Goal: Task Accomplishment & Management: Use online tool/utility

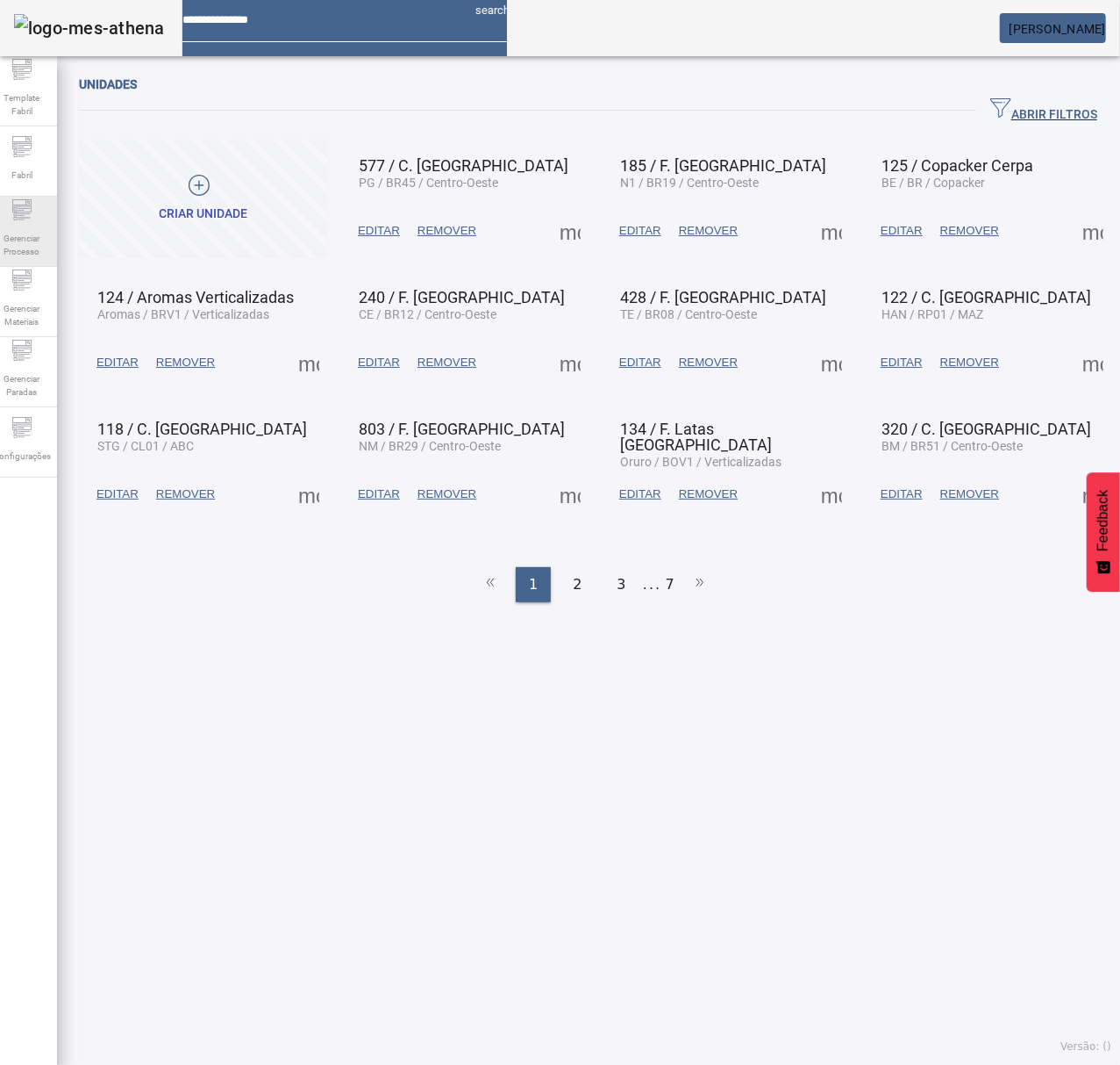
click at [18, 219] on div "Gerenciar Processo" at bounding box center [21, 231] width 70 height 70
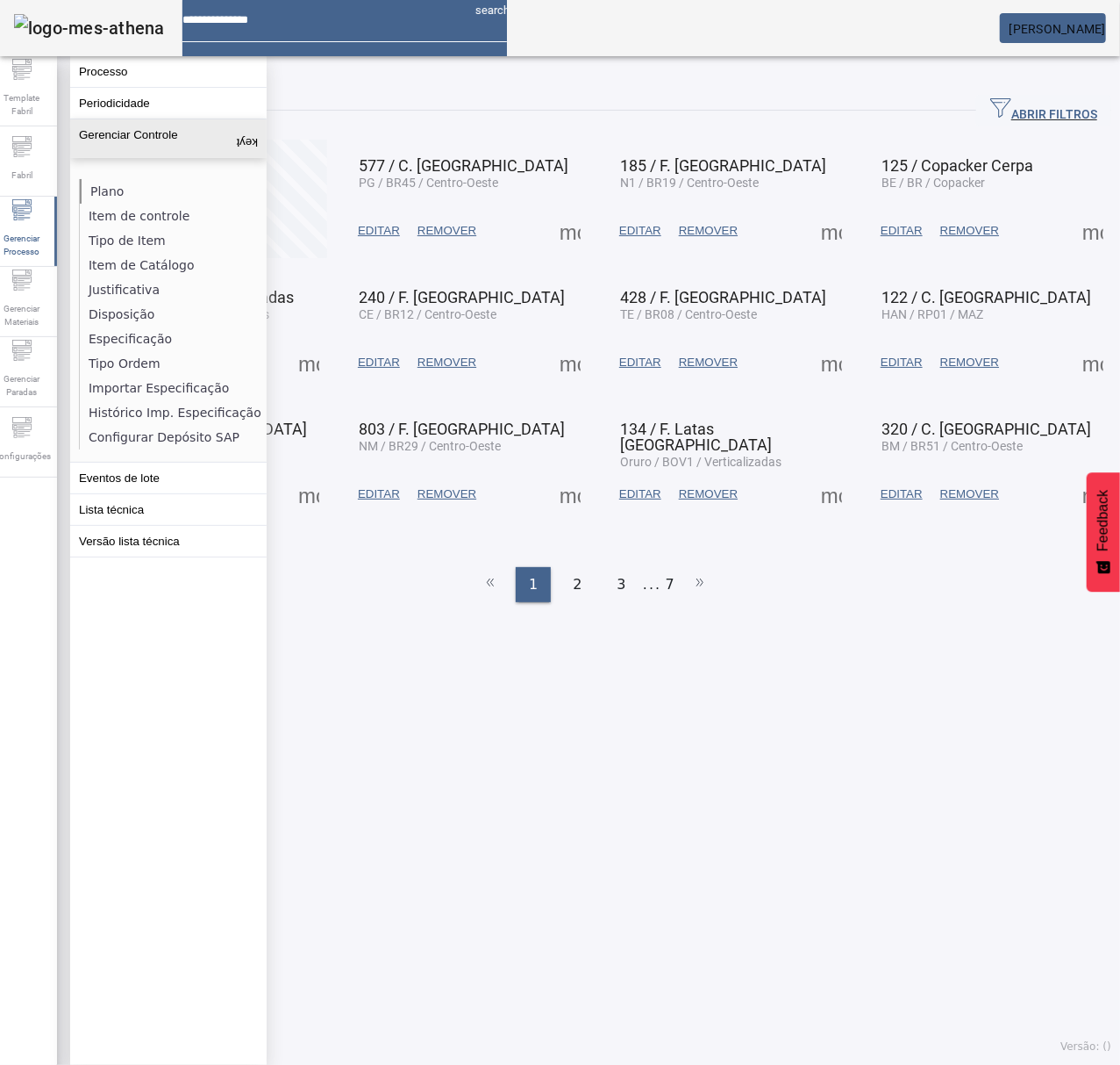
click at [98, 194] on li "Plano" at bounding box center [172, 191] width 186 height 24
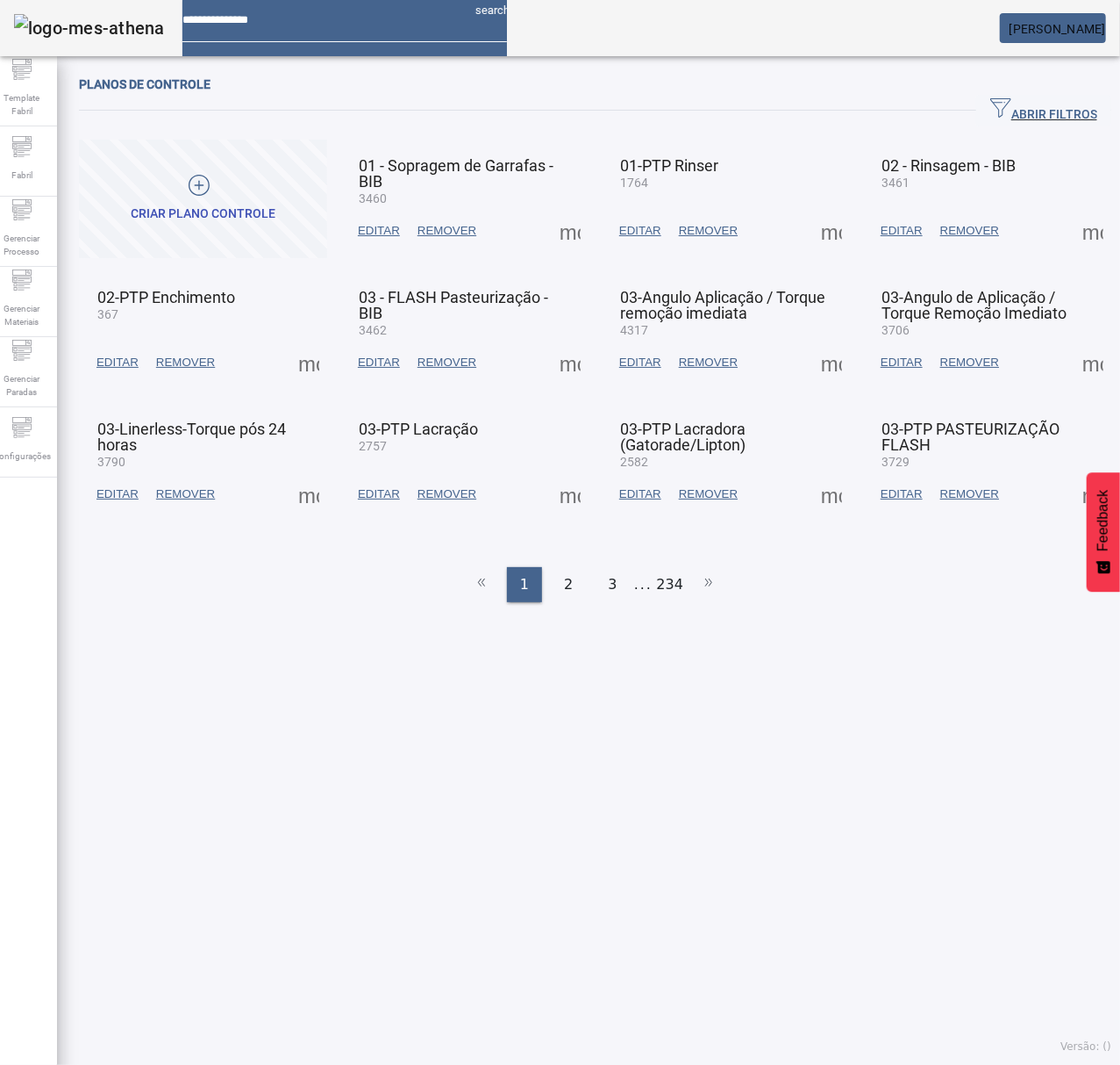
drag, startPoint x: 995, startPoint y: 103, endPoint x: 916, endPoint y: 106, distance: 79.1
click at [997, 102] on span "ABRIR FILTROS" at bounding box center [1044, 110] width 107 height 26
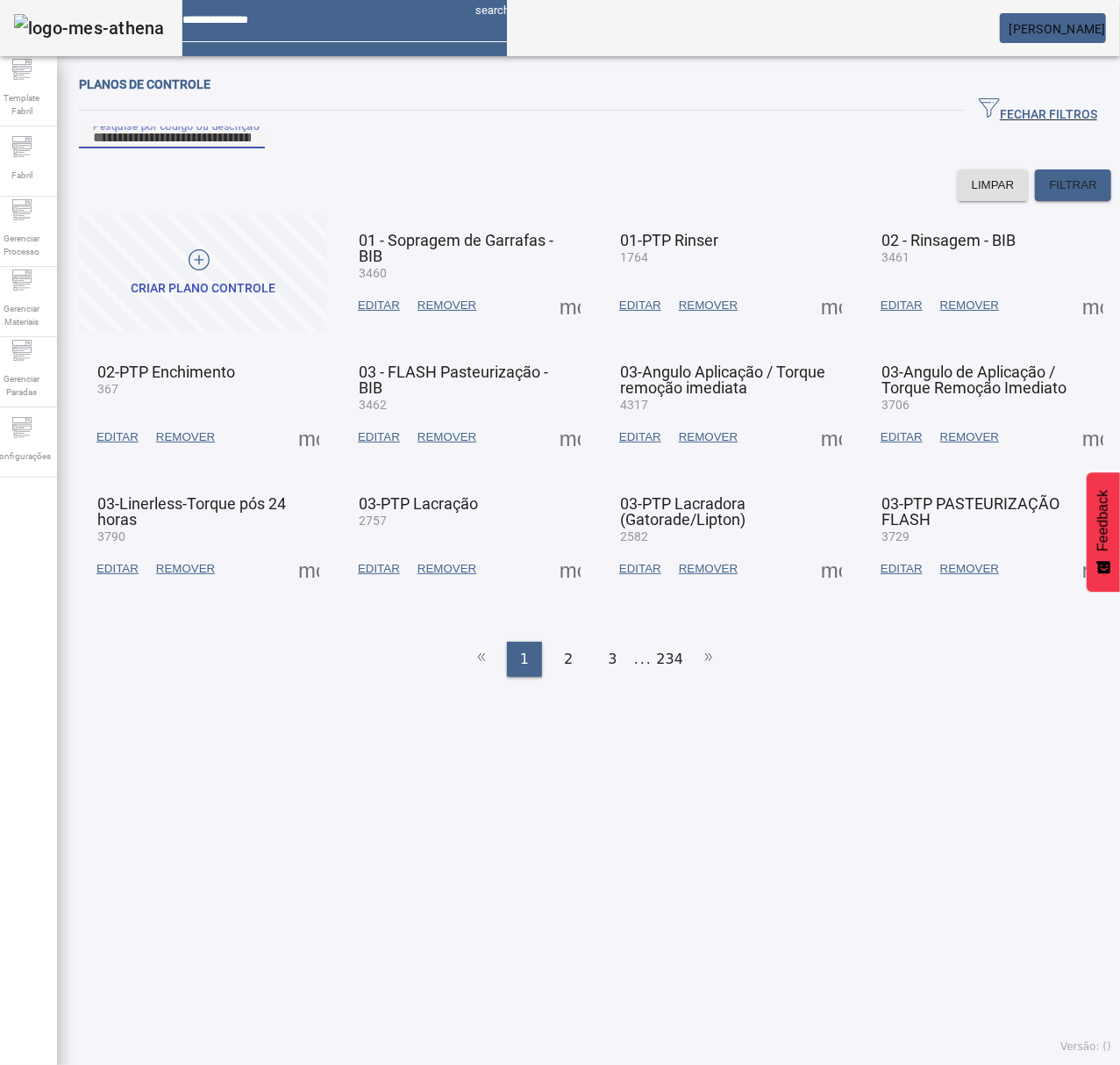
click at [251, 149] on input "Pesquise por código ou descrição" at bounding box center [172, 138] width 158 height 21
type input "***"
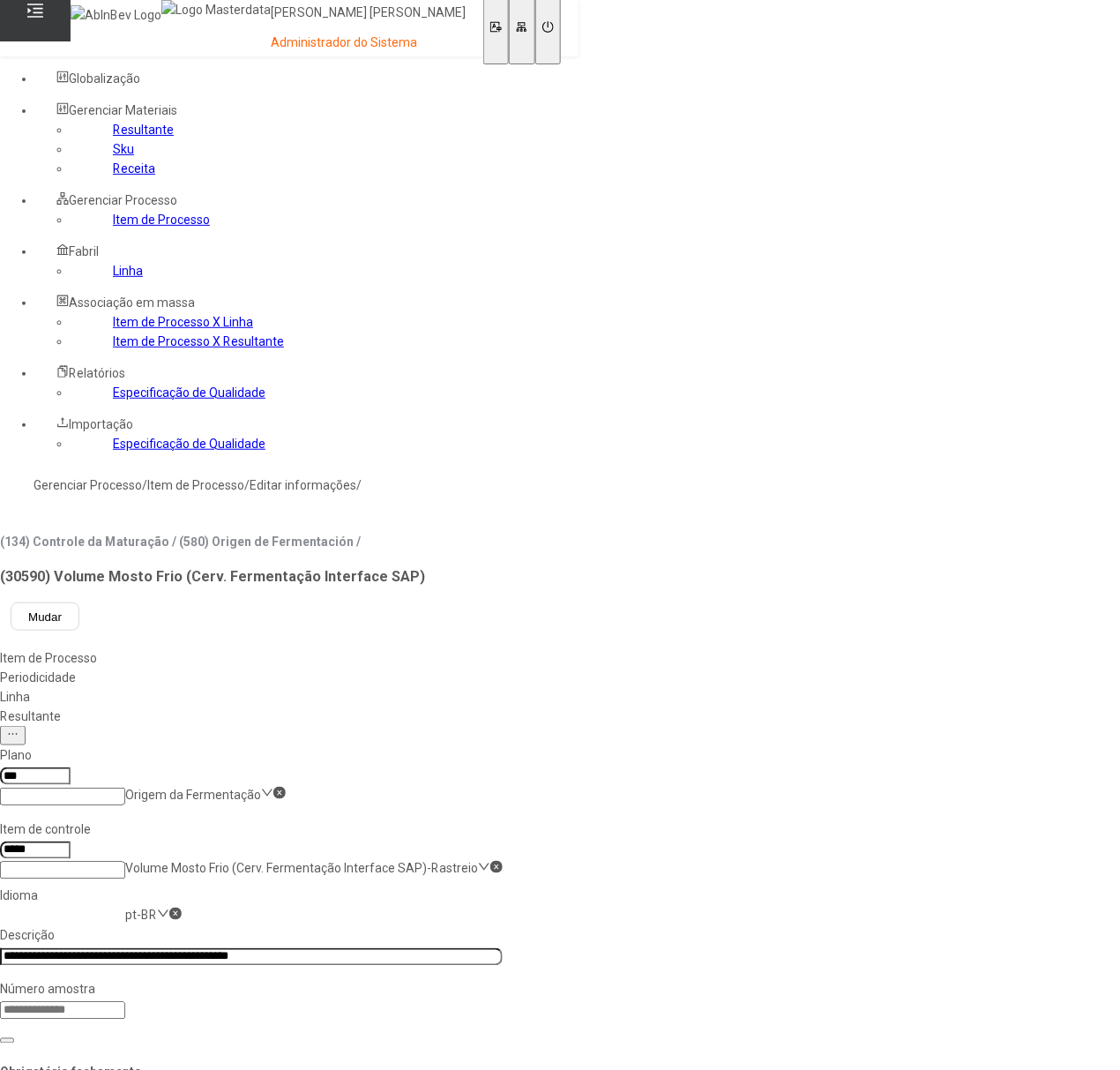
drag, startPoint x: 104, startPoint y: 322, endPoint x: 194, endPoint y: 319, distance: 90.0
click at [113, 227] on link "Item de Processo" at bounding box center [161, 219] width 97 height 14
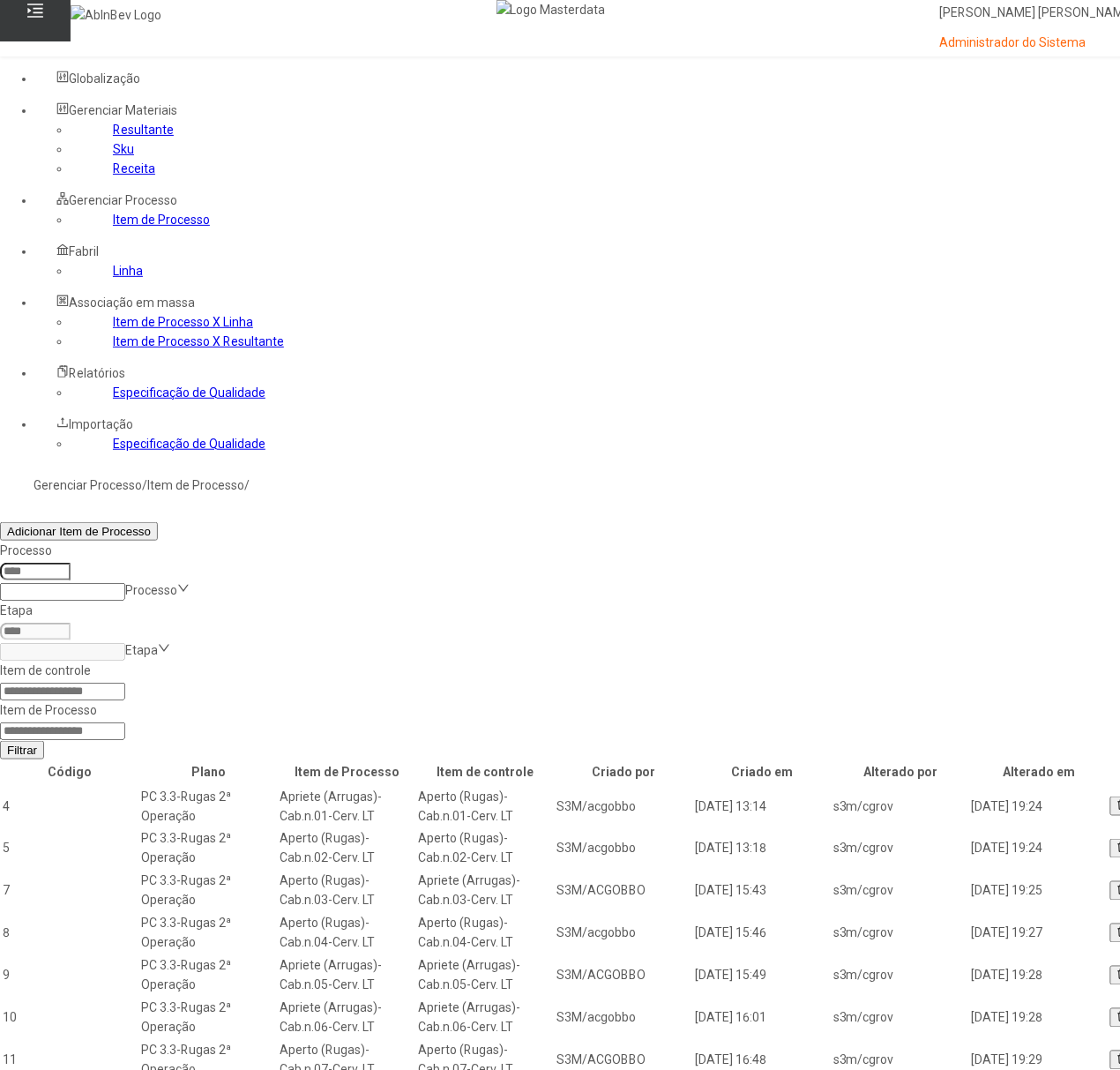
drag, startPoint x: 741, startPoint y: 293, endPoint x: 788, endPoint y: 312, distance: 50.7
click at [125, 722] on input at bounding box center [63, 731] width 125 height 18
type input "*****"
click at [0, 741] on button "Filtrar" at bounding box center [22, 749] width 44 height 19
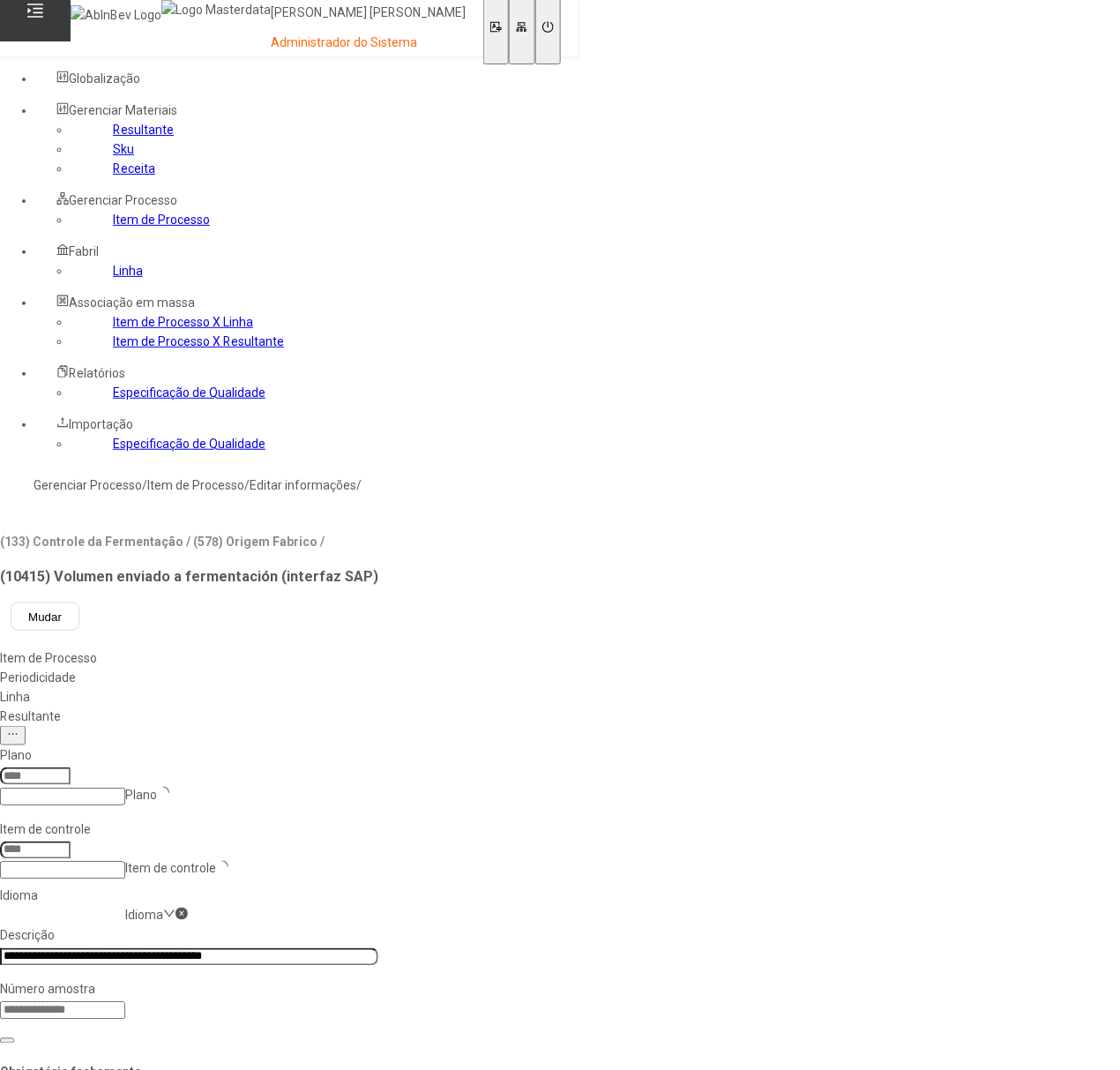
type input "***"
type input "****"
click at [113, 227] on link "Item de Processo" at bounding box center [161, 219] width 97 height 14
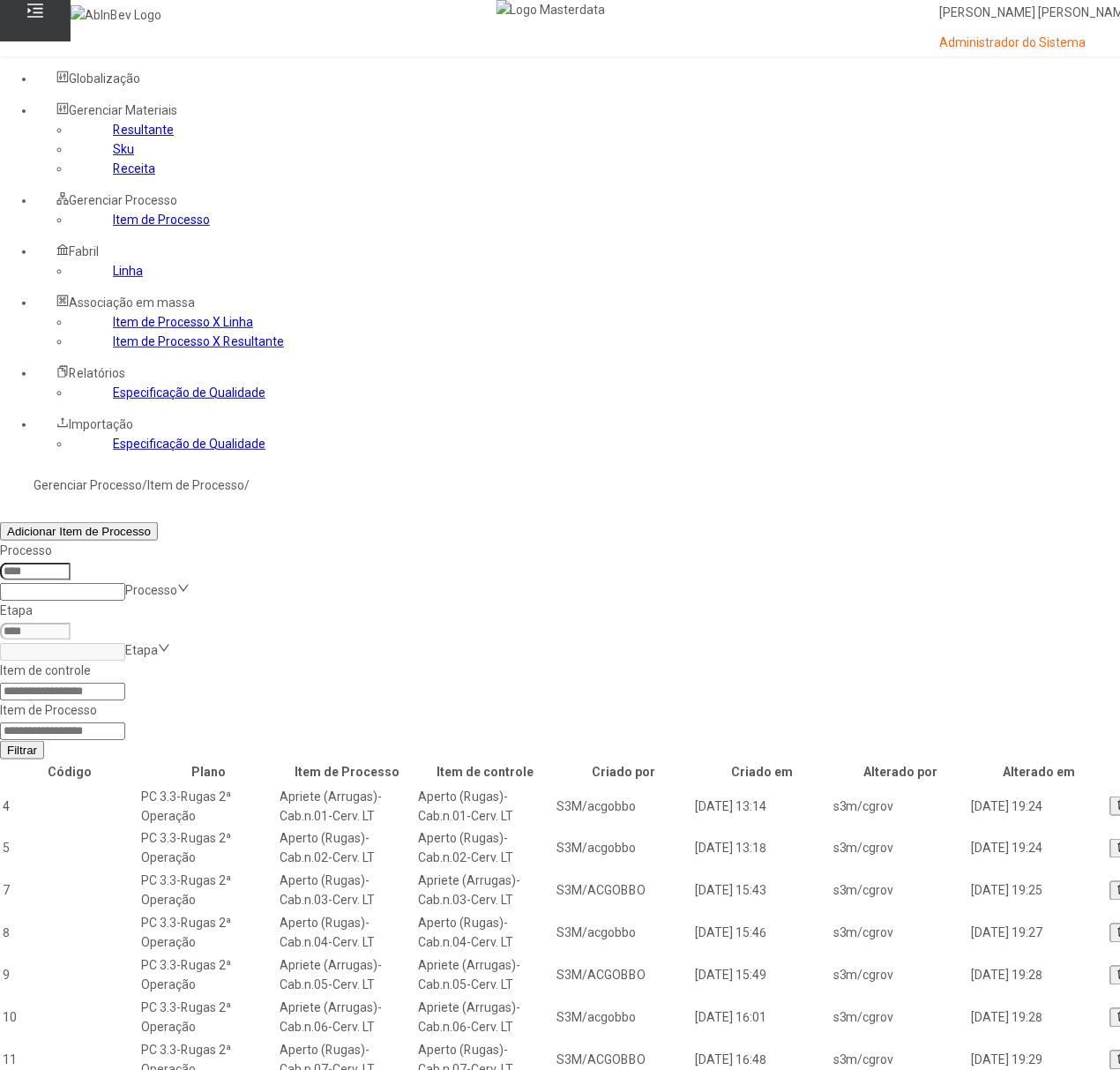
click at [125, 722] on input at bounding box center [63, 731] width 125 height 18
click at [0, 741] on button "Filtrar" at bounding box center [22, 749] width 44 height 19
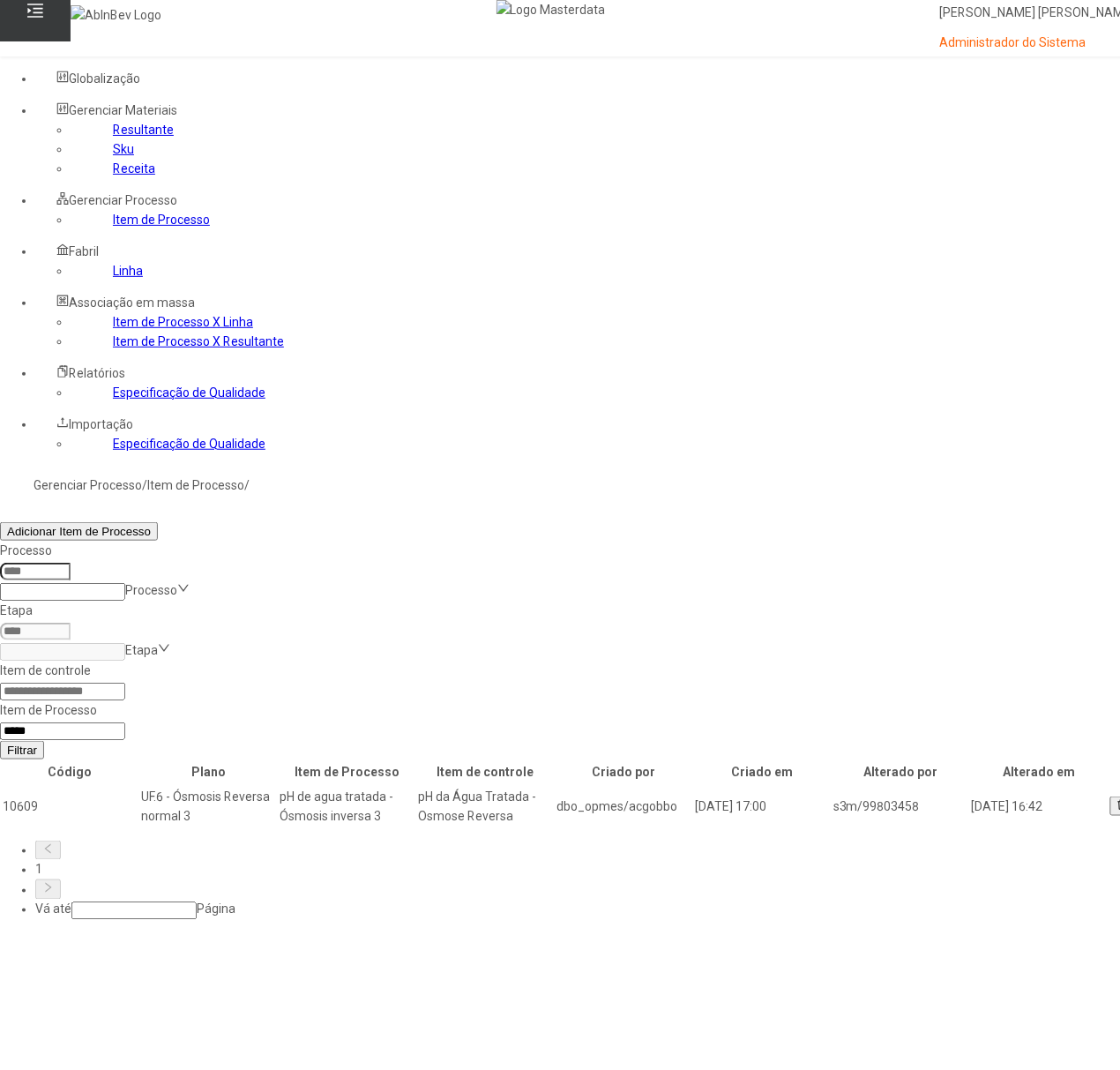
click at [125, 722] on input "*****" at bounding box center [63, 731] width 125 height 18
type input "*****"
click at [0, 741] on button "Filtrar" at bounding box center [22, 749] width 44 height 19
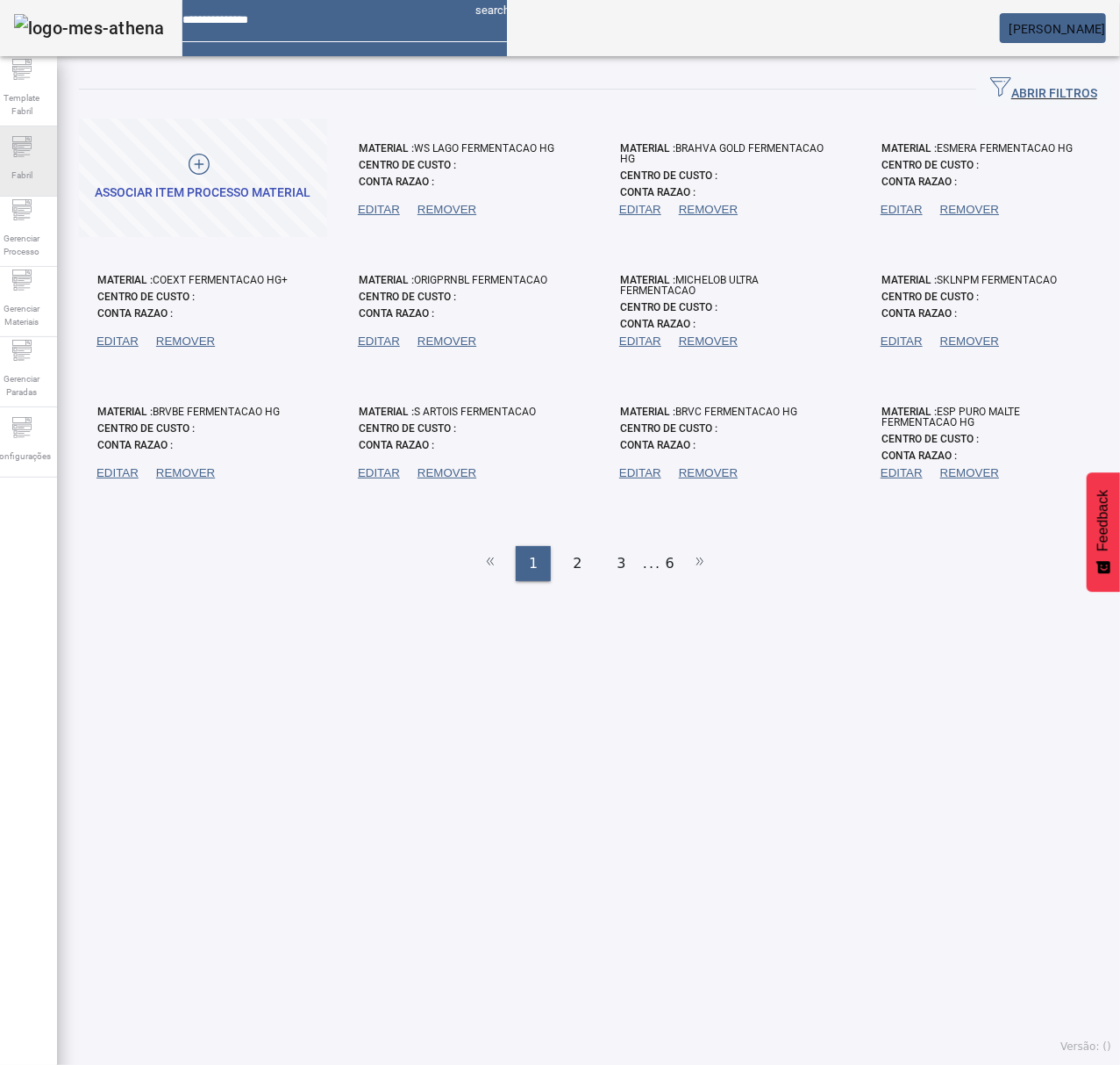
click at [47, 192] on div "Fabril" at bounding box center [21, 161] width 70 height 70
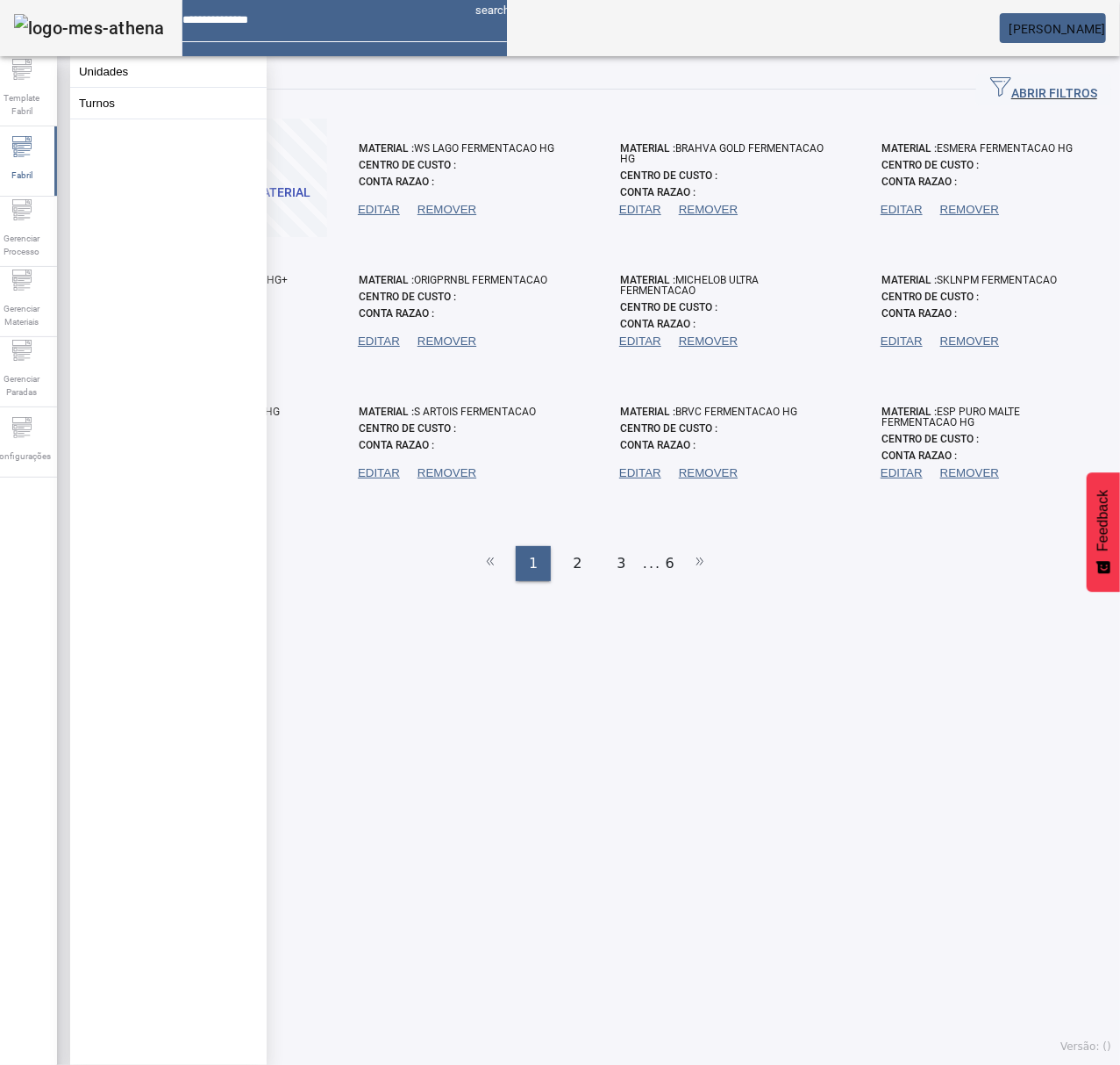
drag, startPoint x: 391, startPoint y: 88, endPoint x: 426, endPoint y: 81, distance: 35.7
click at [401, 83] on div "ABRIR FILTROS" at bounding box center [595, 89] width 1032 height 31
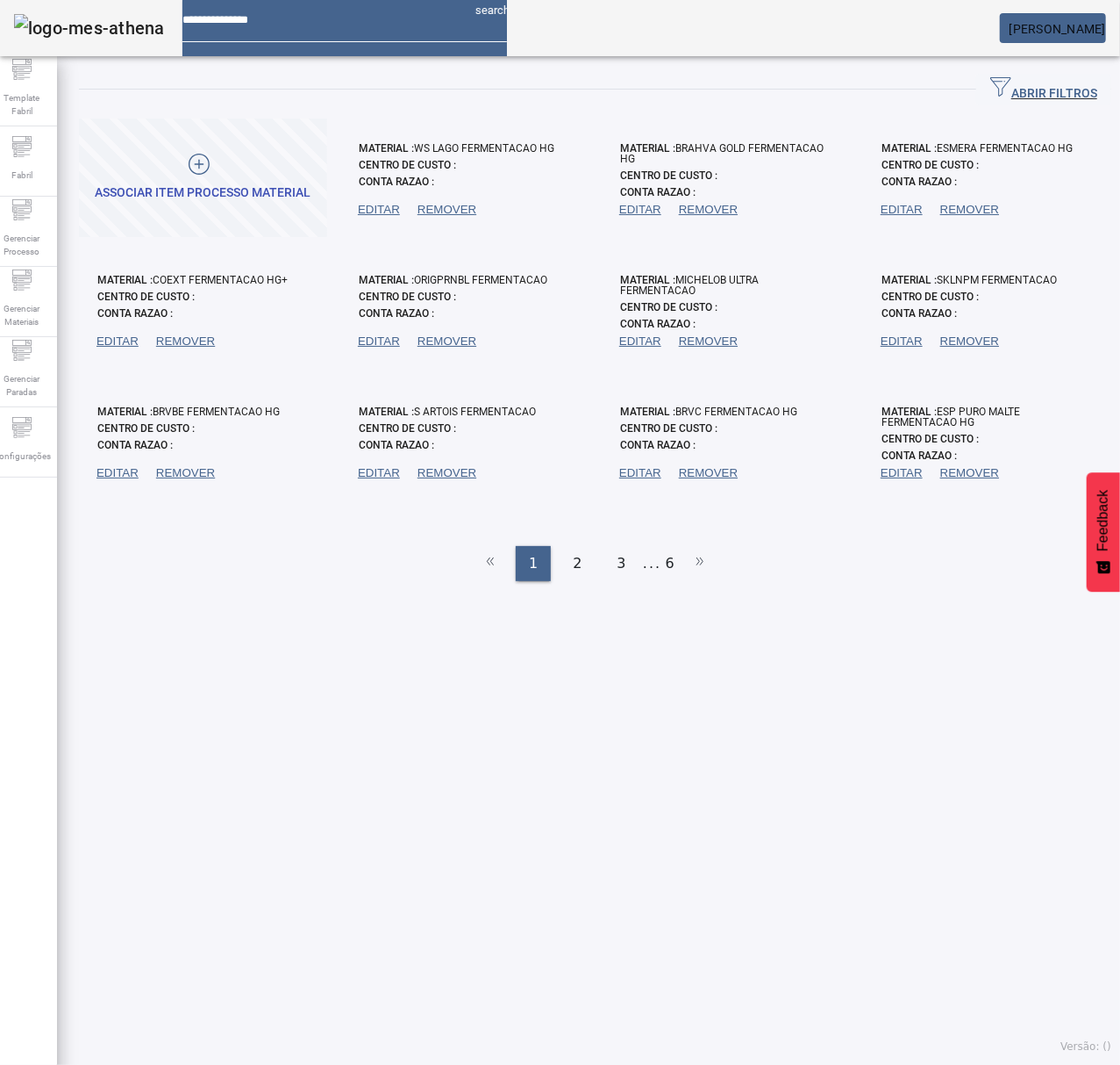
click at [607, 39] on mat-toolbar "search Fernando da Rocha Soares" at bounding box center [560, 28] width 1120 height 56
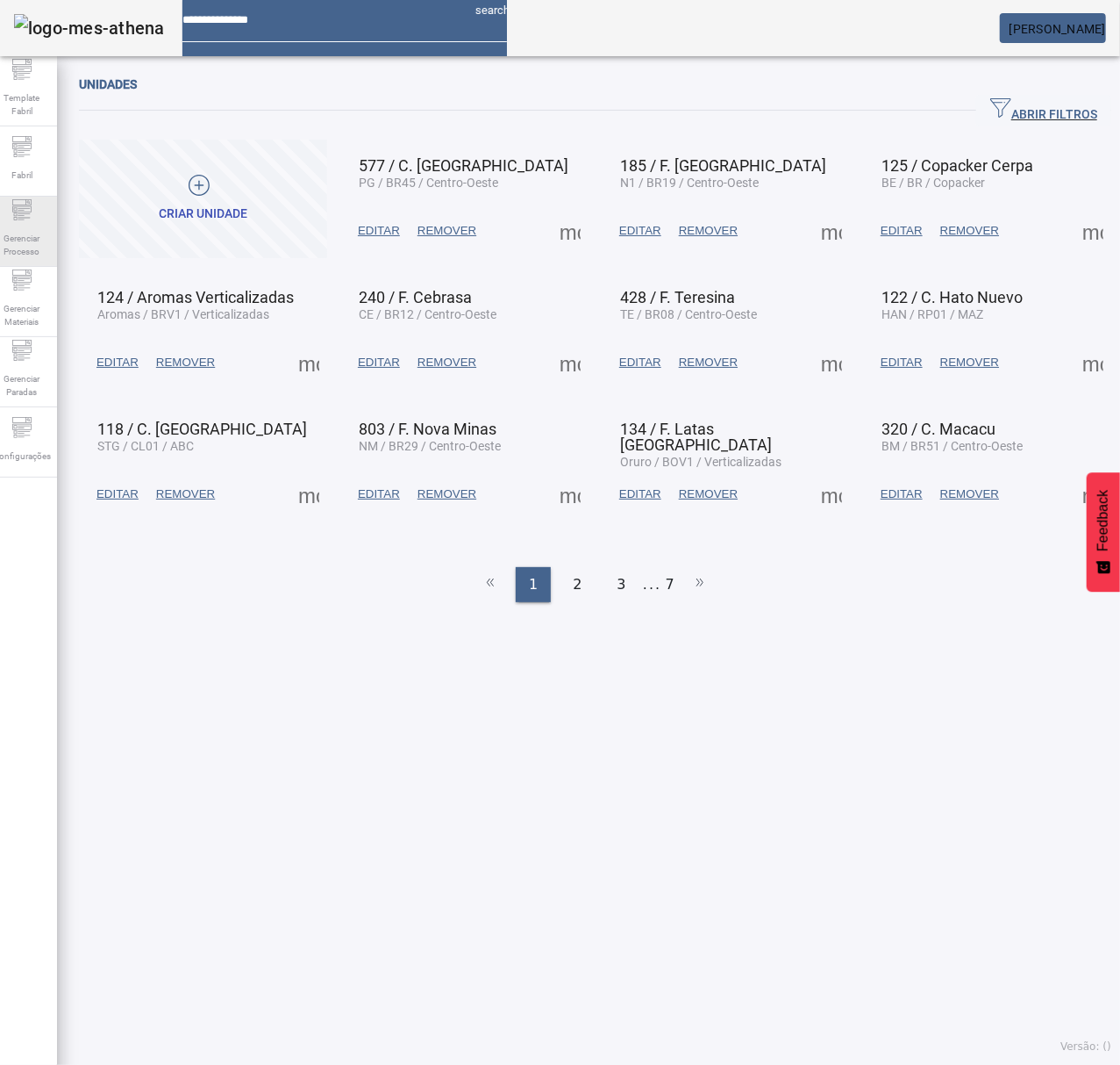
click at [48, 242] on span "Gerenciar Processo" at bounding box center [21, 245] width 52 height 37
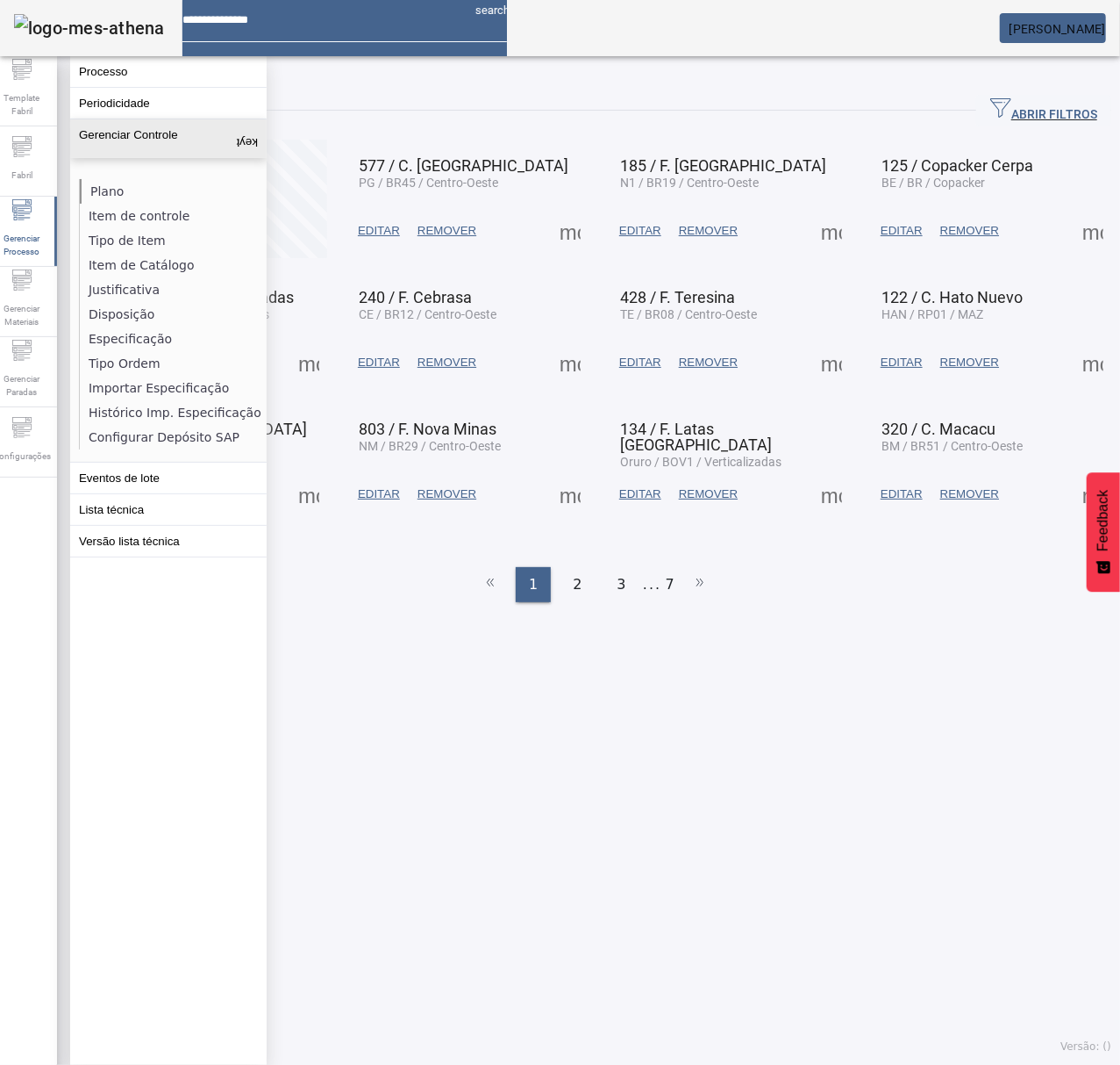
click at [134, 191] on li "Plano" at bounding box center [172, 191] width 186 height 24
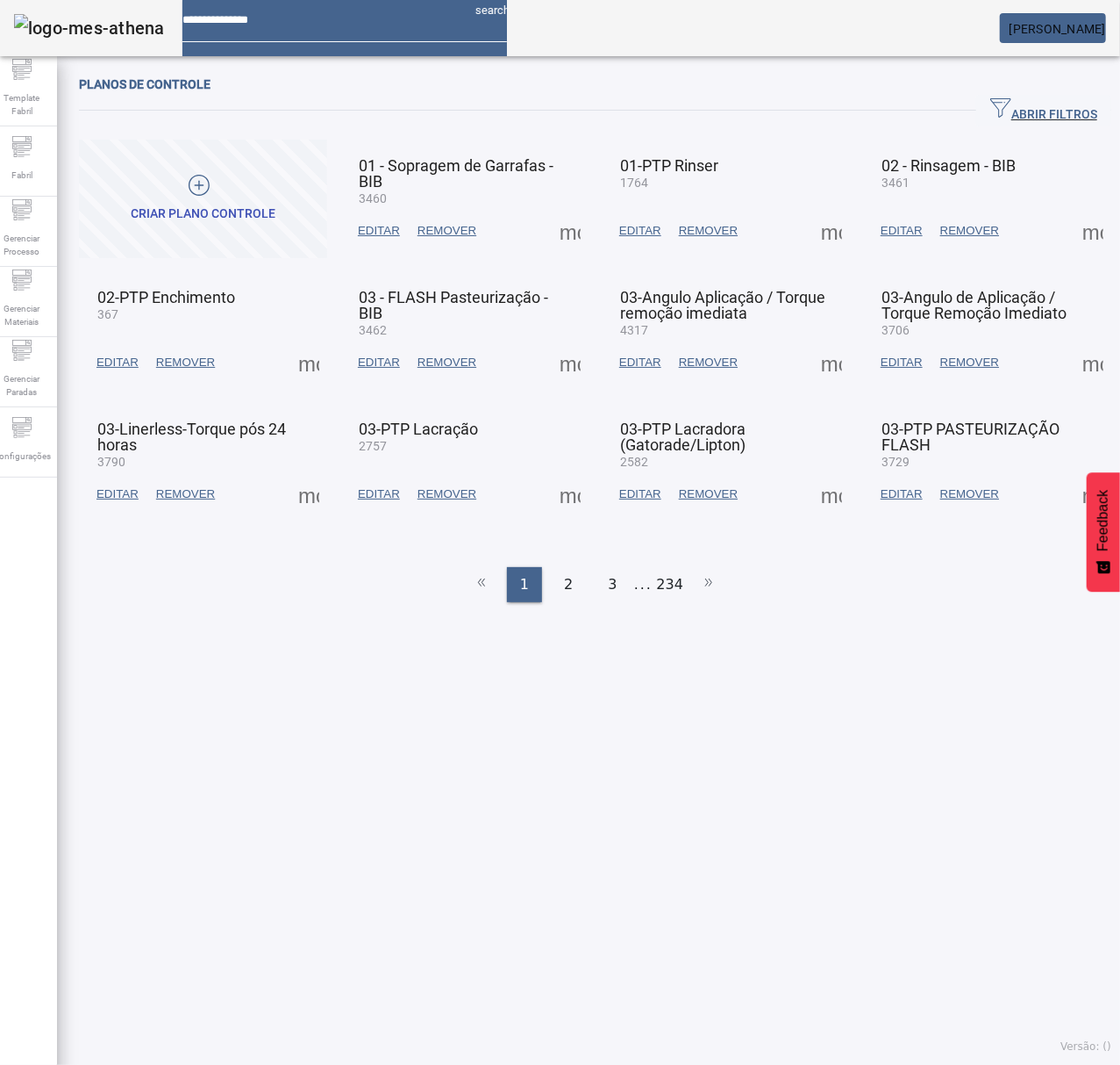
drag, startPoint x: 1018, startPoint y: 105, endPoint x: 1004, endPoint y: 107, distance: 14.1
click at [1004, 107] on span "ABRIR FILTROS" at bounding box center [1044, 110] width 107 height 26
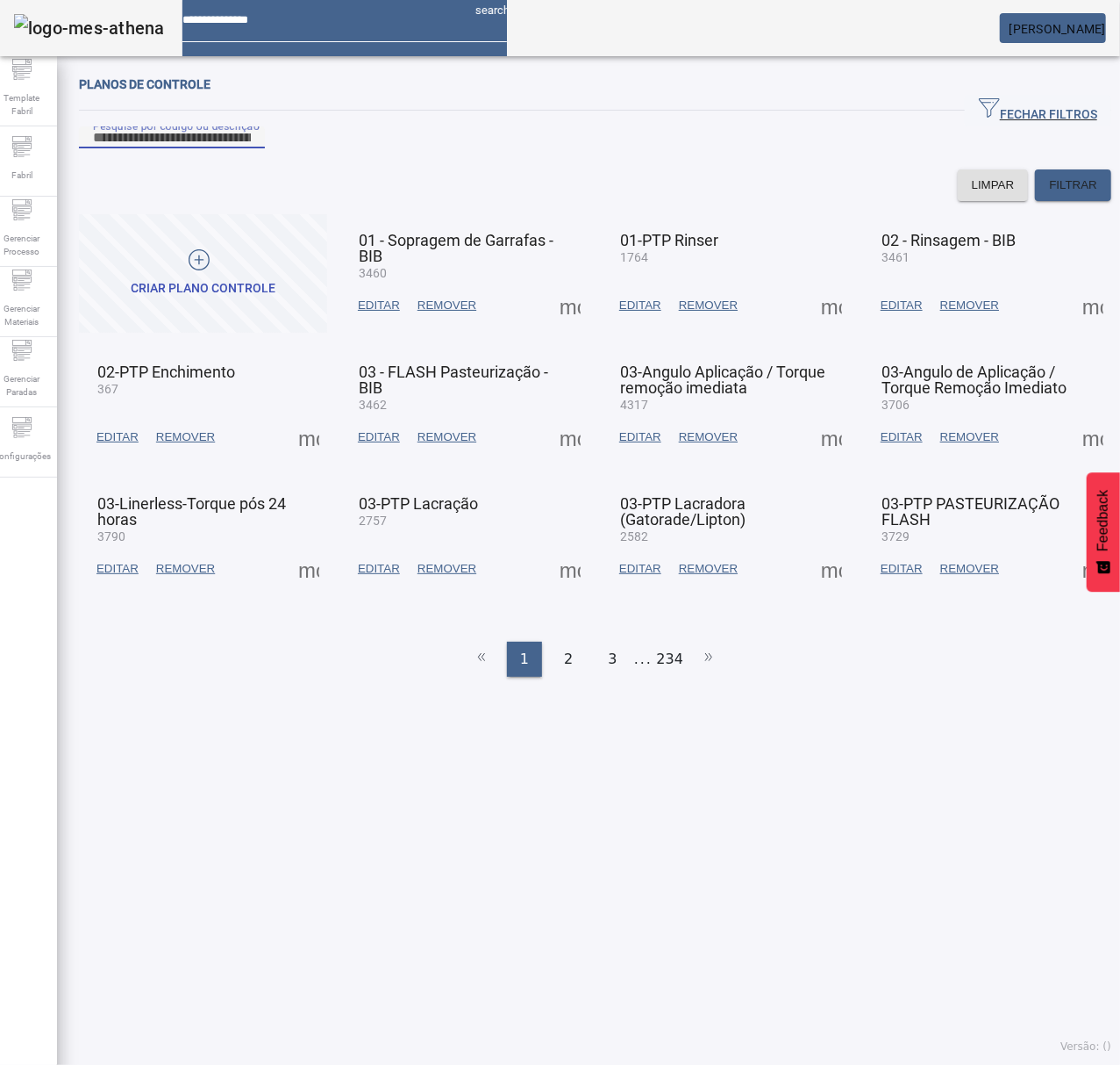
drag, startPoint x: 653, startPoint y: 161, endPoint x: 672, endPoint y: 163, distance: 19.1
click at [251, 149] on input "Pesquise por código ou descrição" at bounding box center [172, 138] width 158 height 21
type input "***"
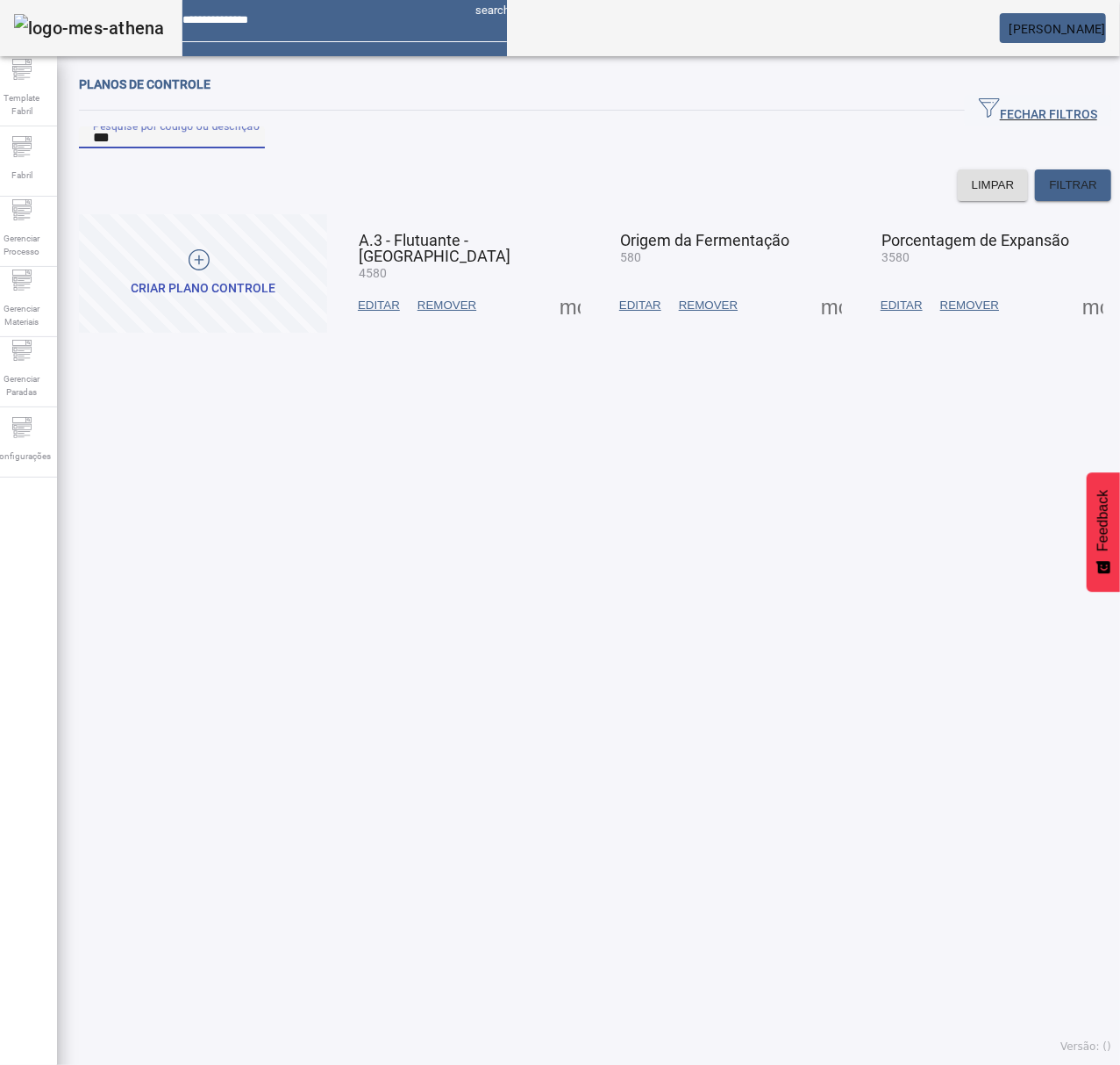
click at [818, 327] on span at bounding box center [831, 304] width 42 height 42
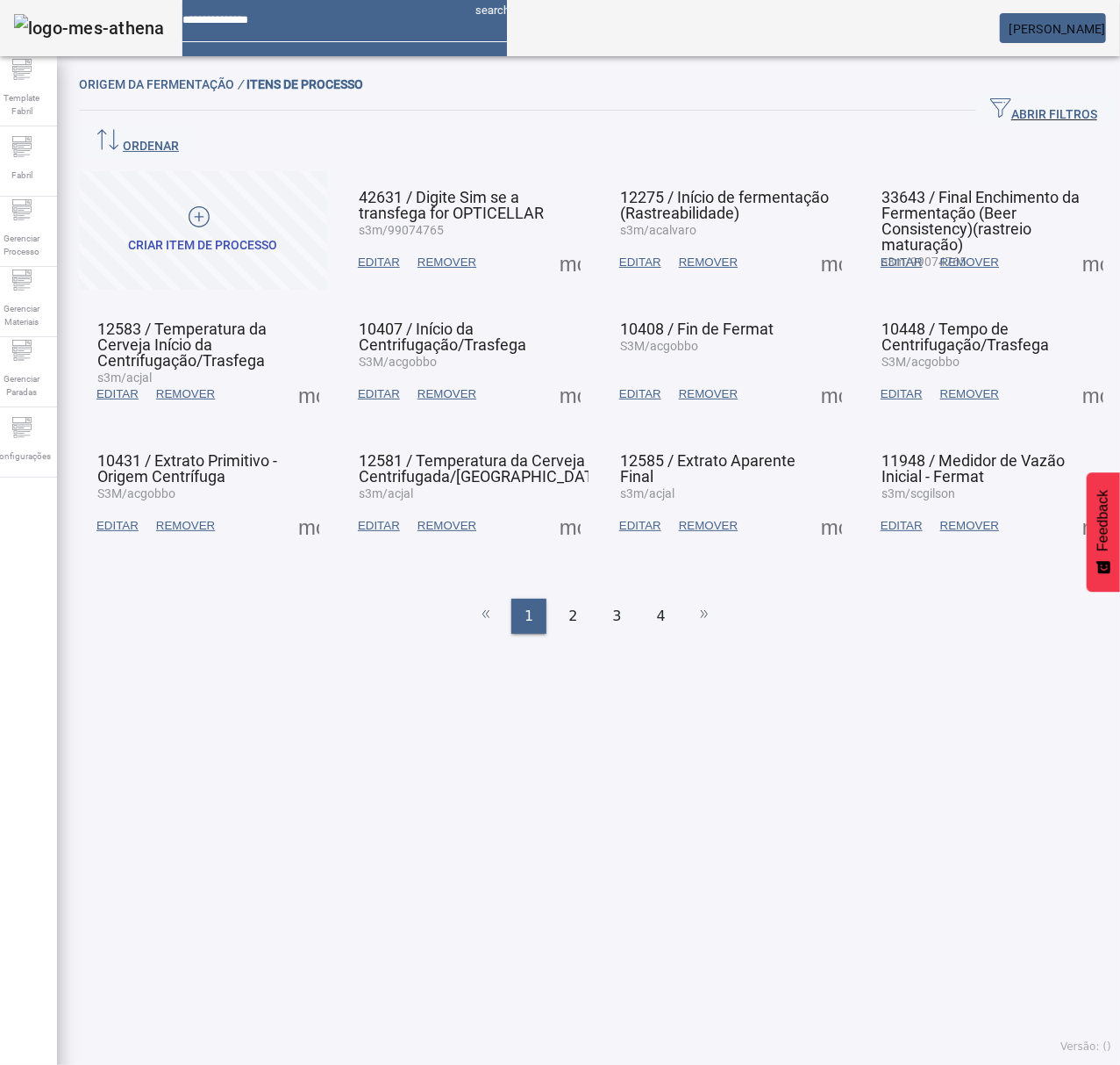
click at [991, 107] on span "ABRIR FILTROS" at bounding box center [1044, 110] width 107 height 26
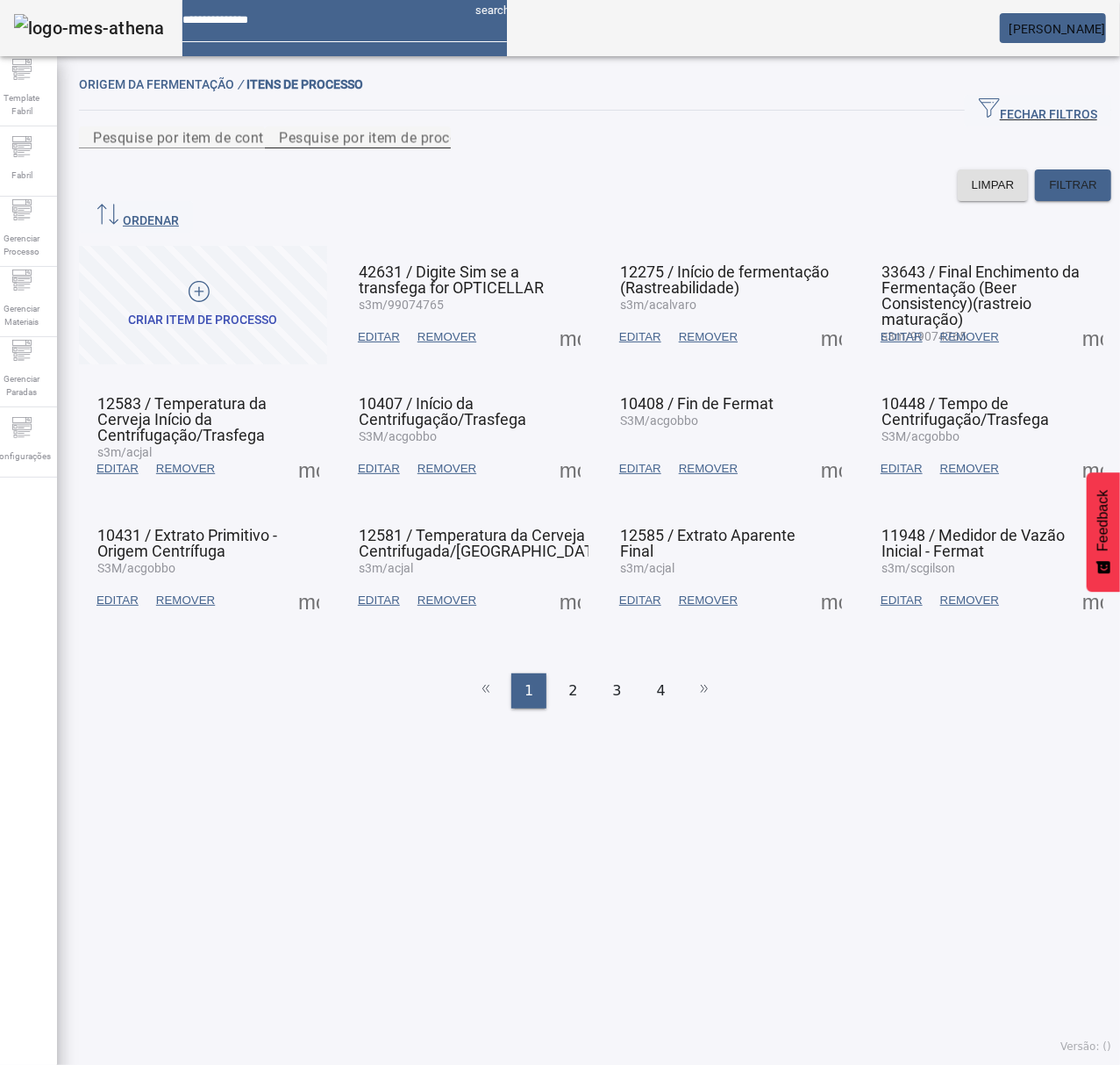
click at [480, 146] on mat-label "Pesquise por item de processo" at bounding box center [380, 137] width 202 height 17
click at [437, 149] on input "Pesquise por item de processo" at bounding box center [358, 138] width 158 height 21
type input "*****"
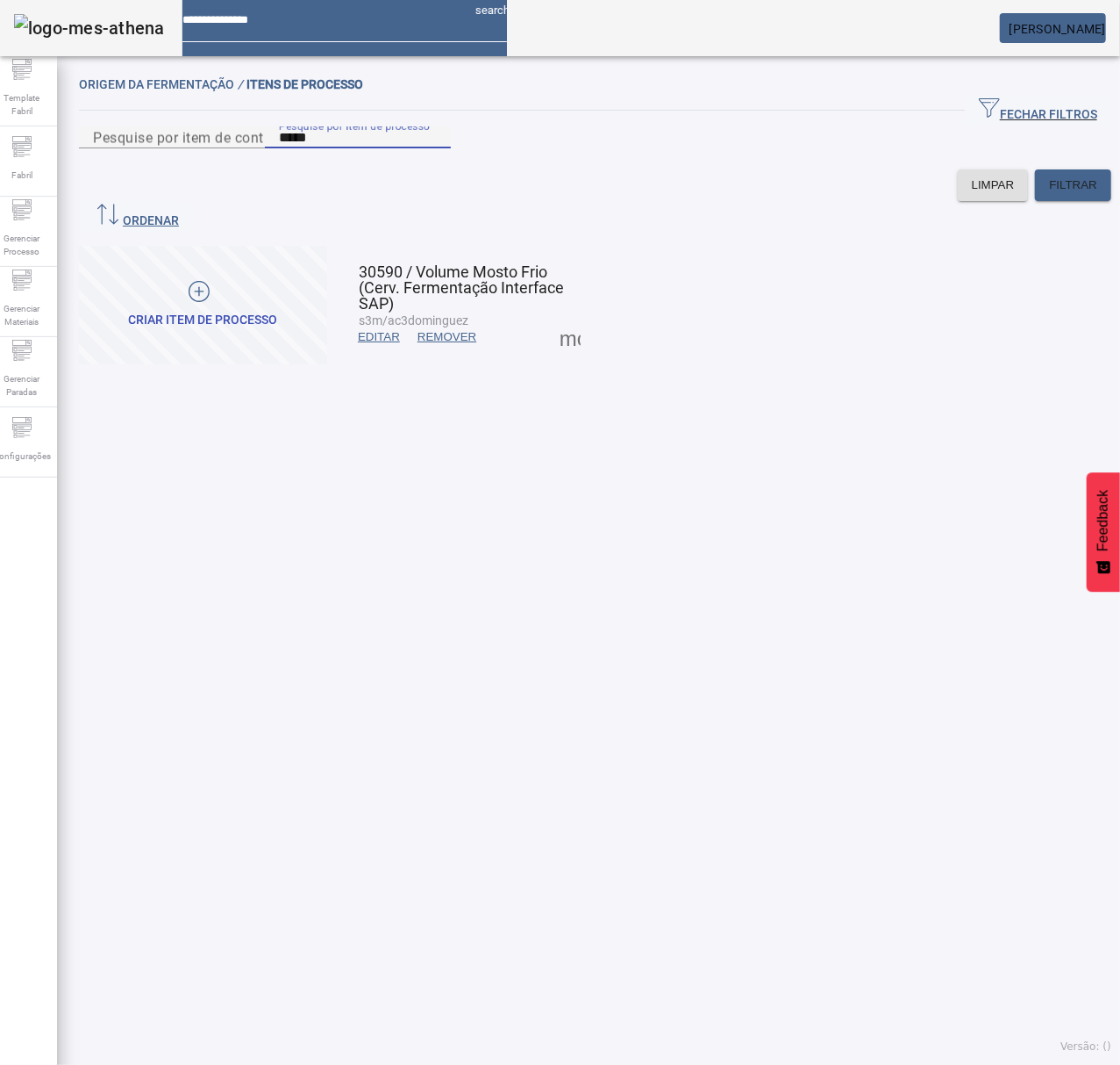
click at [558, 330] on span at bounding box center [570, 337] width 42 height 42
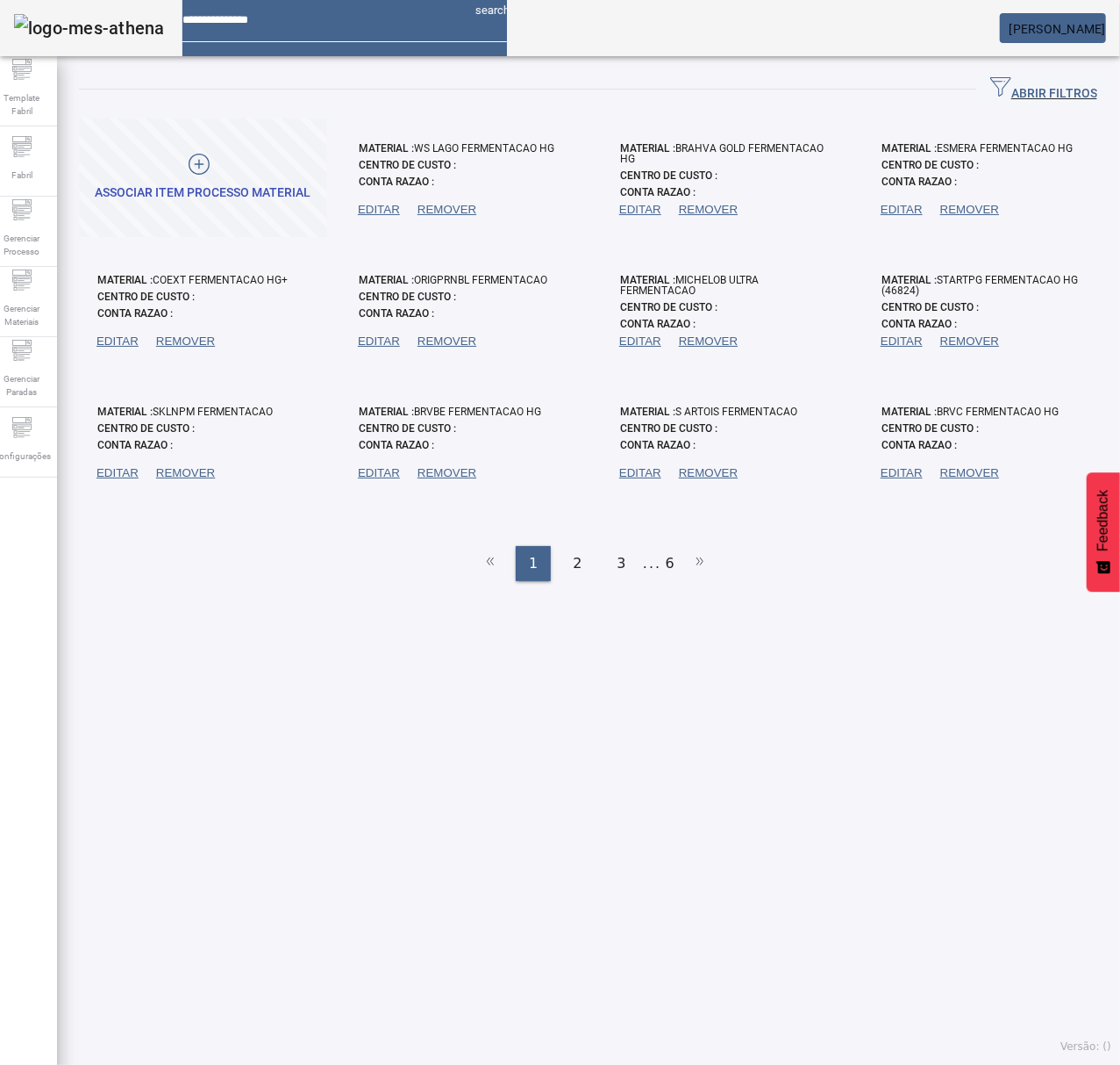
click at [1025, 82] on span "ABRIR FILTROS" at bounding box center [1044, 89] width 107 height 26
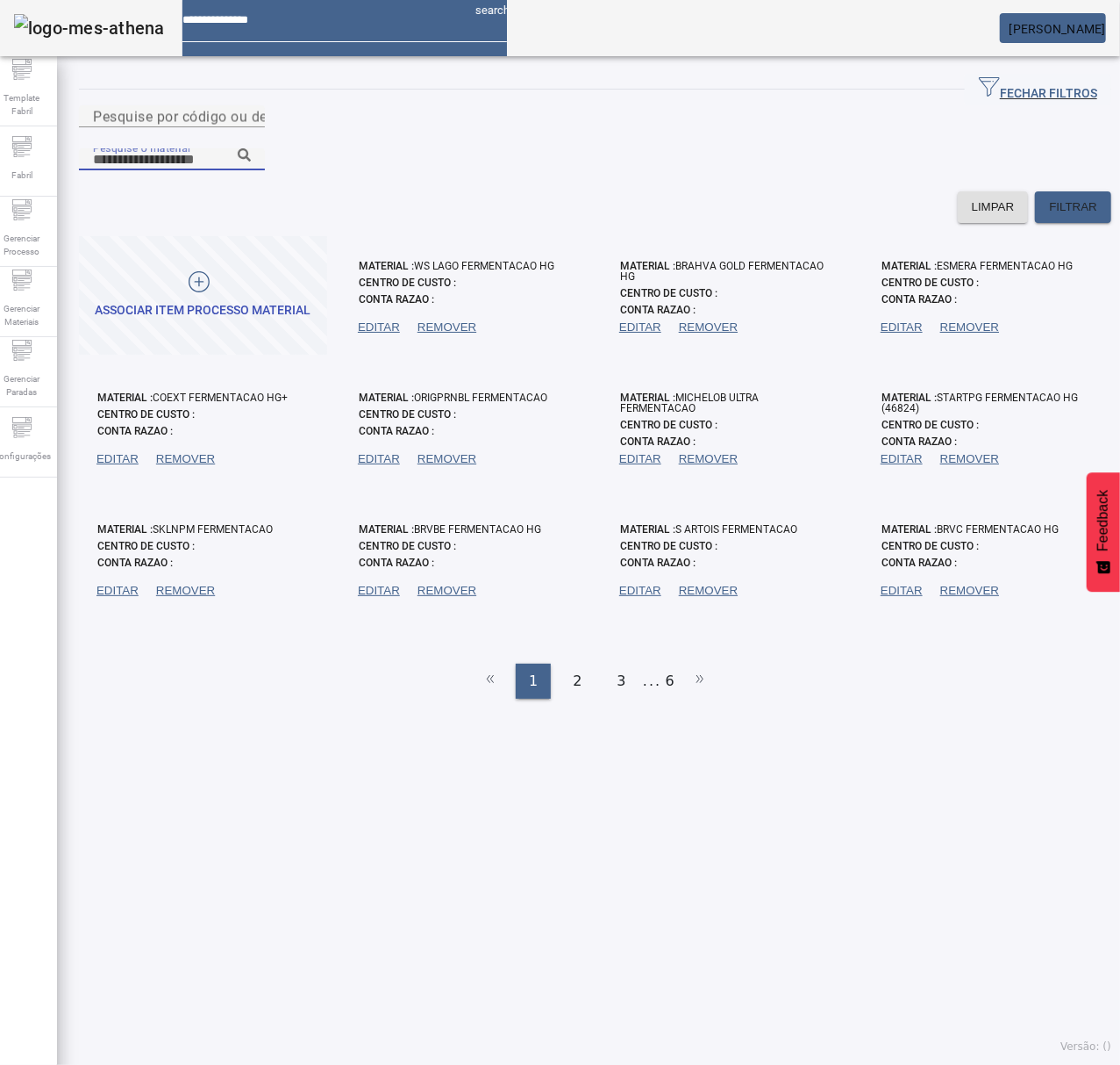
click at [251, 149] on input "Pesquise o material" at bounding box center [172, 160] width 158 height 21
click at [251, 149] on icon at bounding box center [245, 156] width 14 height 14
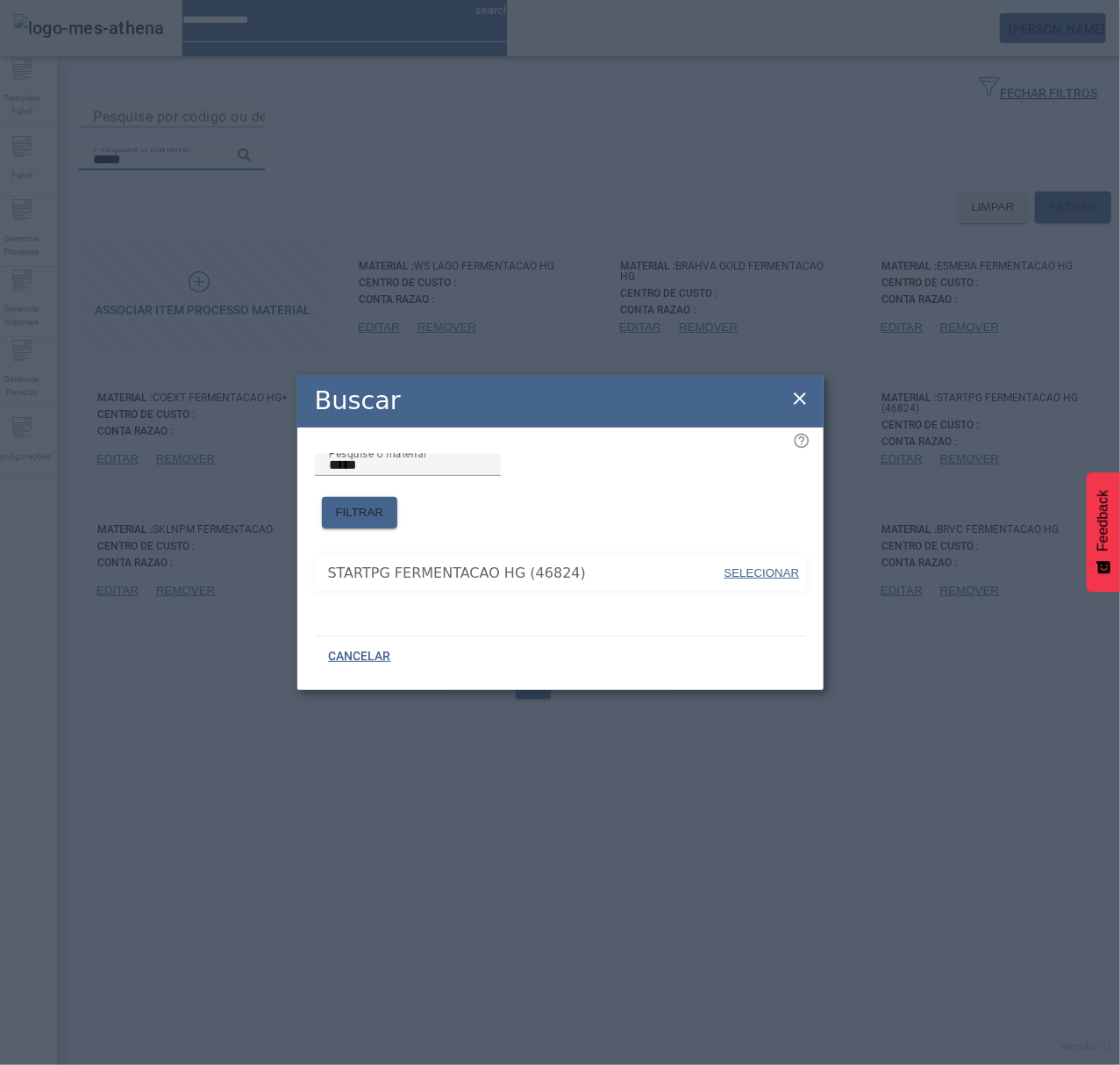
drag, startPoint x: 776, startPoint y: 563, endPoint x: 812, endPoint y: 515, distance: 60.0
click at [776, 566] on span "SELECIONAR" at bounding box center [762, 573] width 76 height 14
type input "**********"
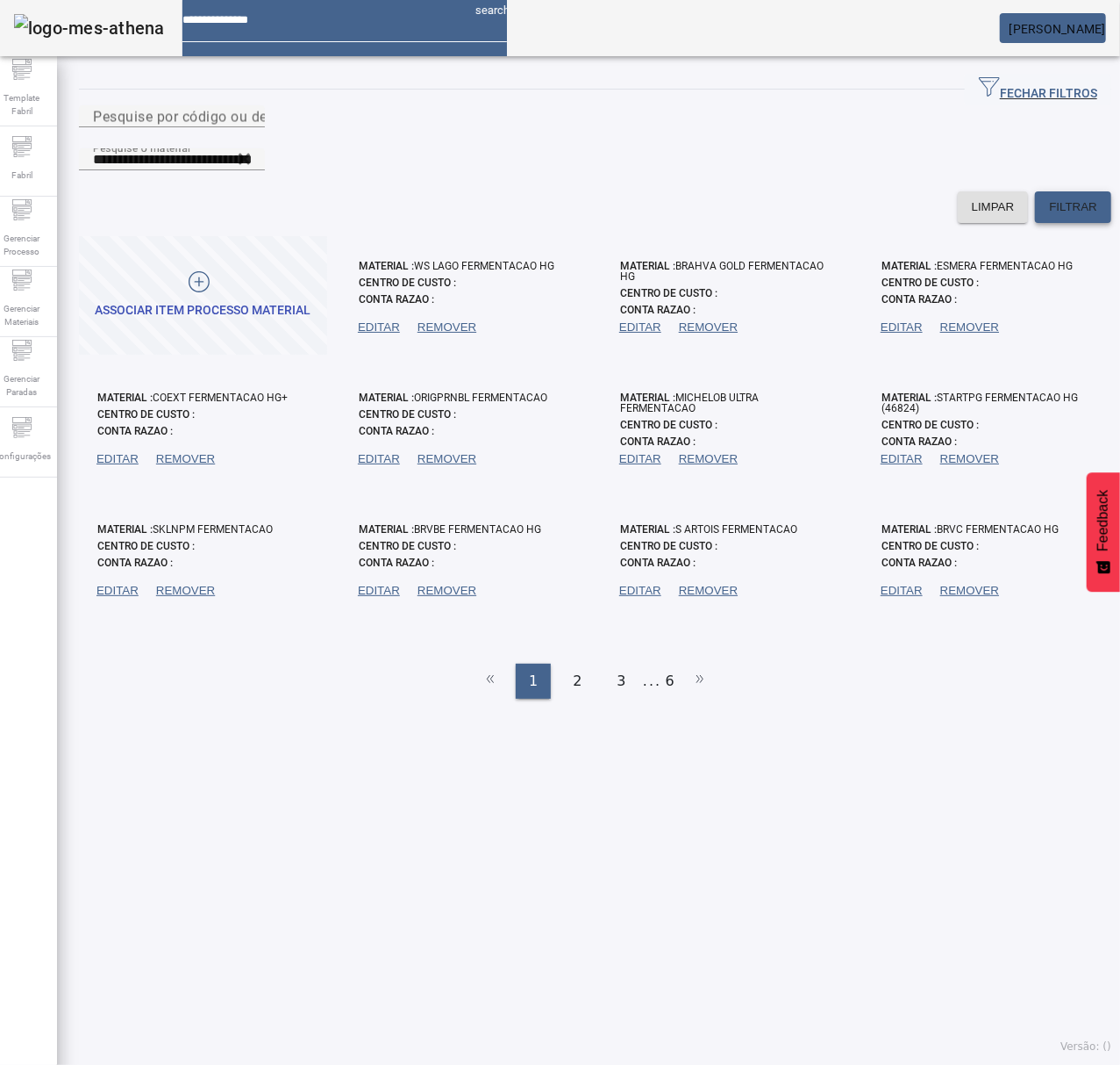
click at [1056, 198] on span "FILTRAR" at bounding box center [1073, 207] width 49 height 18
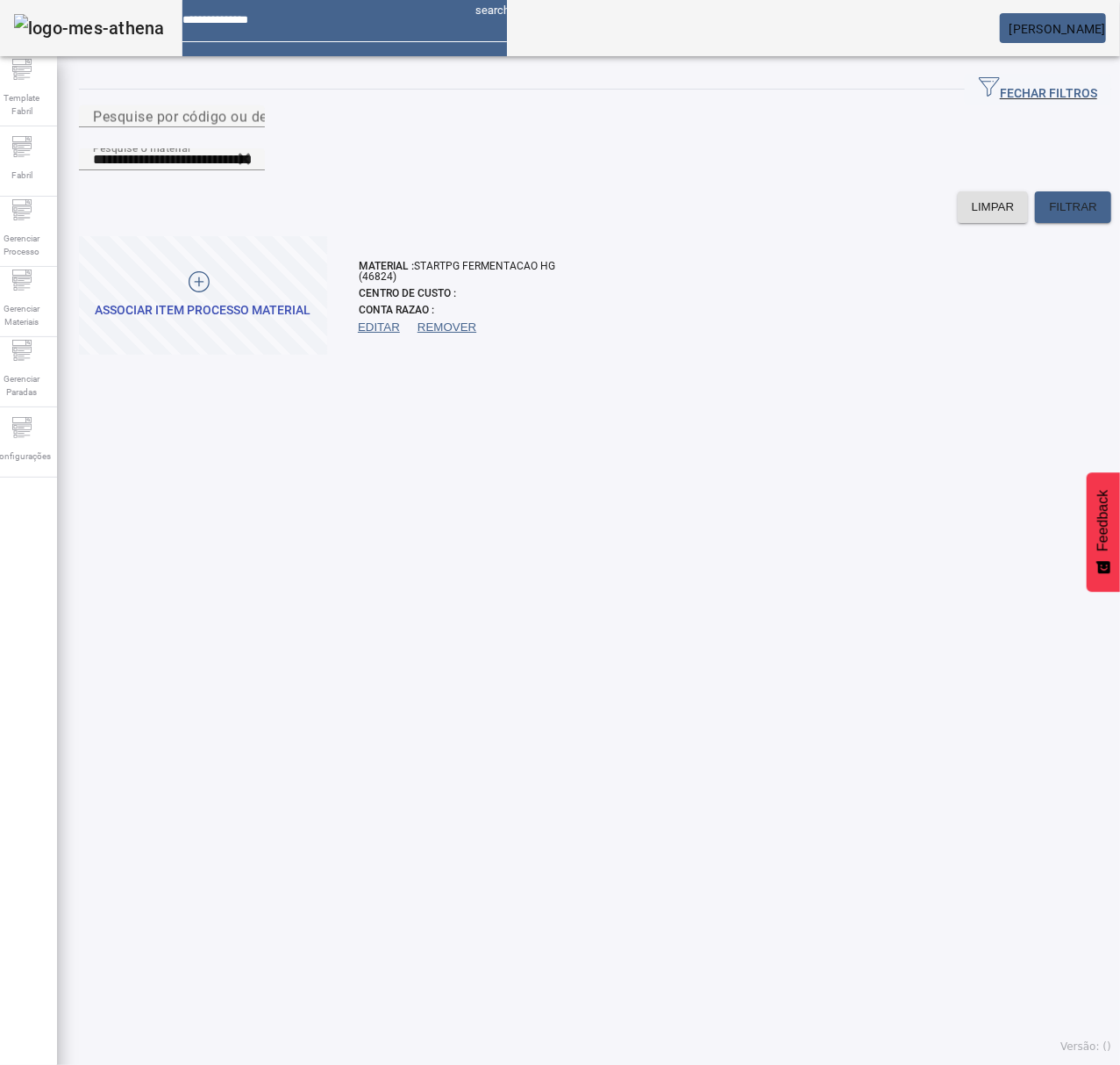
click at [391, 319] on span "EDITAR" at bounding box center [378, 328] width 42 height 18
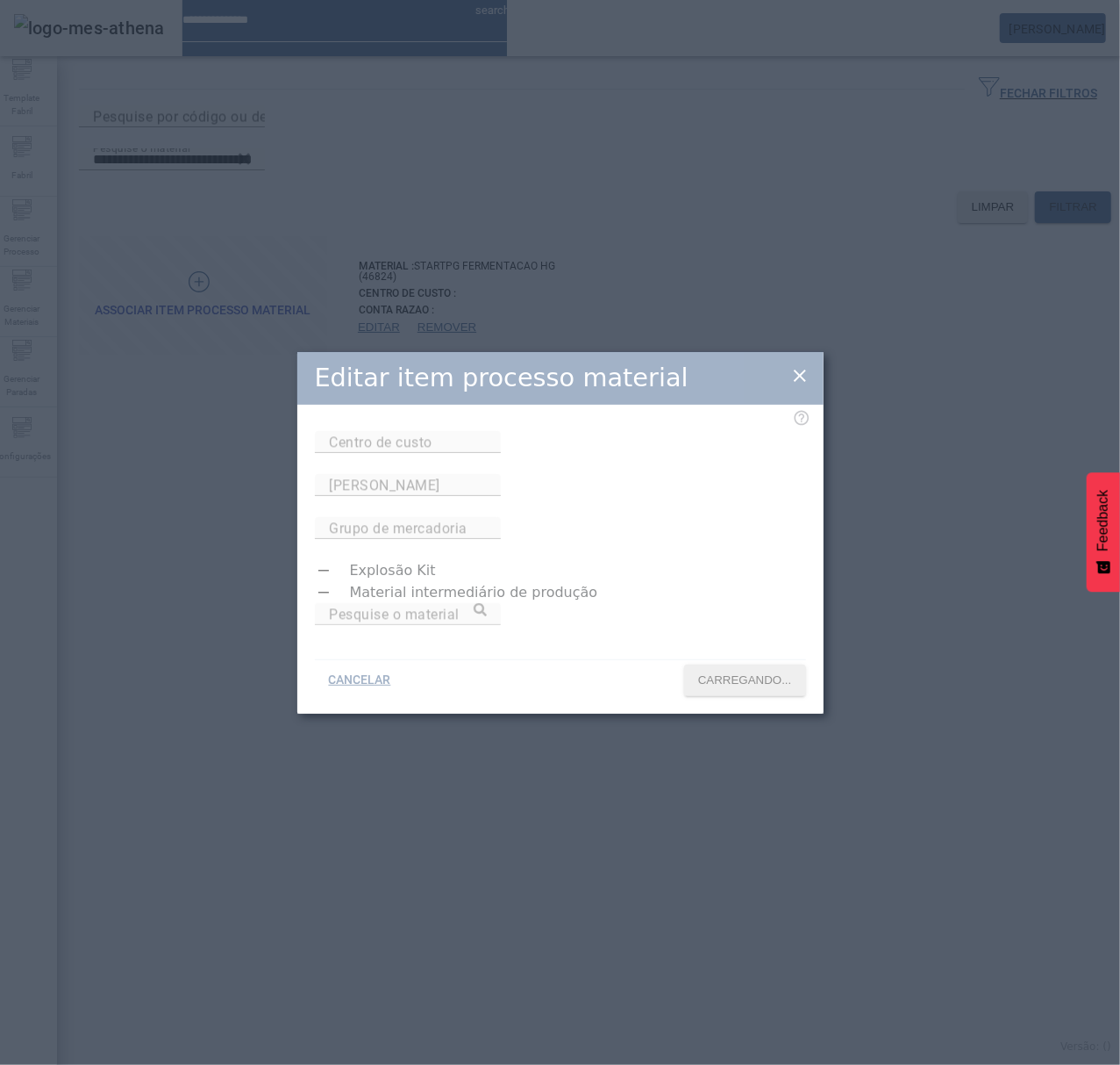
type input "**********"
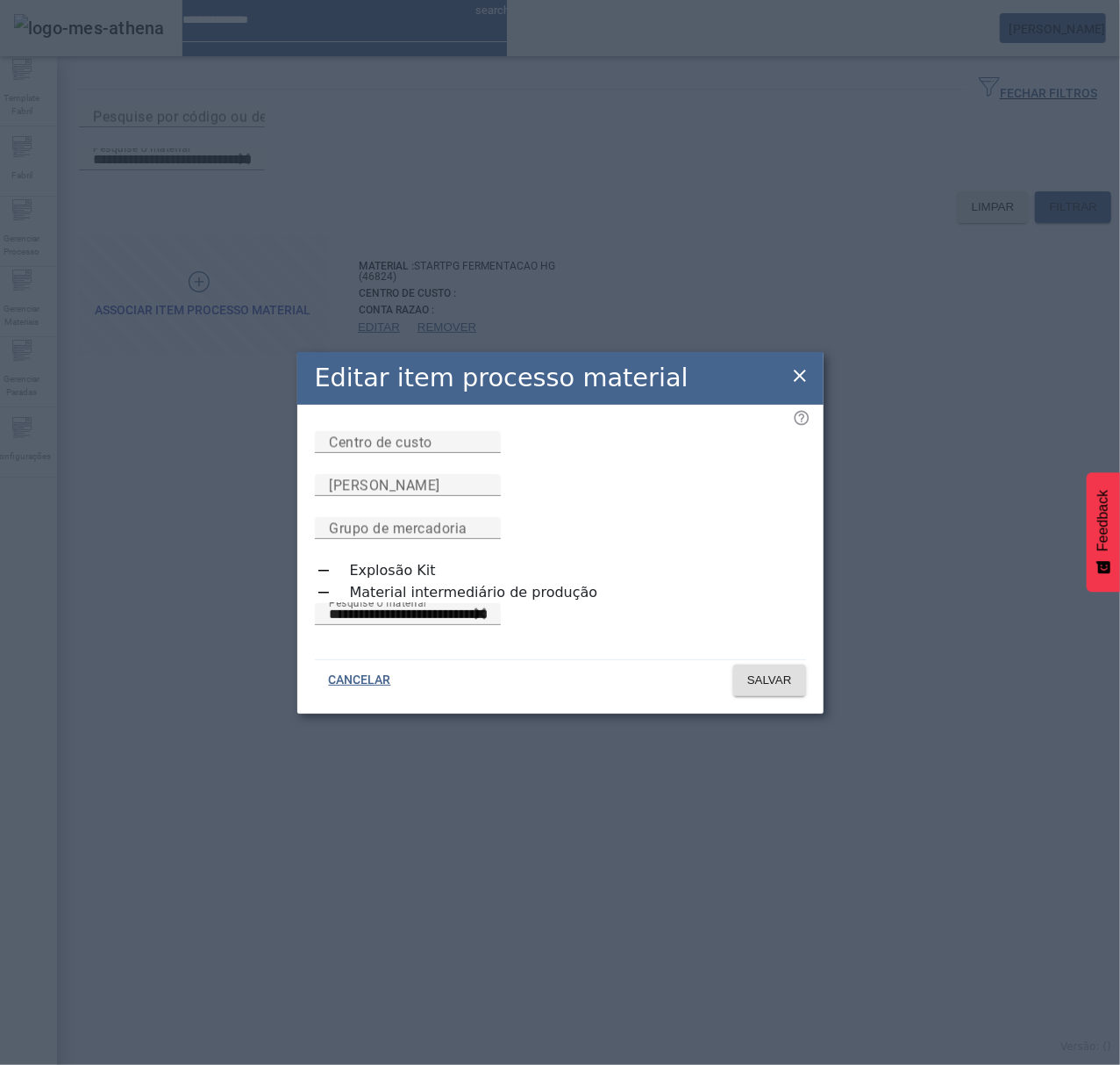
click at [804, 373] on icon at bounding box center [800, 375] width 21 height 21
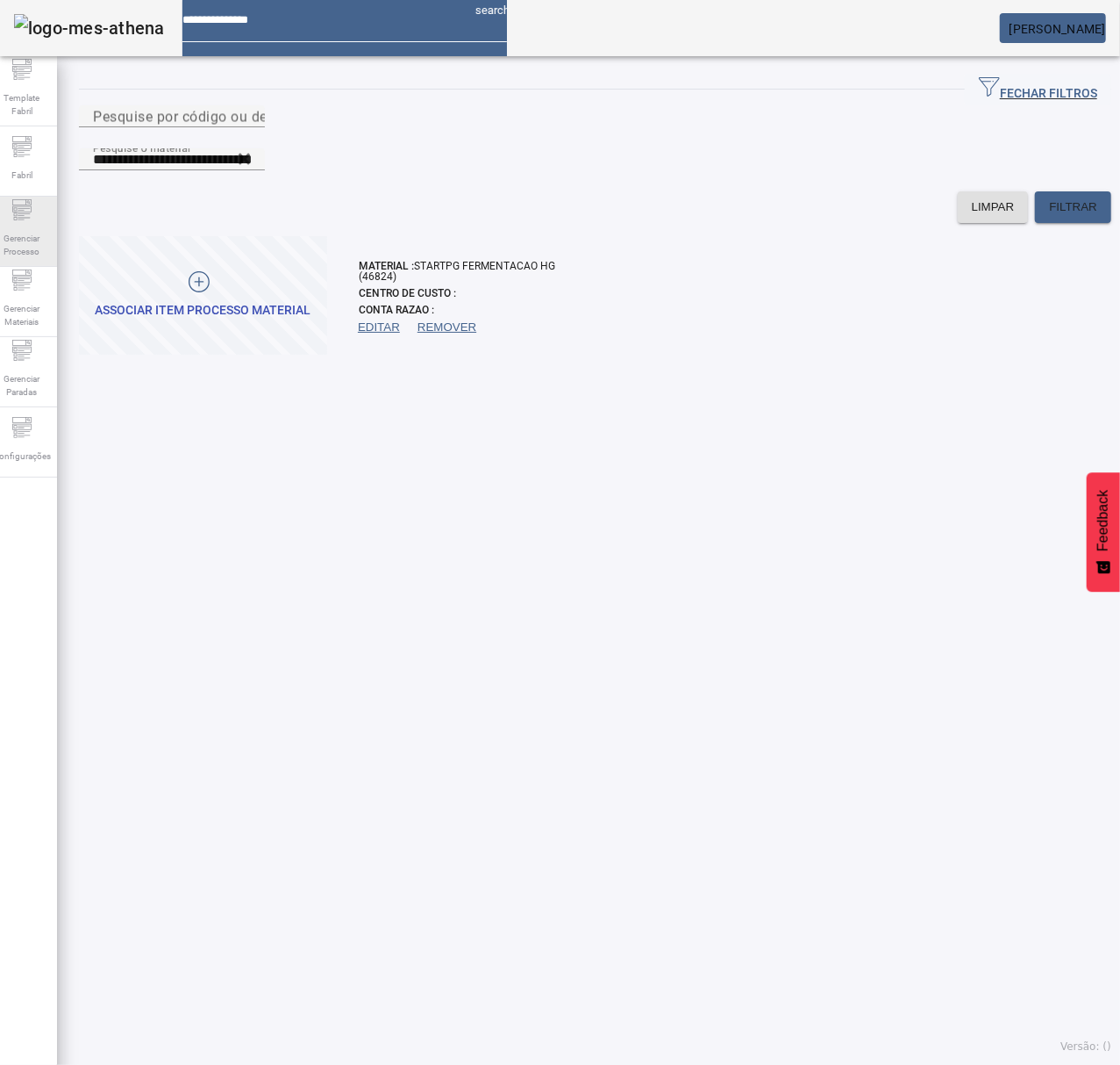
click at [18, 231] on span "Gerenciar Processo" at bounding box center [21, 245] width 52 height 37
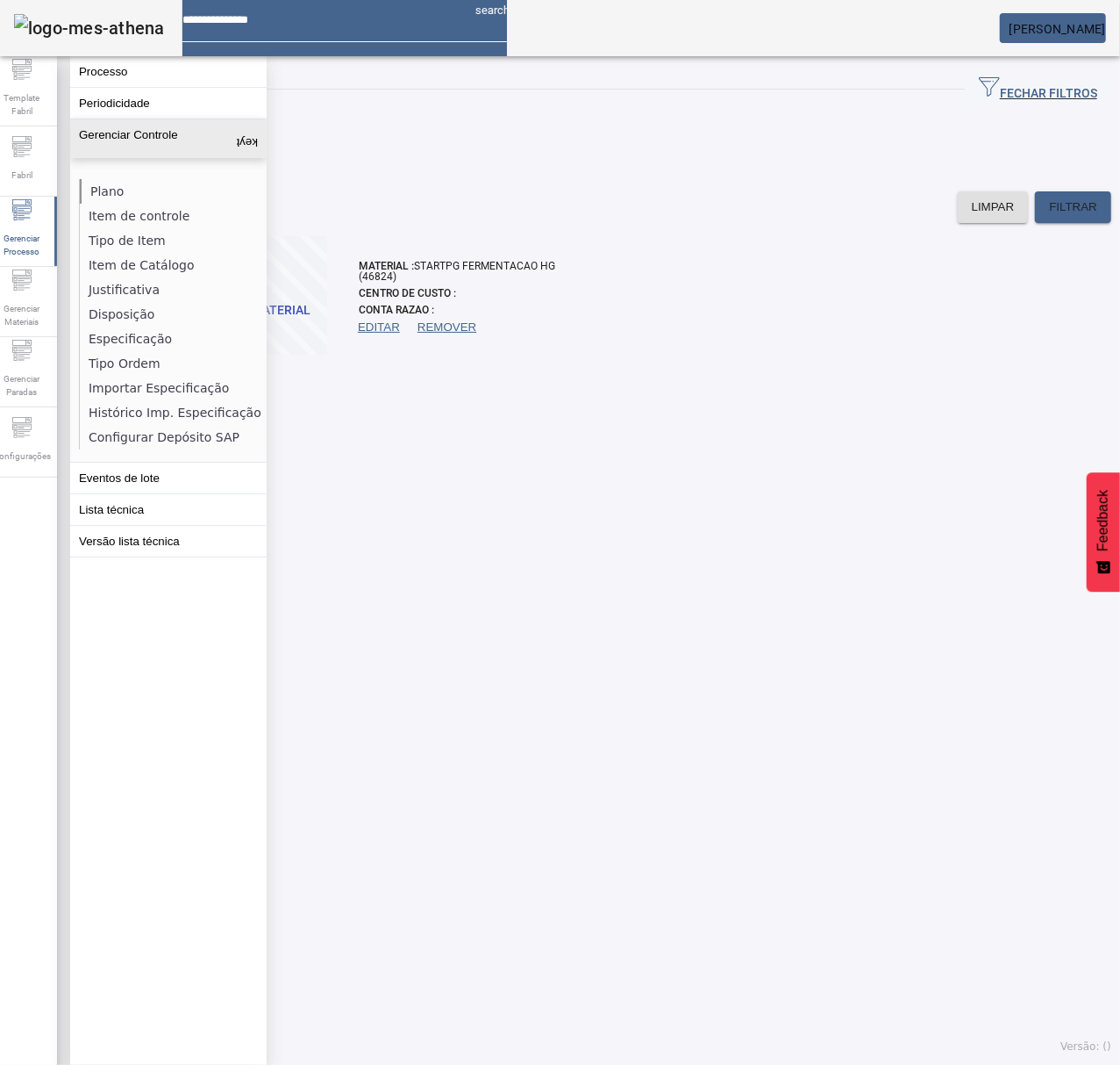
click at [126, 186] on li "Plano" at bounding box center [172, 191] width 186 height 24
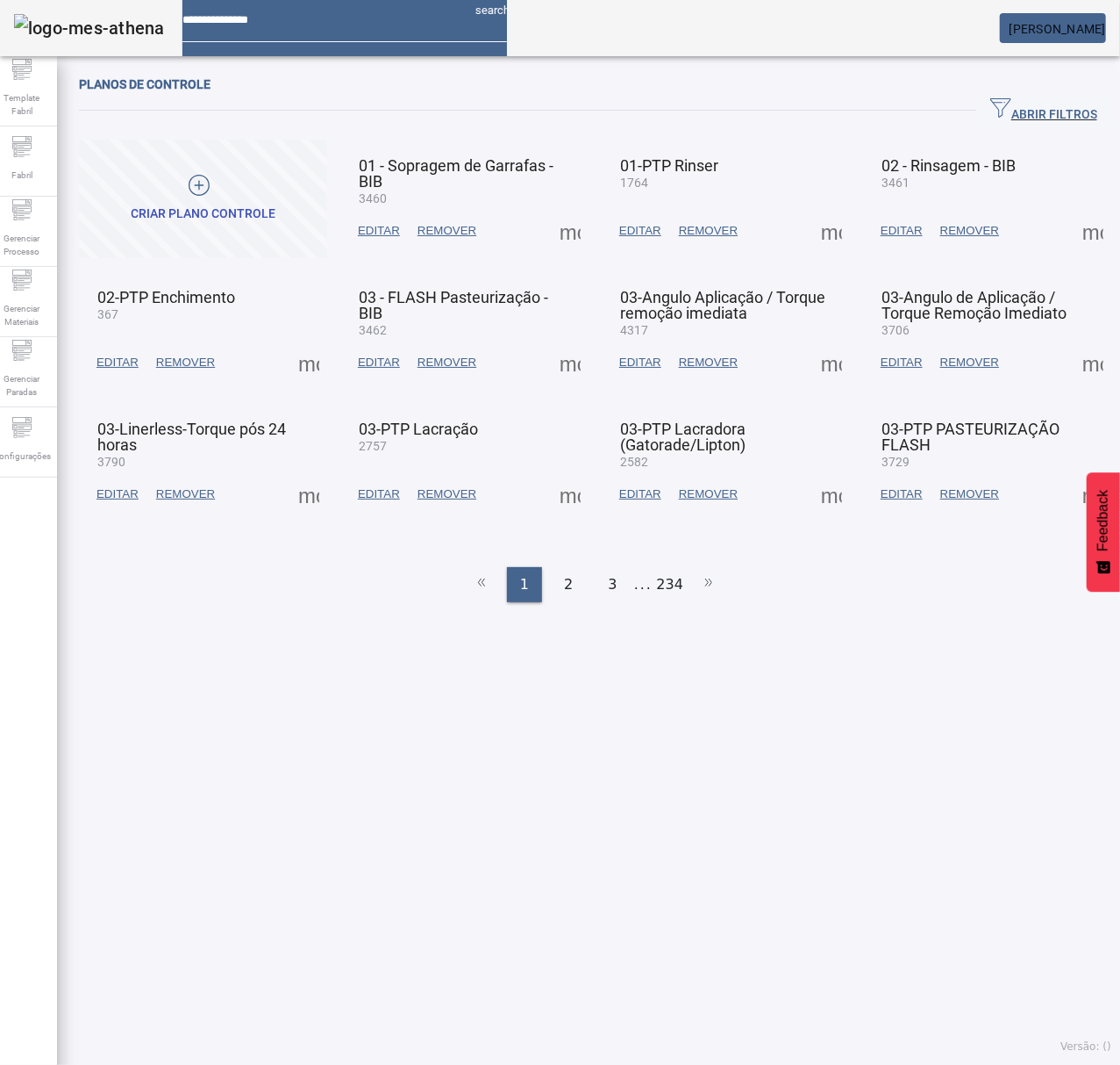
click at [991, 110] on span "ABRIR FILTROS" at bounding box center [1044, 110] width 107 height 26
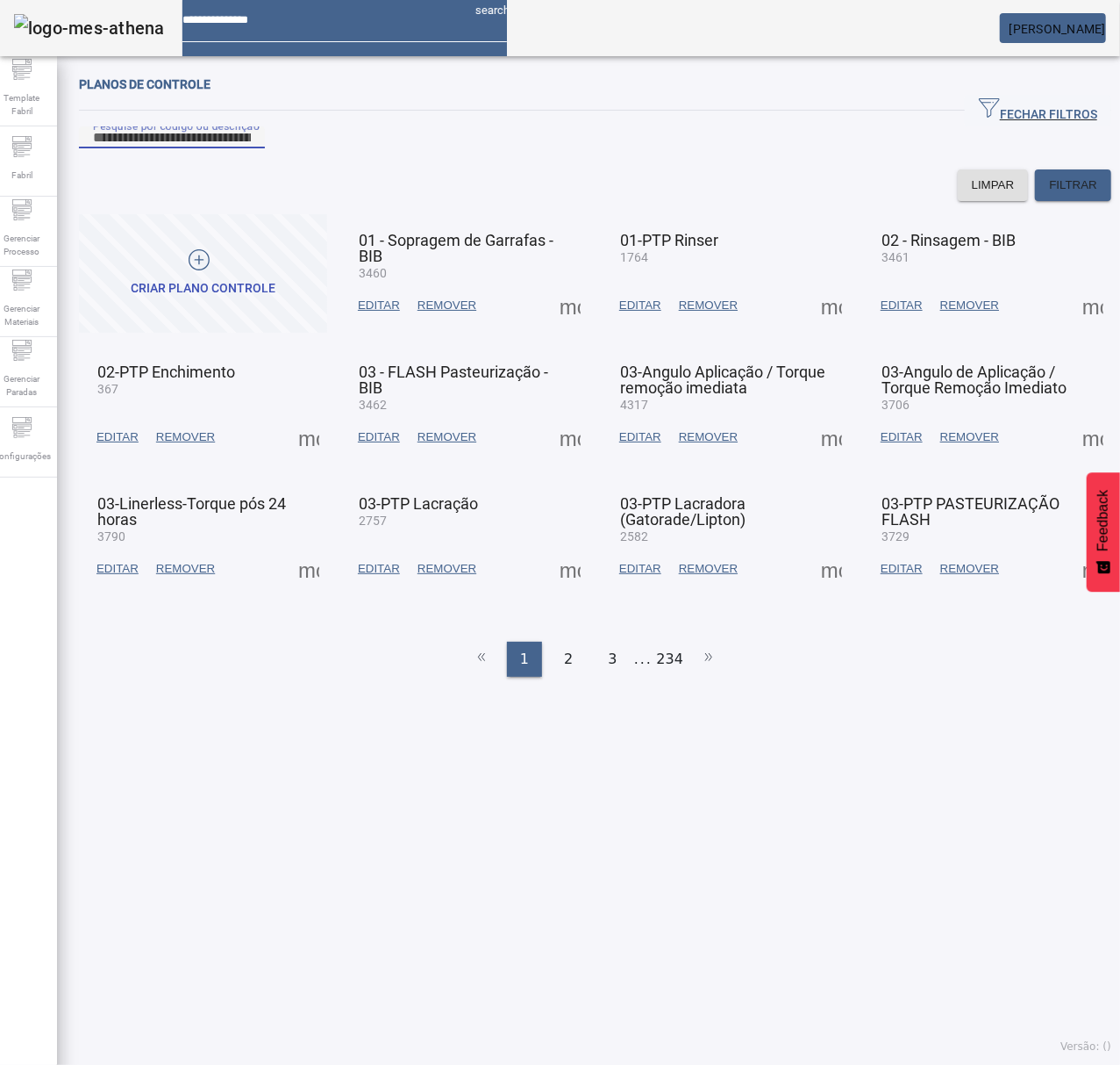
drag, startPoint x: 554, startPoint y: 151, endPoint x: 590, endPoint y: 142, distance: 37.1
click at [251, 142] on div "Pesquise por código ou descrição" at bounding box center [172, 137] width 158 height 22
type input "***"
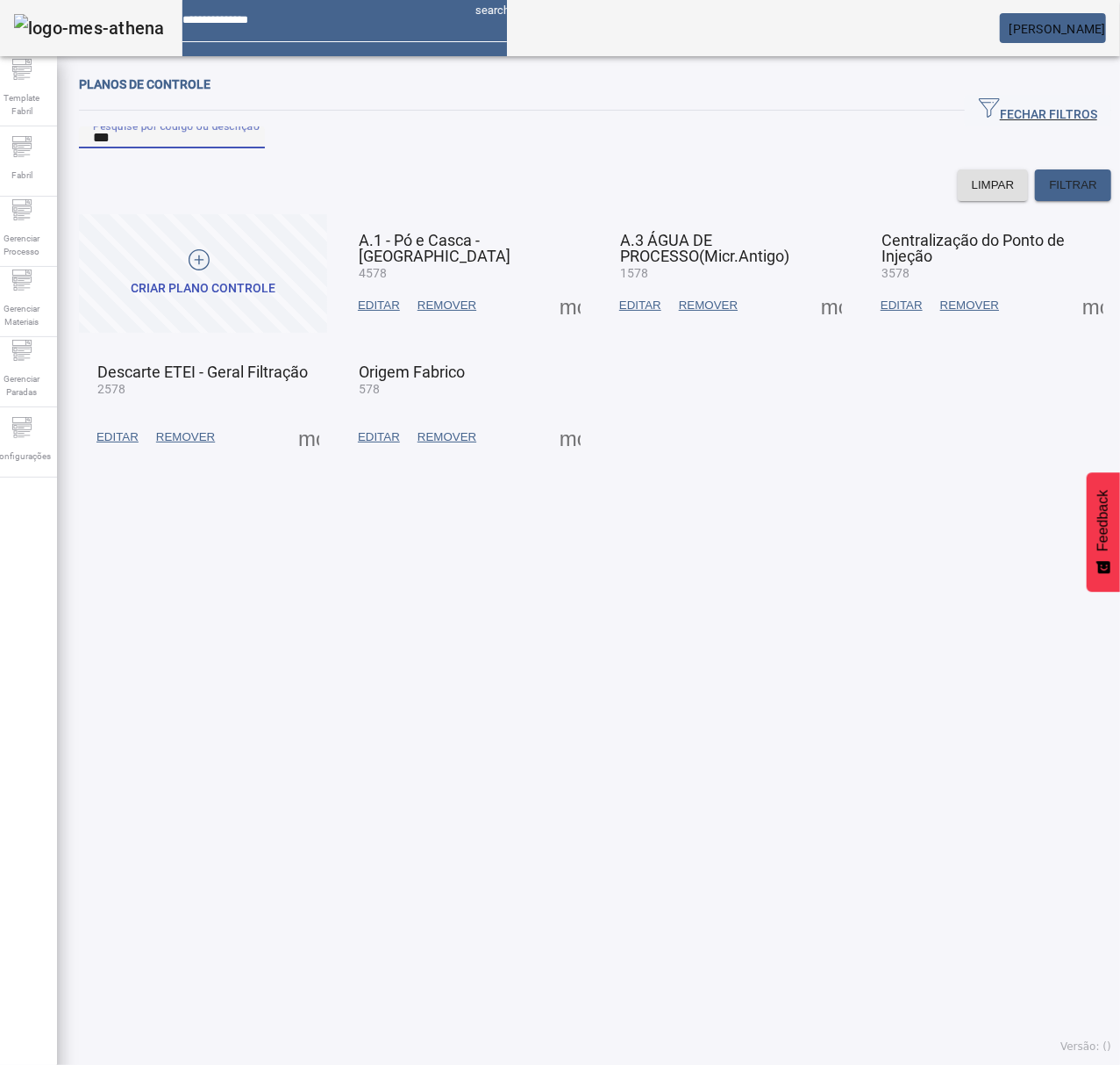
click at [566, 458] on span at bounding box center [570, 437] width 42 height 42
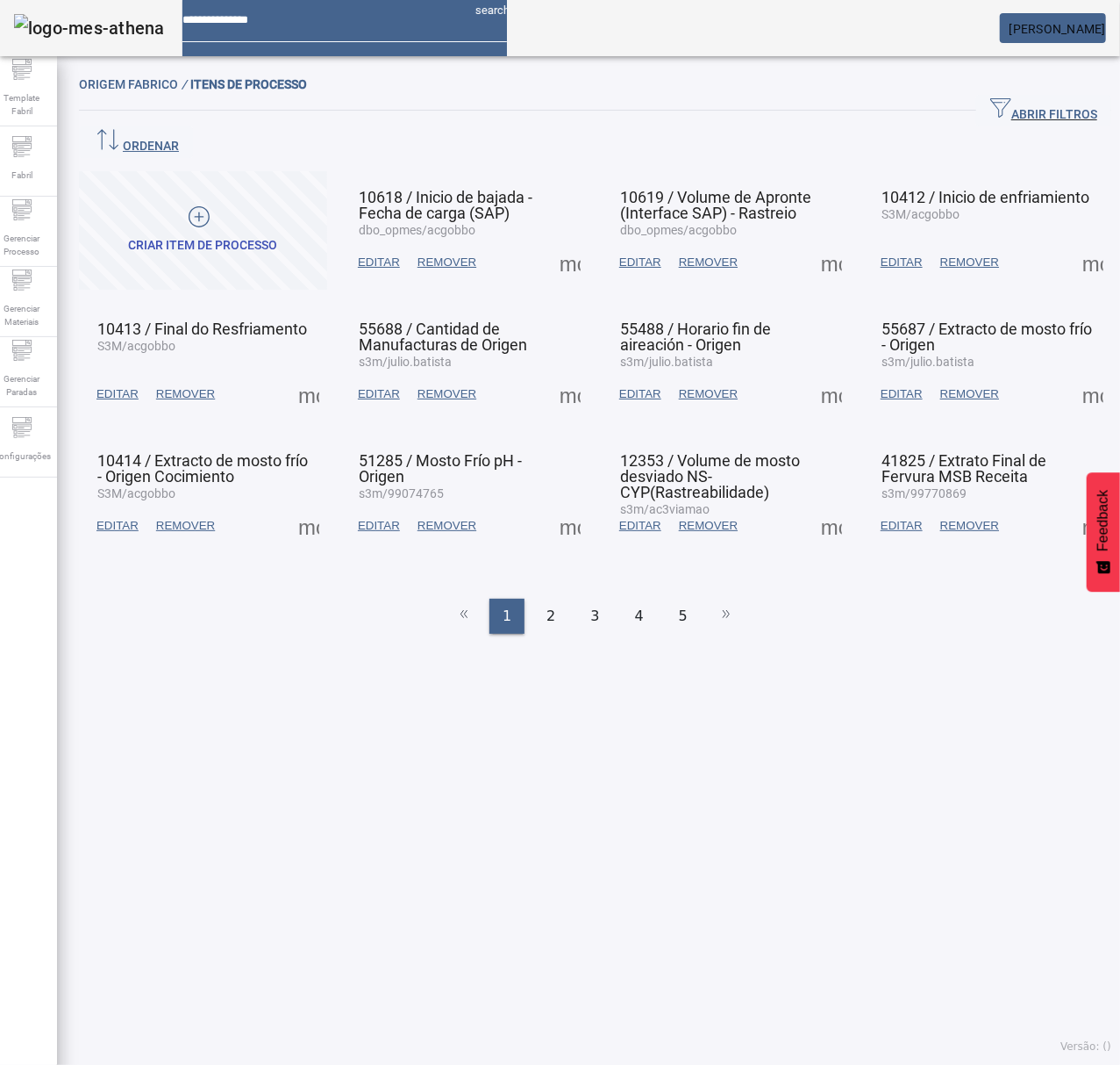
drag, startPoint x: 822, startPoint y: 110, endPoint x: 632, endPoint y: 152, distance: 194.6
click at [991, 110] on span "ABRIR FILTROS" at bounding box center [1044, 110] width 107 height 26
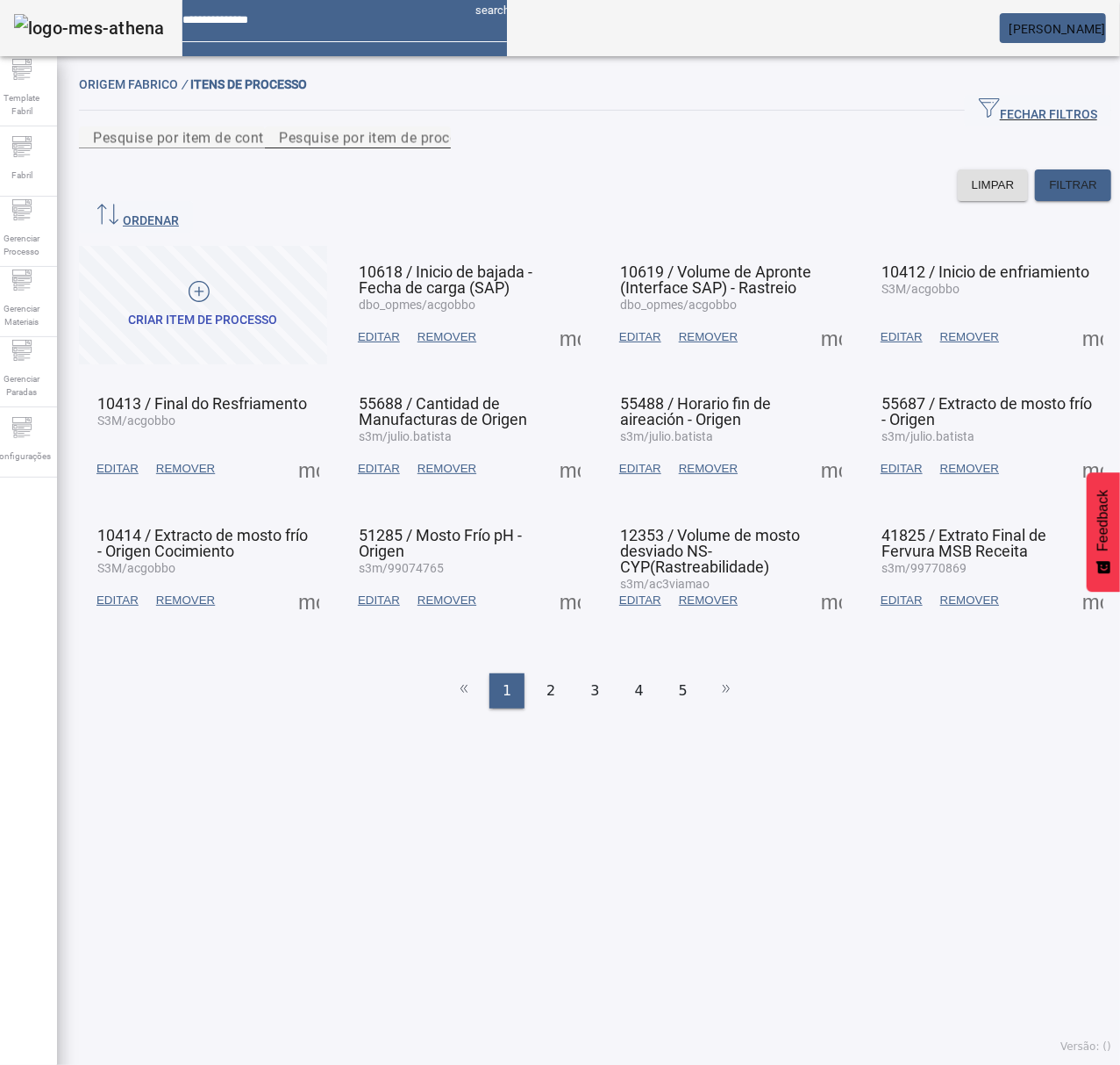
drag, startPoint x: 562, startPoint y: 160, endPoint x: 576, endPoint y: 158, distance: 14.1
click at [437, 149] on input "Pesquise por item de processo" at bounding box center [358, 138] width 158 height 21
type input "*****"
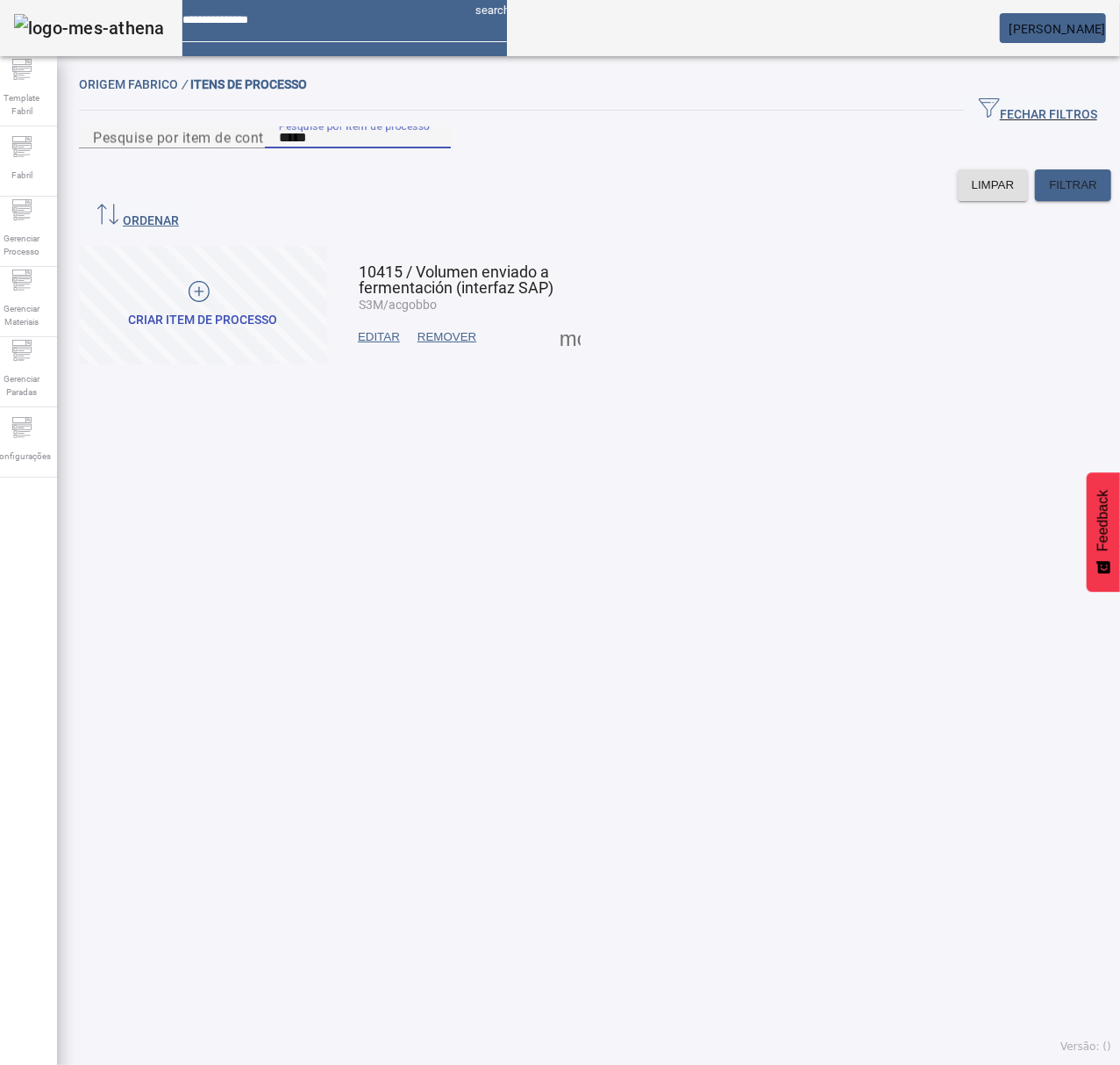
click at [562, 336] on span at bounding box center [570, 337] width 42 height 42
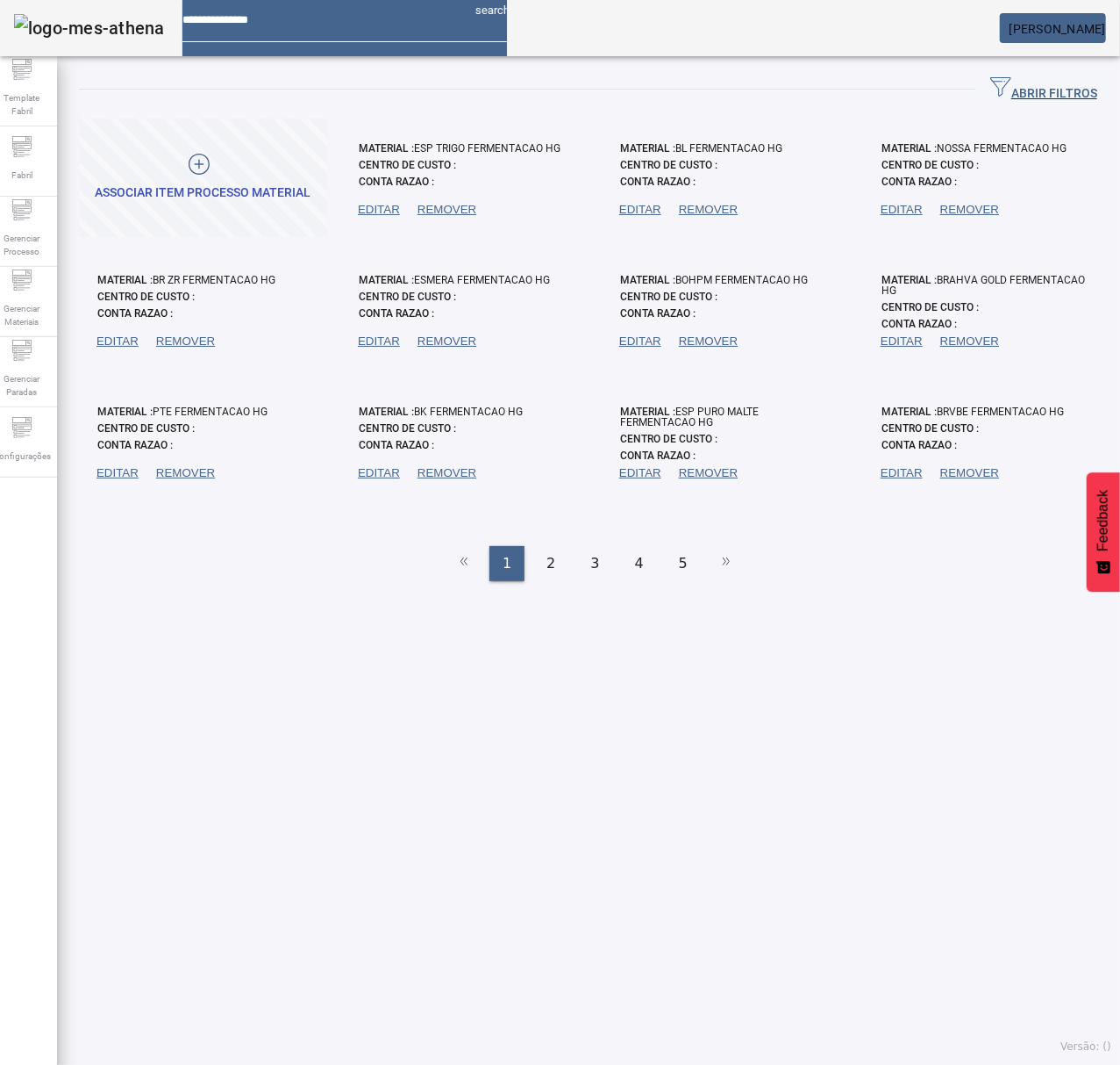
click at [1037, 83] on span "ABRIR FILTROS" at bounding box center [1044, 89] width 107 height 26
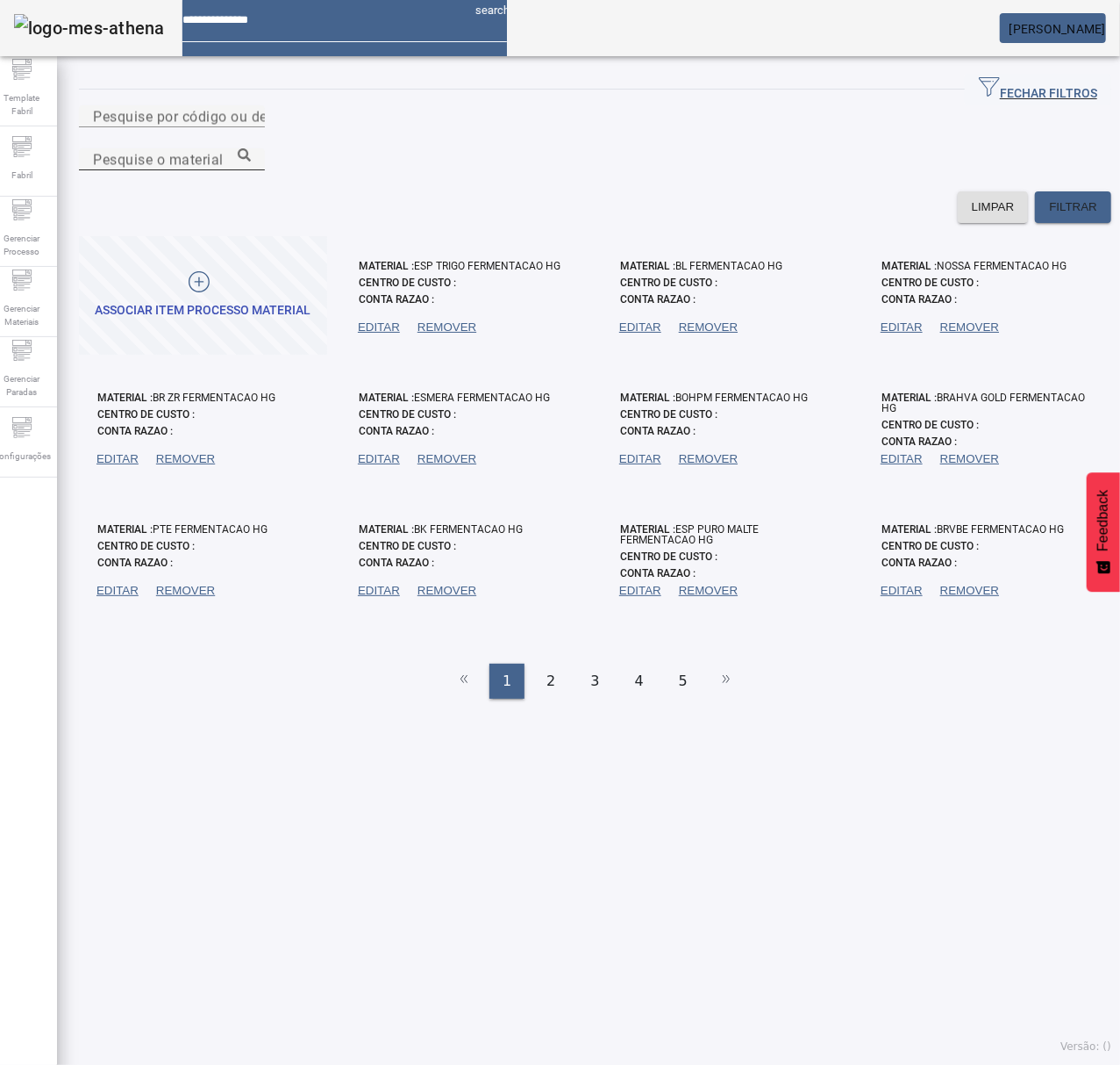
click at [251, 149] on input "Pesquise o material" at bounding box center [172, 160] width 158 height 21
click at [251, 149] on icon at bounding box center [245, 156] width 14 height 14
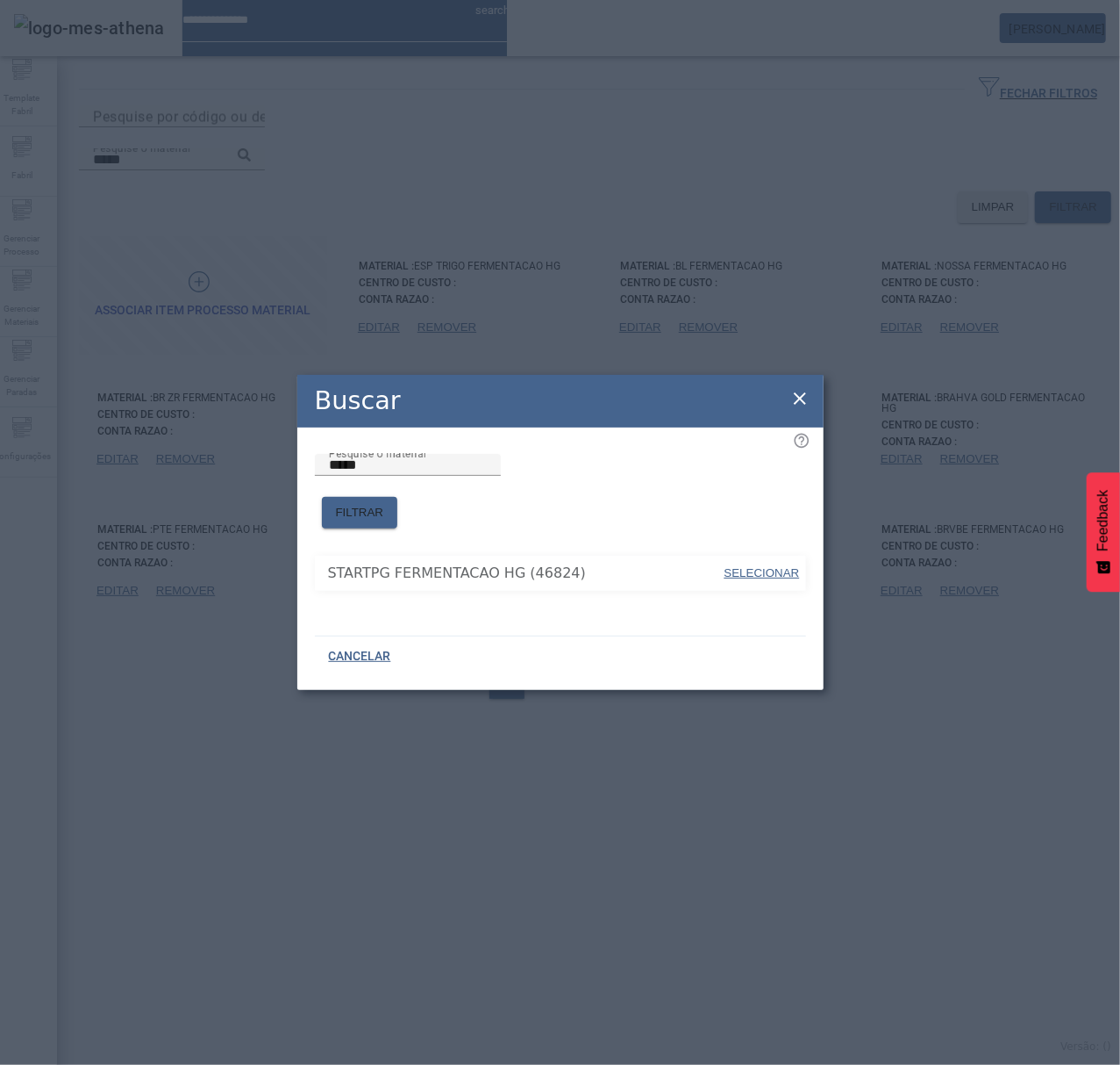
click at [777, 566] on span "SELECIONAR" at bounding box center [762, 573] width 76 height 14
type input "**********"
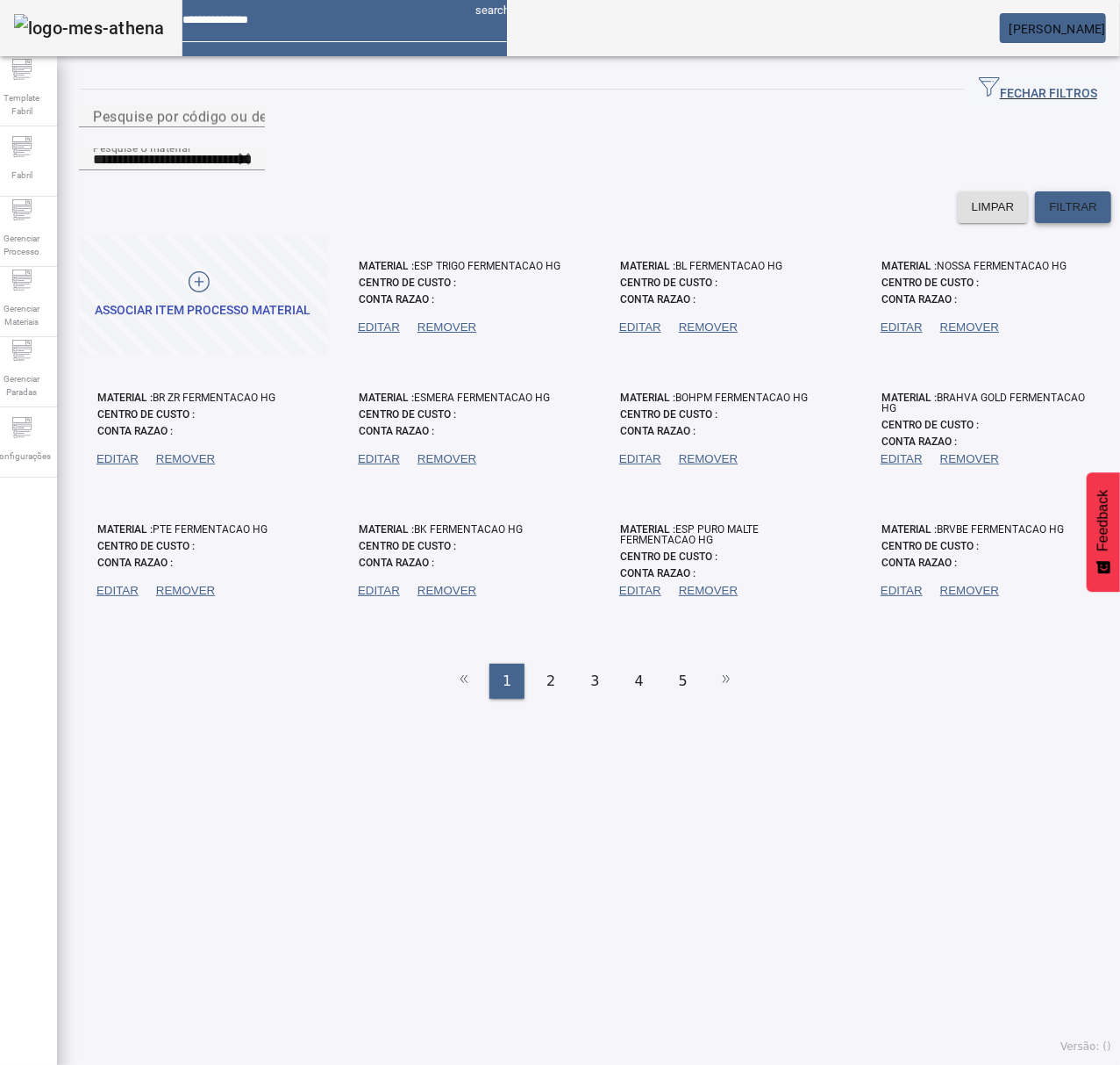
click at [1067, 198] on span "FILTRAR" at bounding box center [1073, 207] width 49 height 18
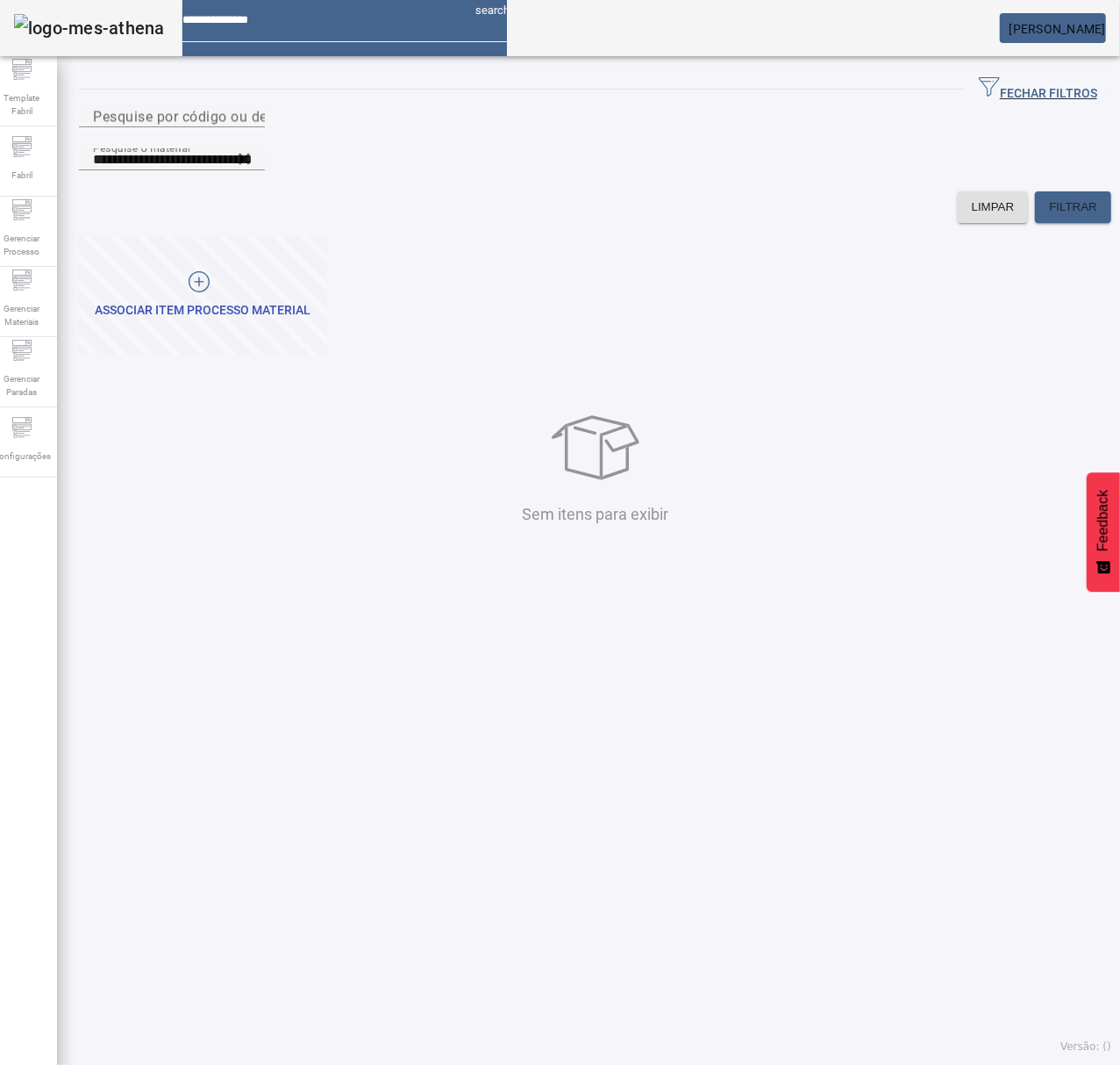
click at [191, 246] on button "Associar item processo material" at bounding box center [202, 296] width 248 height 119
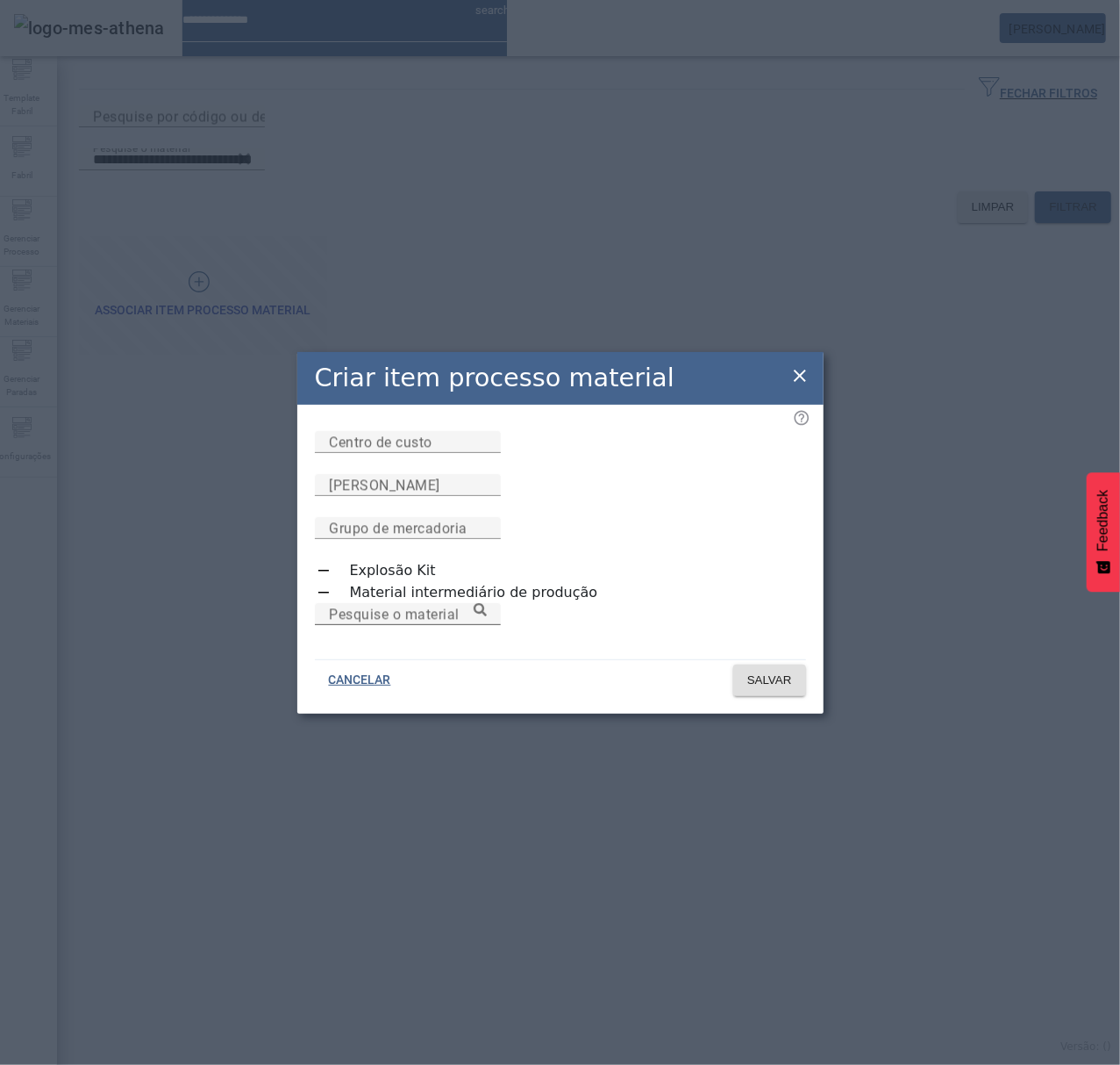
drag, startPoint x: 456, startPoint y: 595, endPoint x: 477, endPoint y: 578, distance: 27.0
click at [464, 603] on div "Pesquise o material" at bounding box center [407, 614] width 158 height 22
click at [487, 603] on icon at bounding box center [480, 610] width 14 height 14
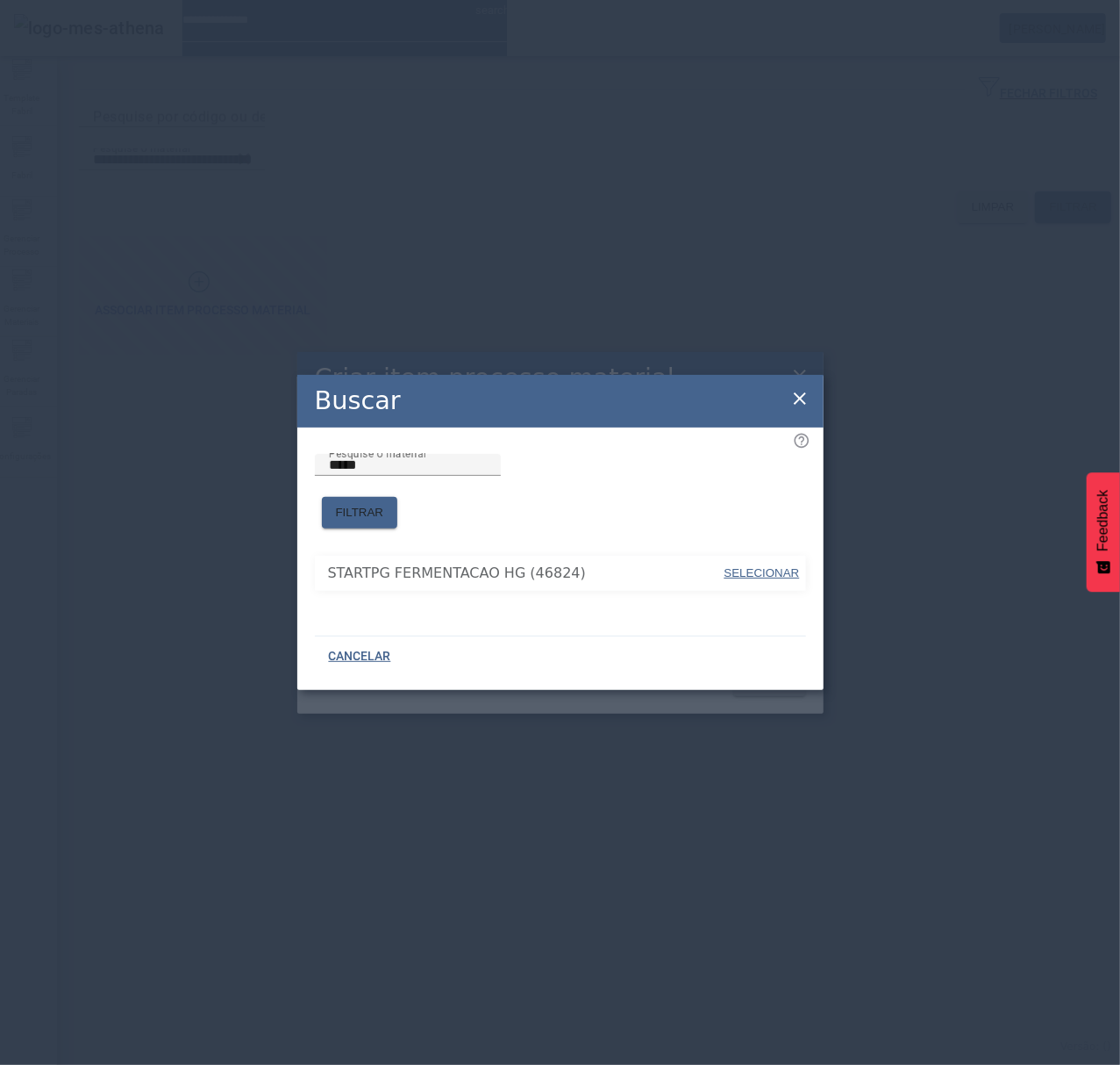
click at [773, 566] on span "SELECIONAR" at bounding box center [762, 573] width 76 height 14
type input "**********"
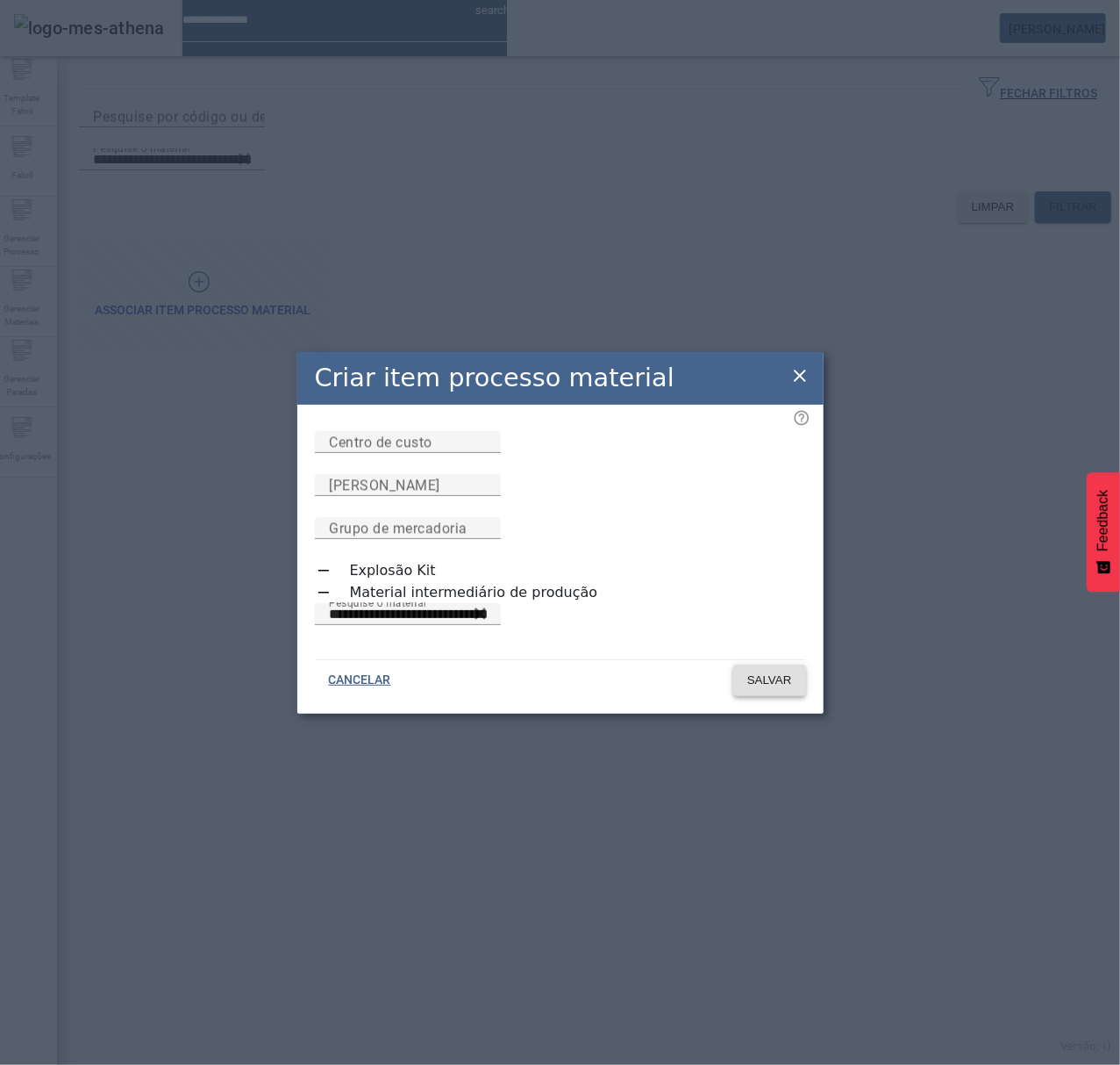
click at [767, 681] on span "SALVAR" at bounding box center [770, 680] width 45 height 18
click at [793, 366] on icon at bounding box center [800, 375] width 21 height 21
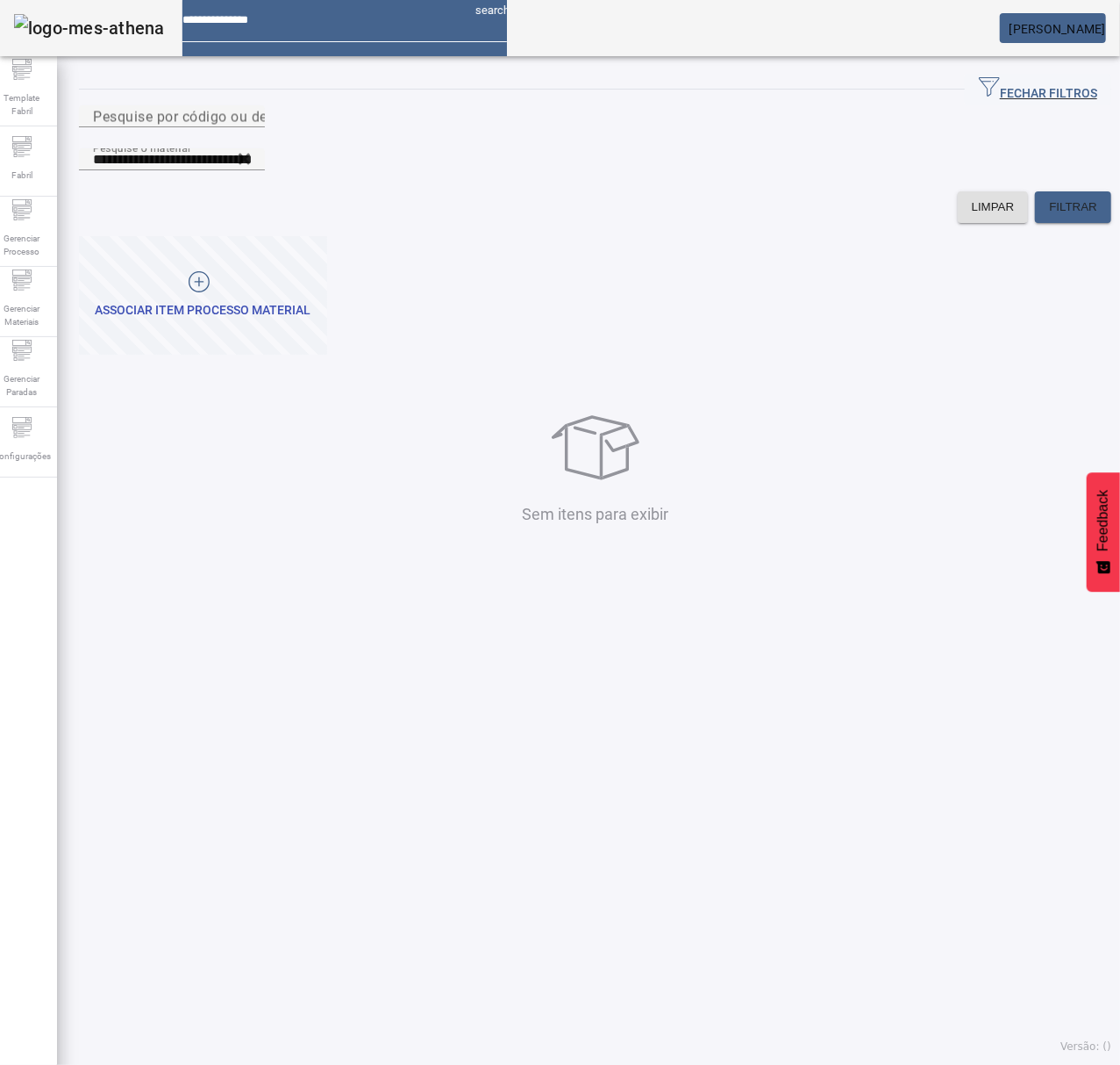
click at [243, 302] on div "Associar item processo material" at bounding box center [203, 310] width 216 height 18
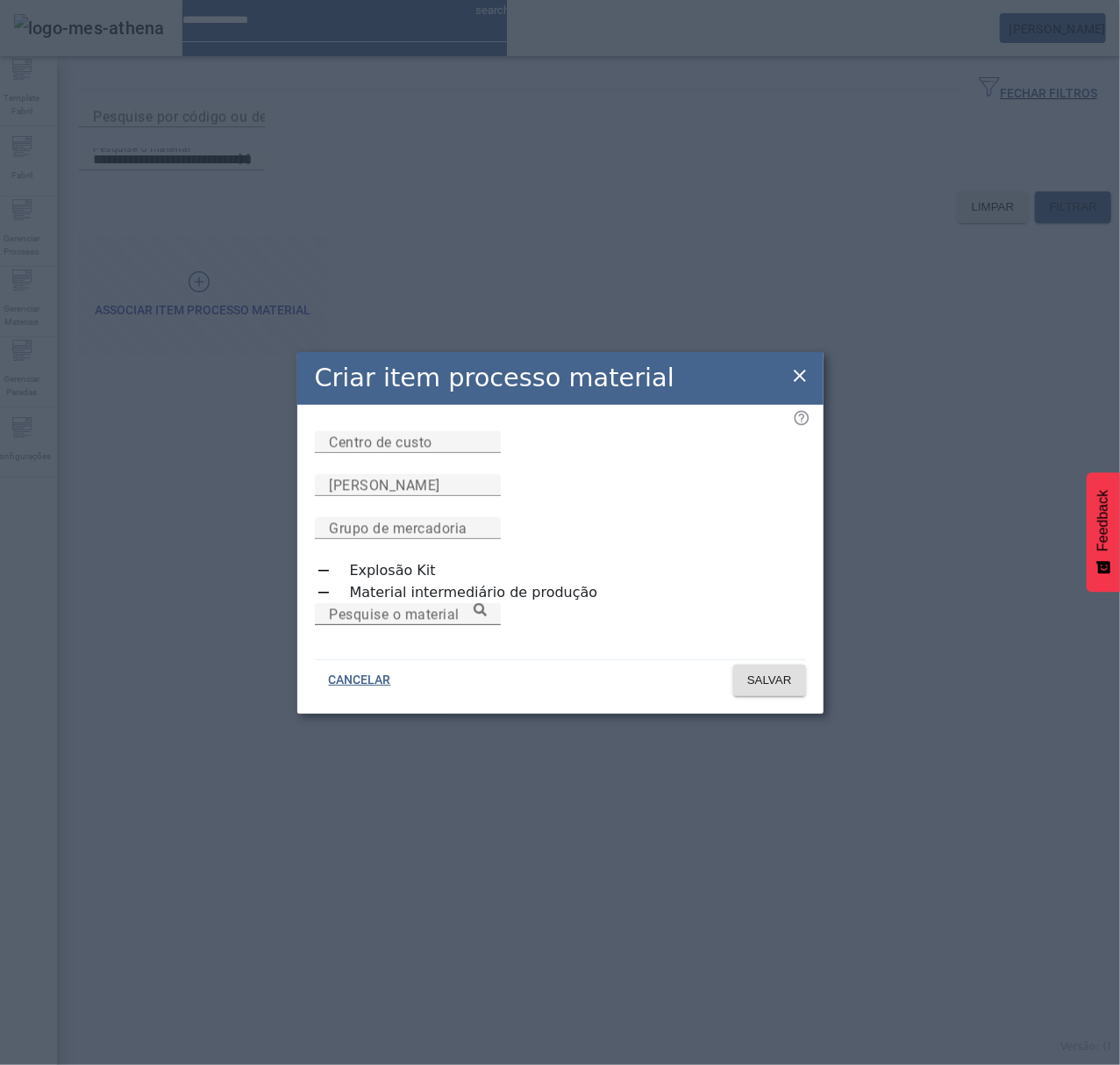
click at [403, 606] on mat-label "Pesquise o material" at bounding box center [394, 614] width 130 height 17
click at [403, 604] on input "Pesquise o material" at bounding box center [407, 615] width 158 height 21
click at [487, 603] on icon at bounding box center [480, 610] width 14 height 14
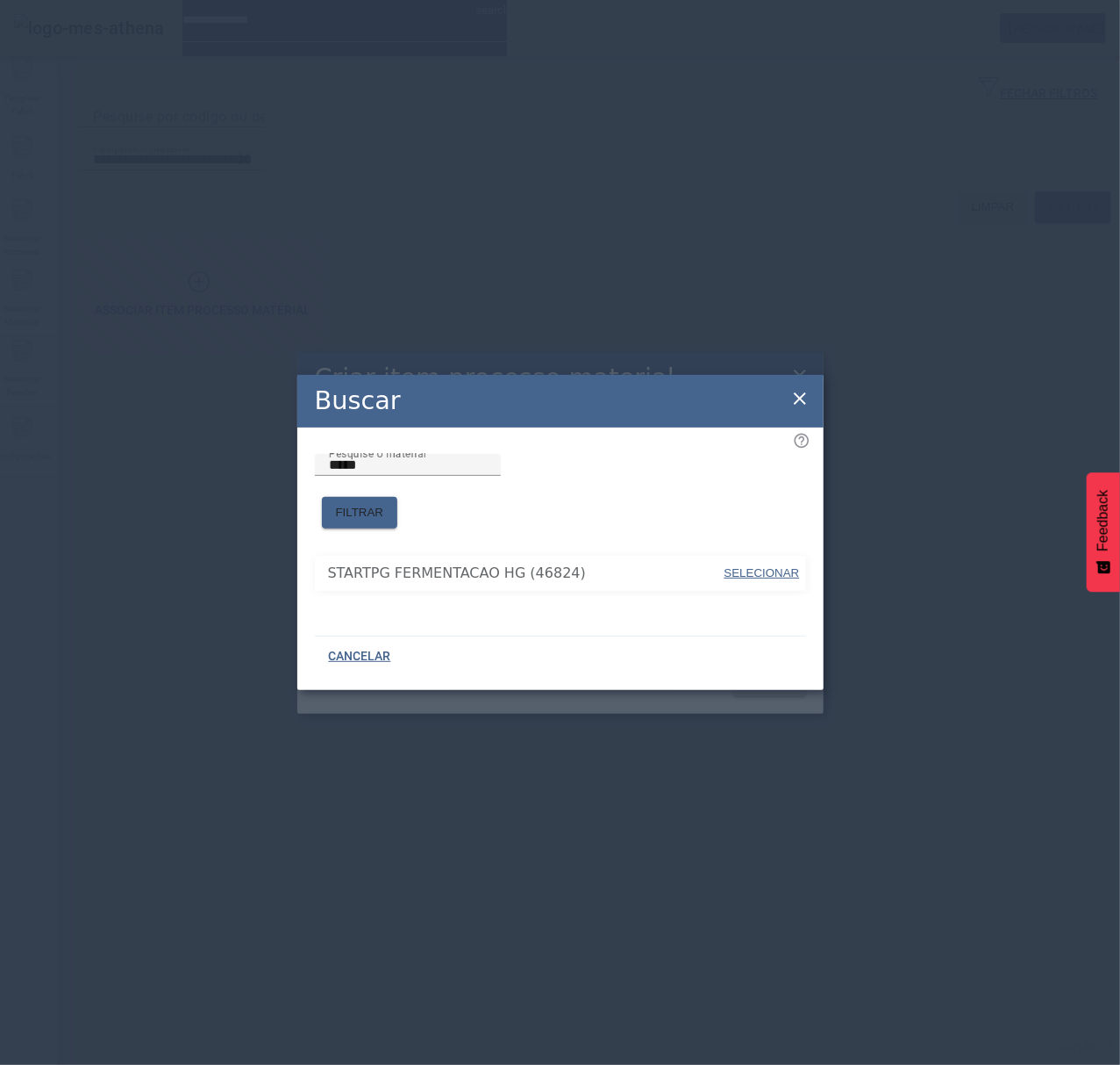
click at [770, 566] on span "SELECIONAR" at bounding box center [762, 573] width 76 height 14
type input "**********"
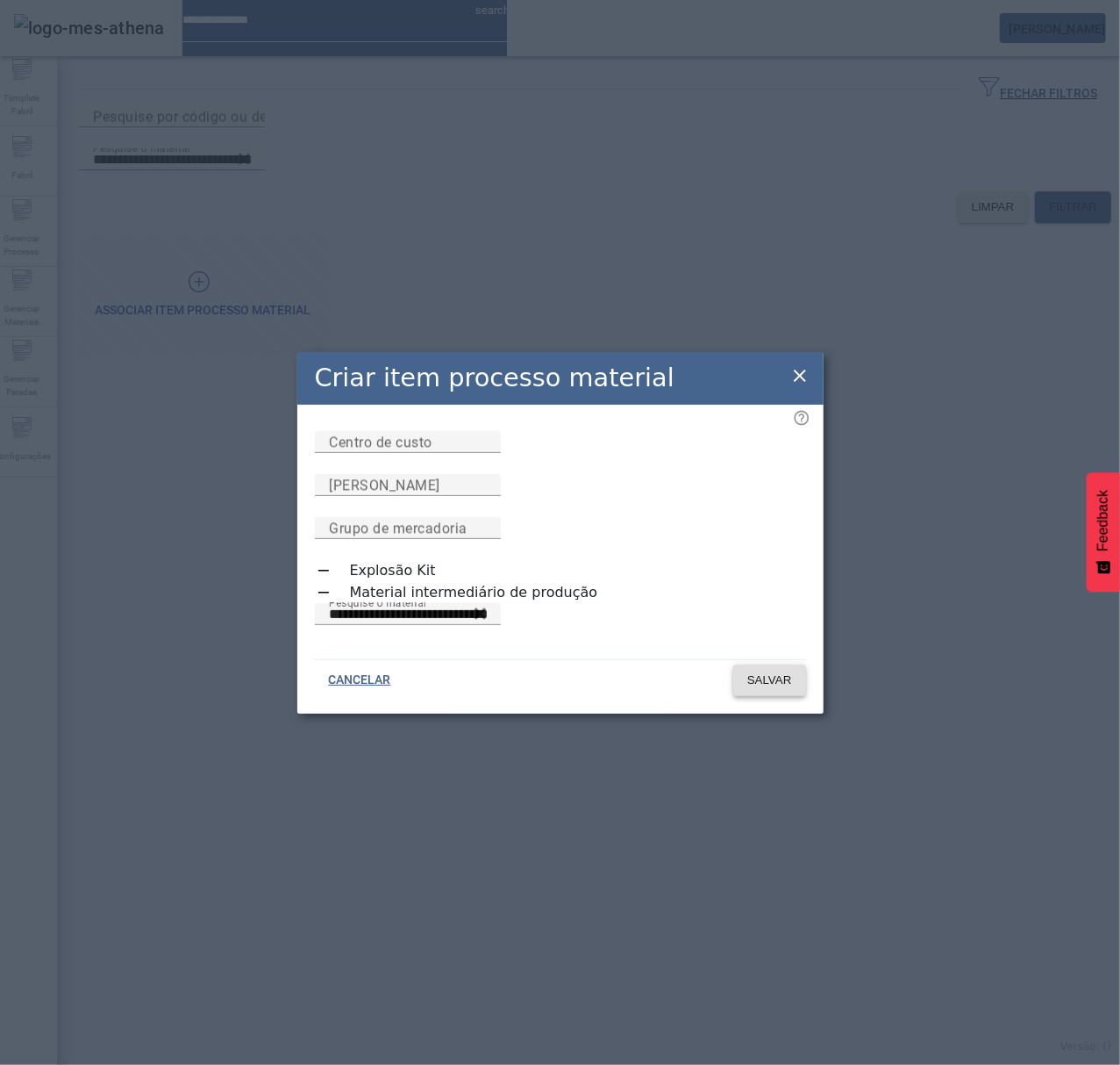
click at [770, 681] on span "SALVAR" at bounding box center [770, 680] width 45 height 18
click at [808, 371] on icon at bounding box center [800, 375] width 21 height 21
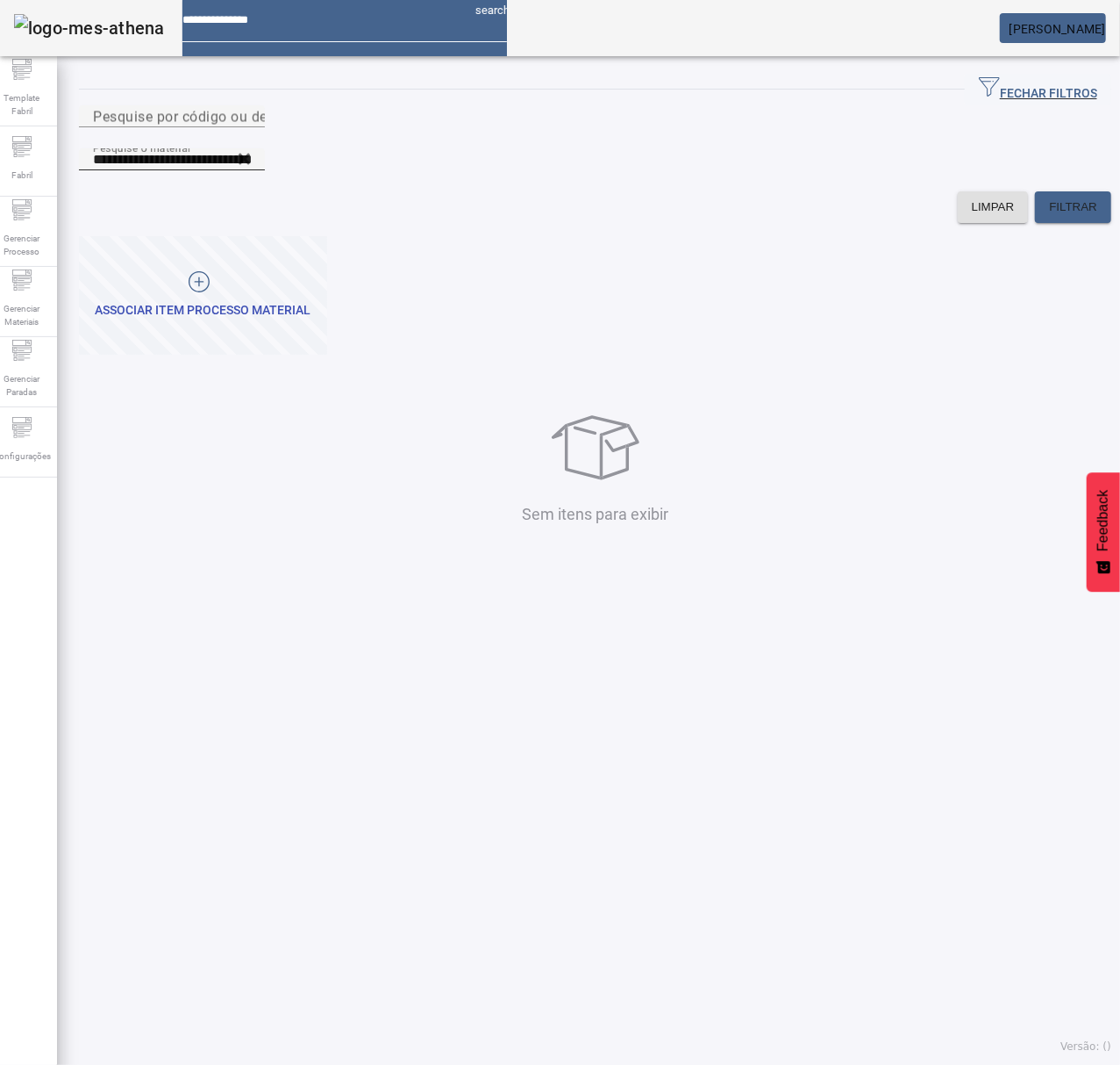
click at [251, 149] on icon at bounding box center [245, 160] width 14 height 21
drag, startPoint x: 618, startPoint y: 318, endPoint x: 706, endPoint y: 313, distance: 88.1
click at [635, 321] on mat-grid-list "Associar item processo material" at bounding box center [595, 296] width 1032 height 119
click at [1049, 198] on span "FILTRAR" at bounding box center [1073, 207] width 49 height 18
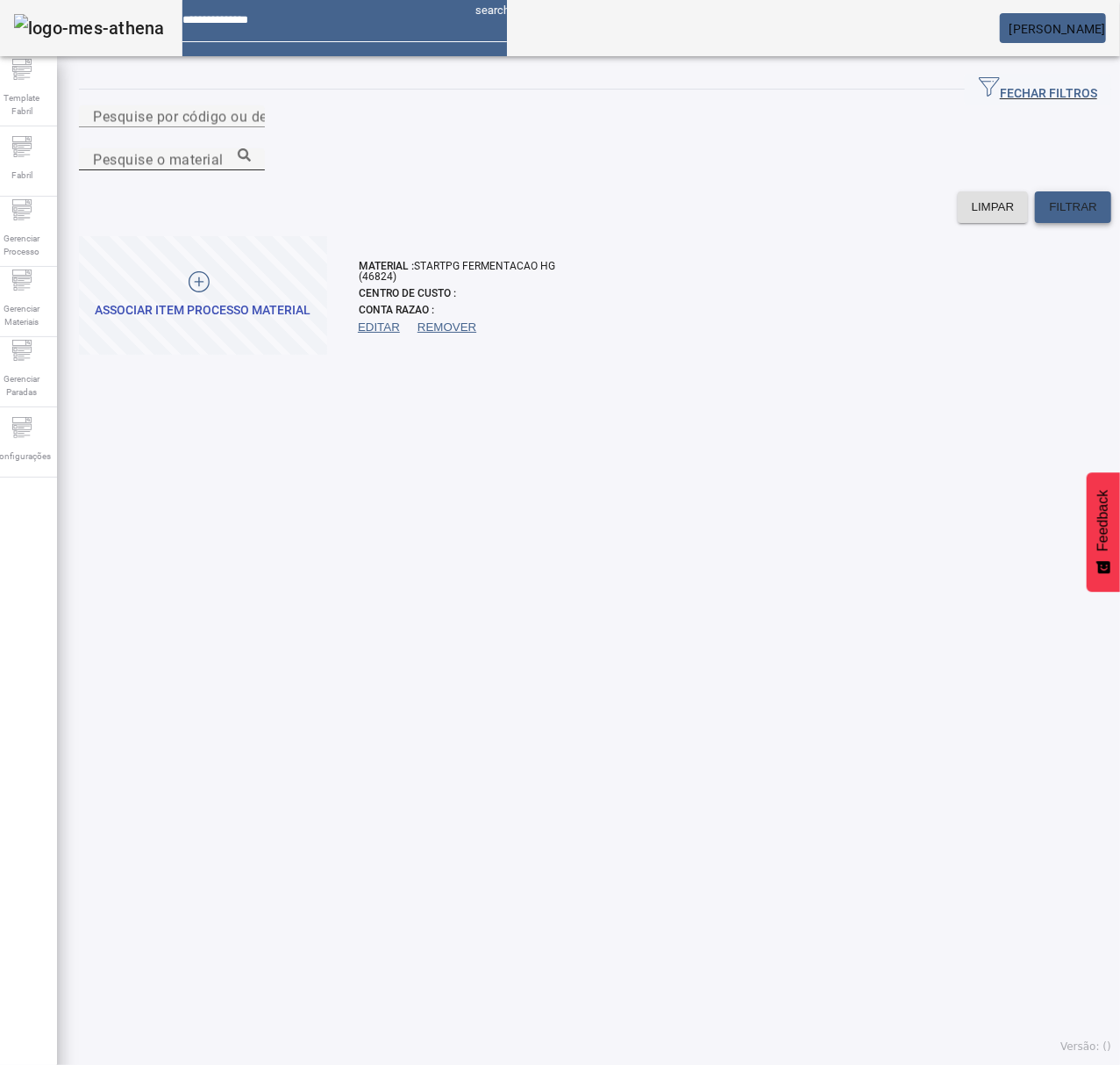
click at [1049, 198] on span "FILTRAR" at bounding box center [1073, 207] width 49 height 18
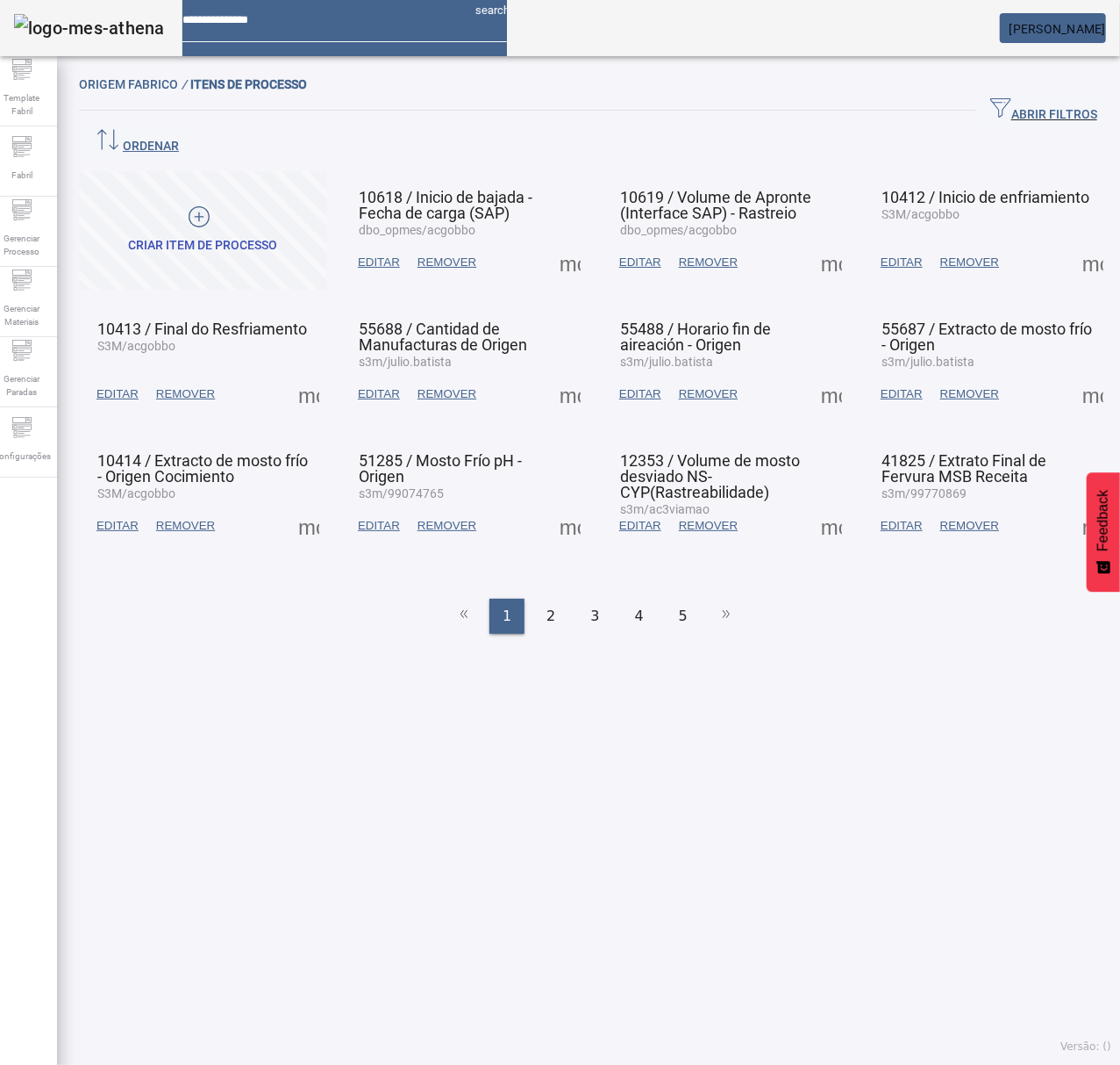
click at [991, 107] on span "ABRIR FILTROS" at bounding box center [1044, 110] width 107 height 26
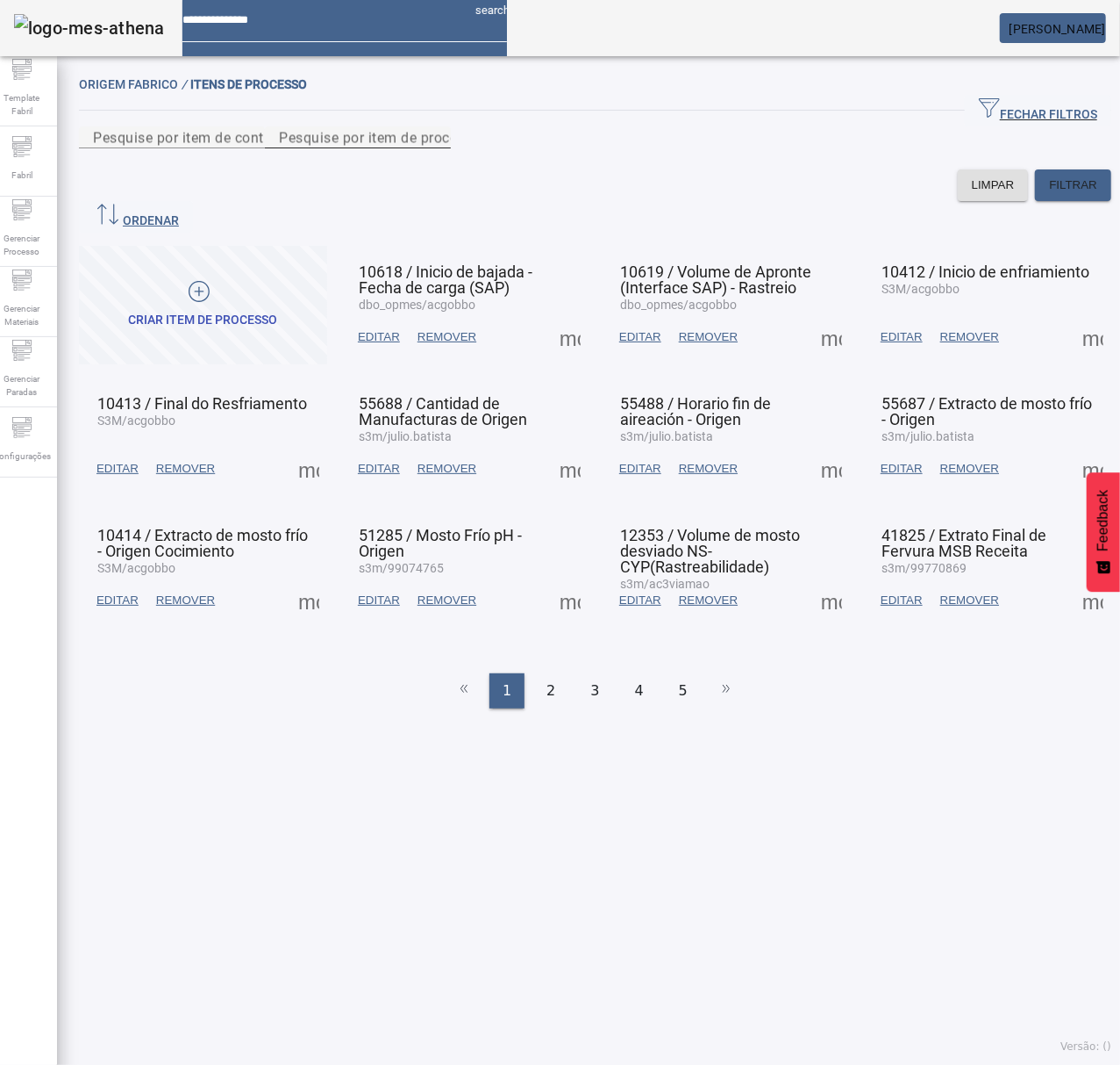
drag, startPoint x: 548, startPoint y: 149, endPoint x: 569, endPoint y: 163, distance: 25.2
click at [437, 149] on div "Pesquise por item de processo" at bounding box center [358, 137] width 158 height 22
type input "*****"
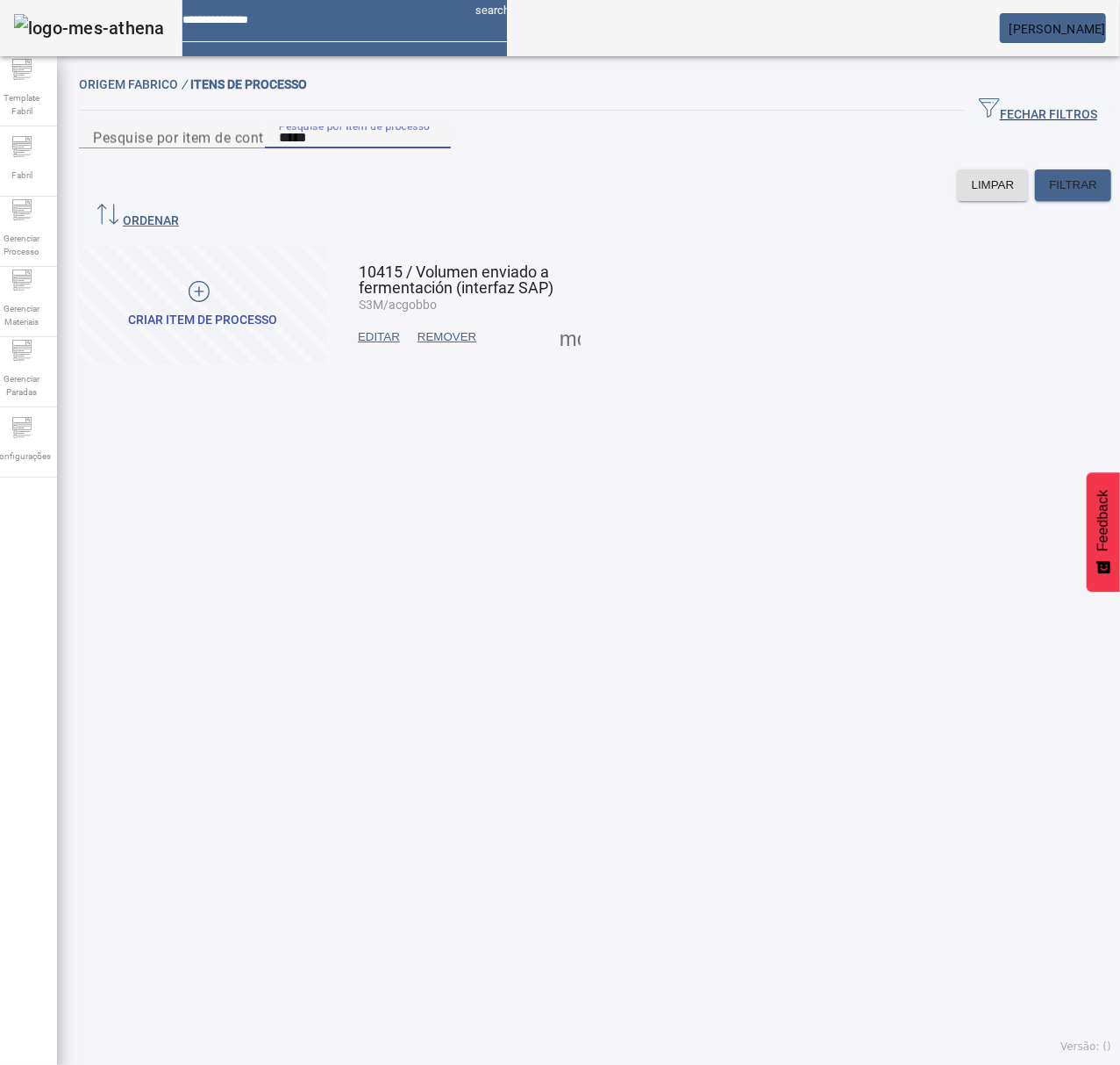
click at [558, 334] on span at bounding box center [570, 337] width 42 height 42
click at [796, 1064] on div at bounding box center [560, 1065] width 1120 height 0
click at [579, 334] on span at bounding box center [570, 337] width 42 height 42
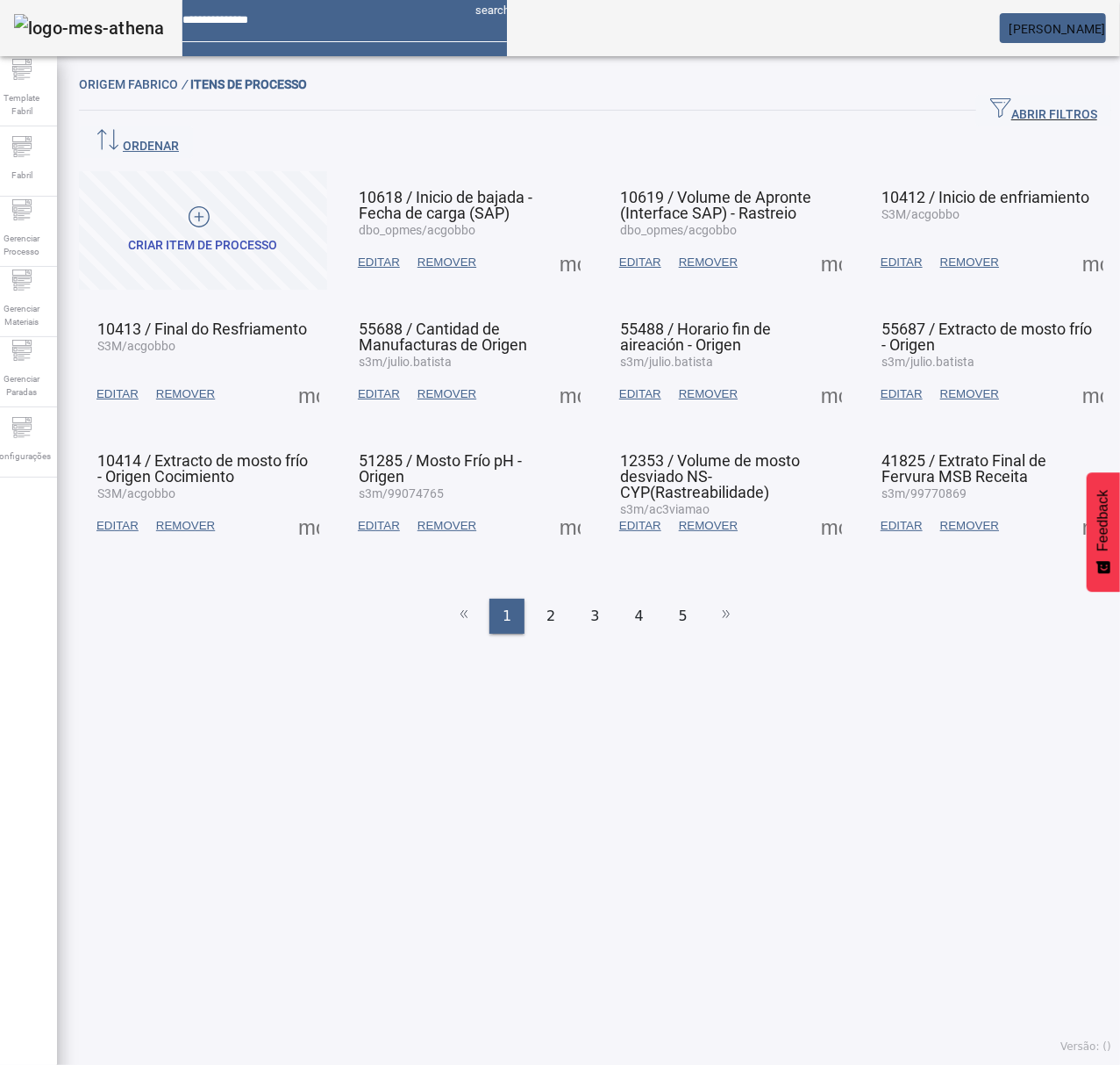
click at [991, 111] on span "ABRIR FILTROS" at bounding box center [1044, 110] width 107 height 26
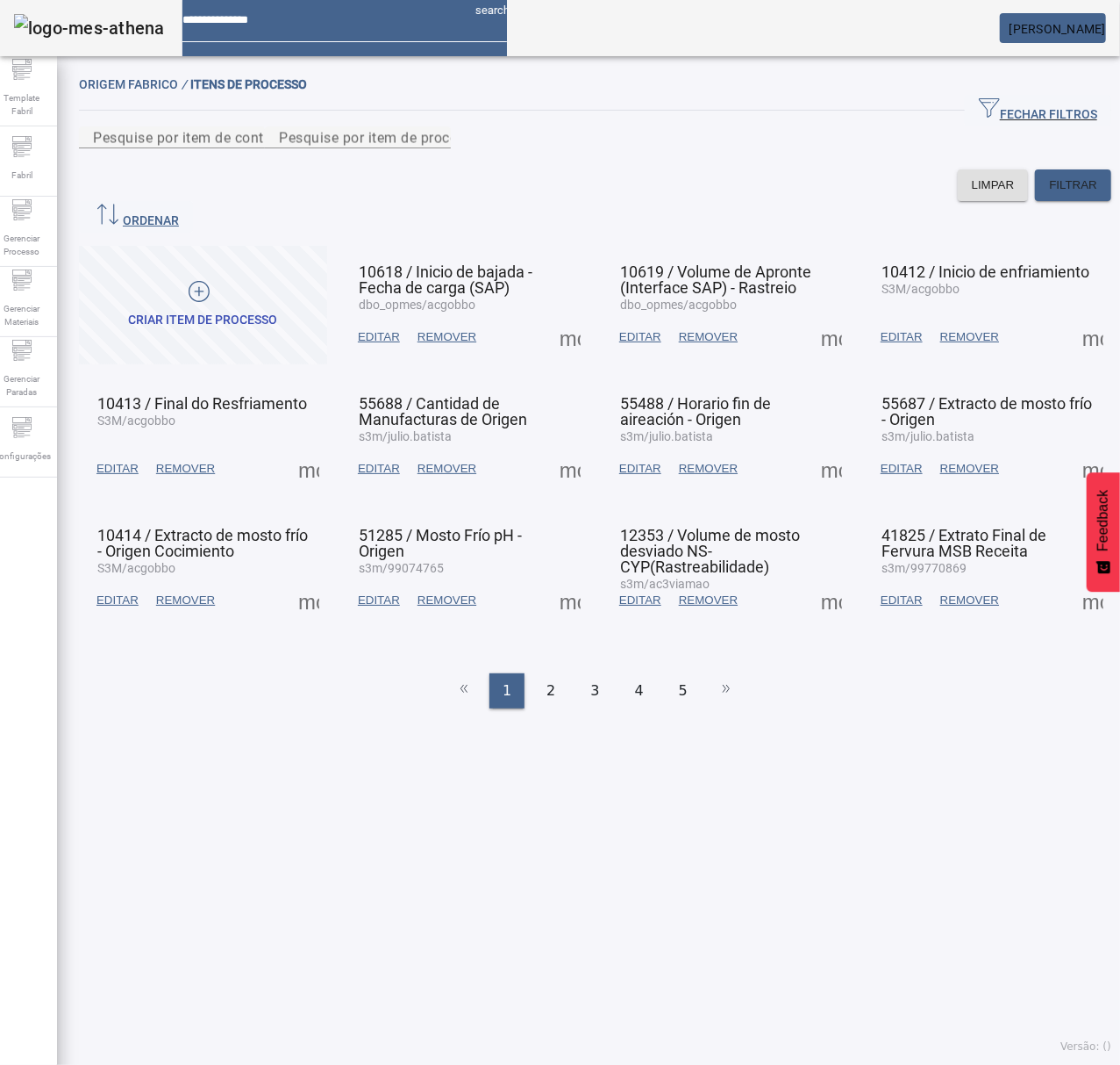
click at [451, 169] on div at bounding box center [358, 160] width 186 height 21
click at [437, 149] on input "Pesquise por item de processo" at bounding box center [358, 138] width 158 height 21
type input "*****"
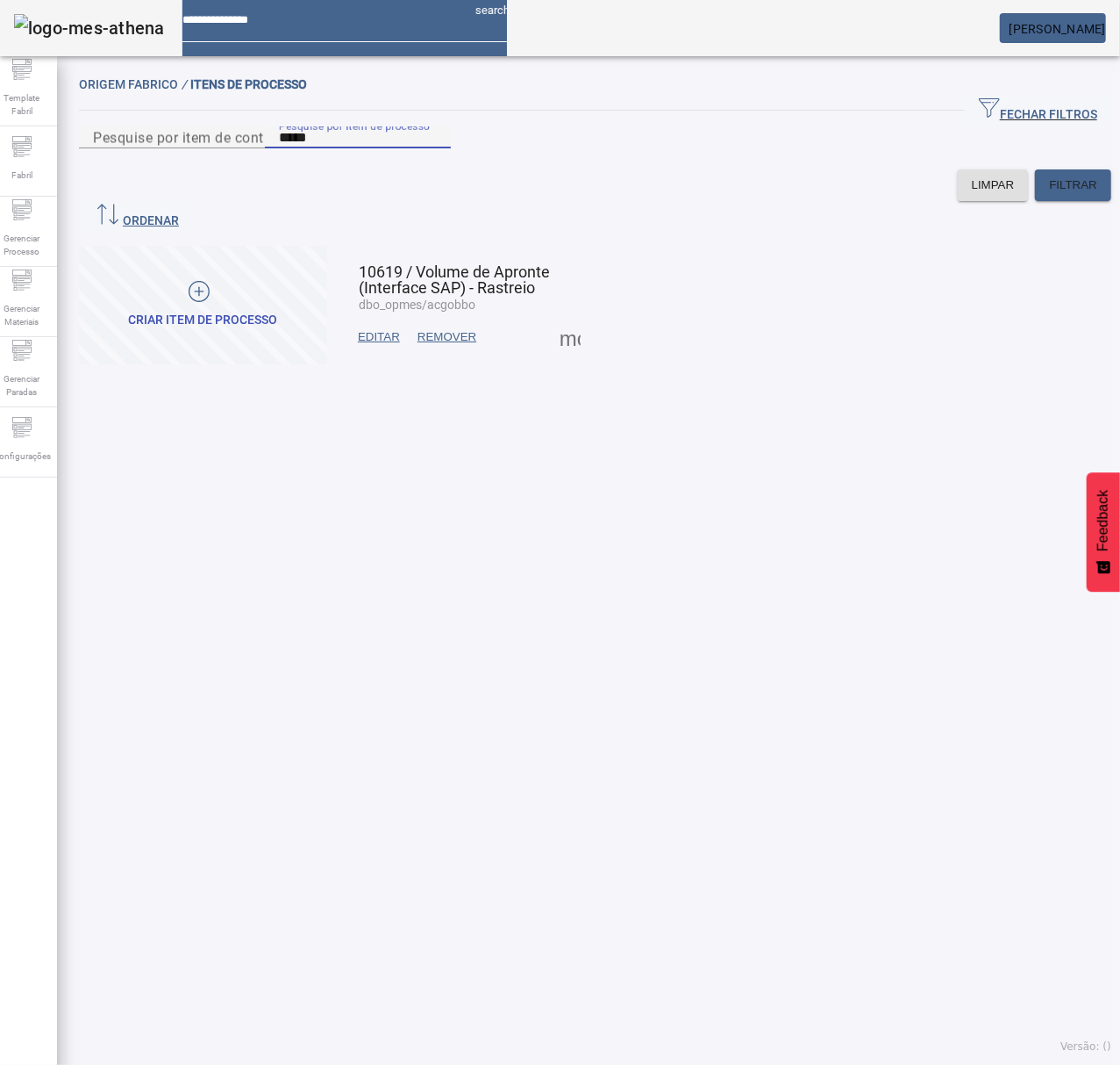
click at [565, 335] on span at bounding box center [570, 337] width 42 height 42
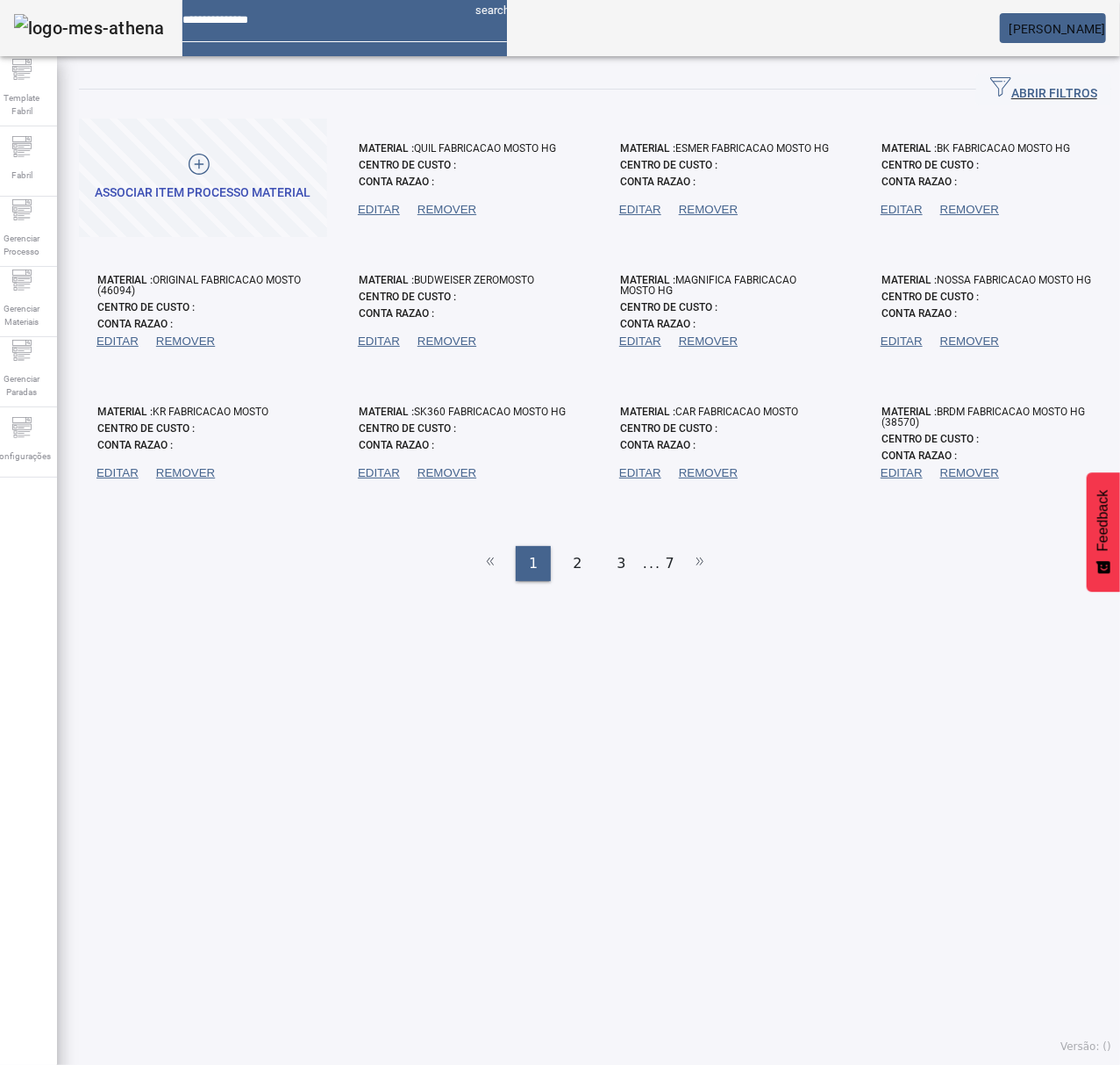
click at [1002, 79] on span "ABRIR FILTROS" at bounding box center [1044, 89] width 107 height 26
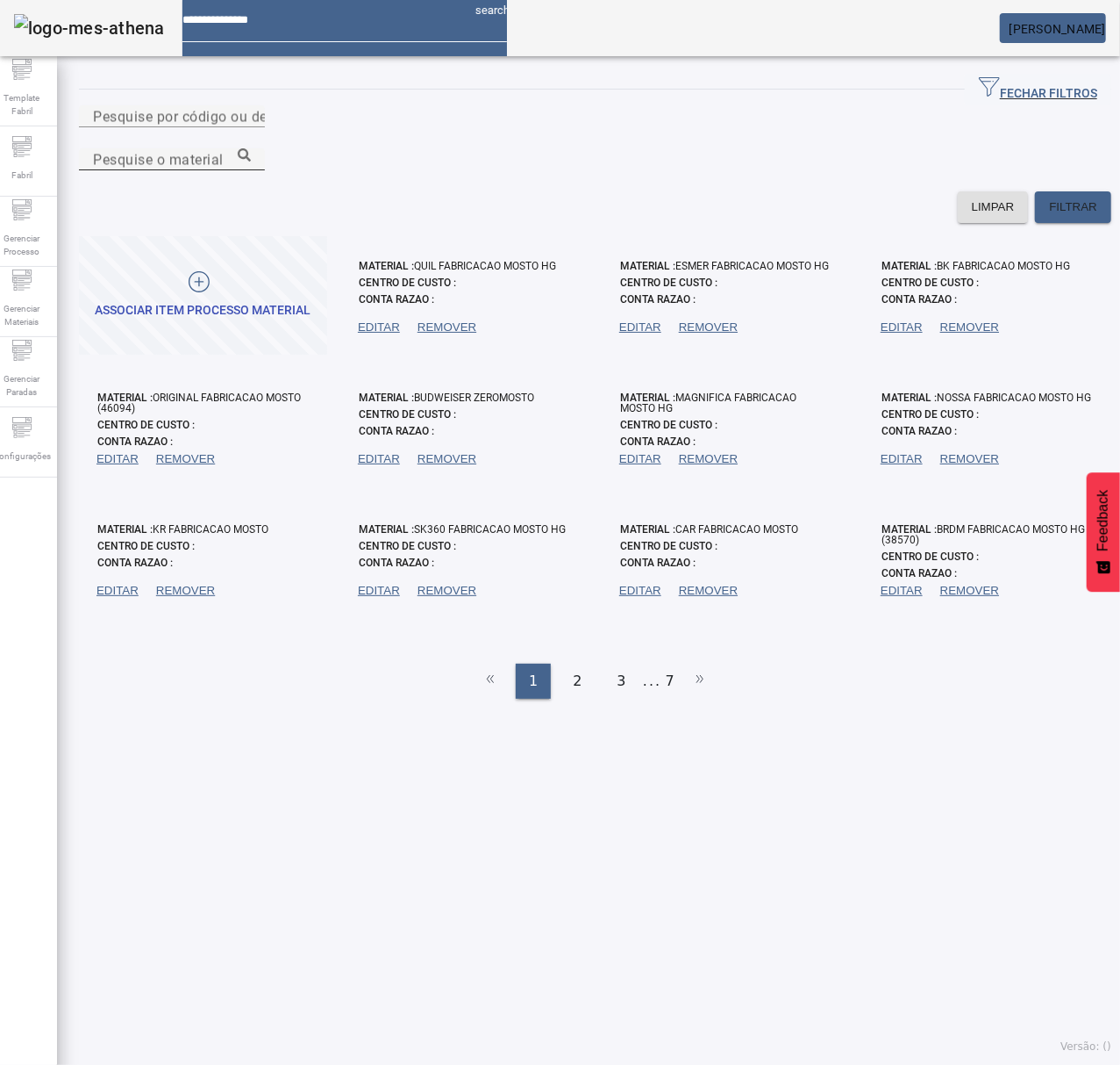
drag, startPoint x: 703, startPoint y: 134, endPoint x: 715, endPoint y: 134, distance: 12.0
click at [224, 151] on mat-label "Pesquise o material" at bounding box center [158, 159] width 130 height 17
click at [251, 149] on input "Pesquise o material" at bounding box center [172, 160] width 158 height 21
type input "*"
click at [158, 302] on div "Associar item processo material" at bounding box center [203, 310] width 216 height 18
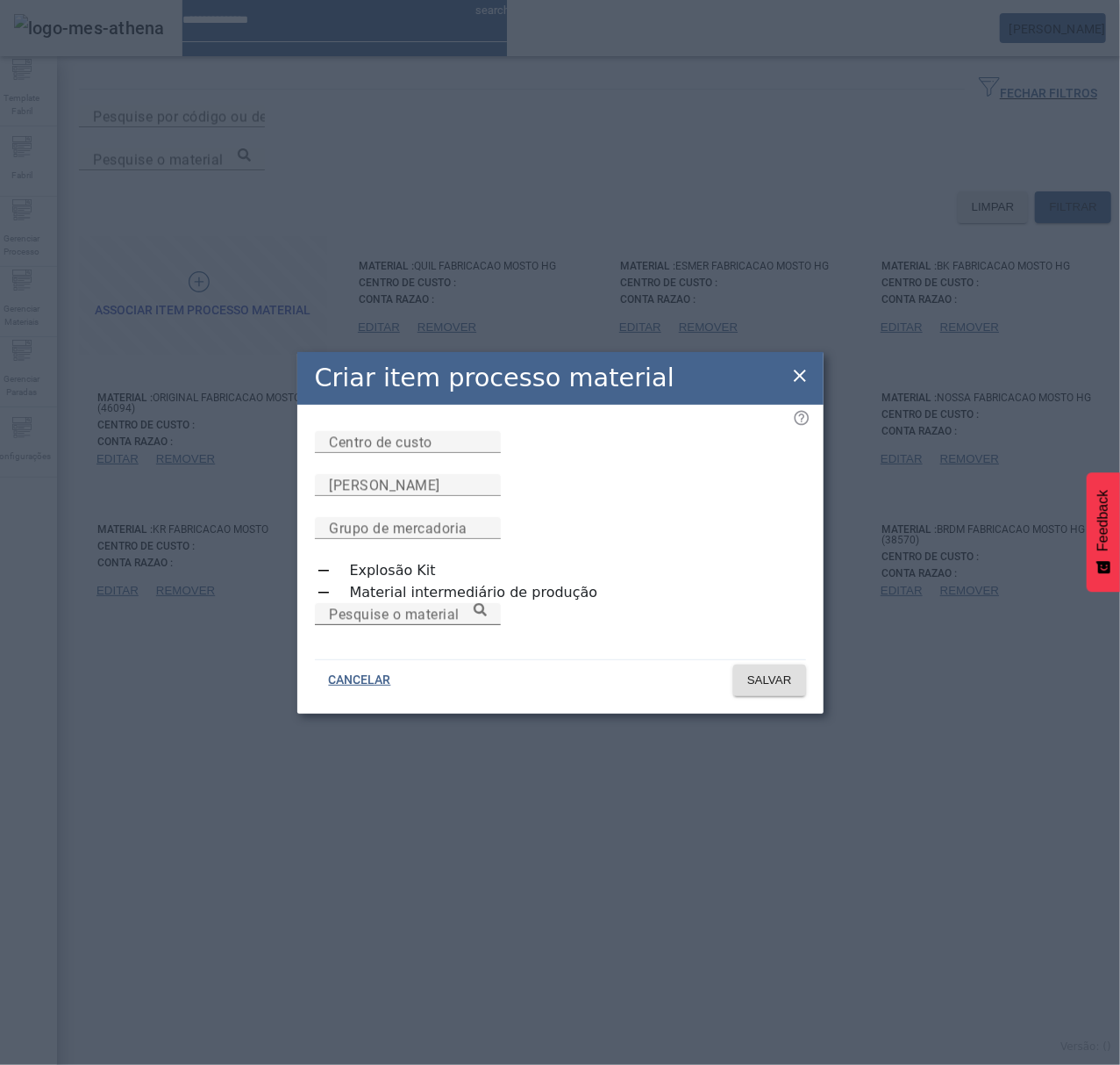
click at [454, 604] on input "Pesquise o material" at bounding box center [407, 615] width 158 height 21
type input "**********"
click at [766, 683] on span "SALVAR" at bounding box center [770, 680] width 45 height 18
click at [794, 366] on icon at bounding box center [800, 375] width 21 height 21
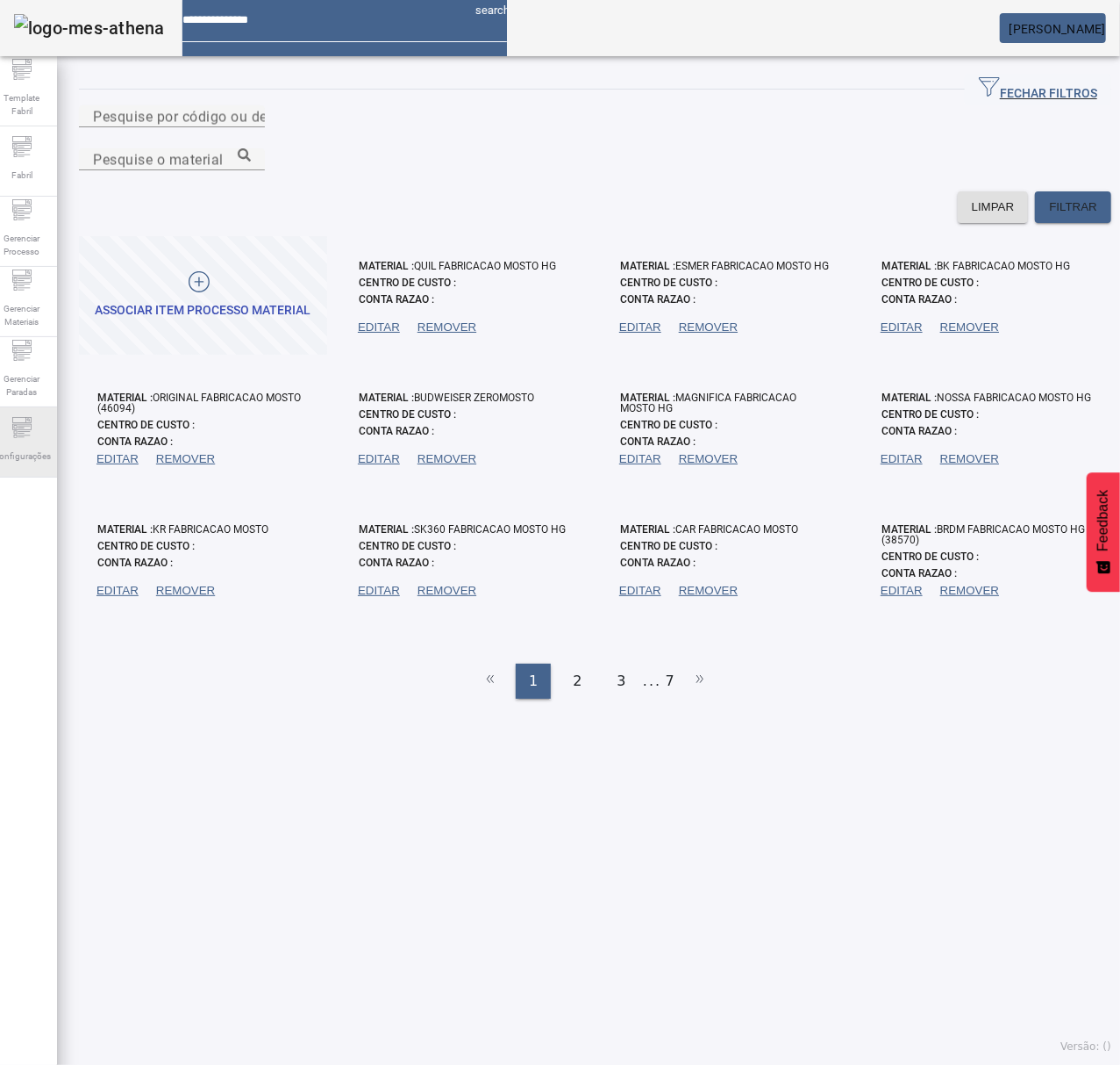
click at [19, 446] on span "Configurações" at bounding box center [21, 456] width 68 height 23
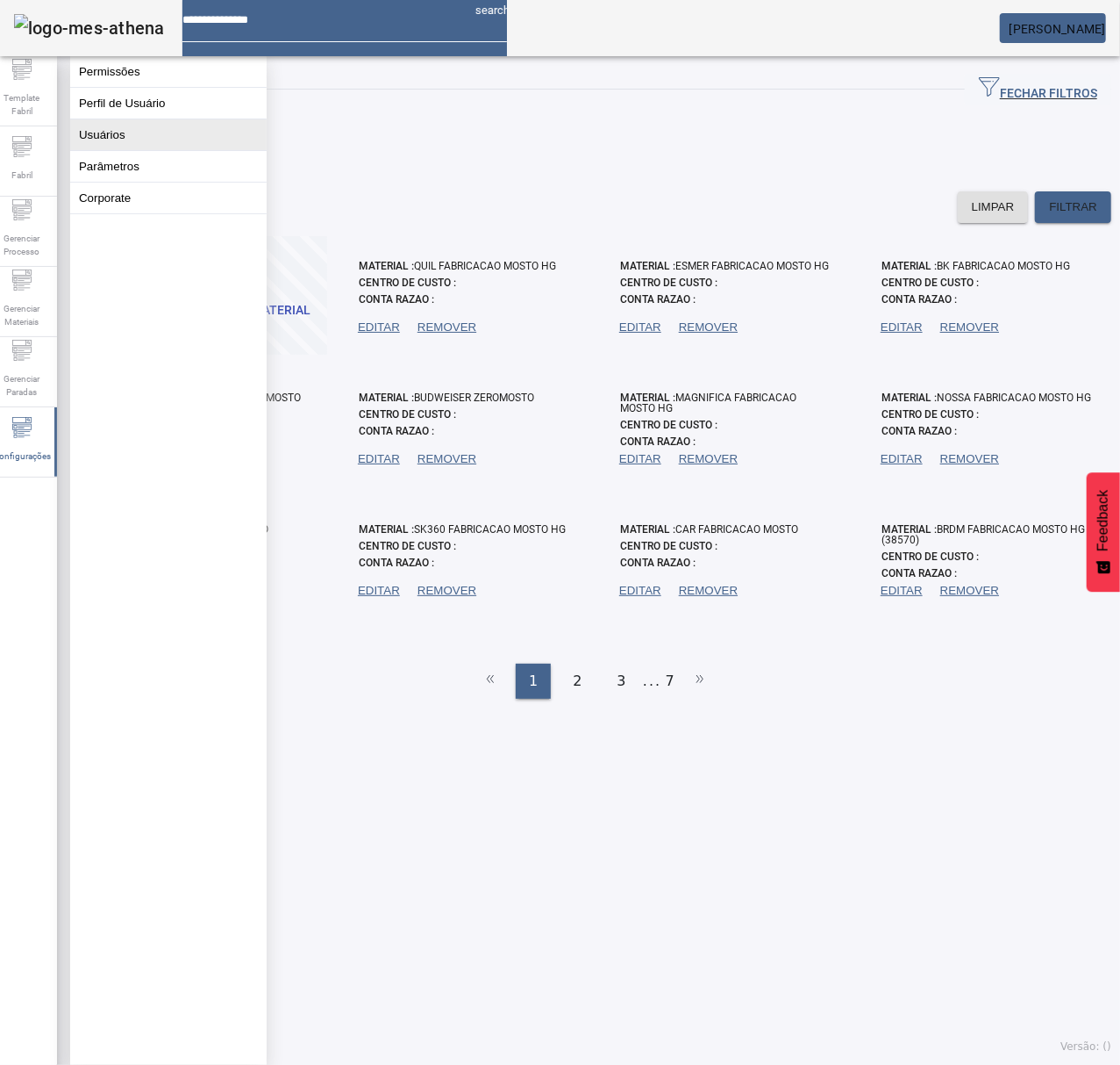
click at [86, 150] on button "Usuários" at bounding box center [168, 135] width 196 height 31
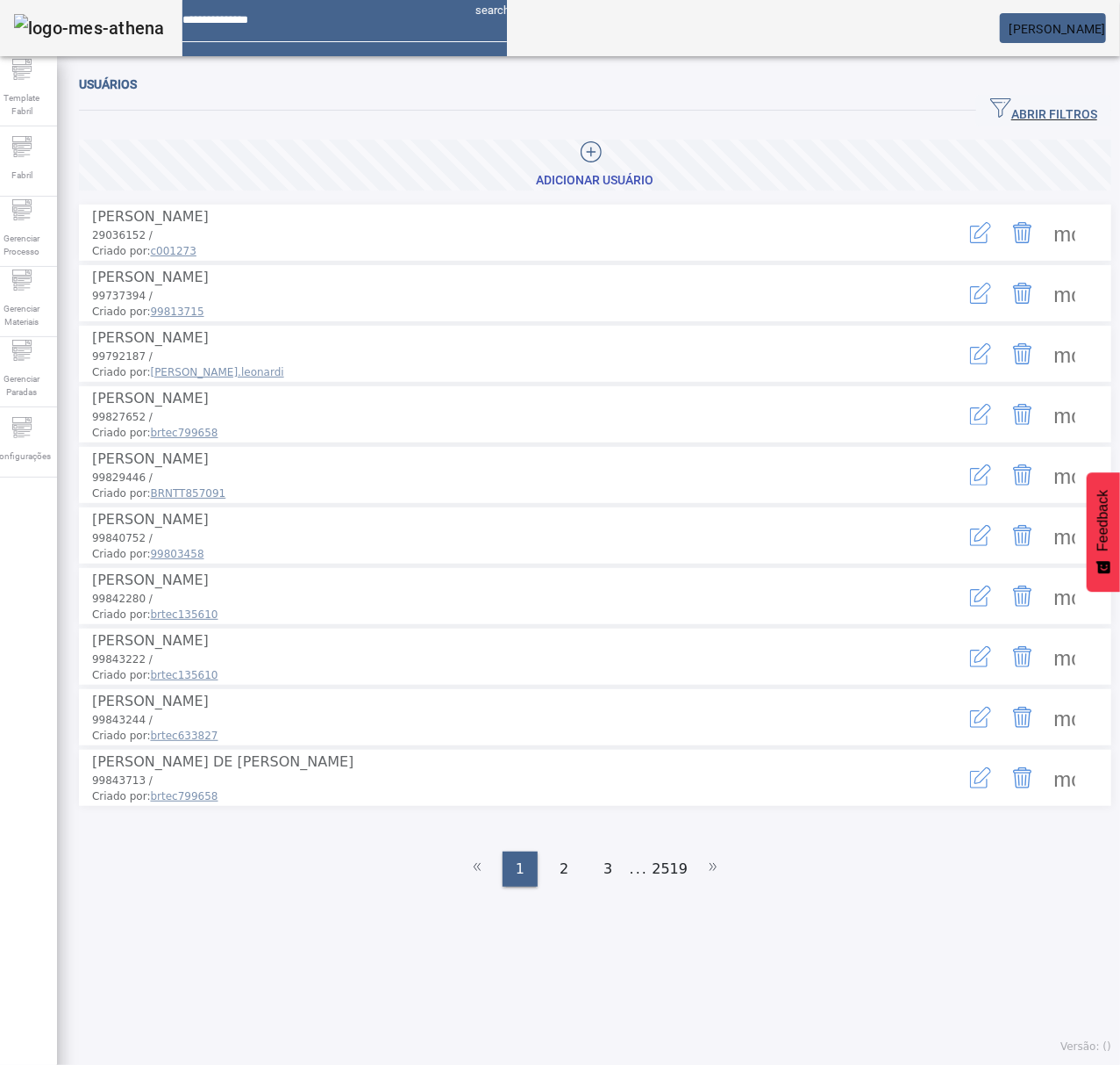
click at [1016, 105] on span "ABRIR FILTROS" at bounding box center [1044, 110] width 107 height 26
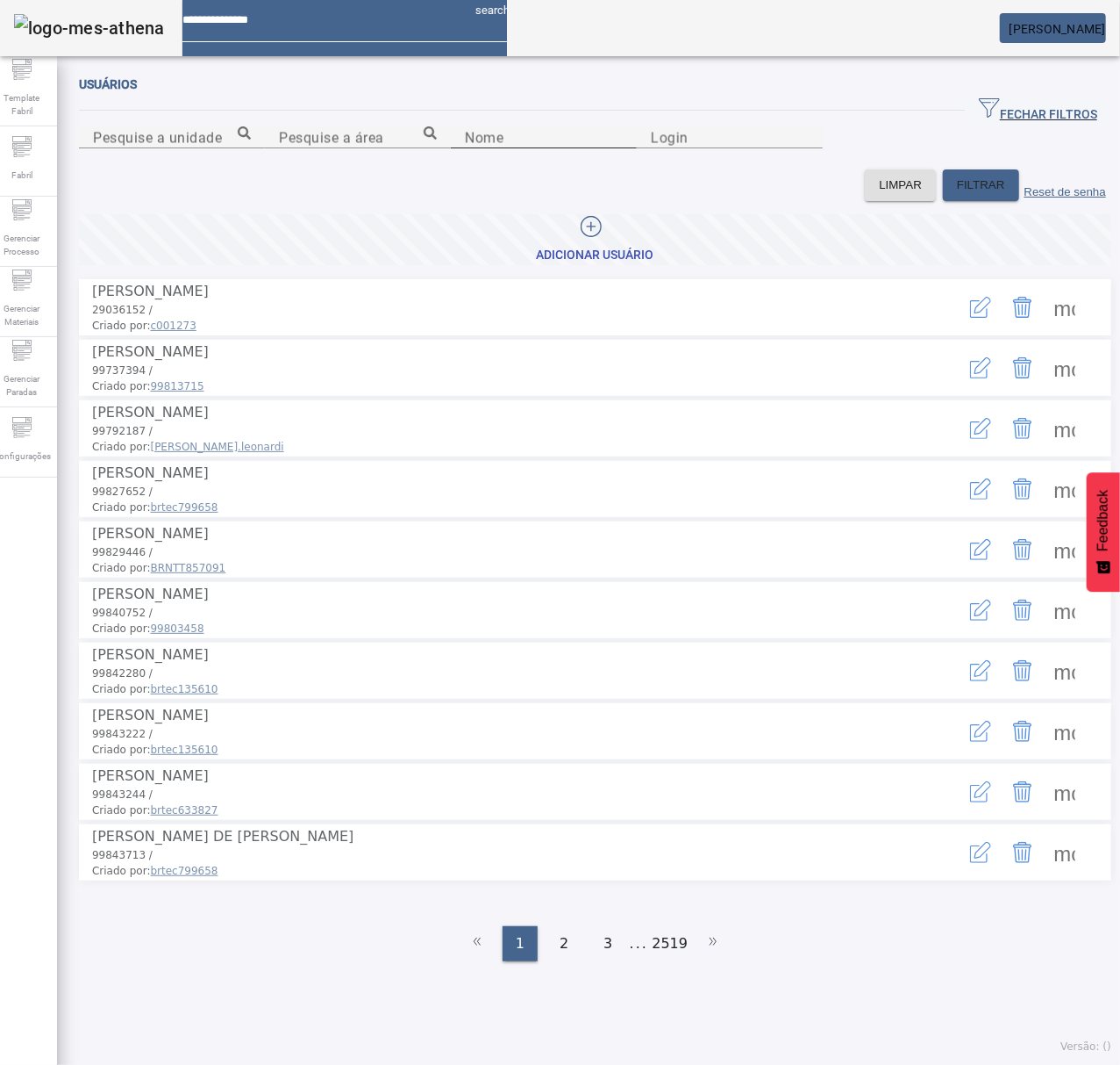
click at [465, 149] on input "Nome" at bounding box center [543, 138] width 158 height 21
type input "********"
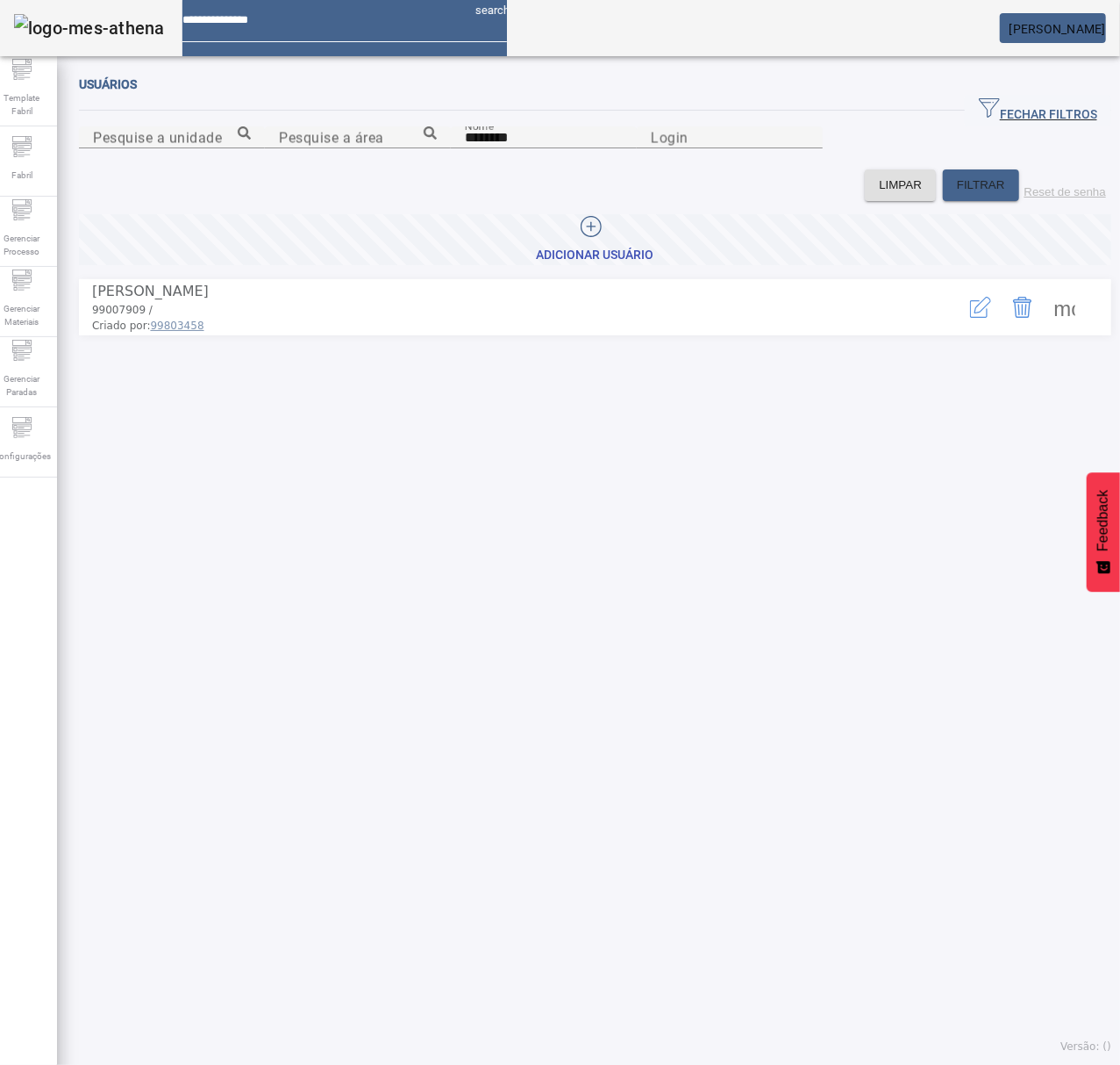
click at [970, 318] on icon "button" at bounding box center [981, 307] width 21 height 21
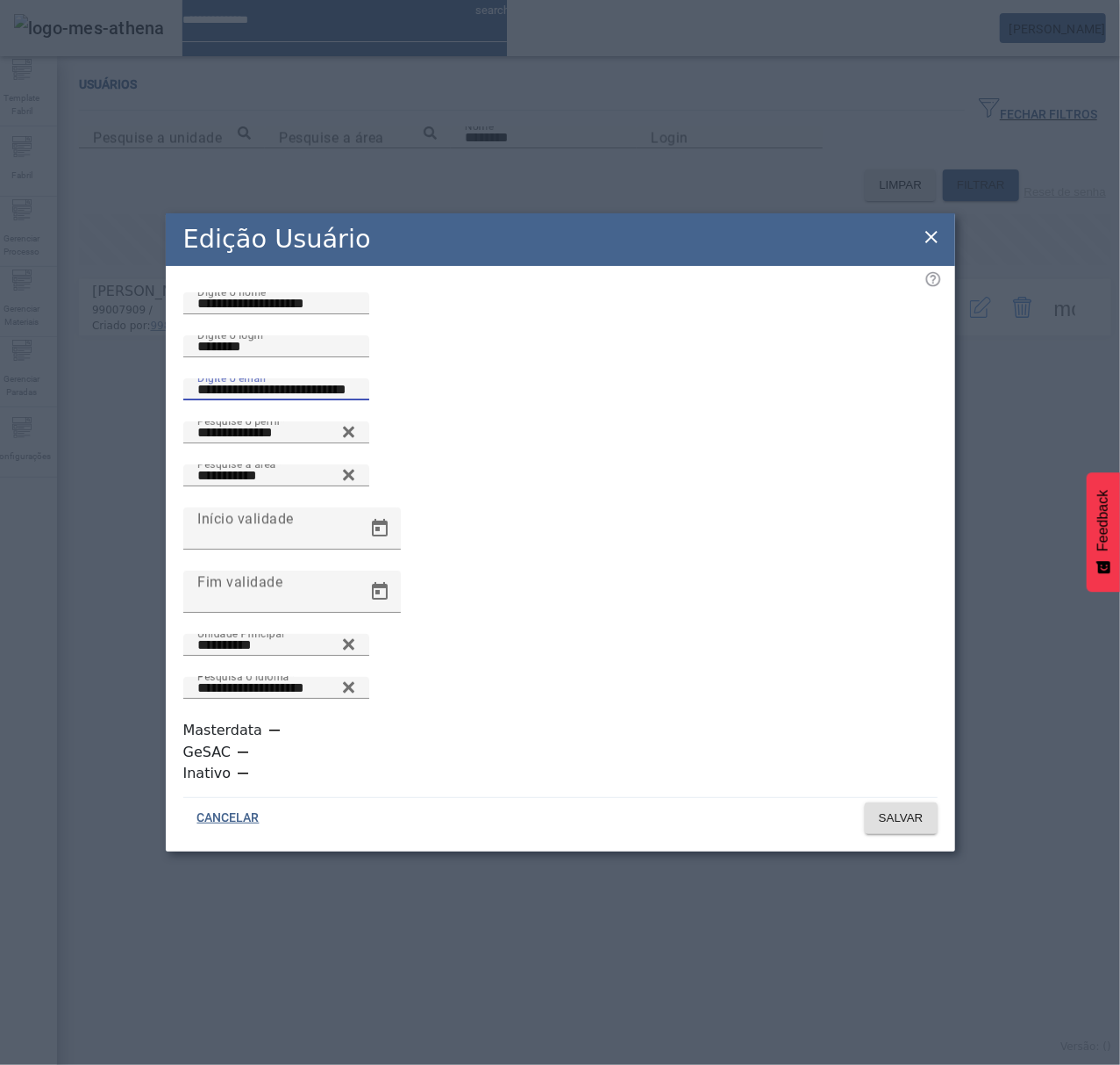
click at [355, 400] on input "**********" at bounding box center [276, 390] width 158 height 21
click at [916, 809] on span "SALVAR" at bounding box center [901, 818] width 45 height 18
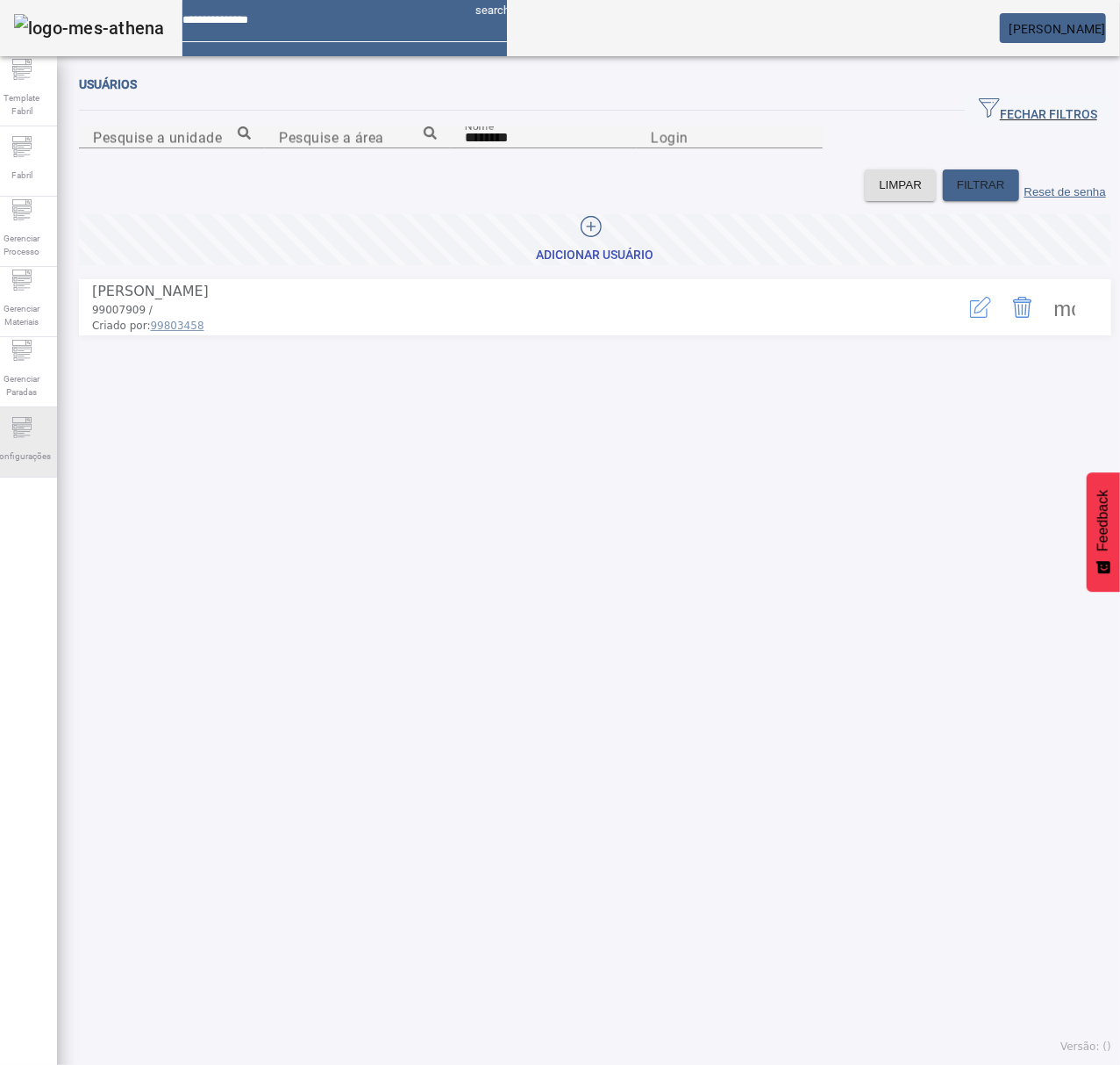
click at [28, 454] on span "Configurações" at bounding box center [21, 456] width 68 height 23
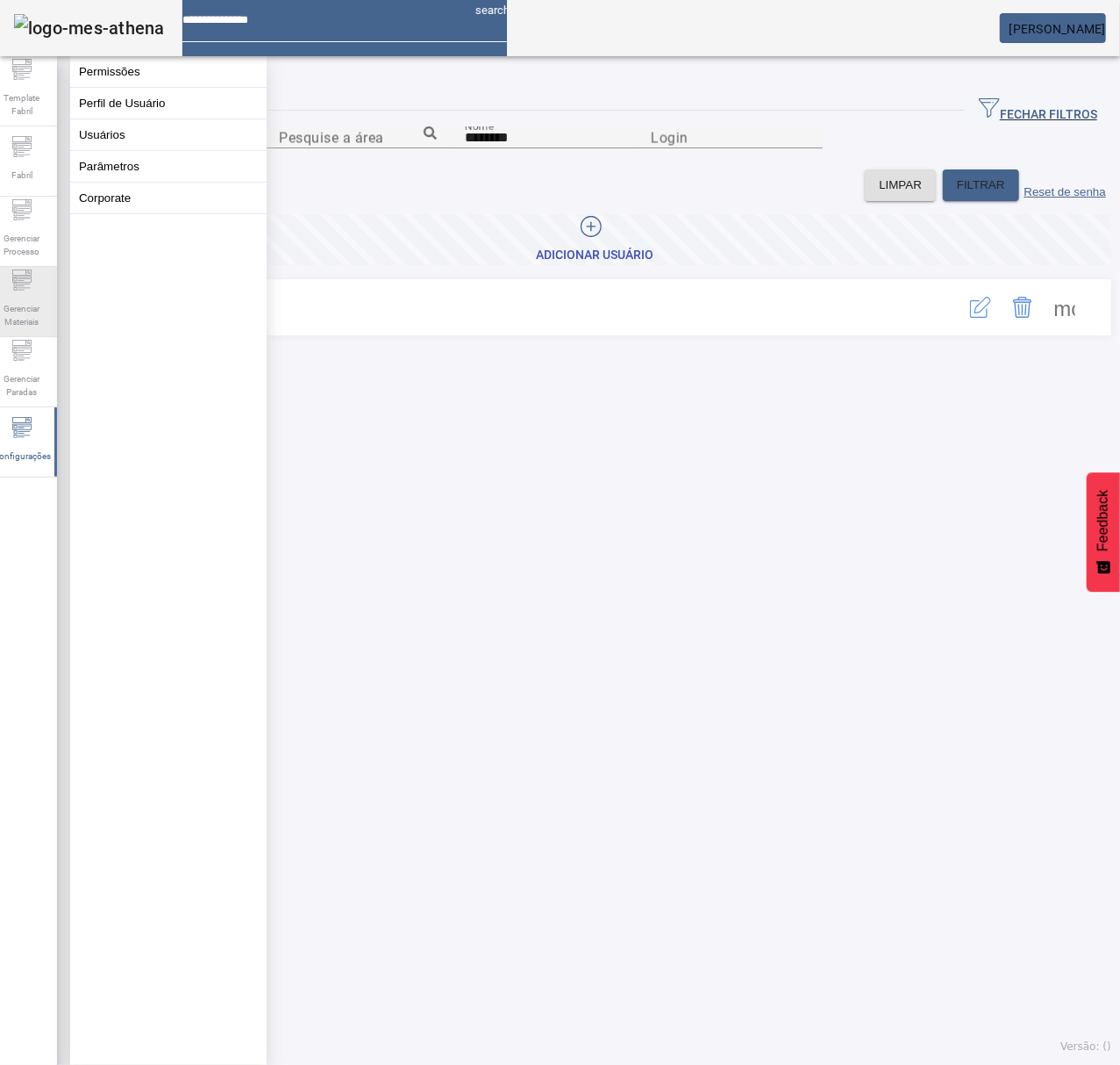
click at [11, 325] on span "Gerenciar Materiais" at bounding box center [21, 315] width 52 height 37
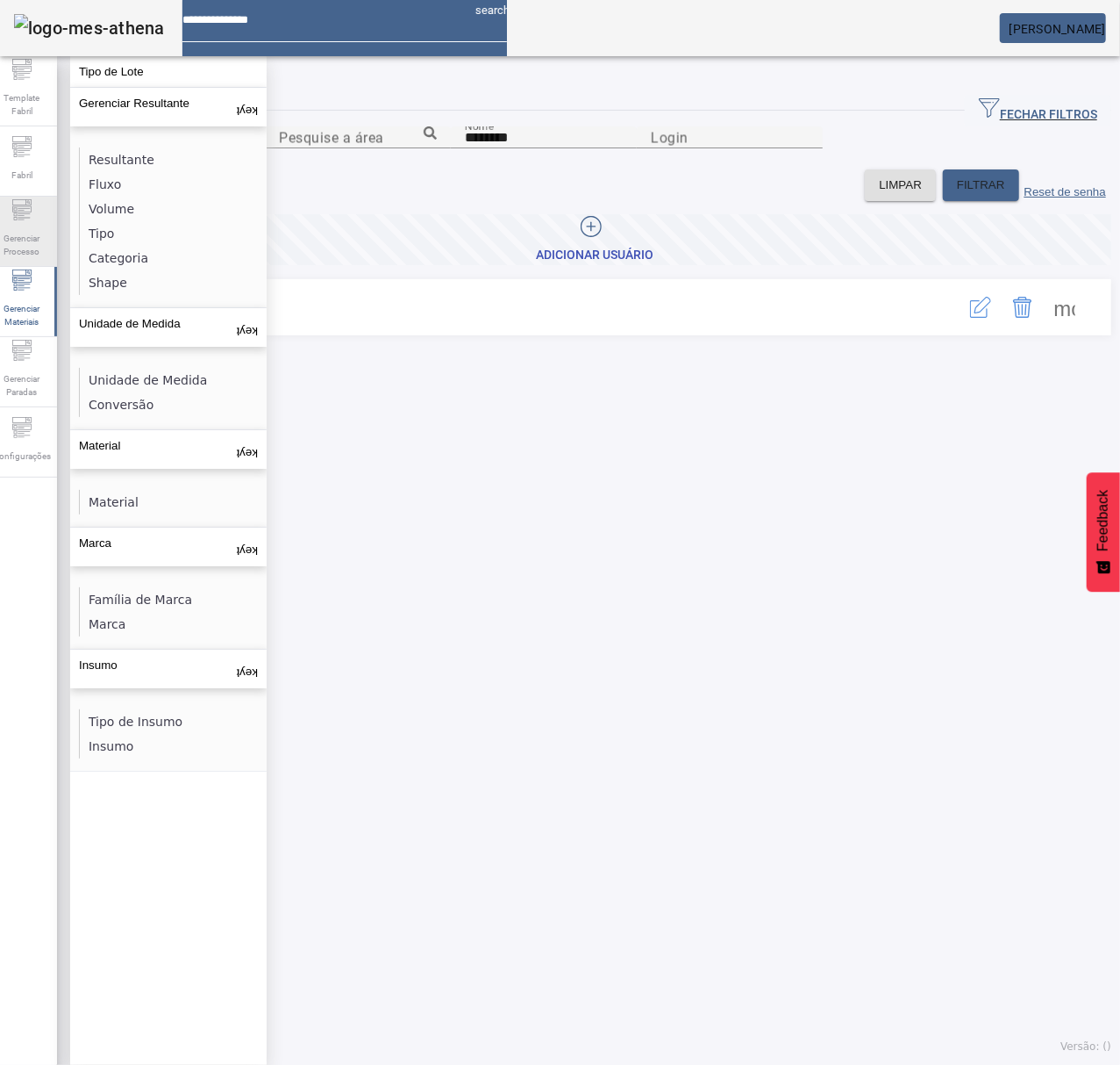
click at [48, 214] on div "Gerenciar Processo" at bounding box center [21, 231] width 70 height 70
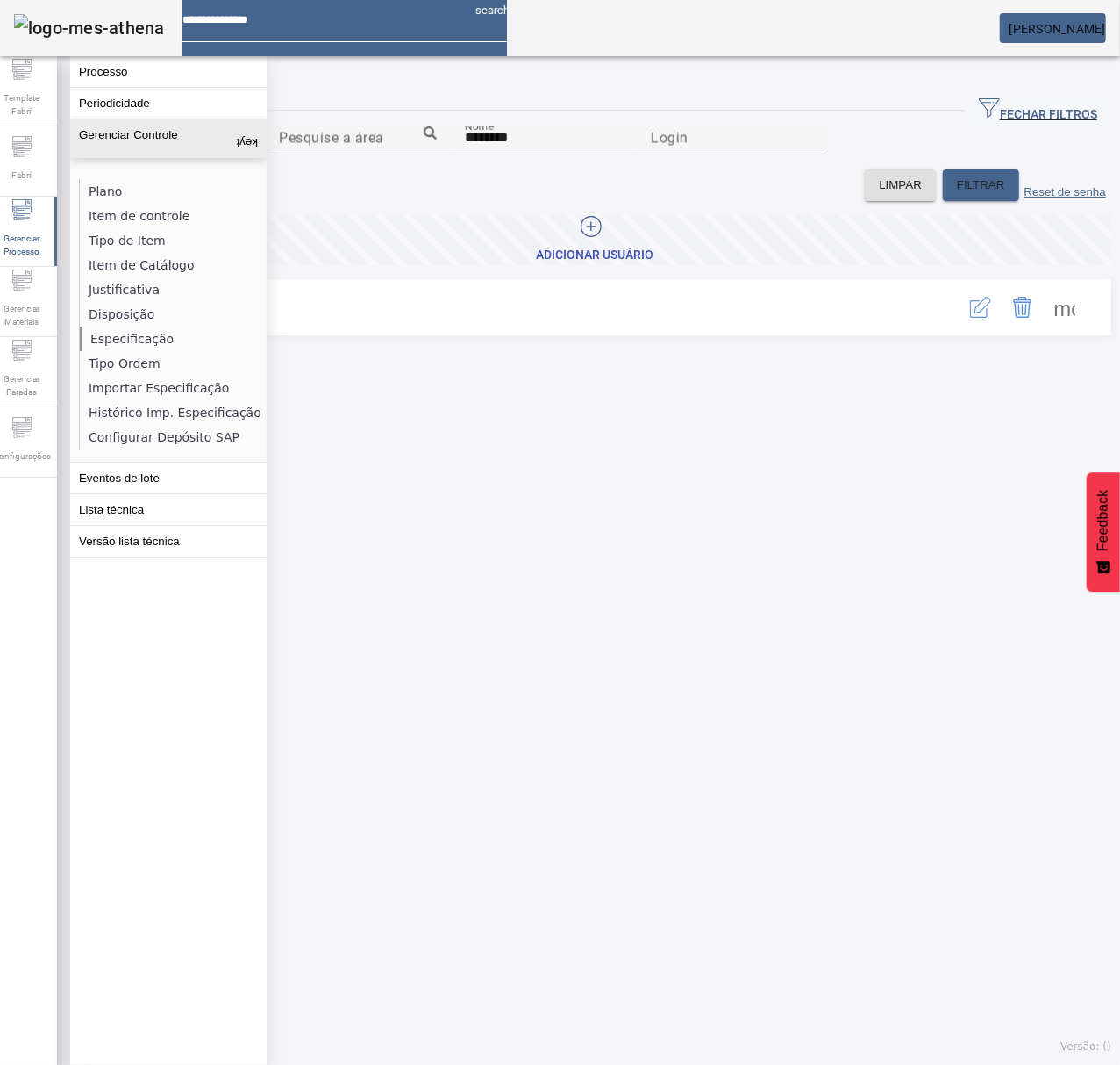
click at [152, 337] on li "Especificação" at bounding box center [172, 338] width 186 height 24
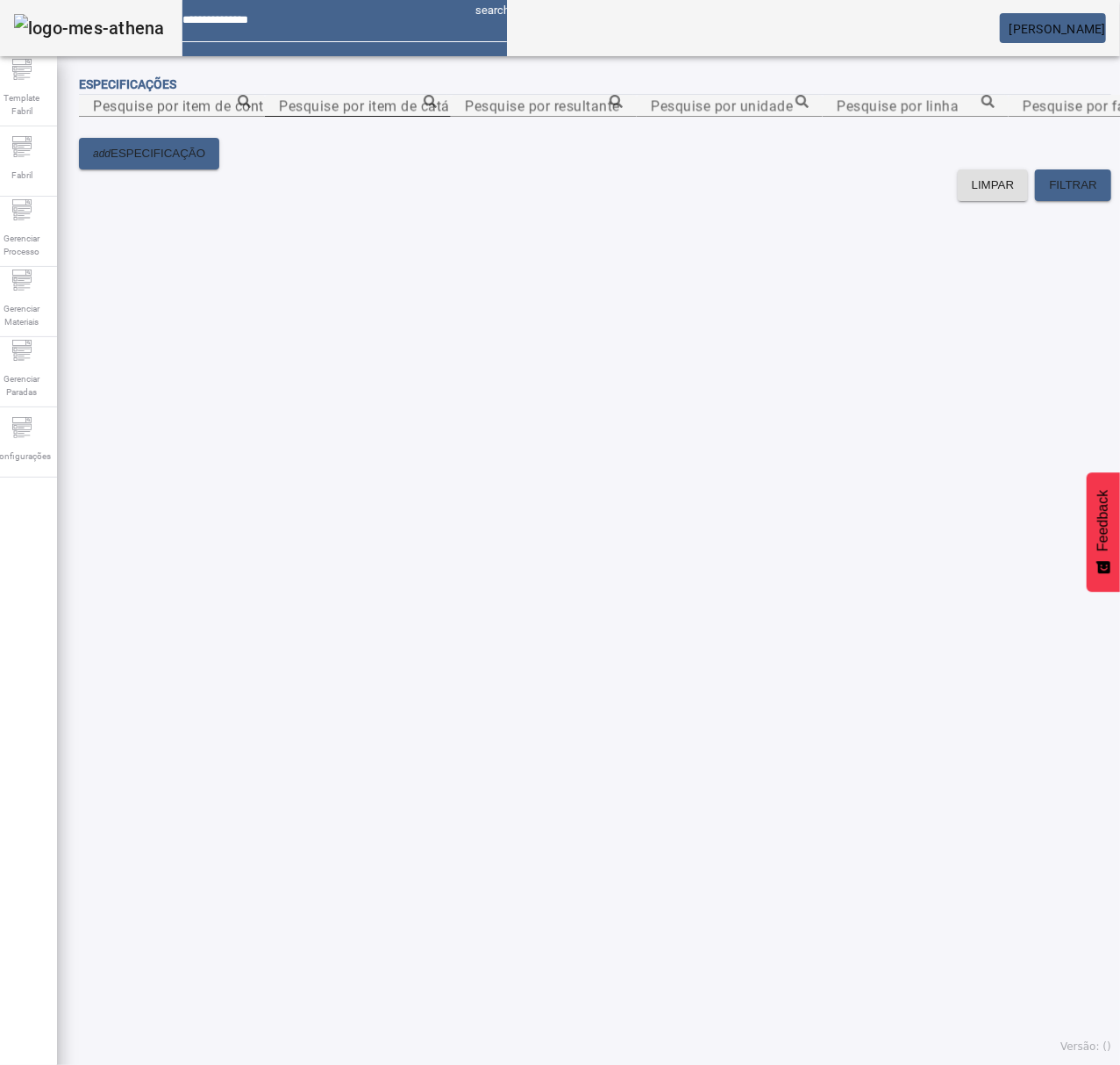
click at [479, 114] on mat-label "Pesquise por item de catálogo" at bounding box center [379, 105] width 200 height 17
click at [437, 117] on input "Pesquise por item de catálogo" at bounding box center [358, 106] width 158 height 21
paste input "**********"
click at [437, 108] on icon at bounding box center [431, 101] width 14 height 14
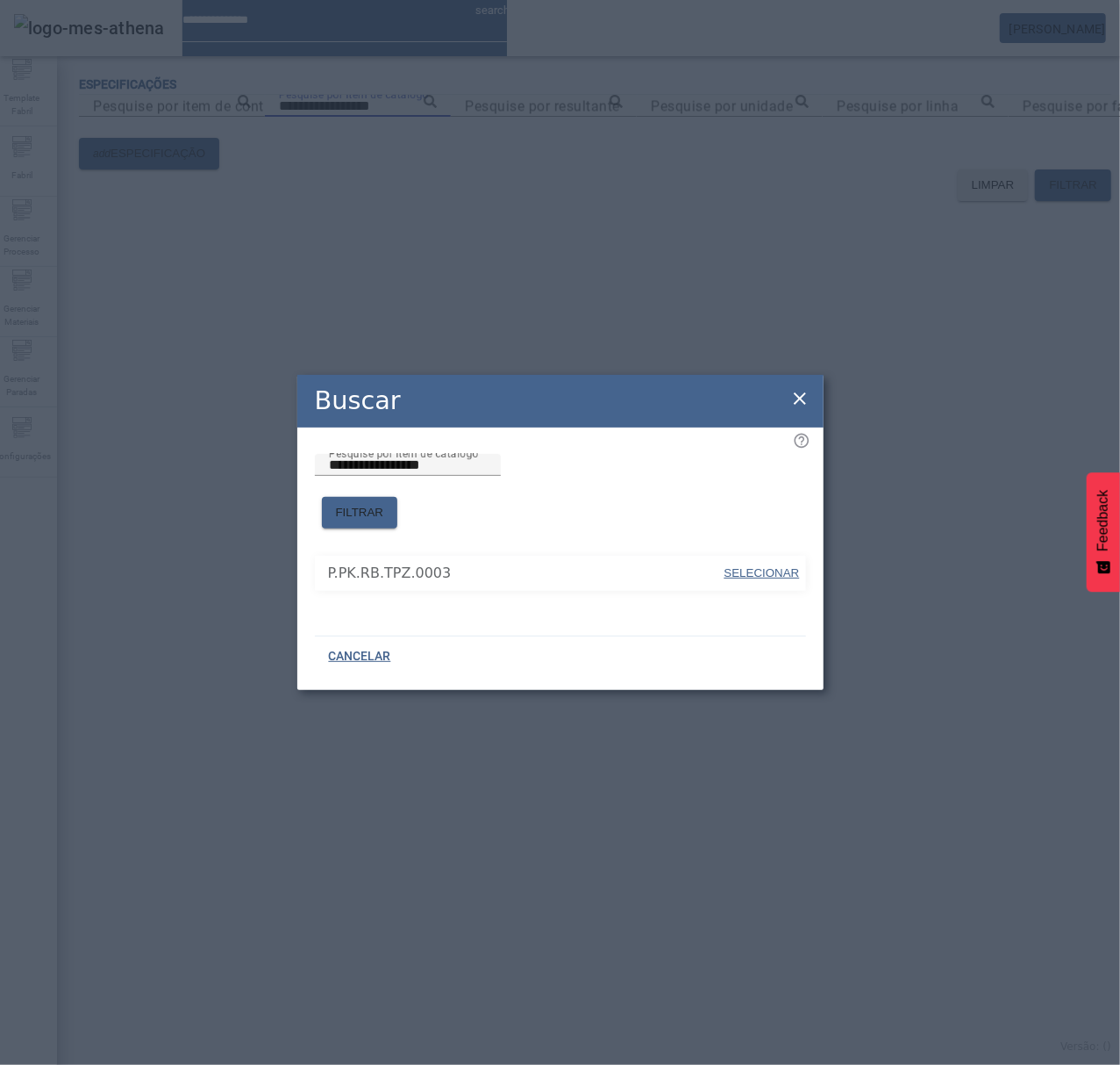
drag, startPoint x: 773, startPoint y: 554, endPoint x: 793, endPoint y: 552, distance: 20.1
click at [779, 566] on span "SELECIONAR" at bounding box center [762, 573] width 76 height 14
type input "**********"
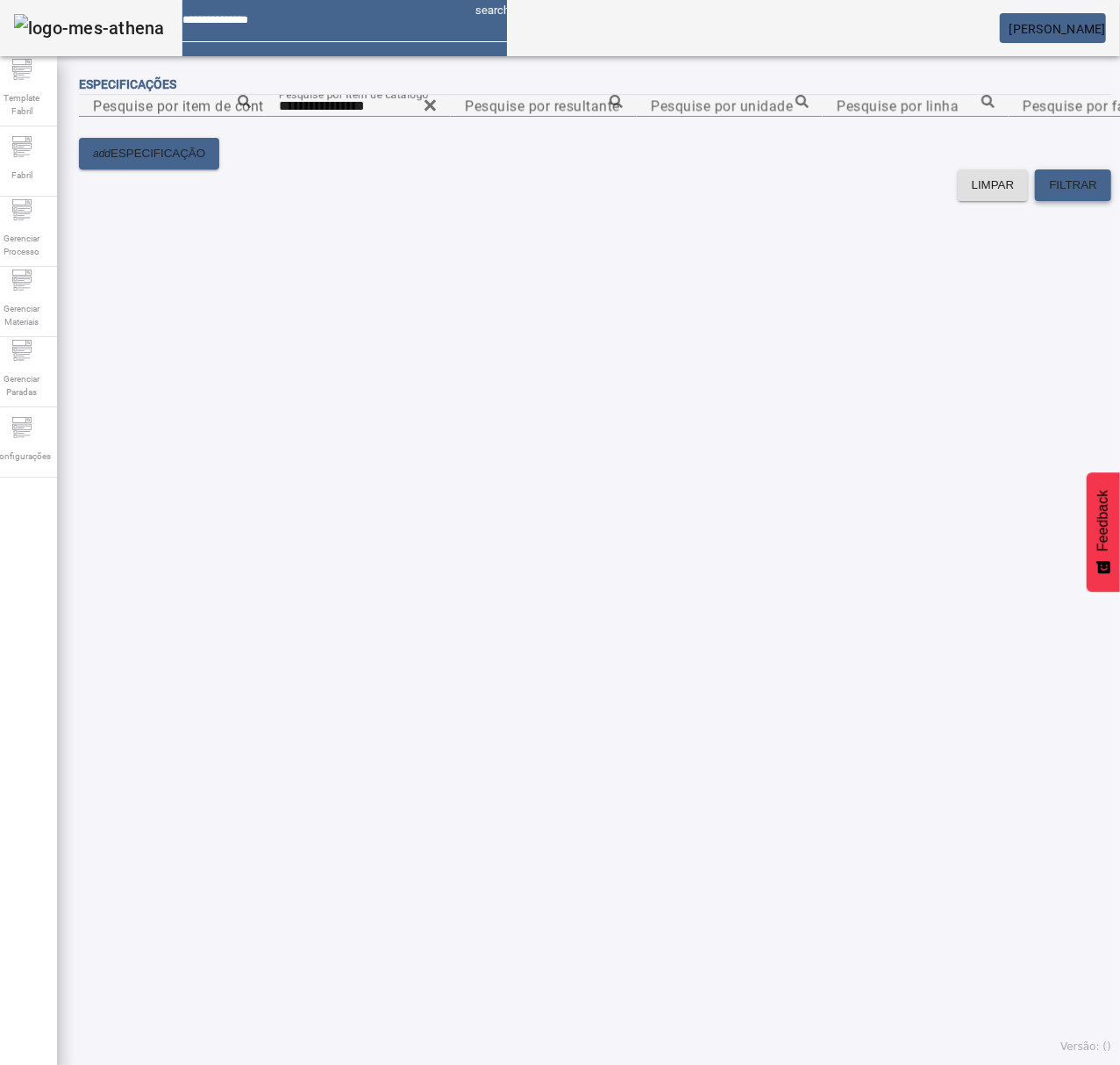
click at [1049, 194] on span "FILTRAR" at bounding box center [1073, 185] width 49 height 18
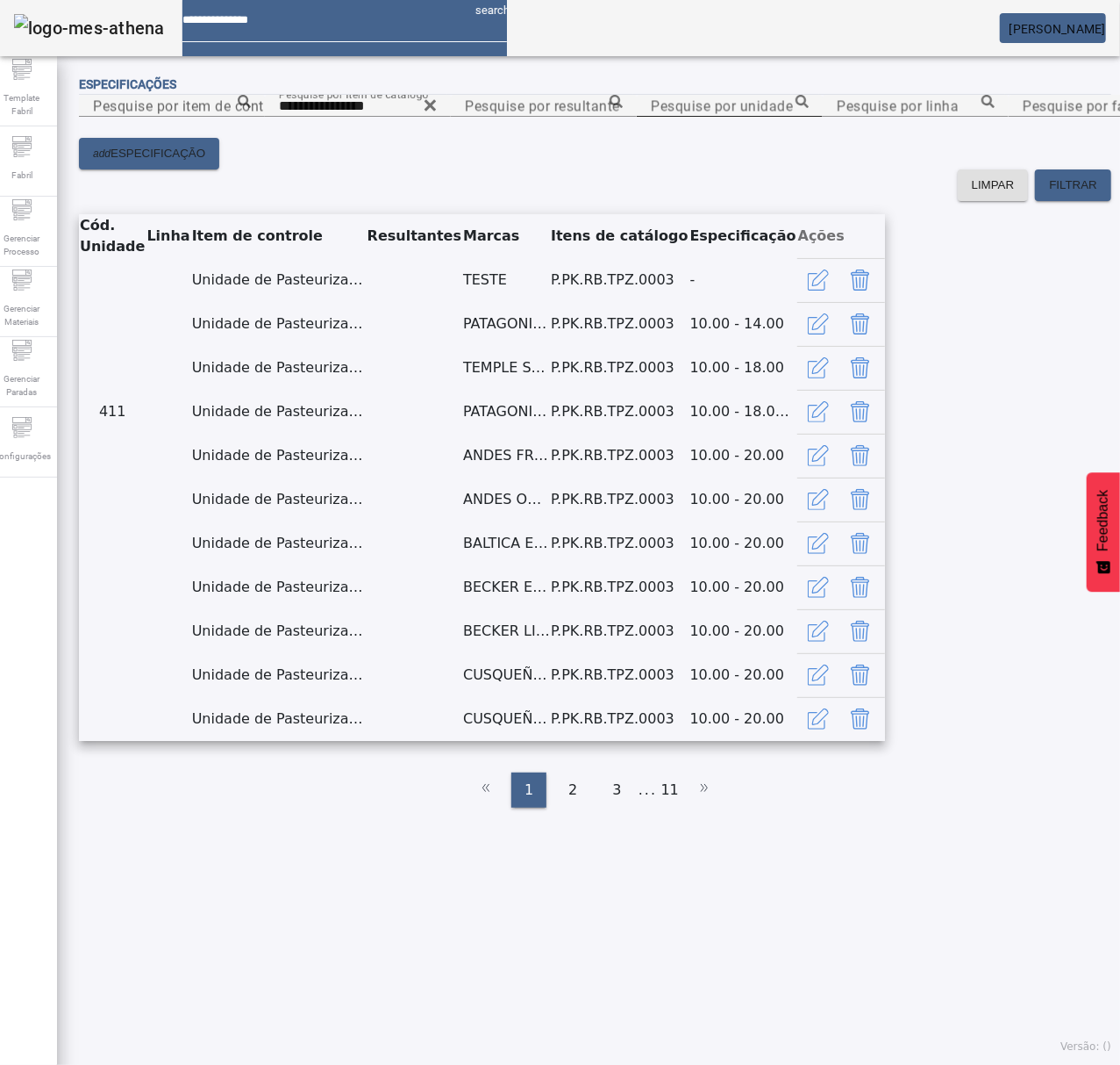
click at [651, 114] on mat-label "Pesquise por unidade" at bounding box center [722, 105] width 142 height 17
click at [651, 117] on input "Pesquise por unidade" at bounding box center [730, 106] width 158 height 21
click at [809, 108] on icon at bounding box center [802, 101] width 14 height 14
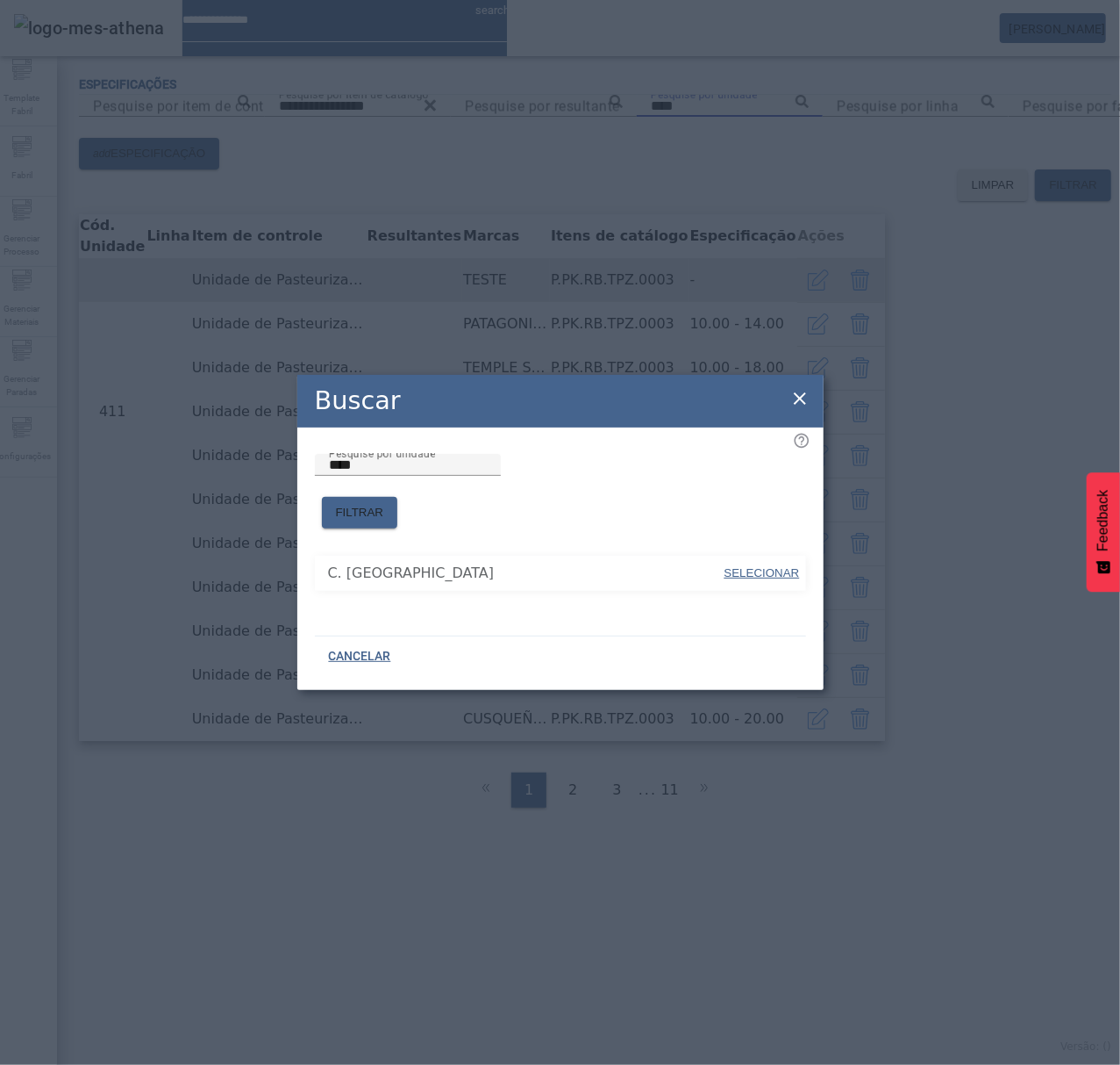
drag, startPoint x: 787, startPoint y: 566, endPoint x: 824, endPoint y: 549, distance: 40.7
click at [798, 566] on span "SELECIONAR" at bounding box center [762, 573] width 76 height 14
type input "*********"
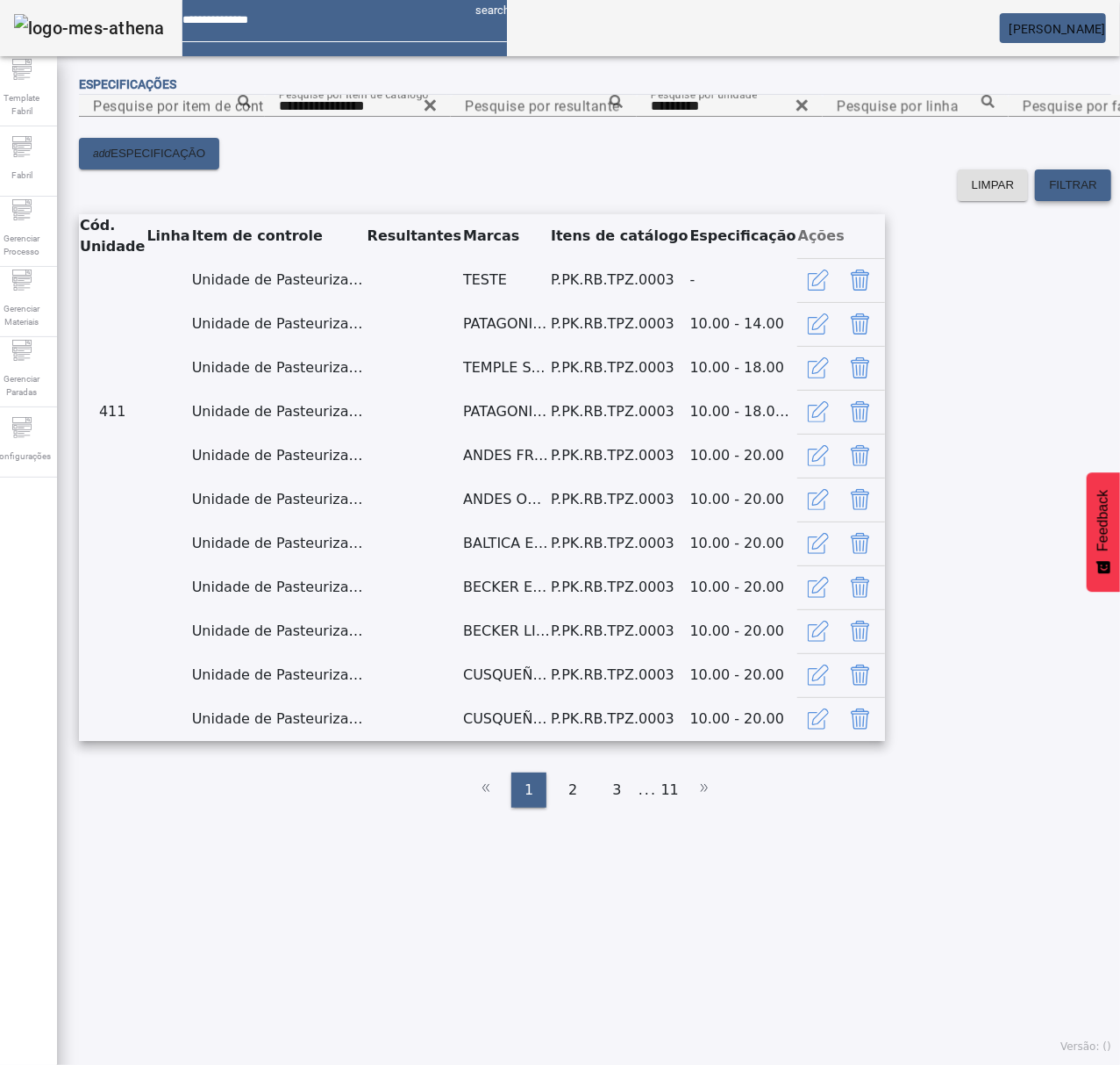
click at [1044, 206] on span at bounding box center [1073, 185] width 77 height 42
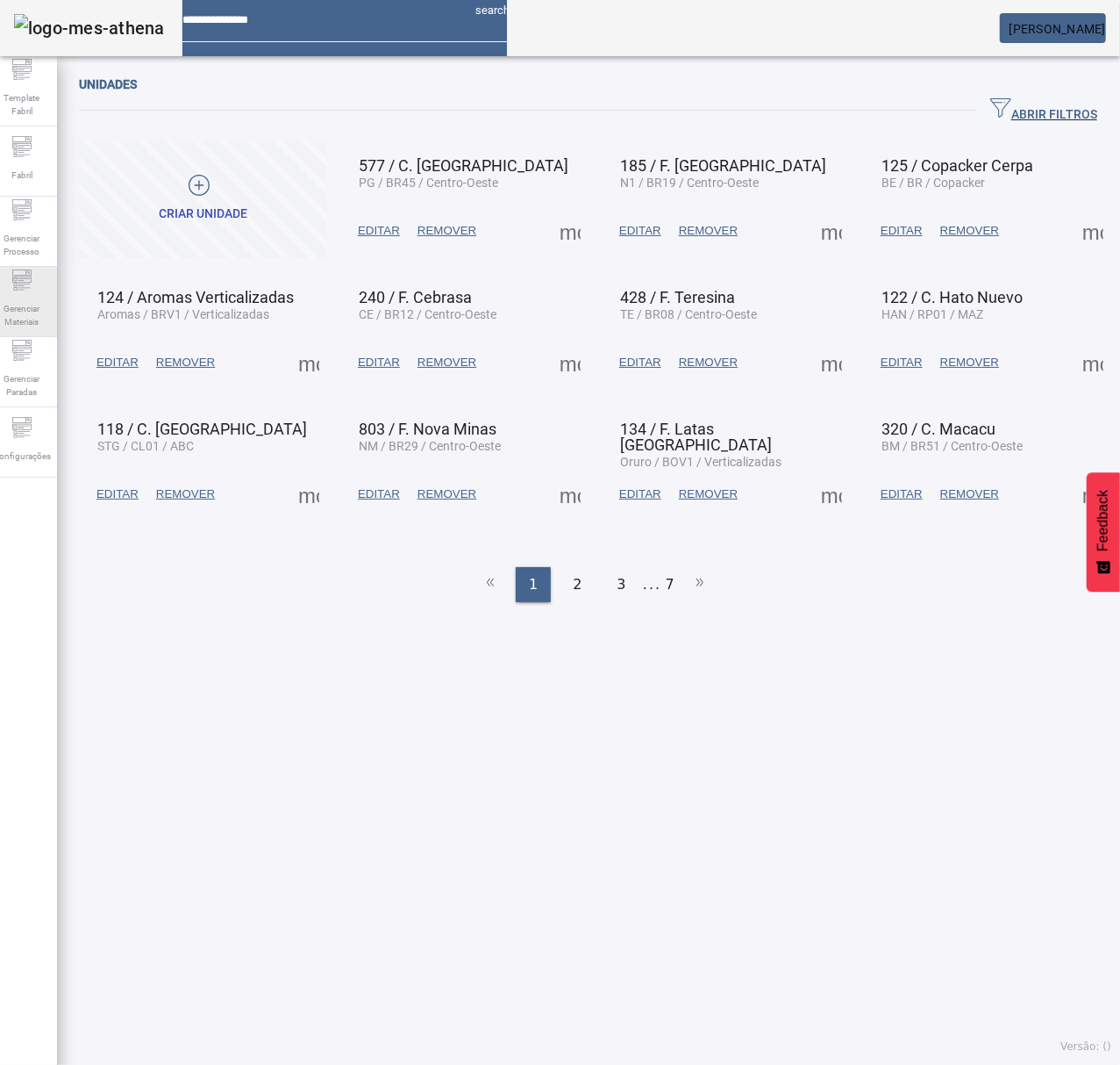
click at [32, 286] on icon at bounding box center [22, 280] width 21 height 21
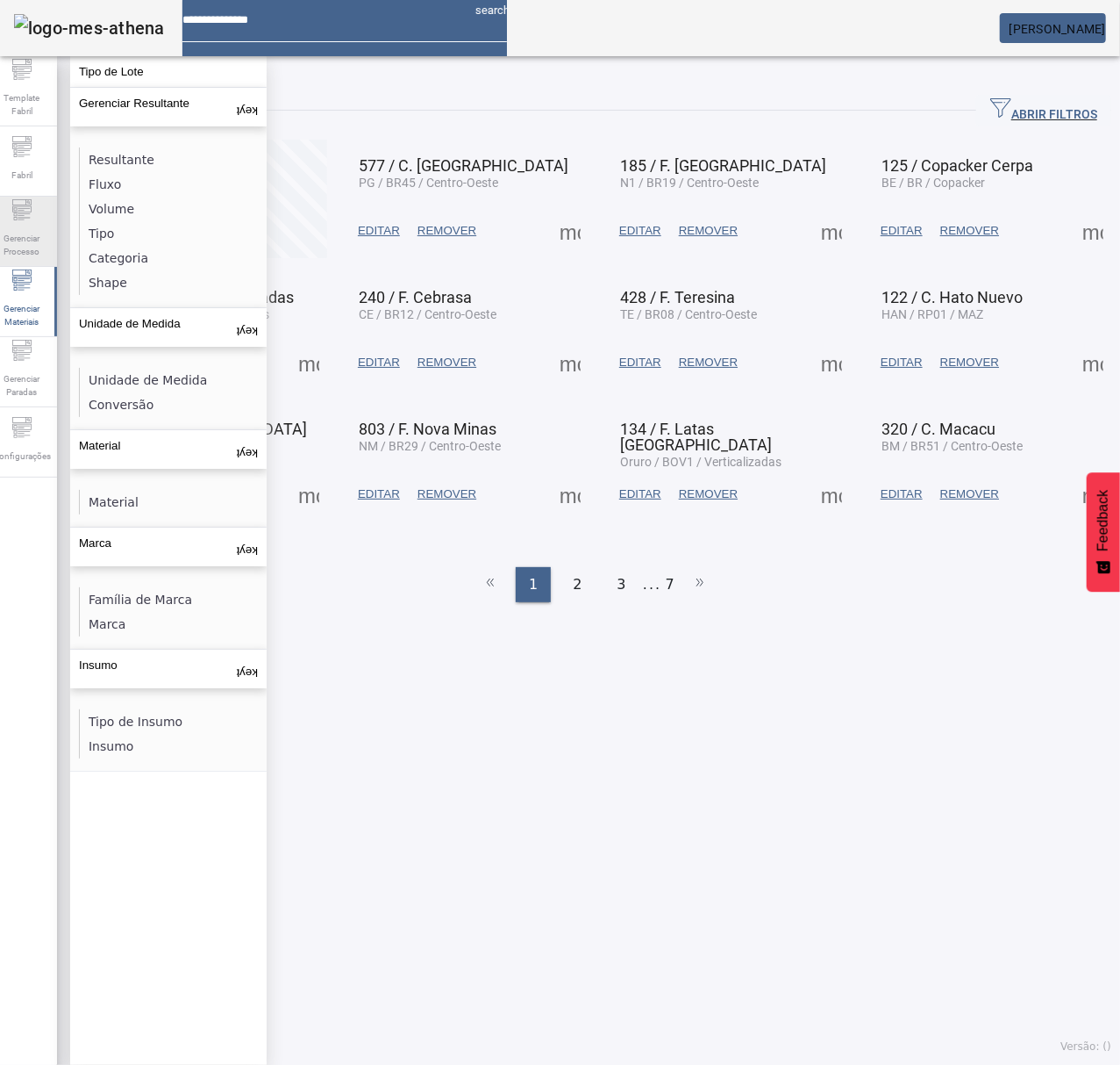
click at [32, 202] on div at bounding box center [22, 213] width 21 height 27
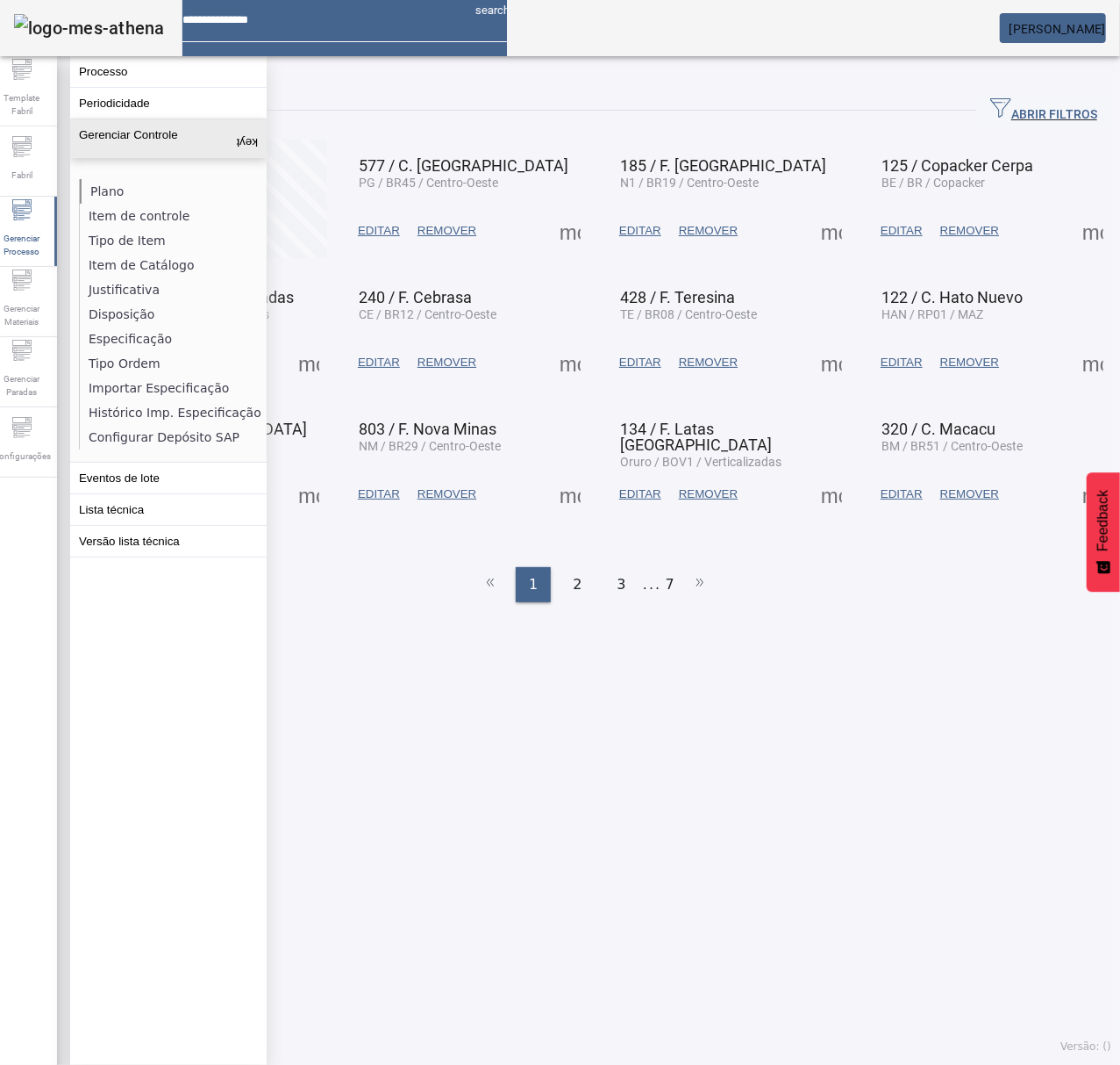
click at [117, 190] on li "Plano" at bounding box center [172, 191] width 186 height 24
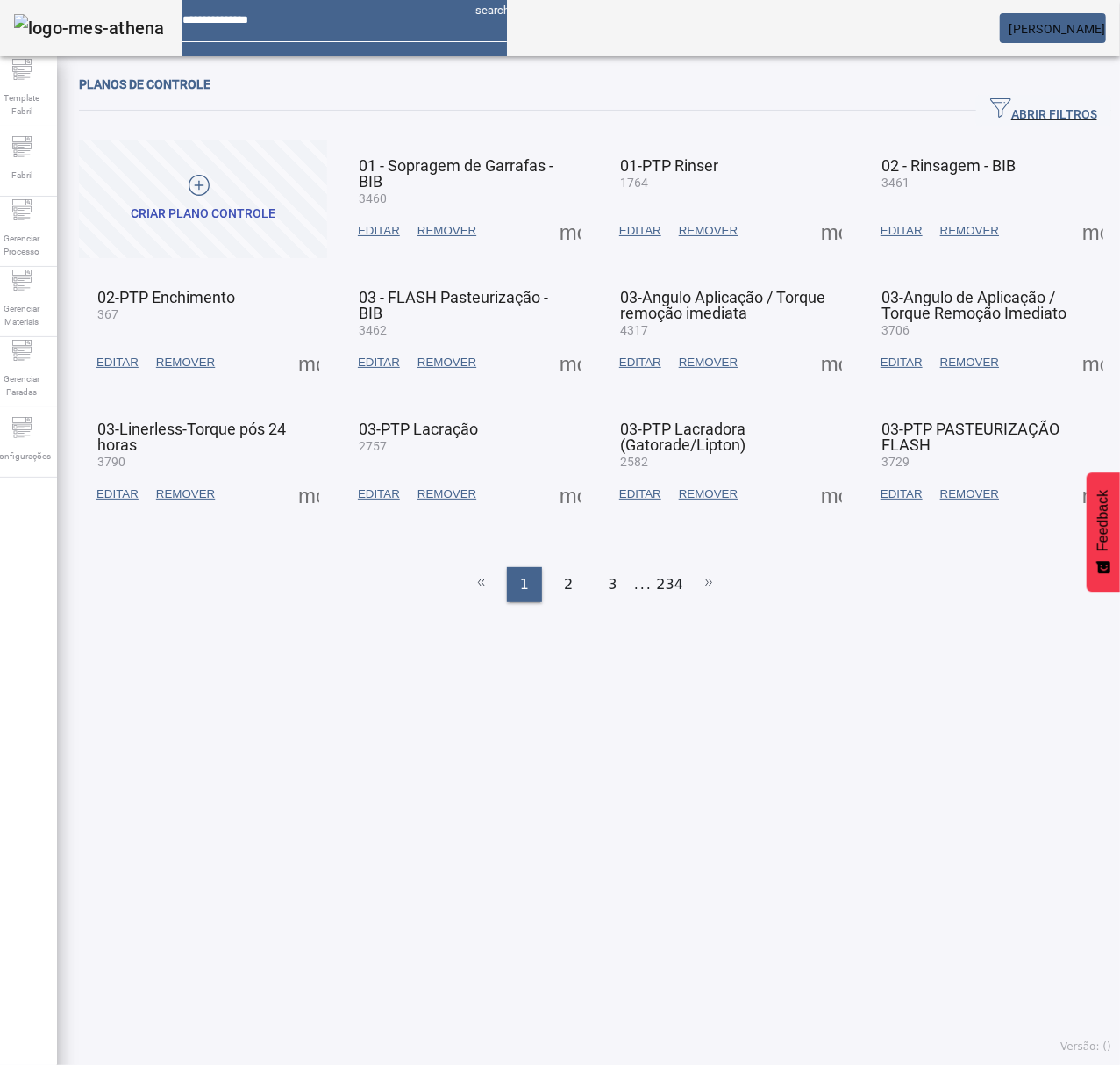
click at [1014, 111] on span "ABRIR FILTROS" at bounding box center [1044, 110] width 107 height 26
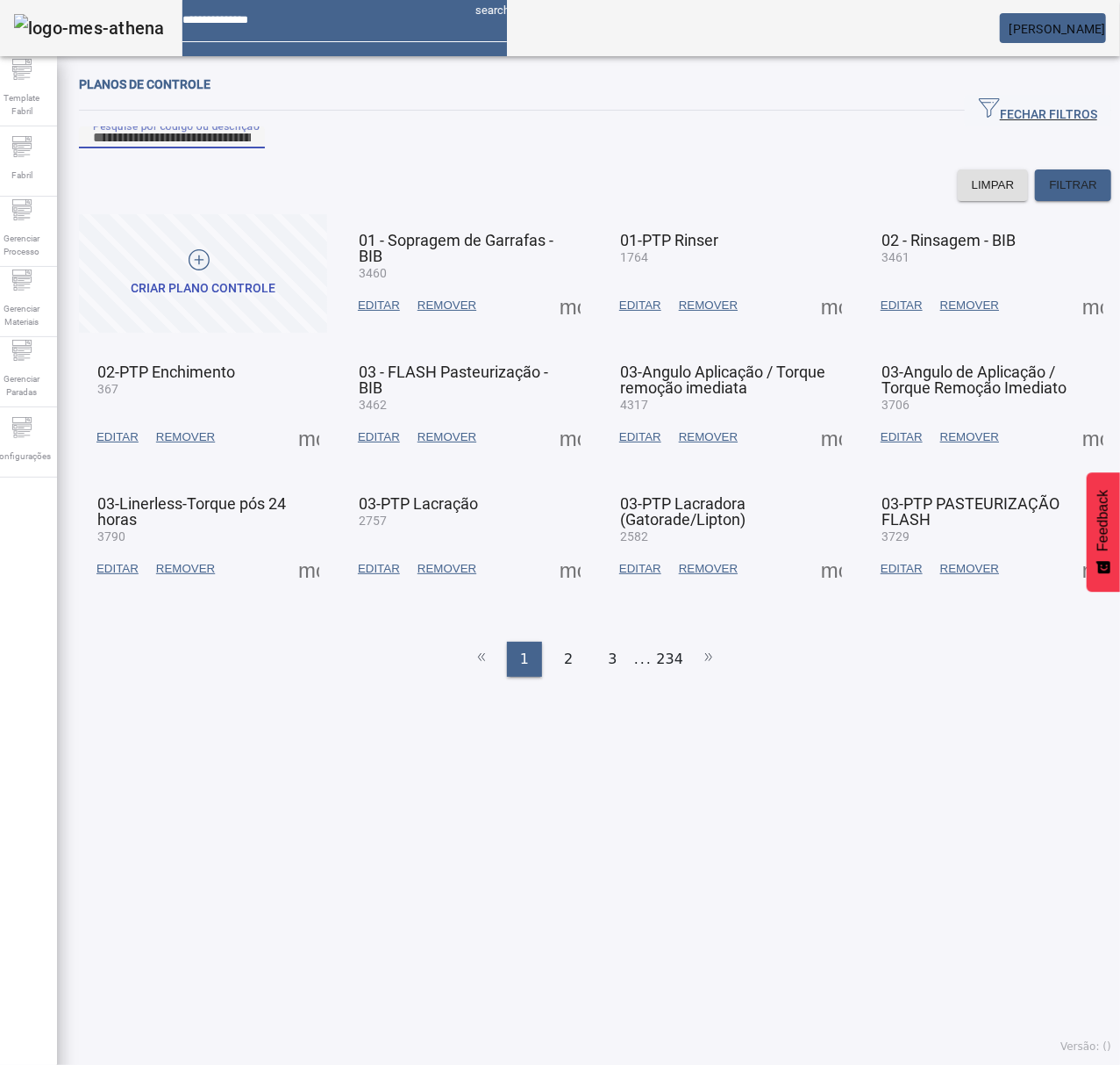
click at [251, 149] on input "Pesquise por código ou descrição" at bounding box center [172, 138] width 158 height 21
type input "***"
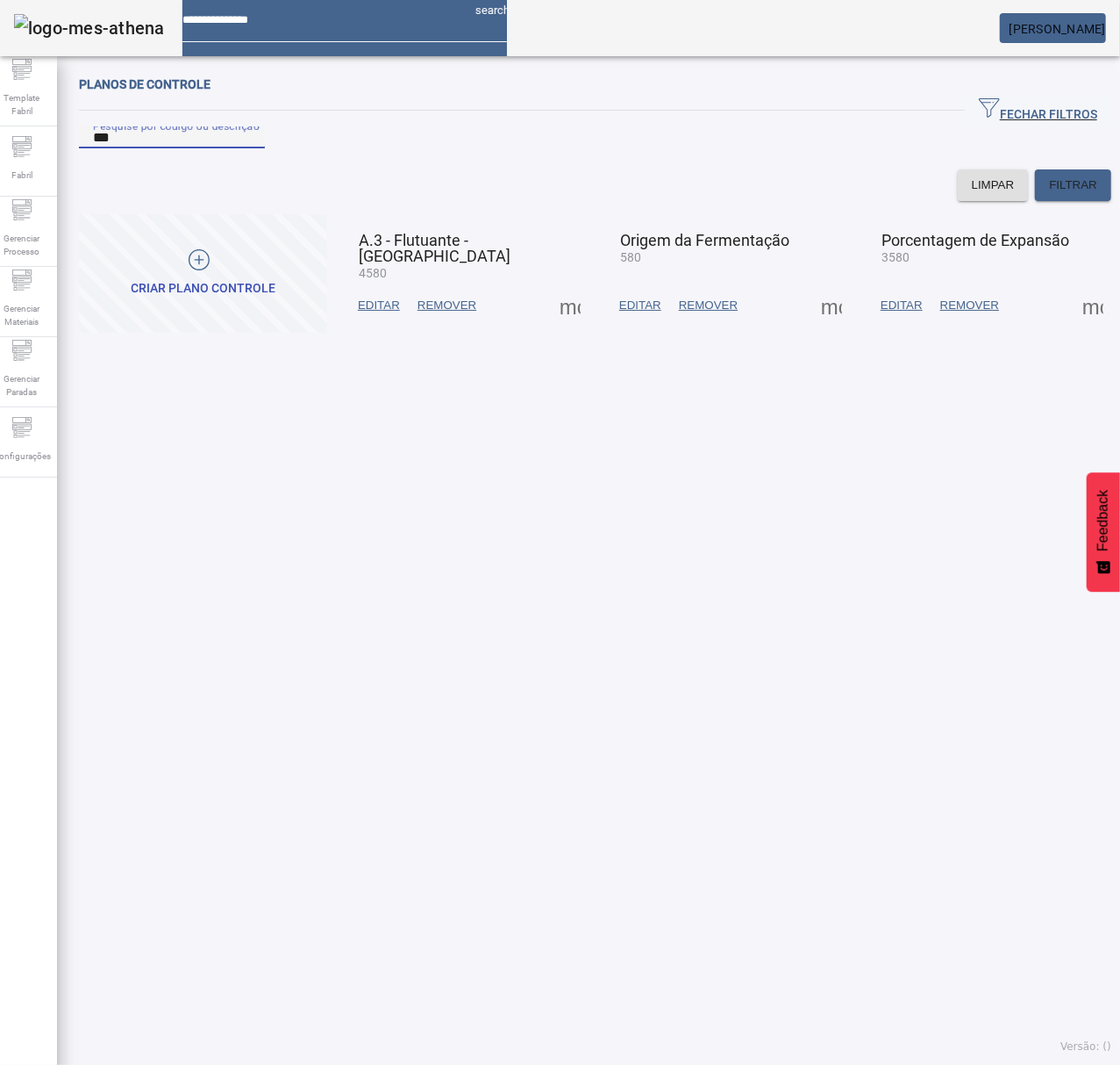
click at [811, 327] on span at bounding box center [831, 304] width 42 height 42
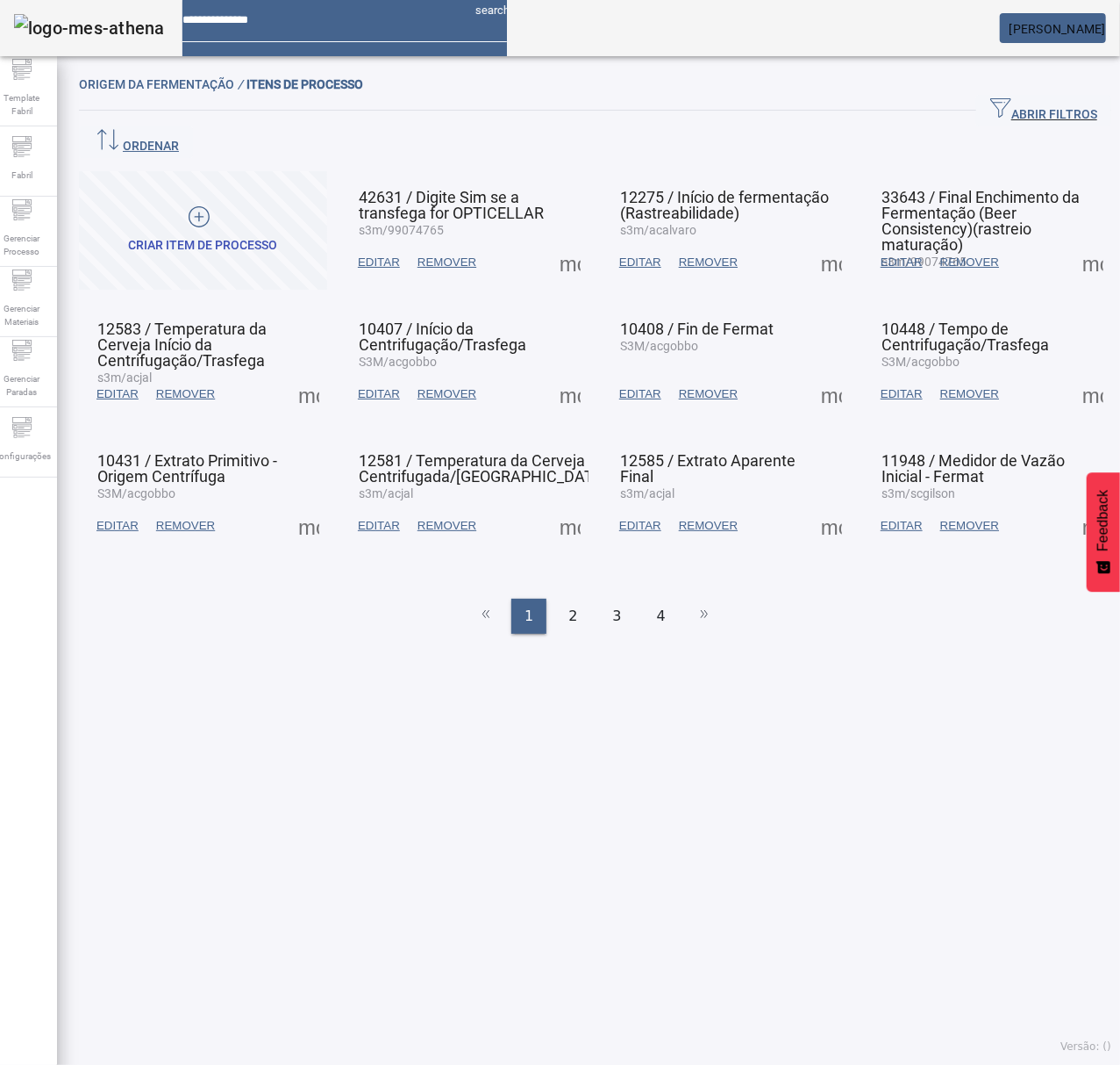
click at [991, 103] on span "ABRIR FILTROS" at bounding box center [1044, 110] width 107 height 26
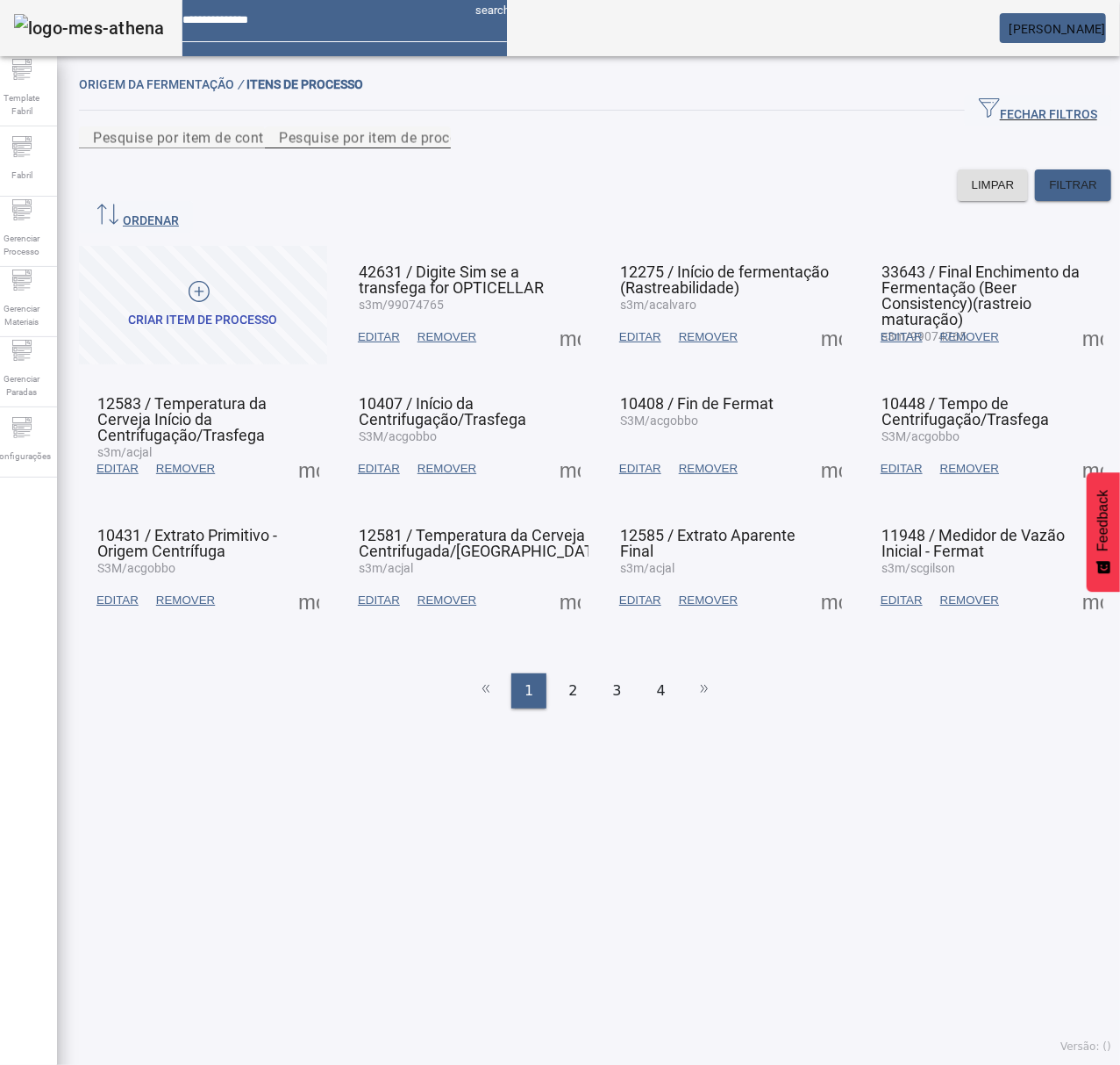
click at [480, 146] on mat-label "Pesquise por item de processo" at bounding box center [380, 137] width 202 height 17
click at [437, 149] on input "Pesquise por item de processo" at bounding box center [358, 138] width 158 height 21
type input "*****"
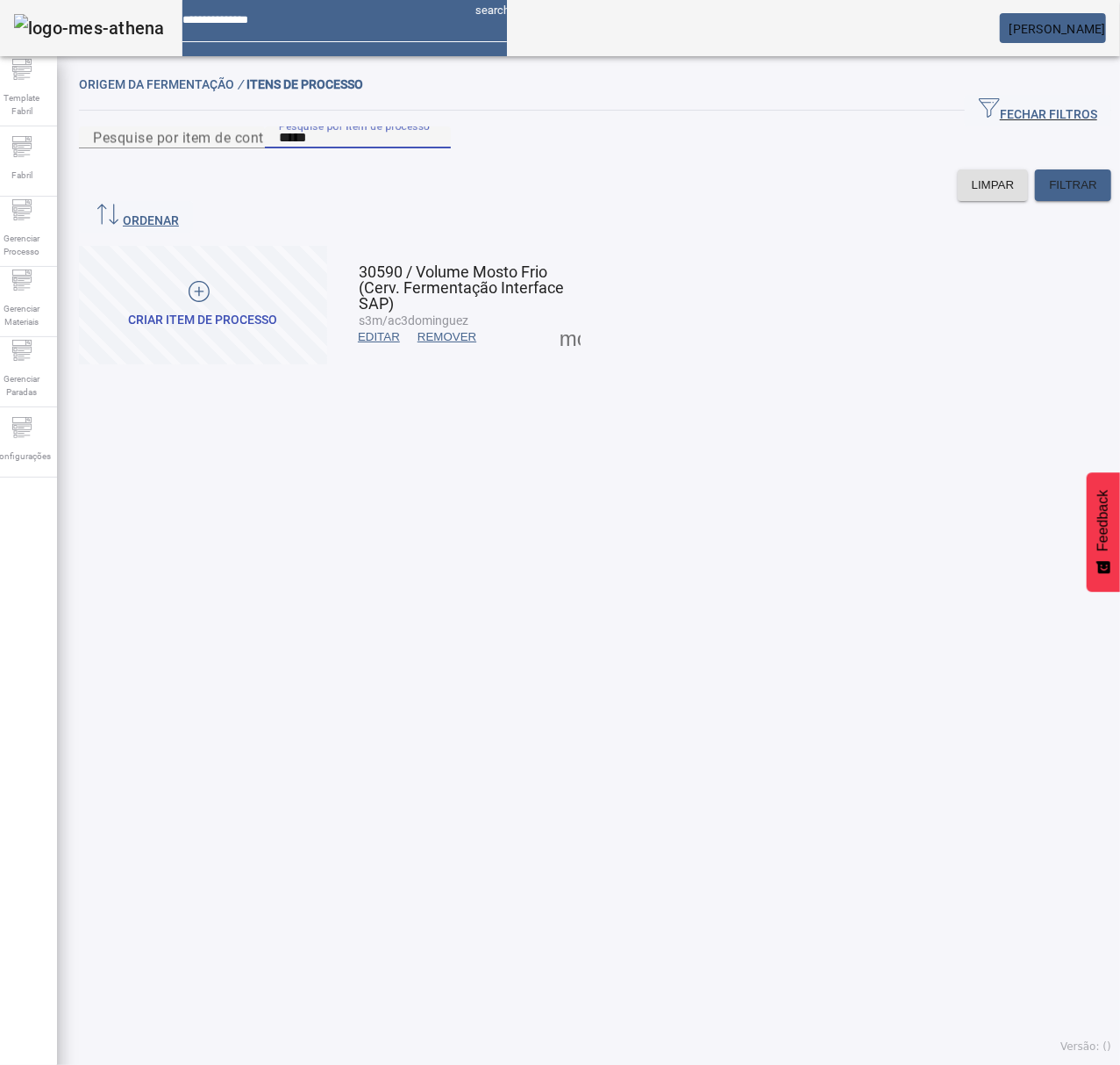
click at [558, 328] on span at bounding box center [570, 337] width 42 height 42
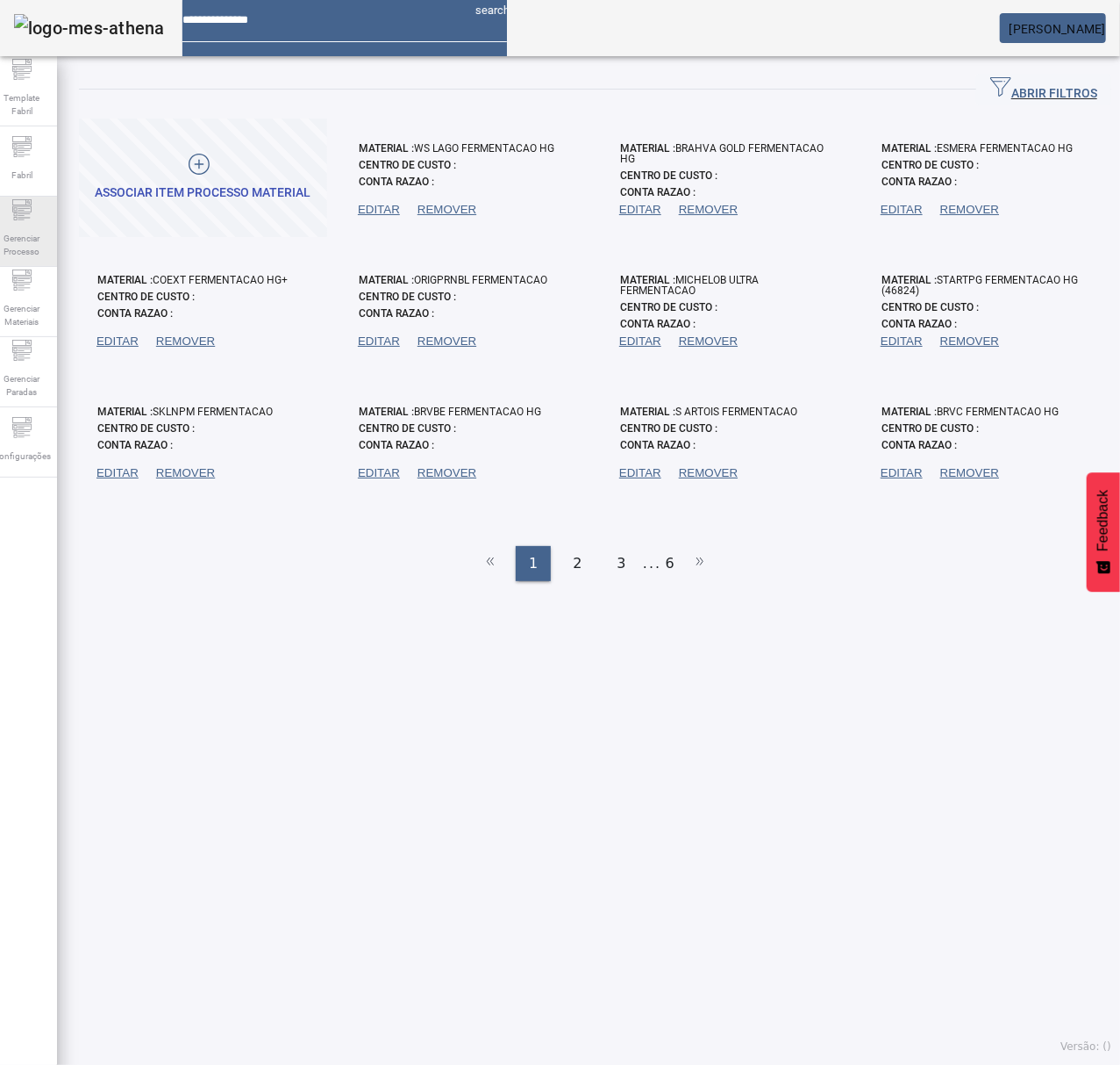
click at [26, 240] on span "Gerenciar Processo" at bounding box center [21, 245] width 52 height 37
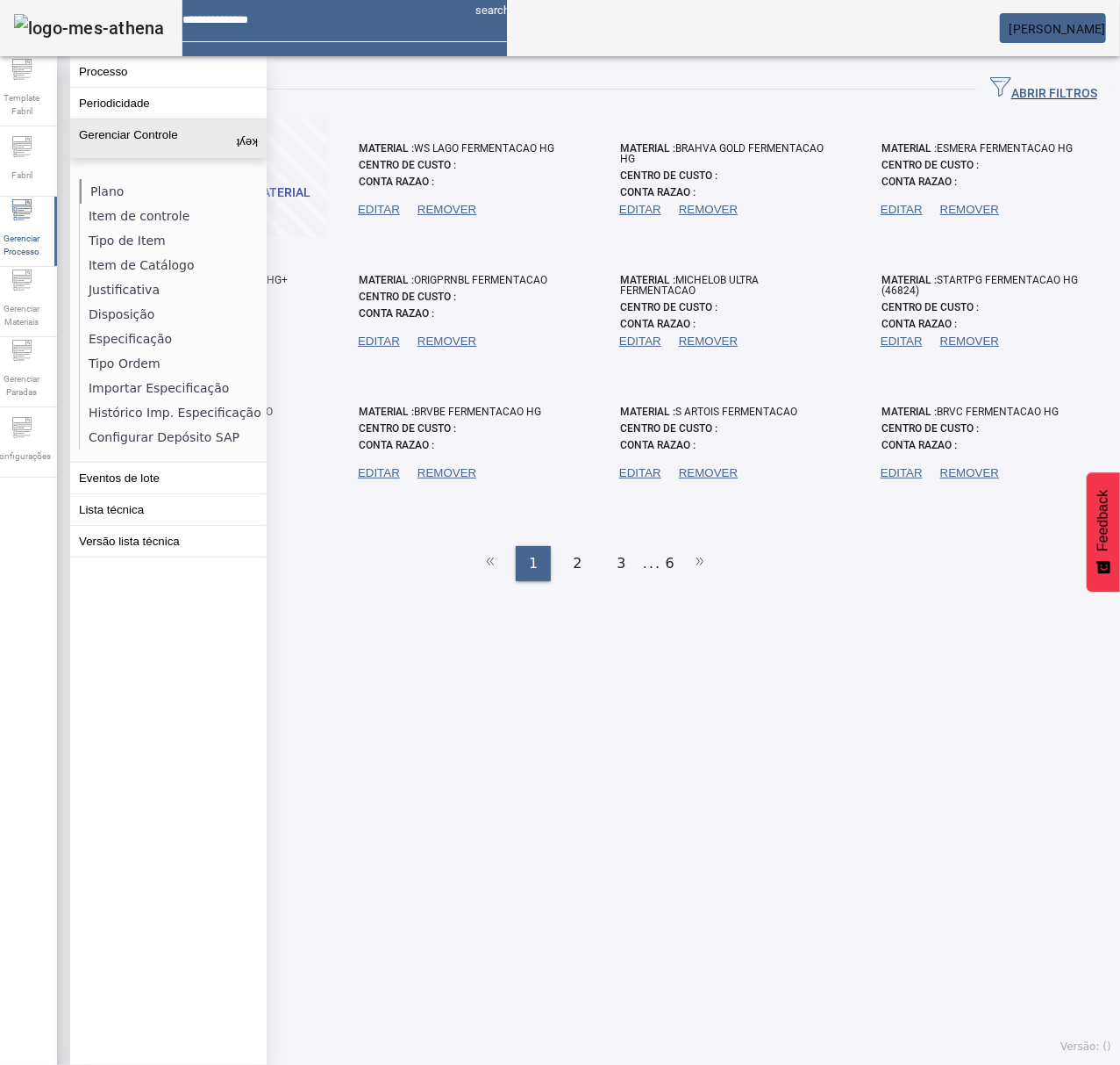
click at [133, 190] on li "Plano" at bounding box center [172, 191] width 186 height 24
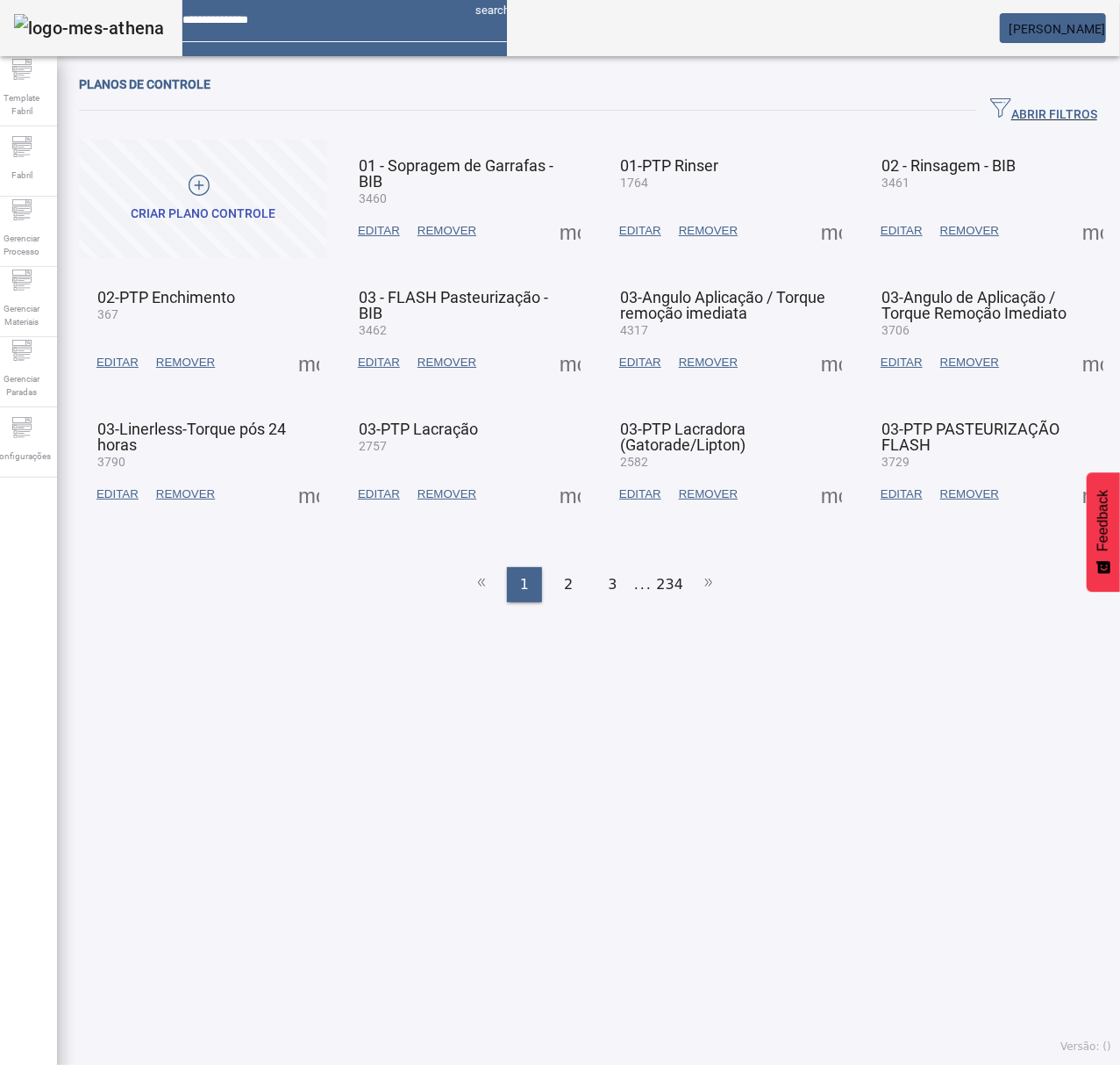
click at [1026, 103] on span "ABRIR FILTROS" at bounding box center [1044, 110] width 107 height 26
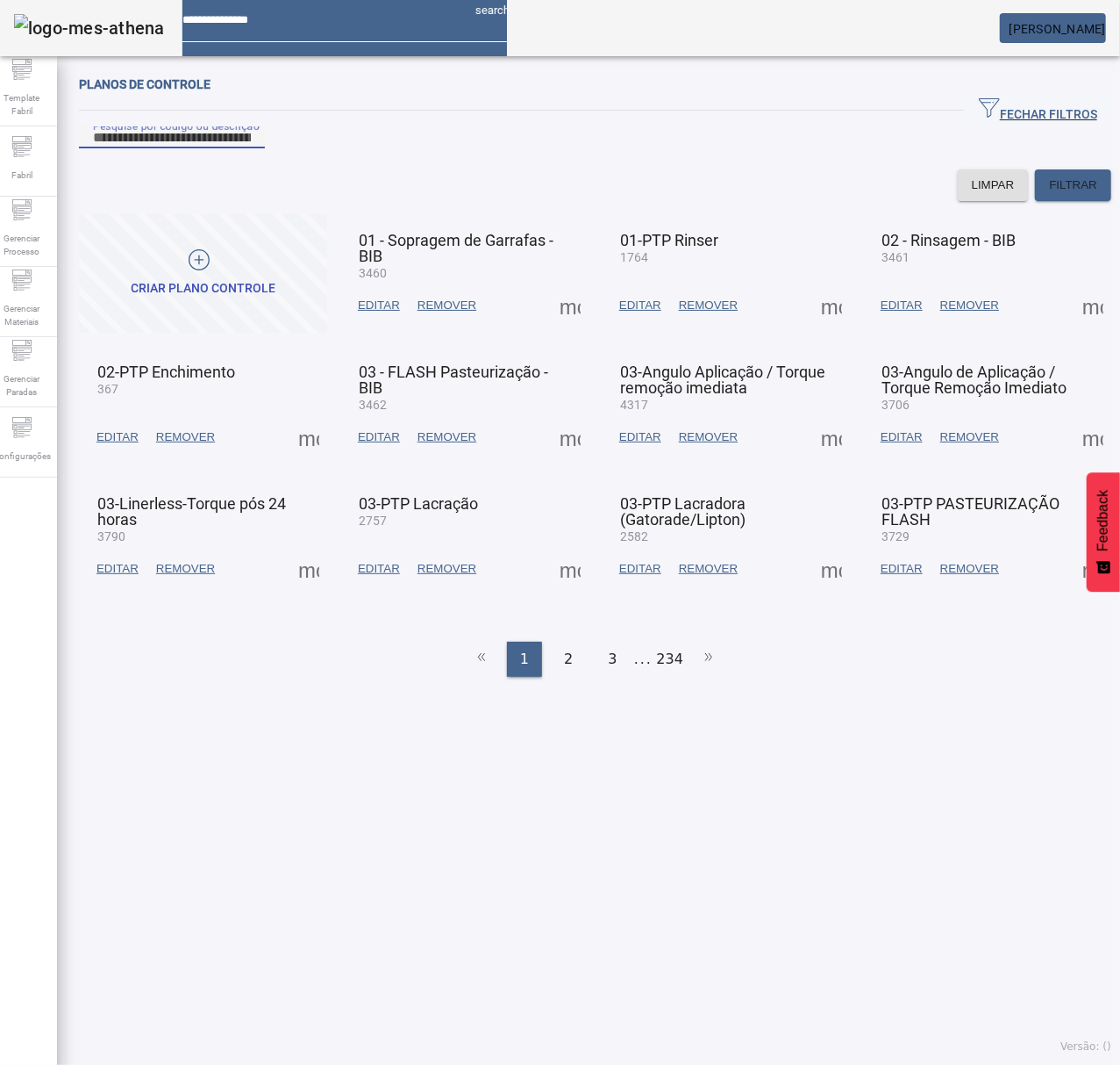
click at [251, 149] on input "Pesquise por código ou descrição" at bounding box center [172, 138] width 158 height 21
type input "***"
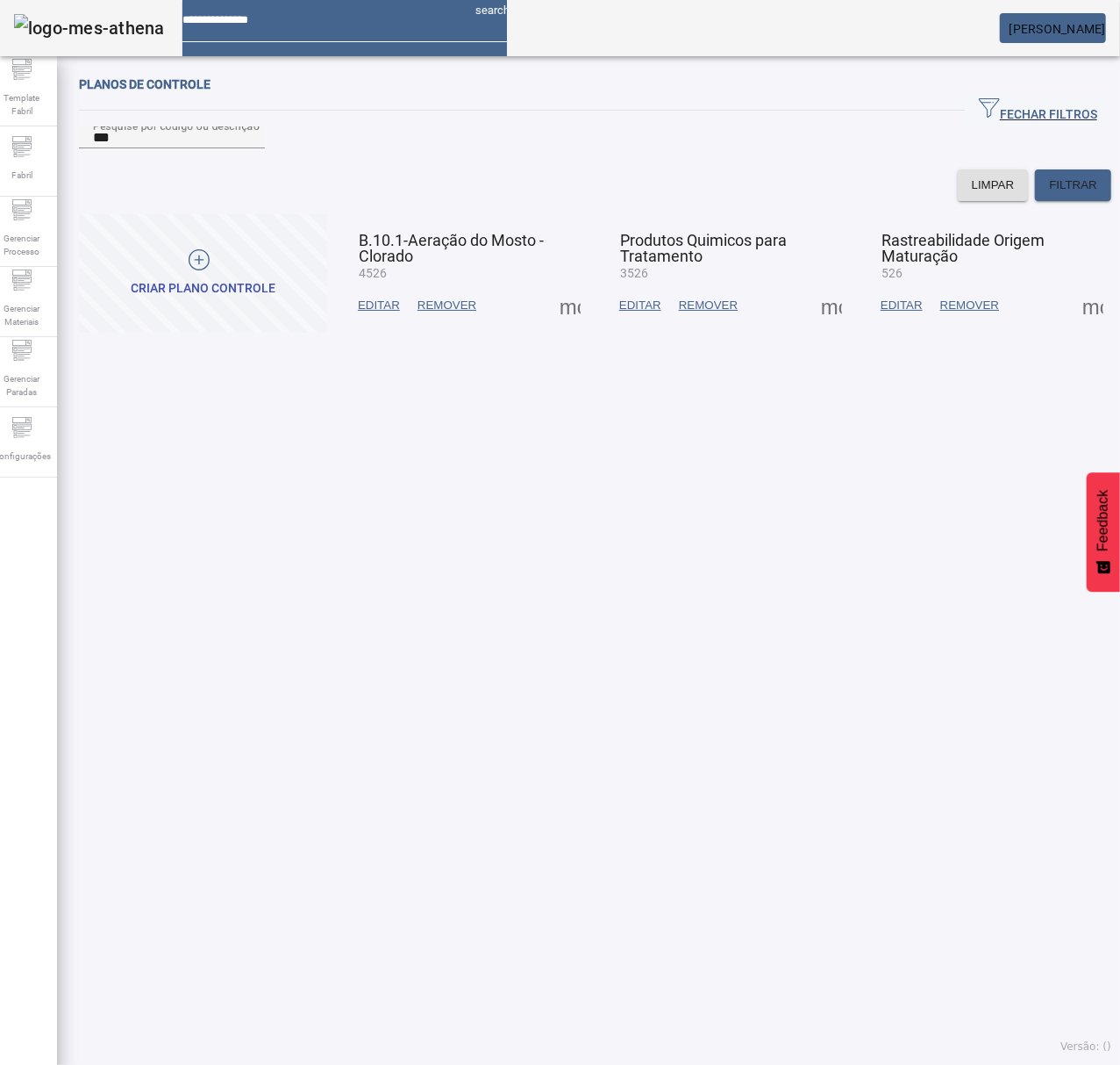
click at [1072, 325] on span at bounding box center [1093, 304] width 42 height 42
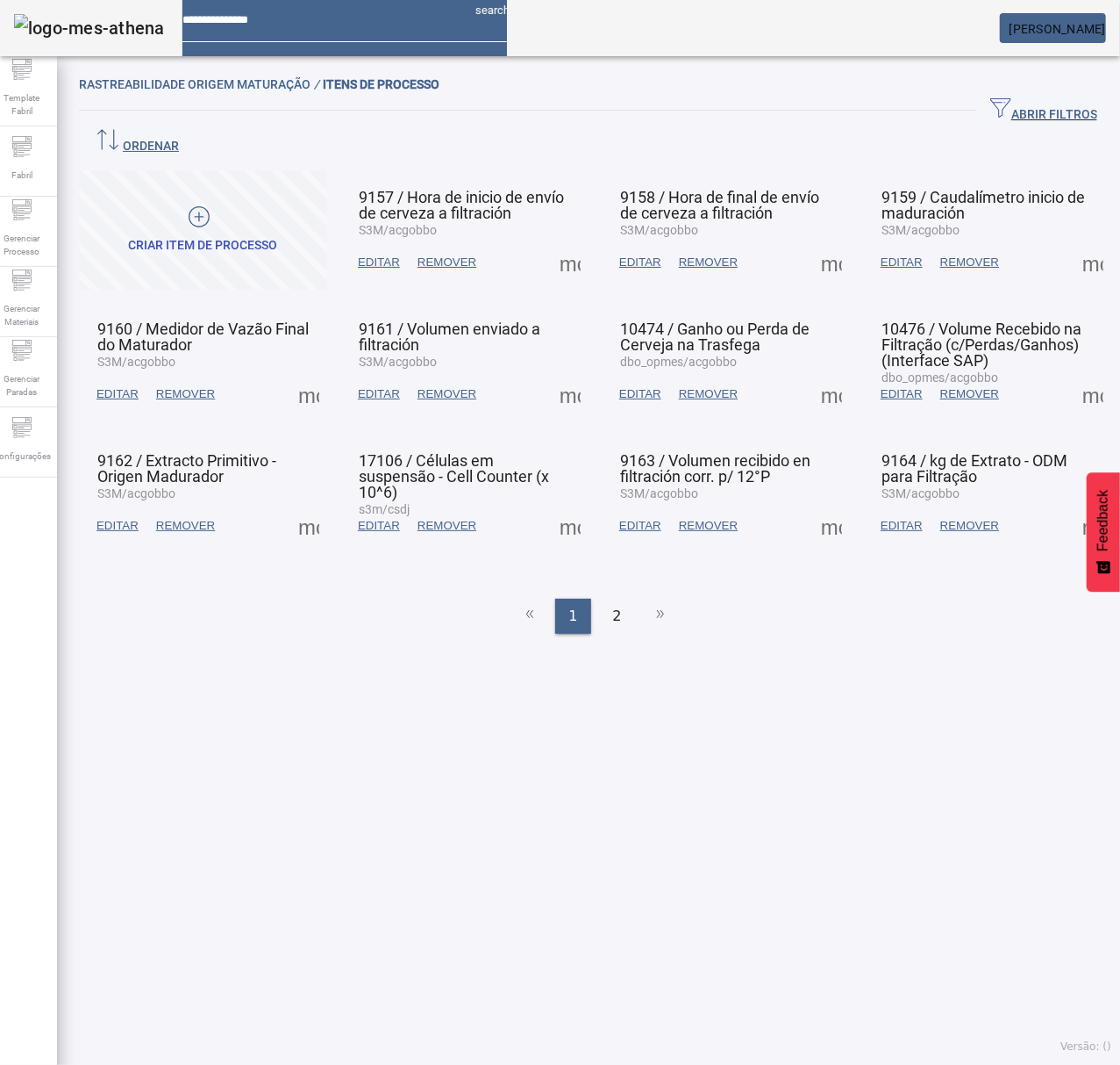
click at [991, 103] on span "ABRIR FILTROS" at bounding box center [1044, 110] width 107 height 26
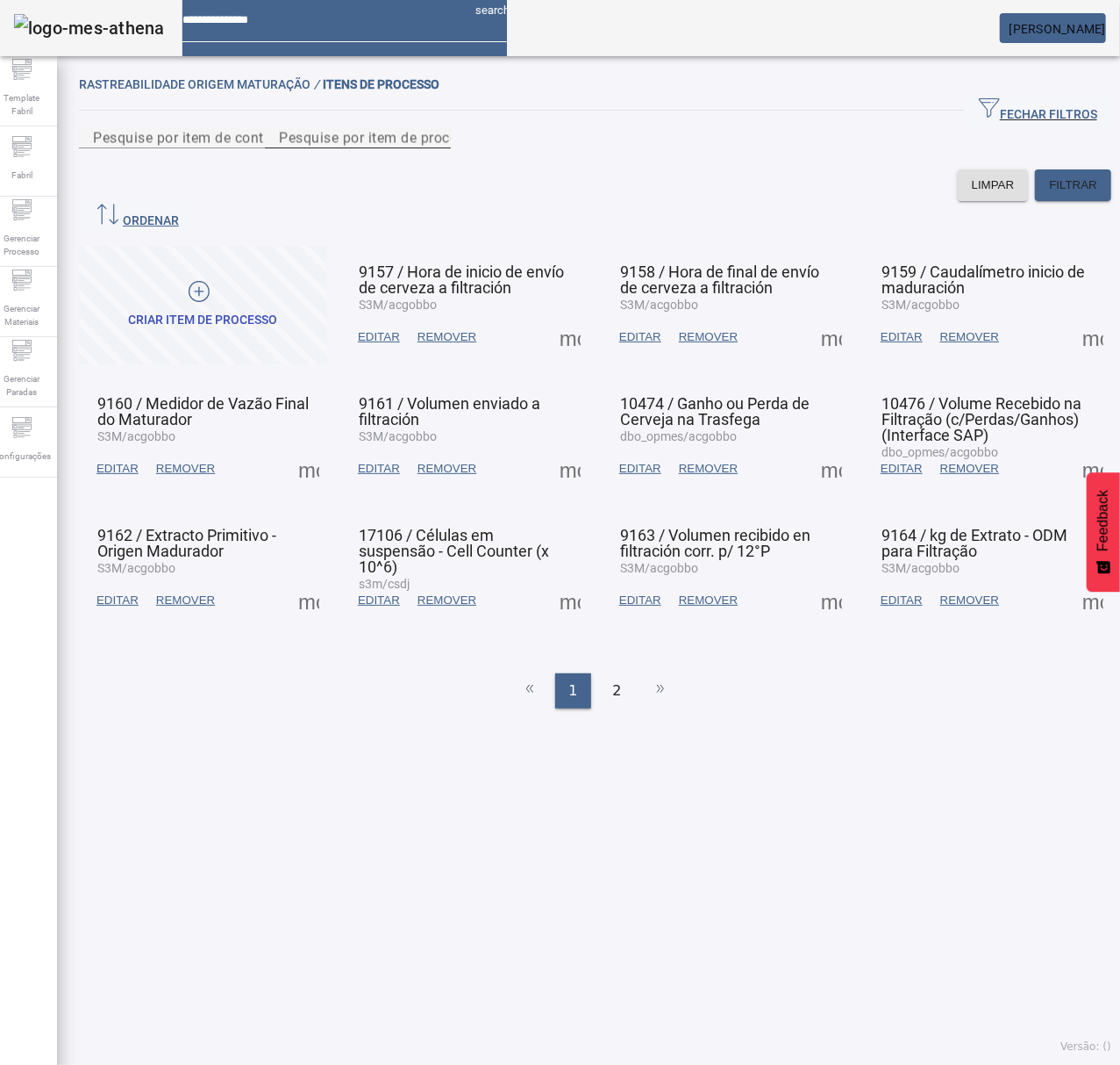
click at [437, 149] on input "Pesquise por item de processo" at bounding box center [358, 138] width 158 height 21
type input "*****"
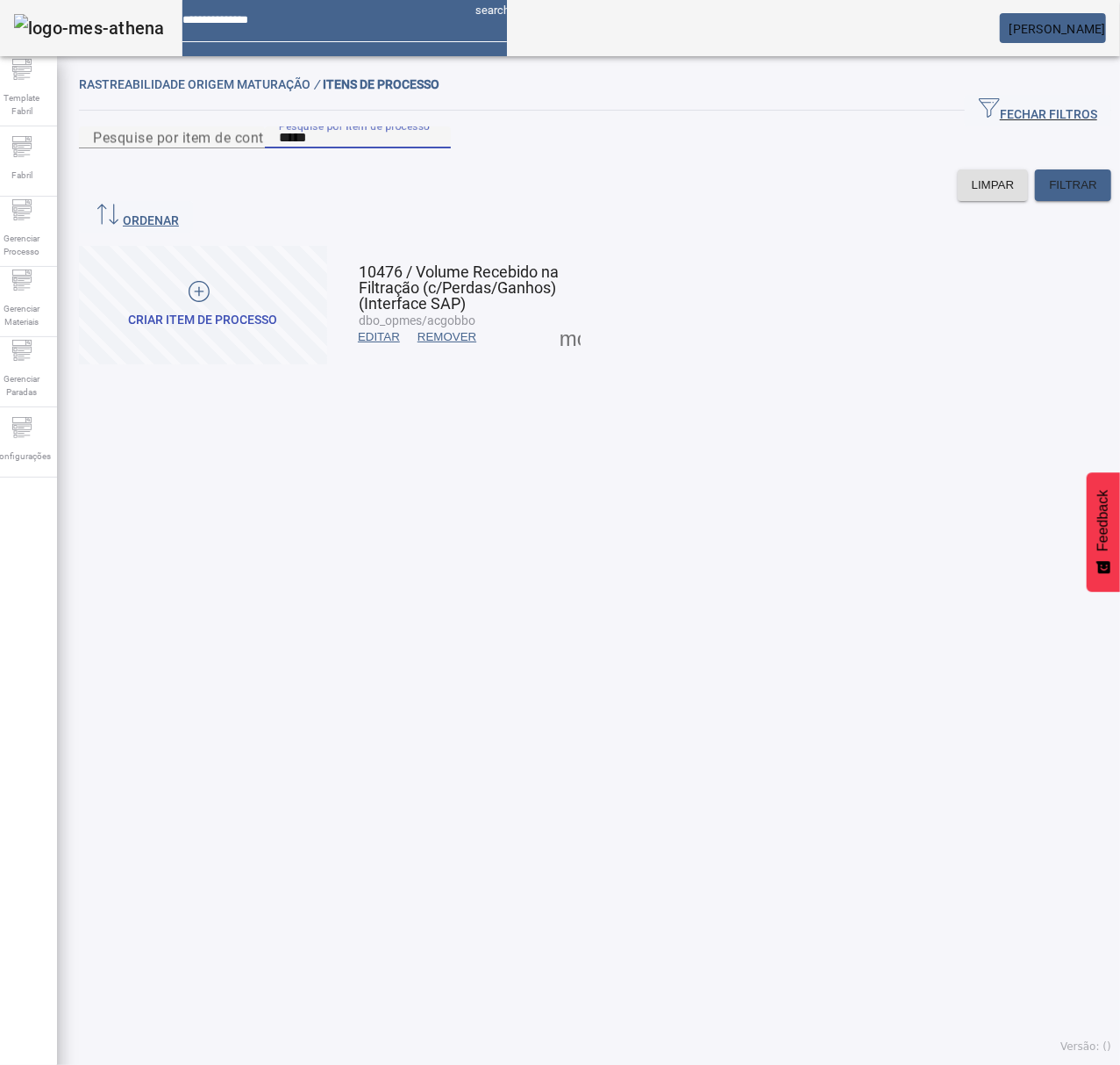
click at [560, 337] on span at bounding box center [570, 337] width 42 height 42
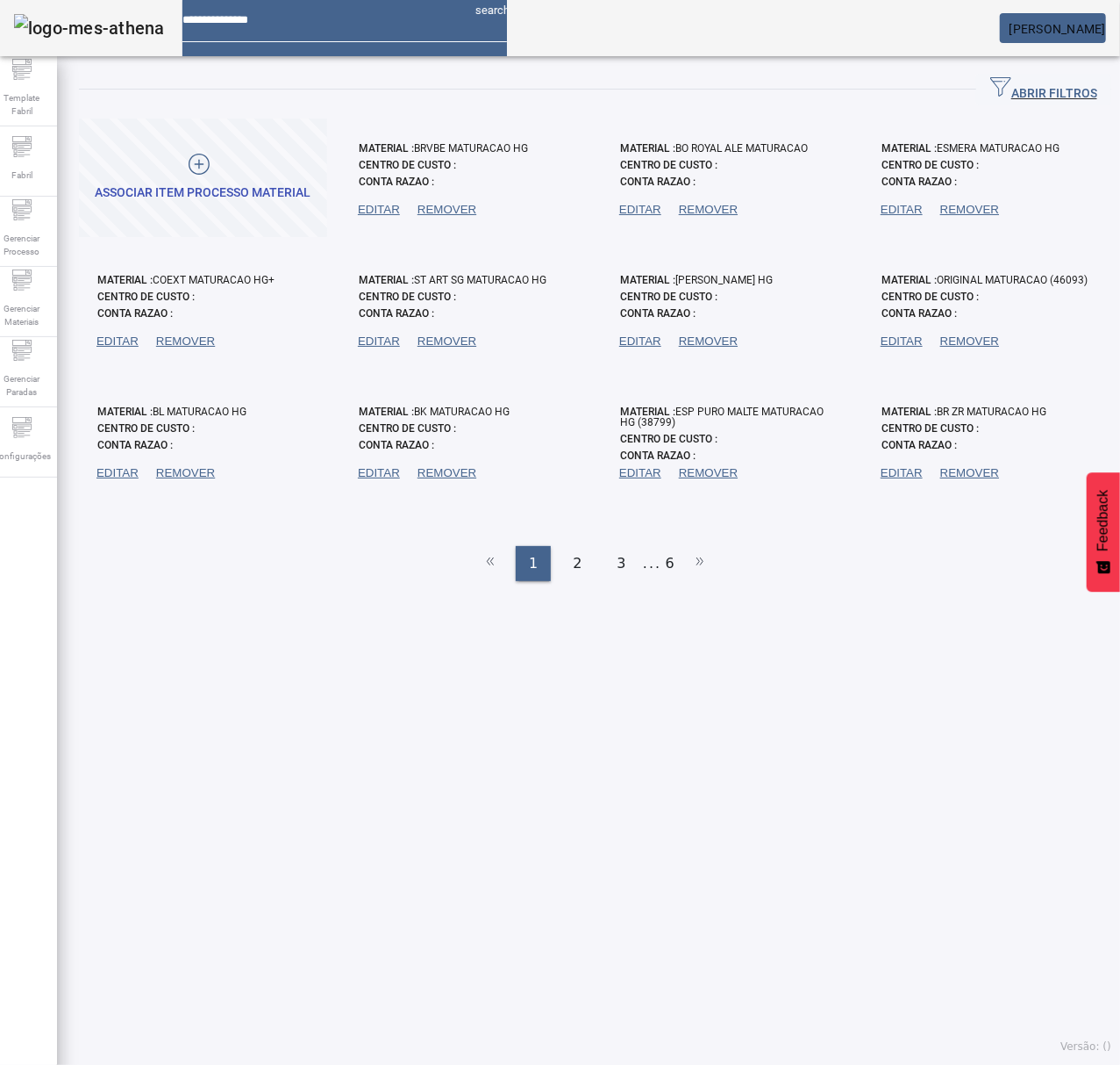
click at [1033, 86] on span "ABRIR FILTROS" at bounding box center [1044, 89] width 107 height 26
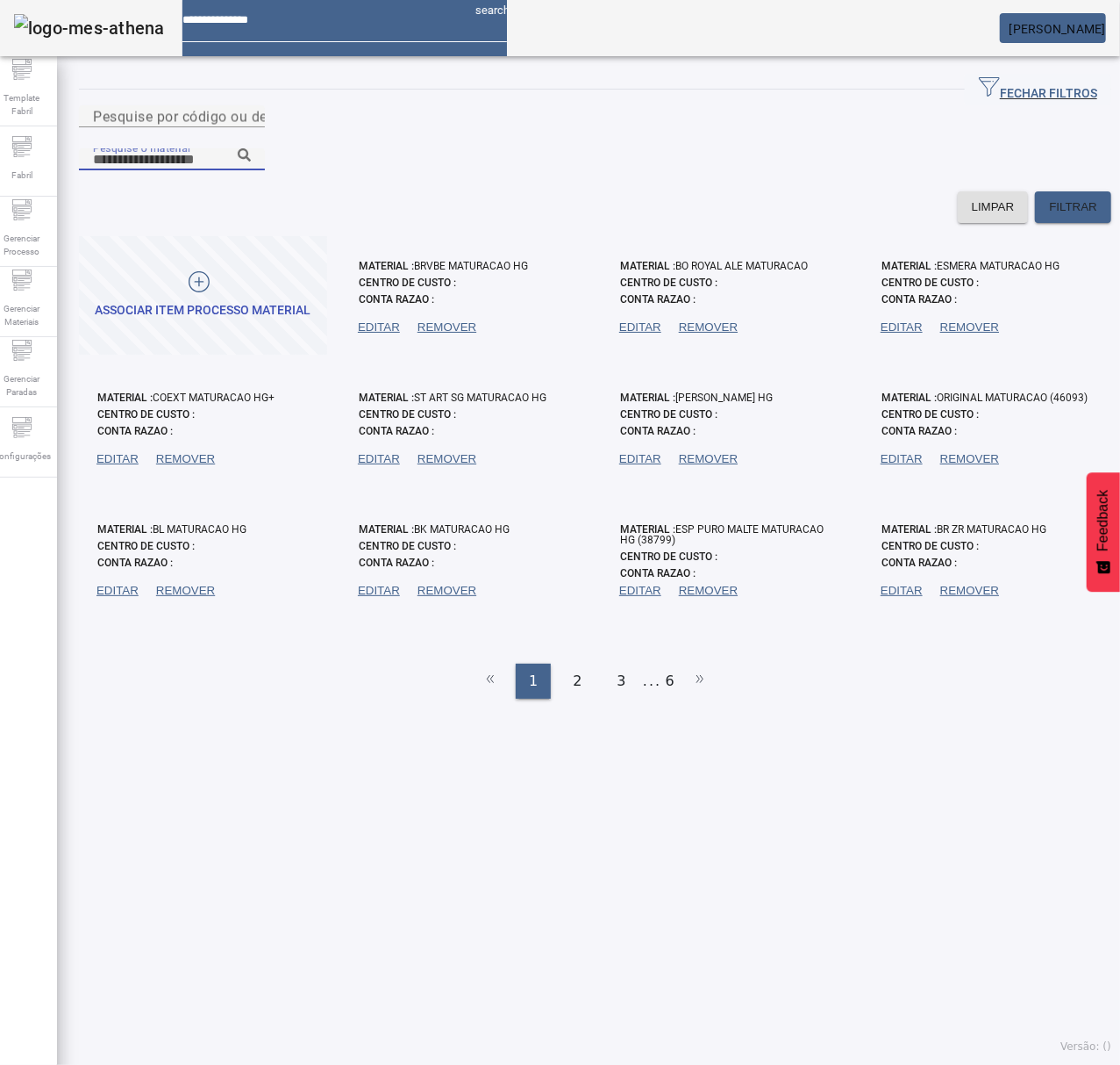
click at [251, 149] on input "Pesquise o material" at bounding box center [172, 160] width 158 height 21
type input "*"
type input "**********"
click at [1049, 198] on span "FILTRAR" at bounding box center [1073, 207] width 49 height 18
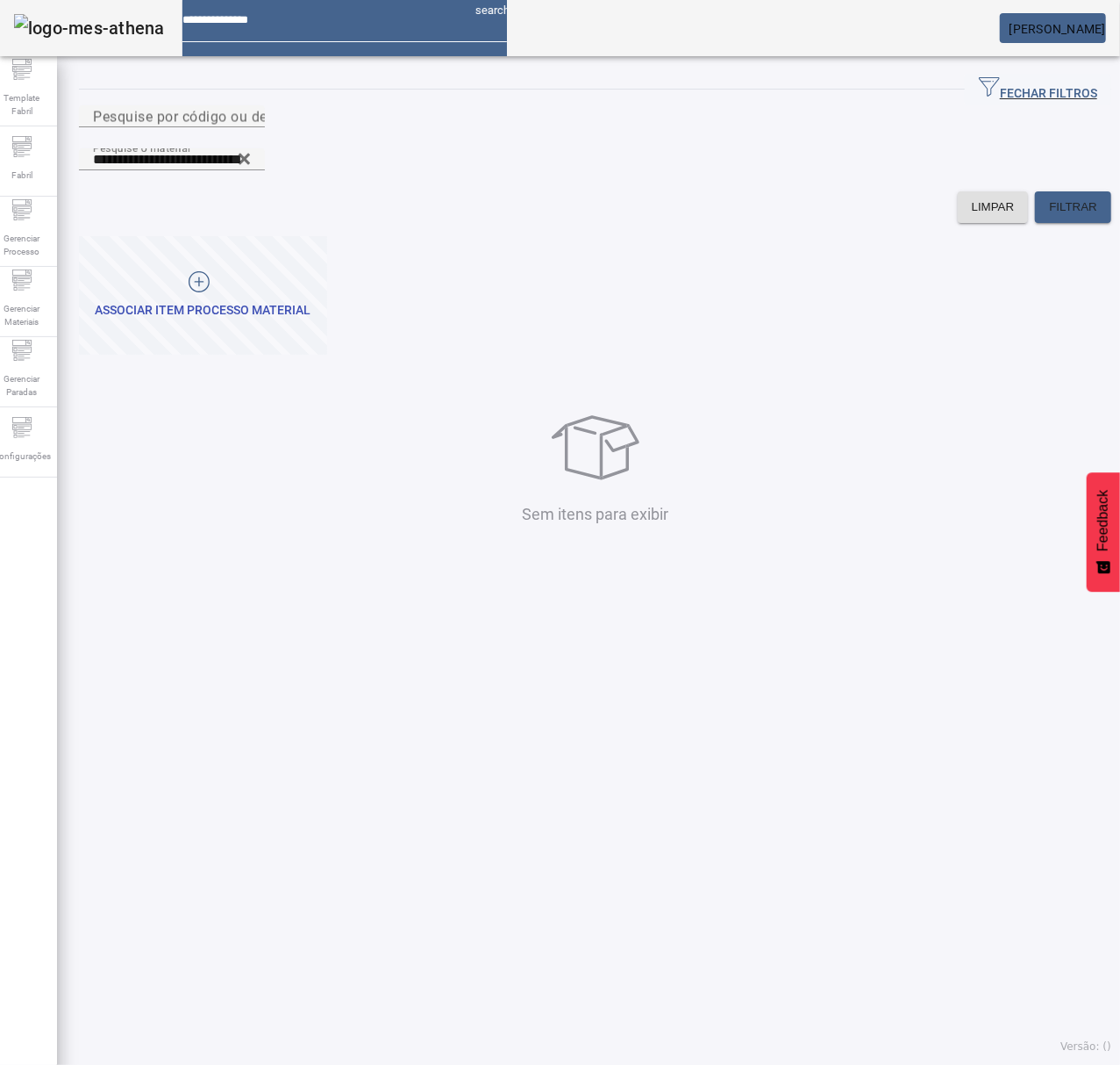
click at [158, 271] on div at bounding box center [198, 284] width 207 height 26
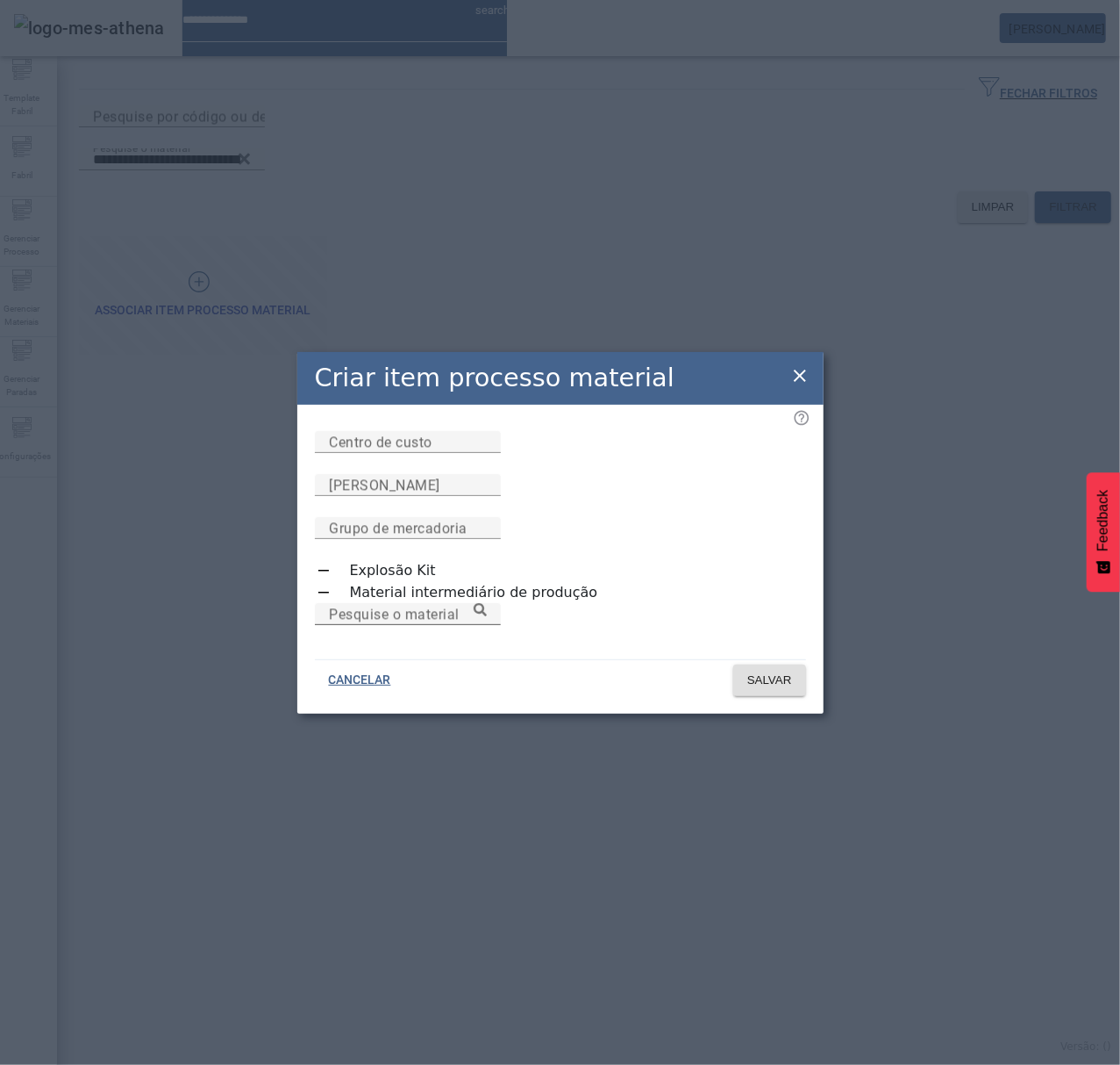
drag, startPoint x: 478, startPoint y: 605, endPoint x: 491, endPoint y: 600, distance: 13.9
click at [487, 604] on input "Pesquise o material" at bounding box center [407, 615] width 158 height 21
click at [487, 603] on icon at bounding box center [480, 610] width 14 height 14
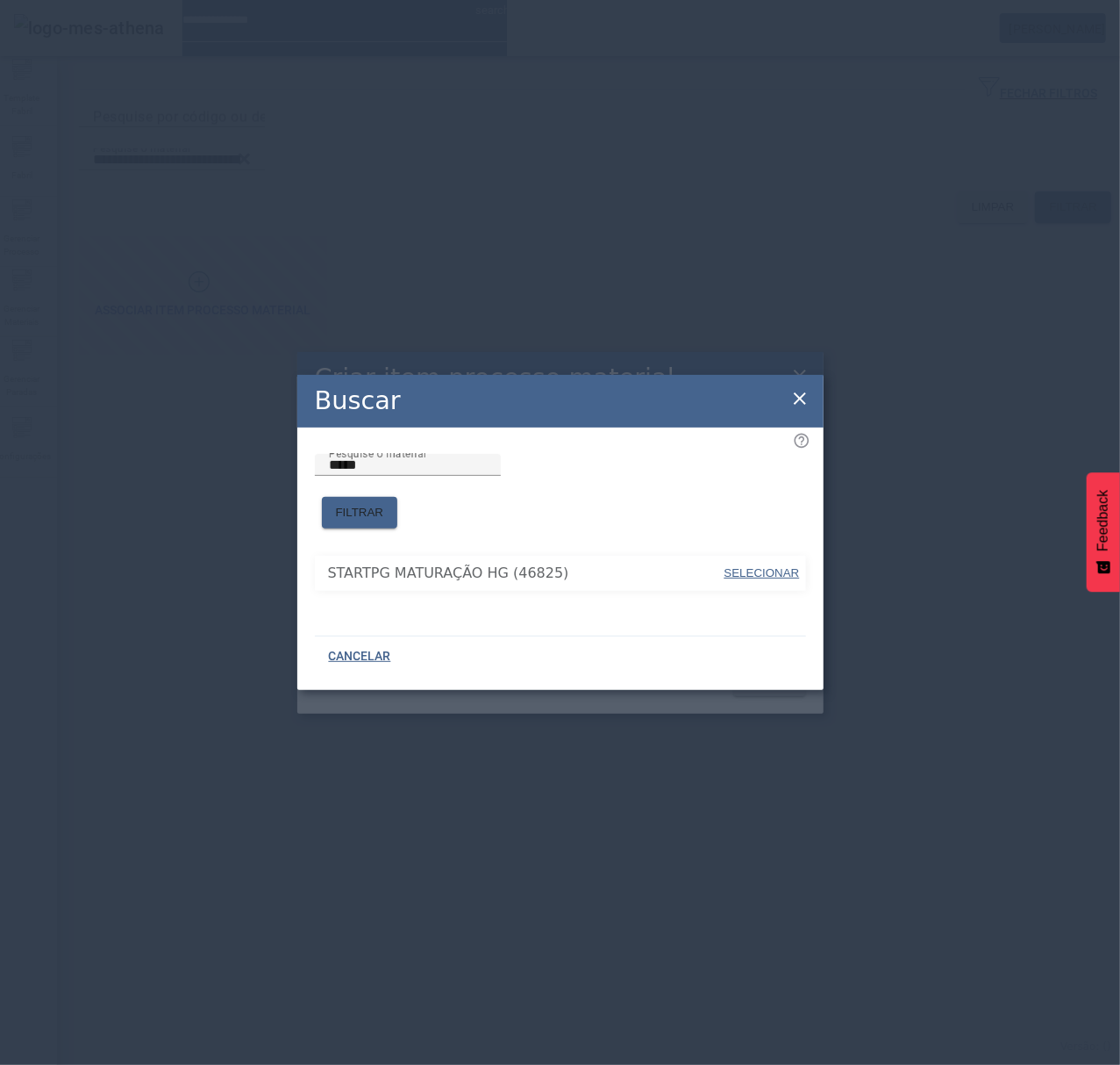
click at [756, 566] on span "SELECIONAR" at bounding box center [762, 573] width 76 height 14
type input "**********"
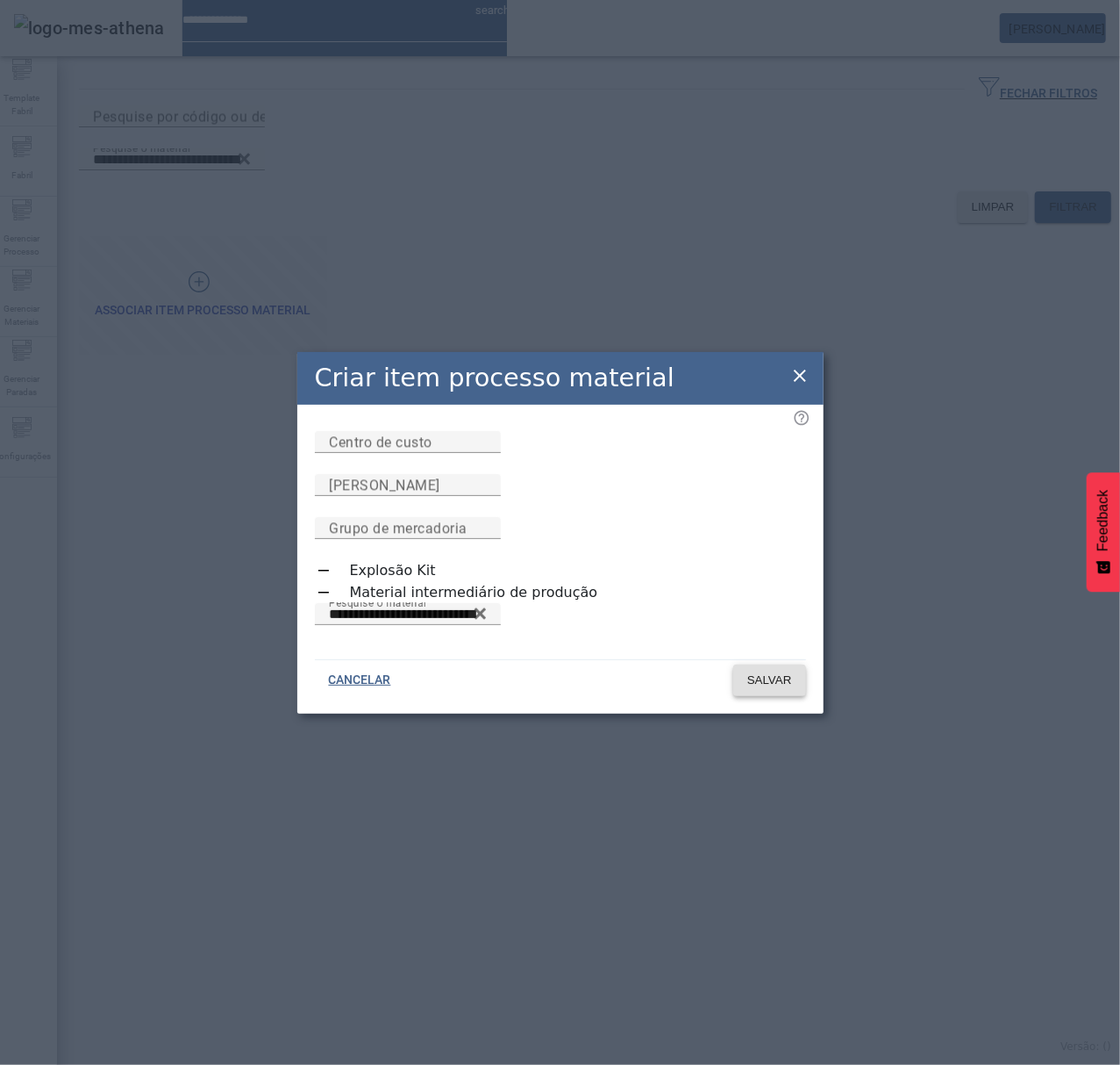
click at [759, 688] on span "SALVAR" at bounding box center [770, 680] width 45 height 18
click at [797, 369] on icon at bounding box center [800, 375] width 21 height 21
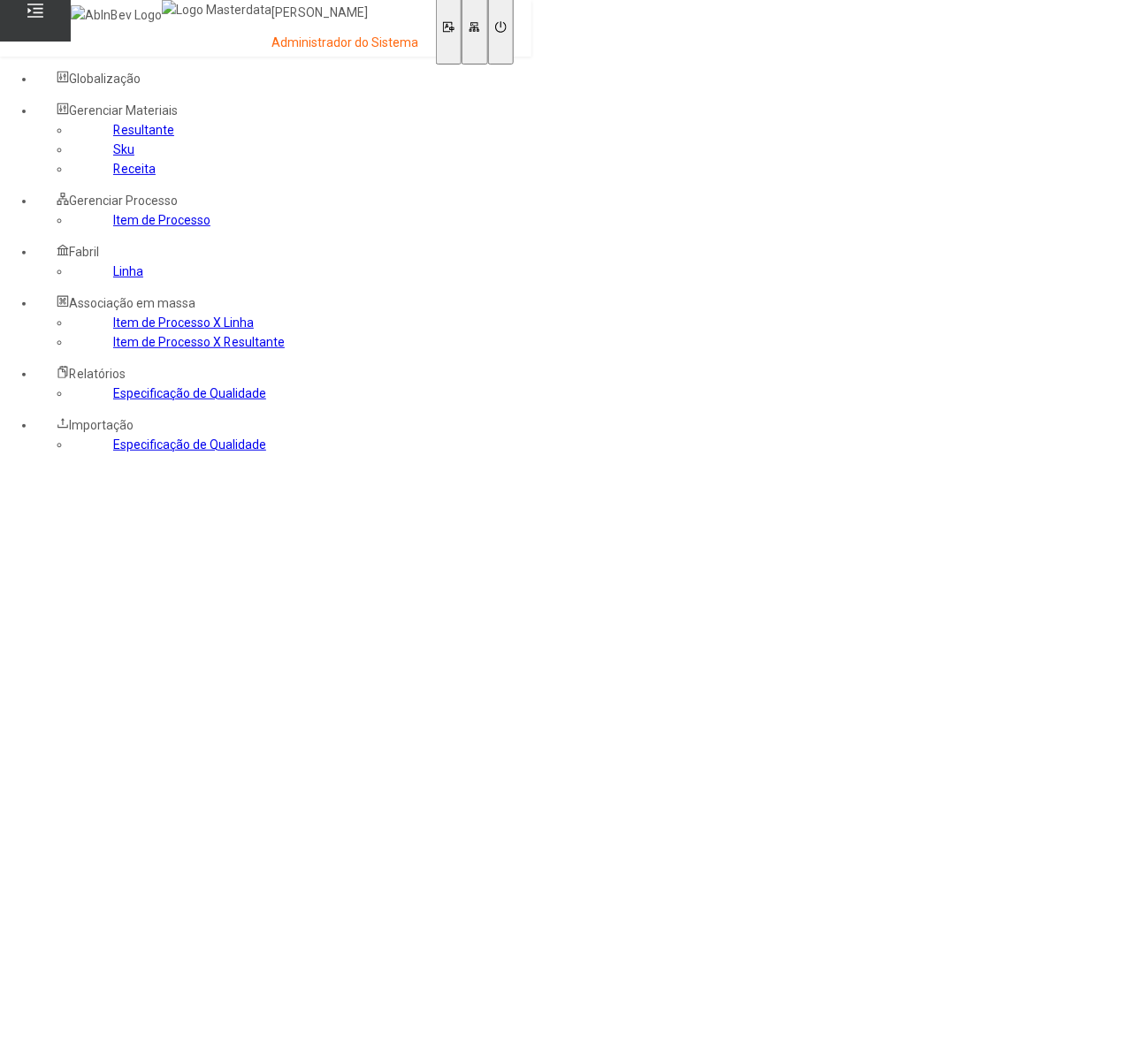
click at [114, 227] on link "Item de Processo" at bounding box center [162, 219] width 97 height 14
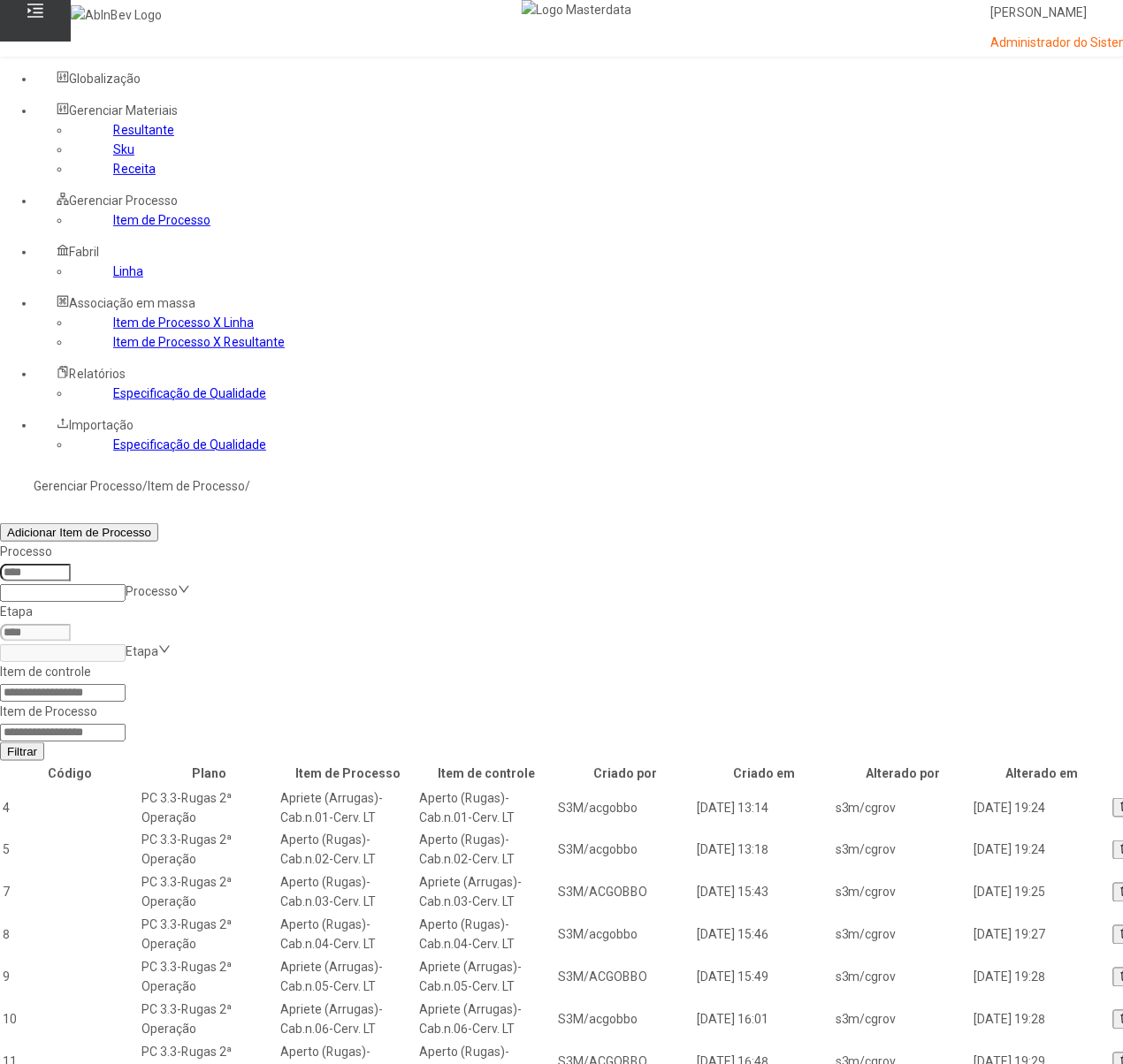
click at [817, 662] on form "Item de controle Item de Processo Filtrar" at bounding box center [625, 711] width 1251 height 99
click at [125, 724] on input at bounding box center [63, 733] width 125 height 18
type input "*****"
click at [0, 743] on button "Filtrar" at bounding box center [22, 751] width 44 height 19
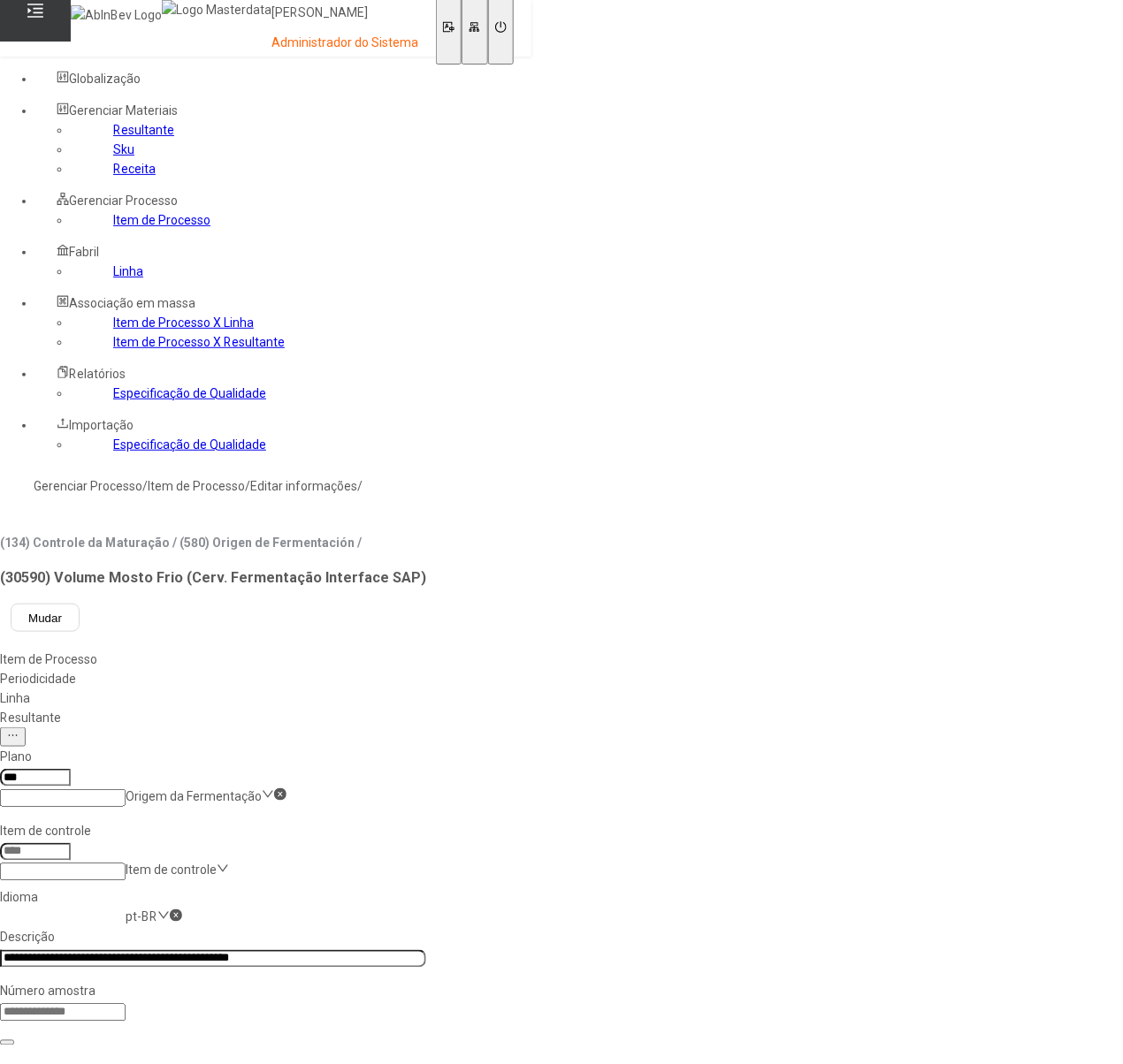
type input "*****"
click at [114, 227] on link "Item de Processo" at bounding box center [162, 219] width 97 height 14
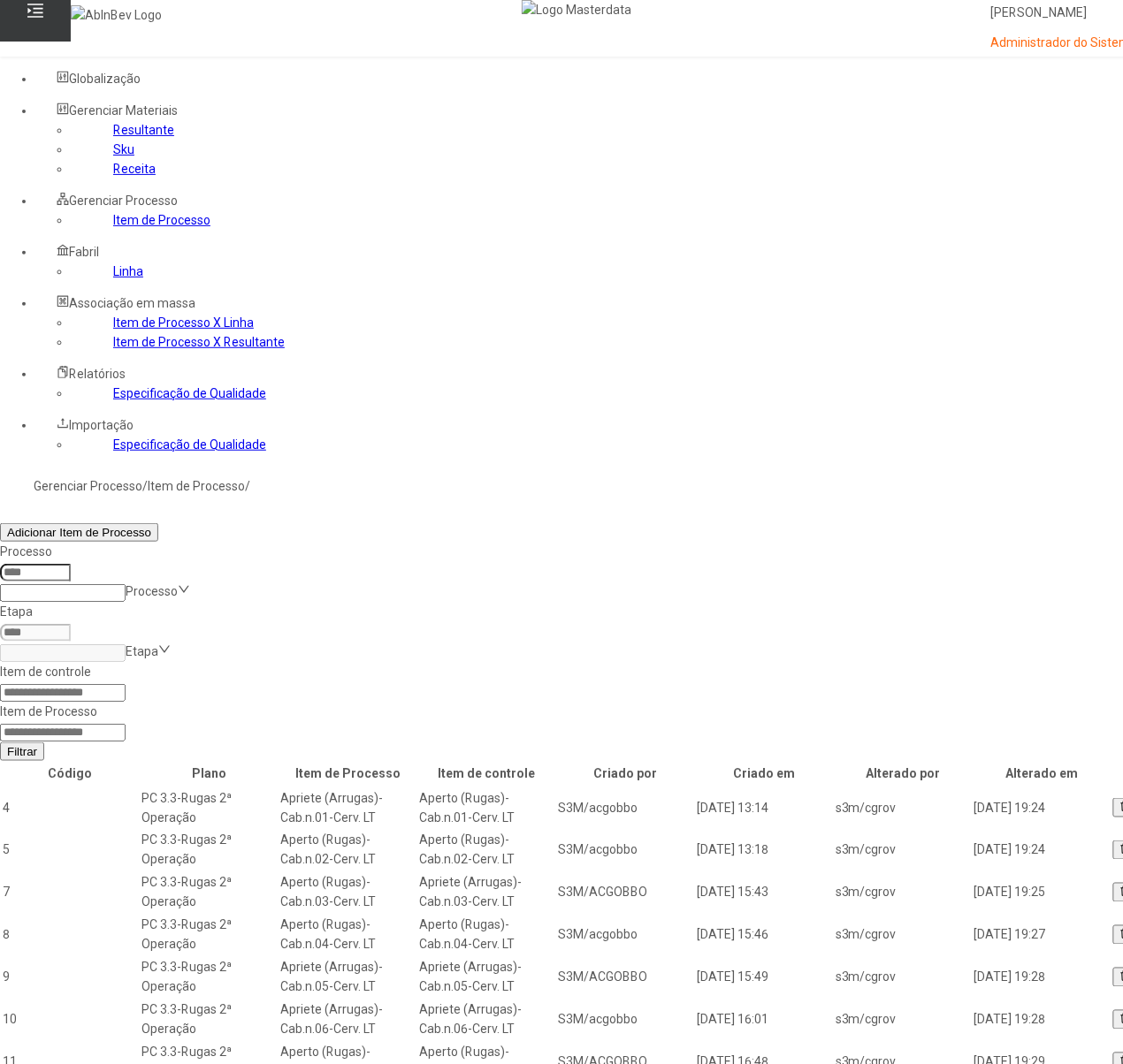
drag, startPoint x: 782, startPoint y: 283, endPoint x: 806, endPoint y: 292, distance: 25.6
click at [125, 724] on input at bounding box center [63, 733] width 125 height 18
type input "*****"
click at [0, 743] on button "Filtrar" at bounding box center [22, 751] width 44 height 19
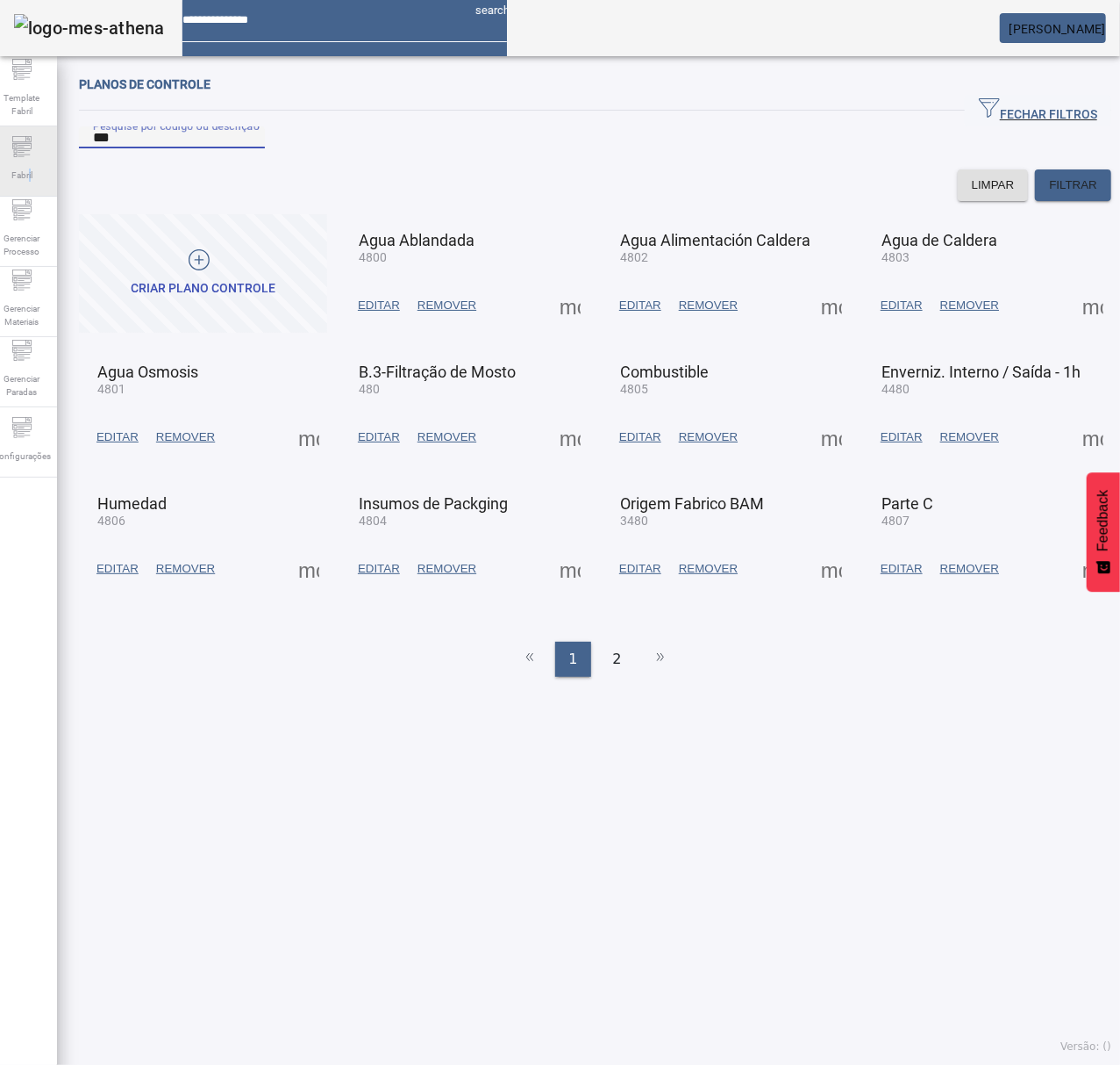
click at [38, 163] on span "Fabril" at bounding box center [21, 175] width 31 height 23
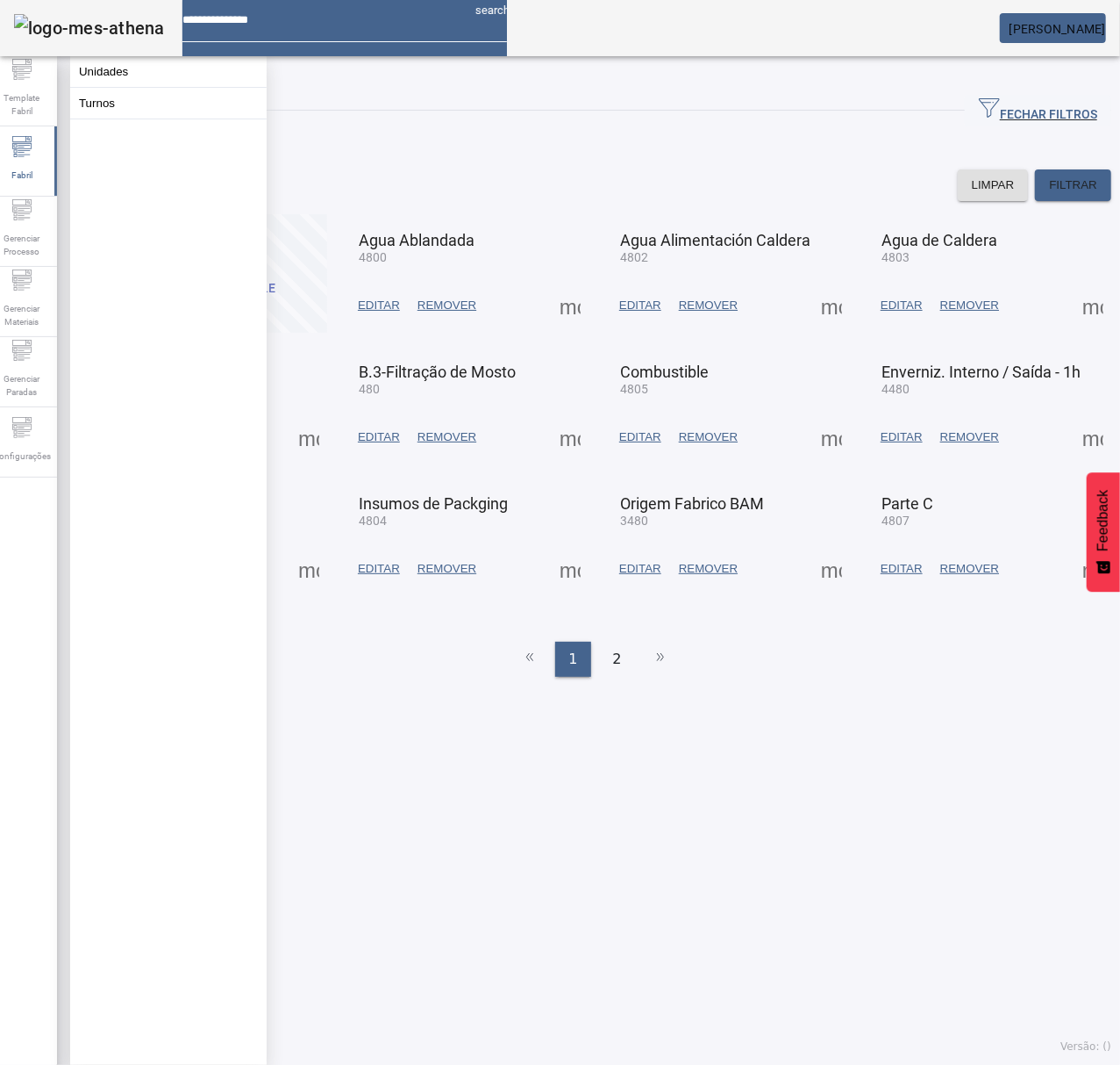
click at [1046, 22] on span "[PERSON_NAME]" at bounding box center [1058, 29] width 96 height 14
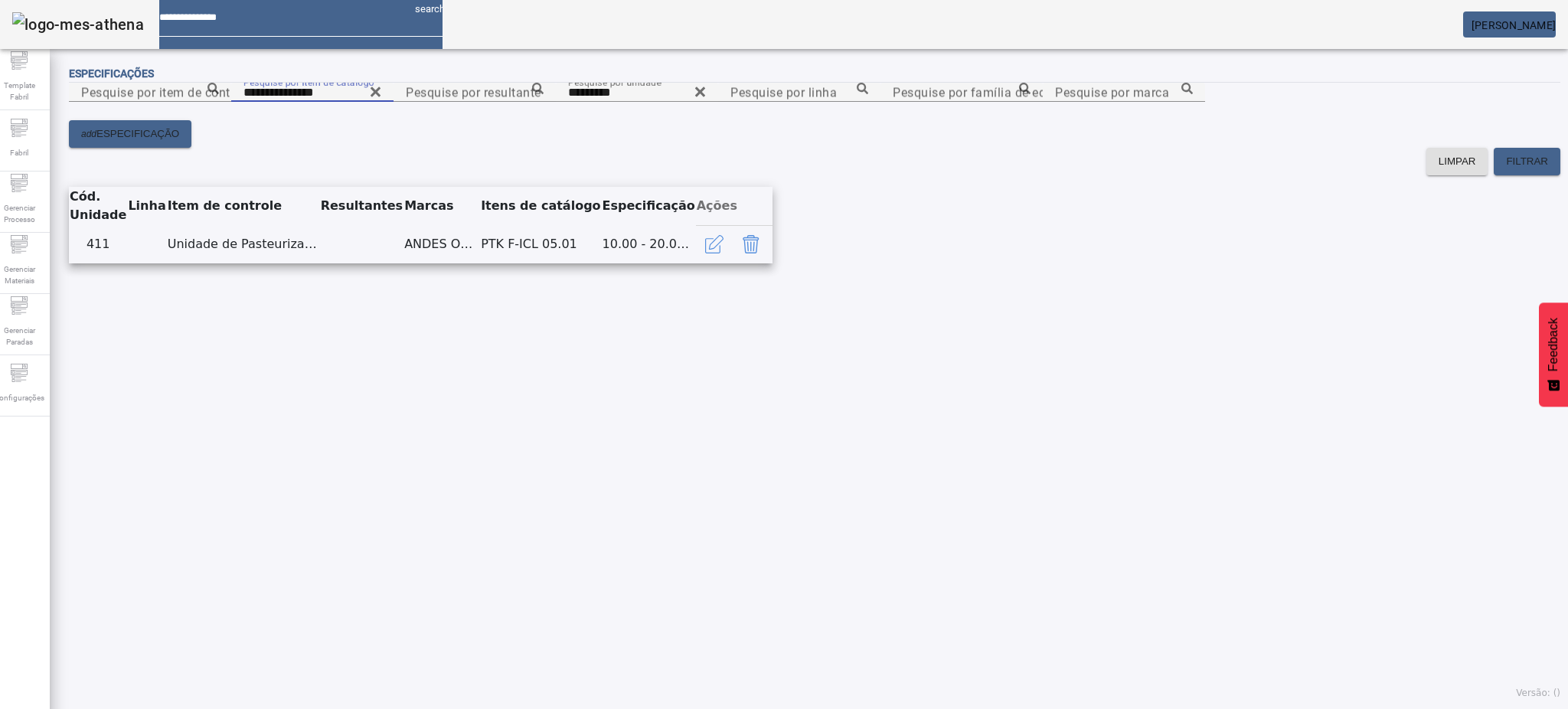
click at [381, 102] on input "**********" at bounding box center [312, 92] width 137 height 19
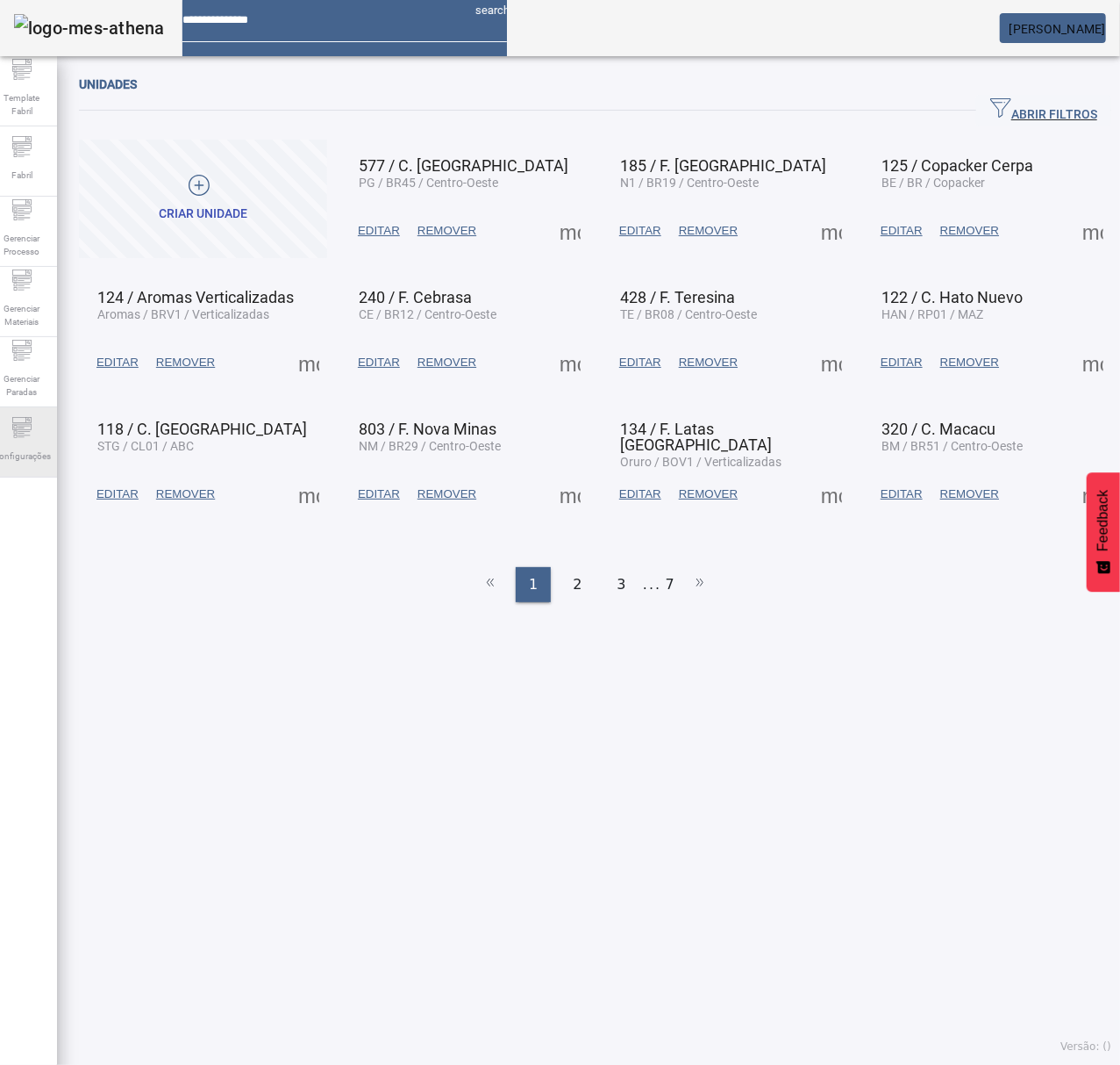
click at [8, 426] on div "Configurações" at bounding box center [21, 443] width 70 height 70
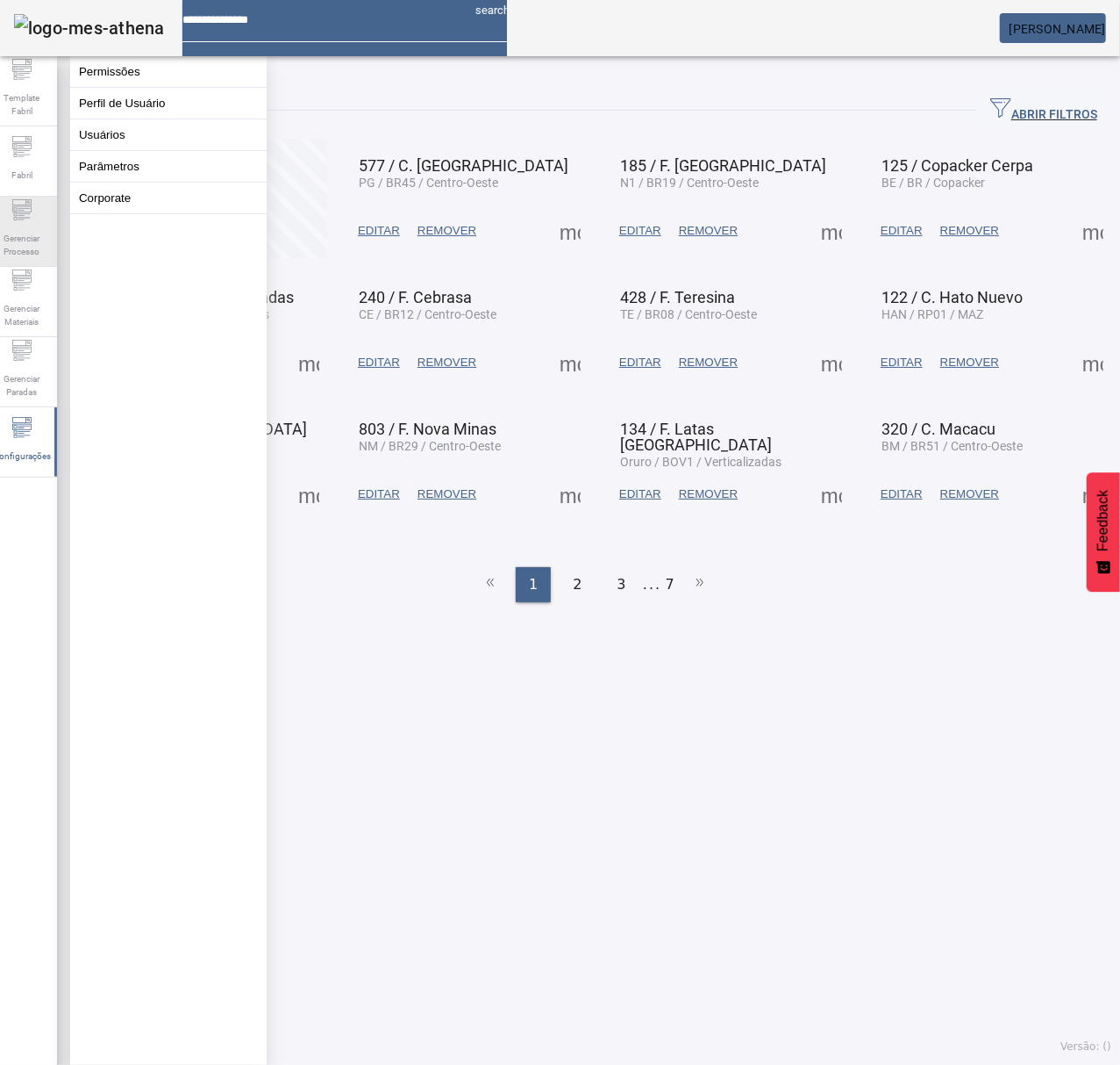
click at [35, 265] on div "Gerenciar Processo" at bounding box center [21, 231] width 70 height 70
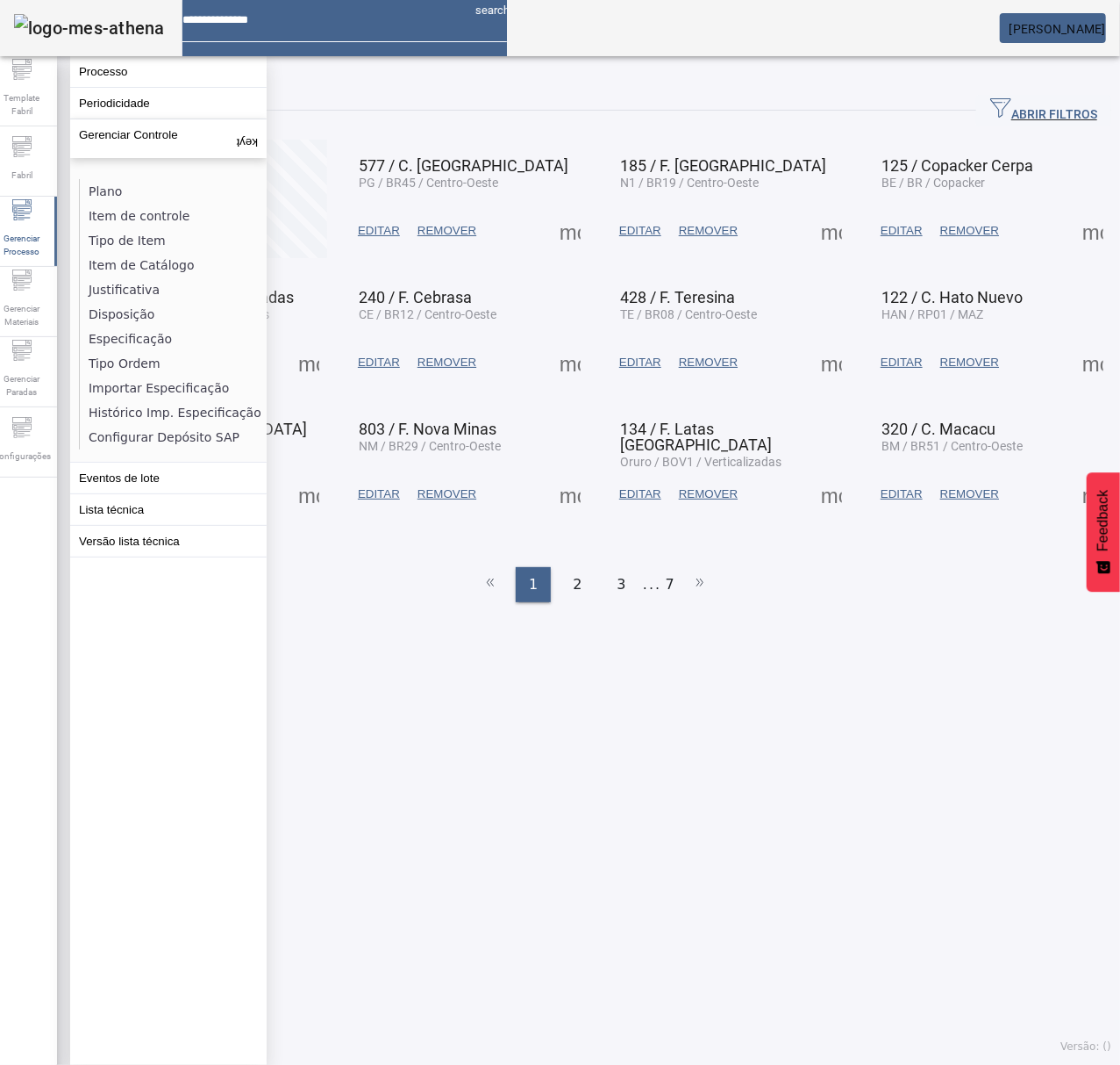
click at [134, 336] on li "Especificação" at bounding box center [172, 338] width 186 height 24
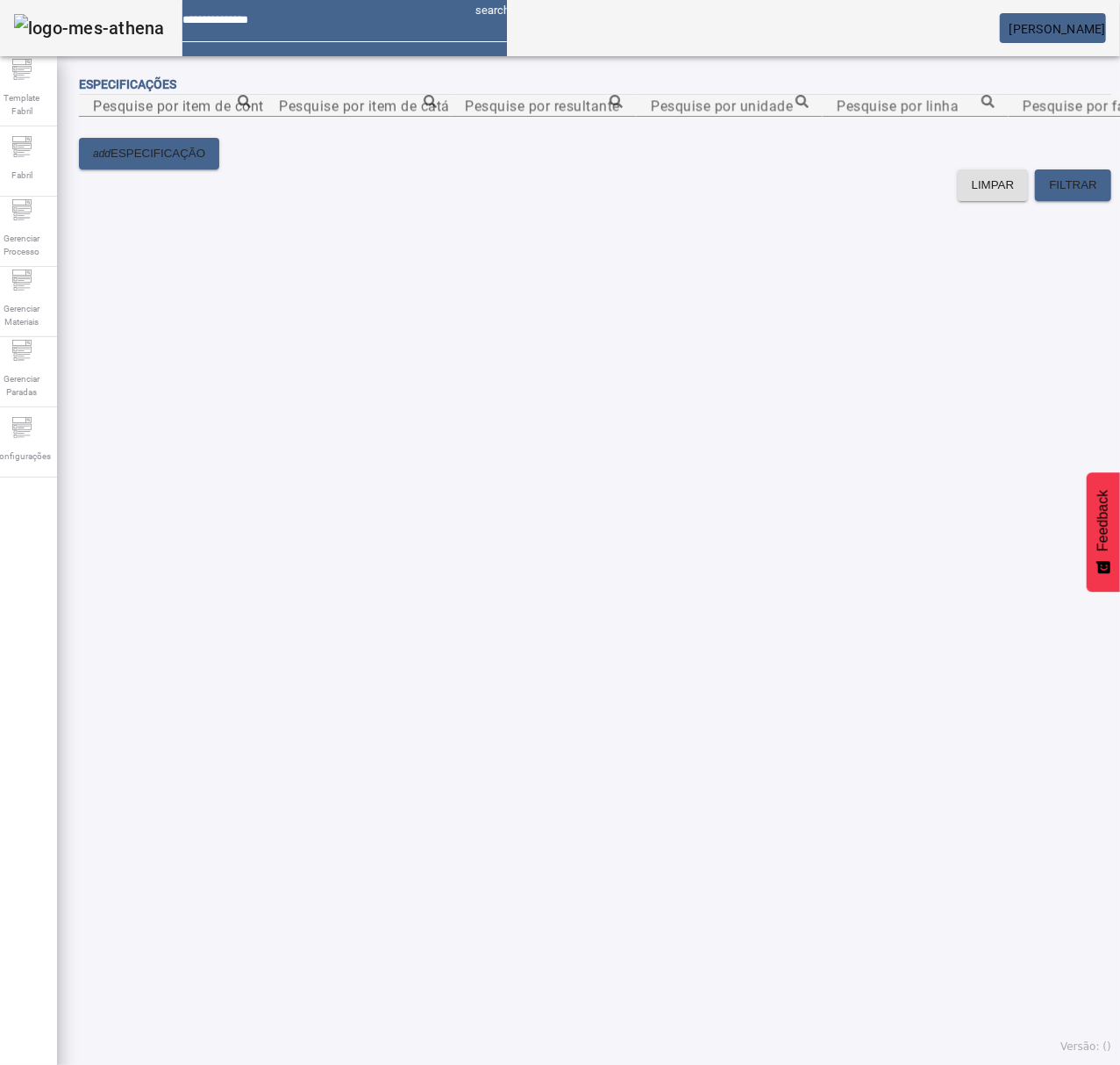
paste input "**********"
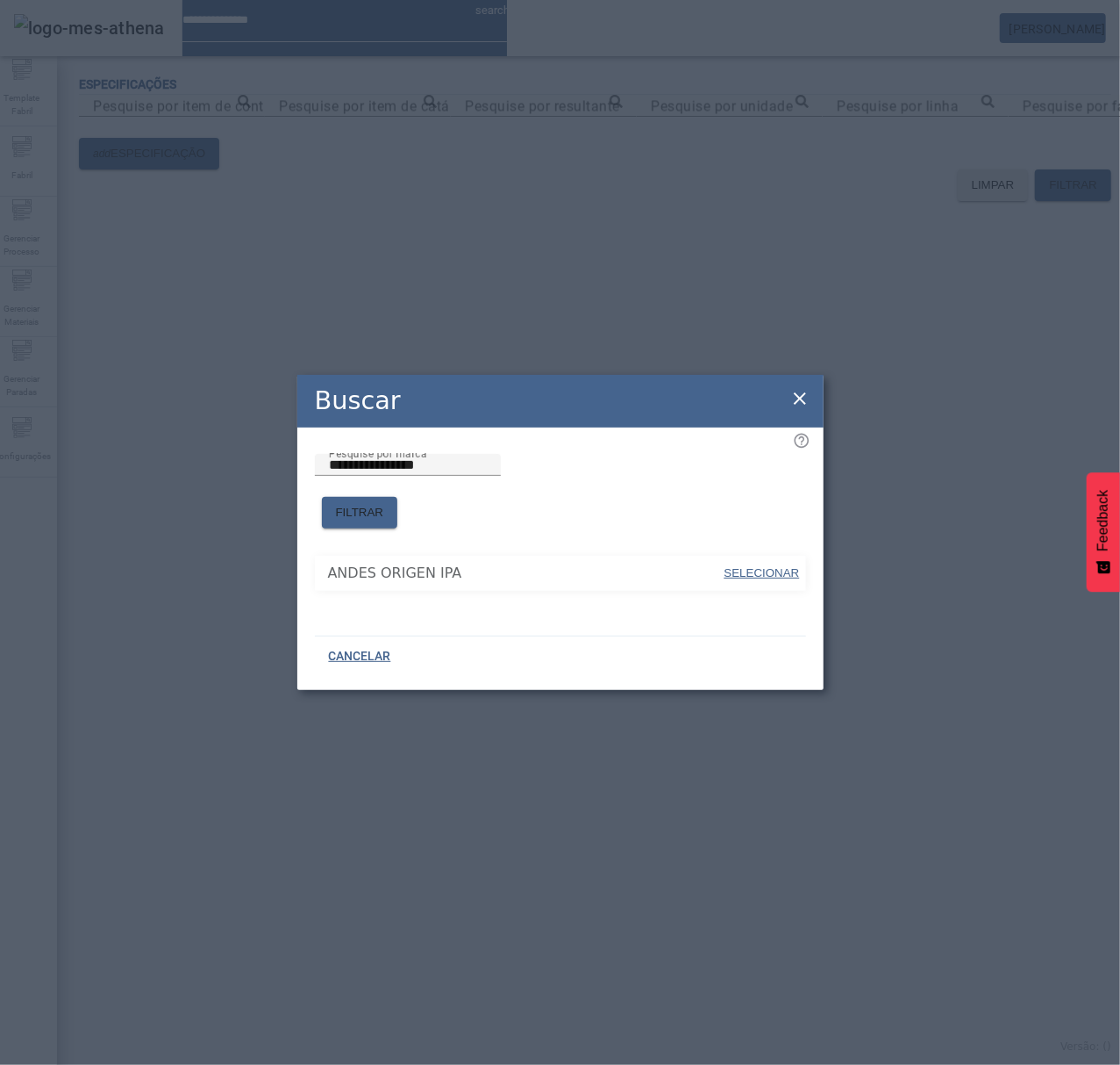
click at [767, 566] on span "SELECIONAR" at bounding box center [762, 573] width 76 height 14
type input "**********"
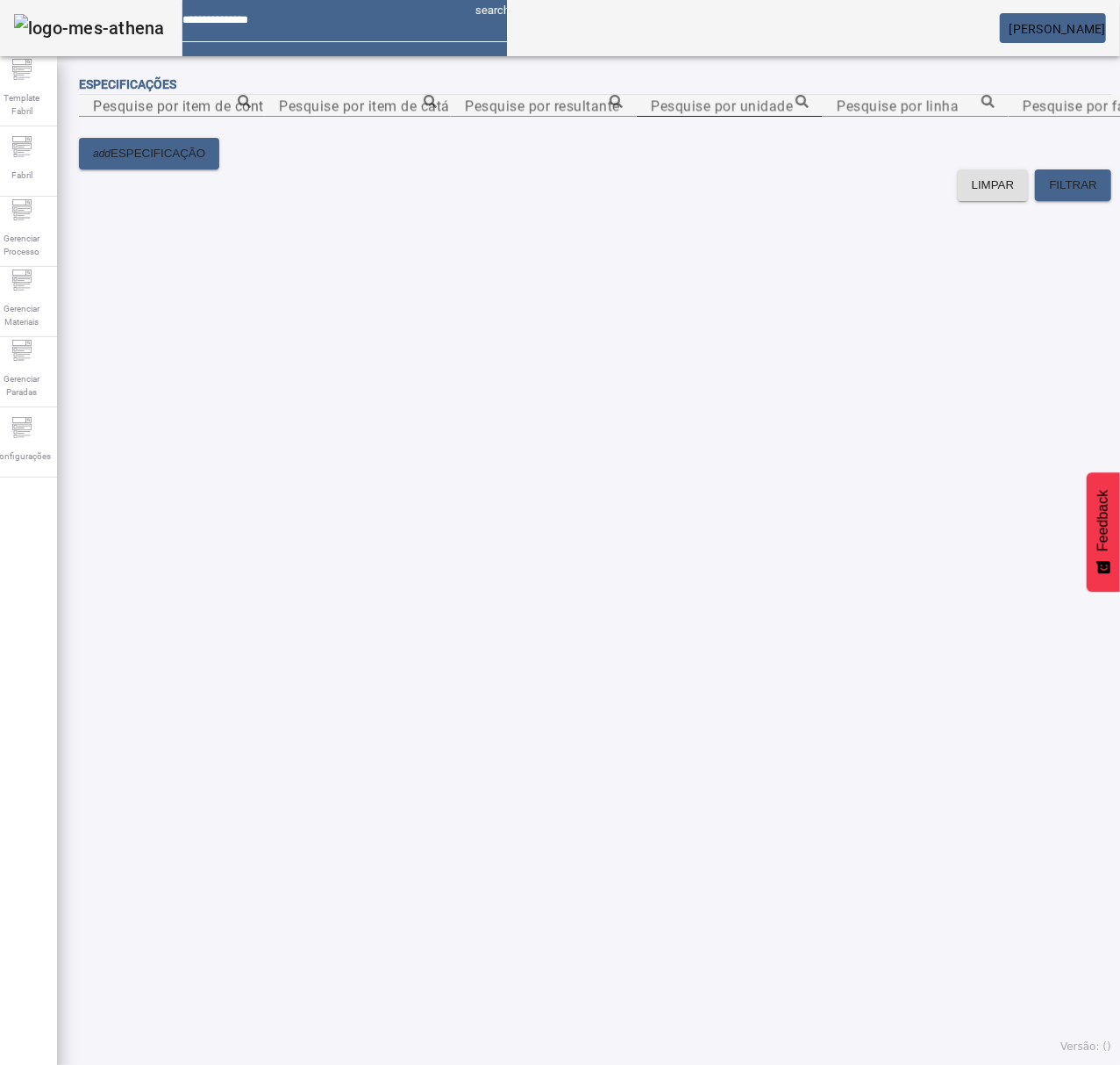
click at [710, 114] on mat-label "Pesquise por unidade" at bounding box center [722, 105] width 142 height 17
click at [710, 117] on input "Pesquise por unidade" at bounding box center [730, 106] width 158 height 21
click at [809, 108] on icon at bounding box center [802, 101] width 14 height 14
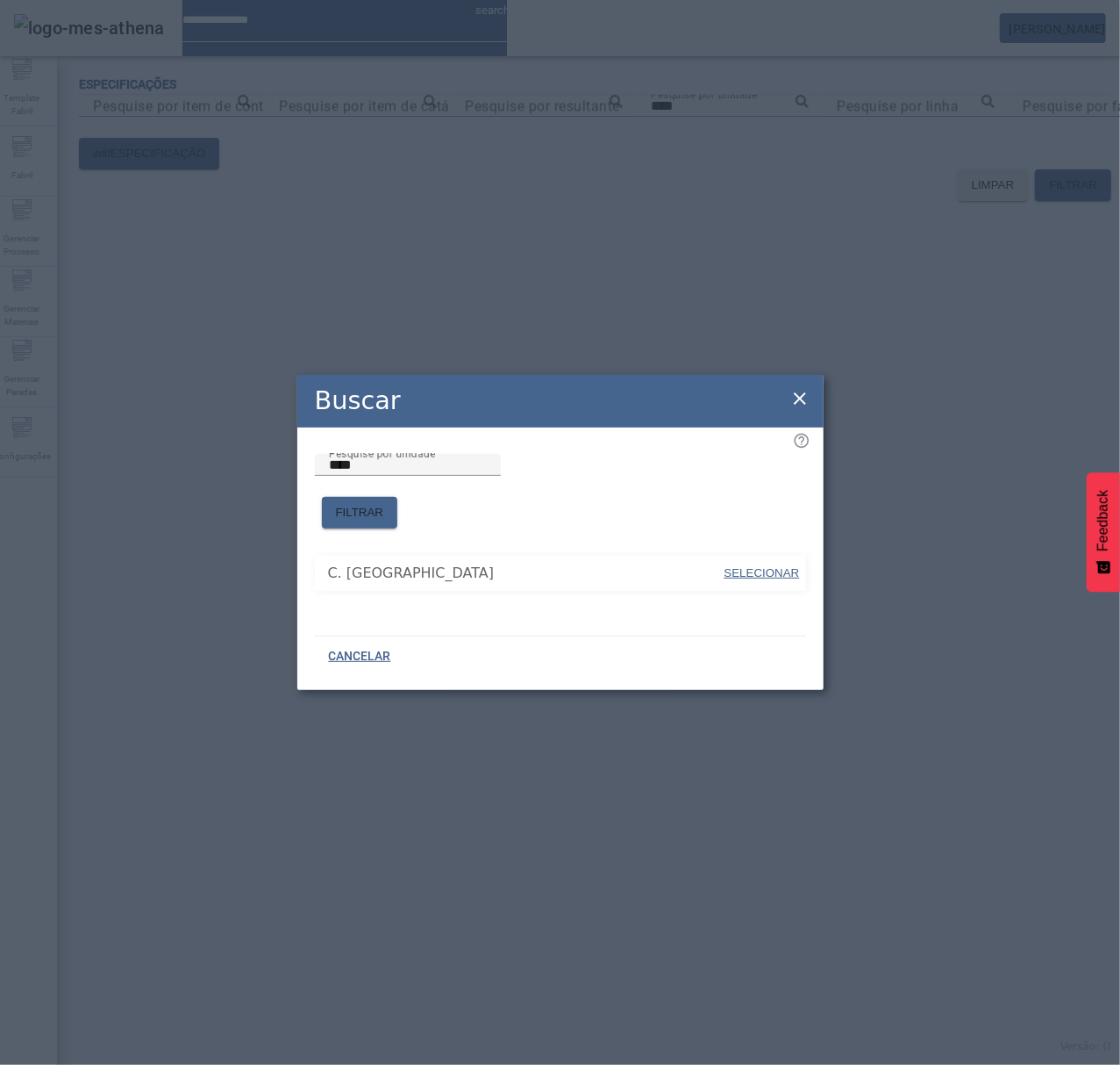
click at [762, 566] on span "SELECIONAR" at bounding box center [762, 573] width 76 height 14
type input "*********"
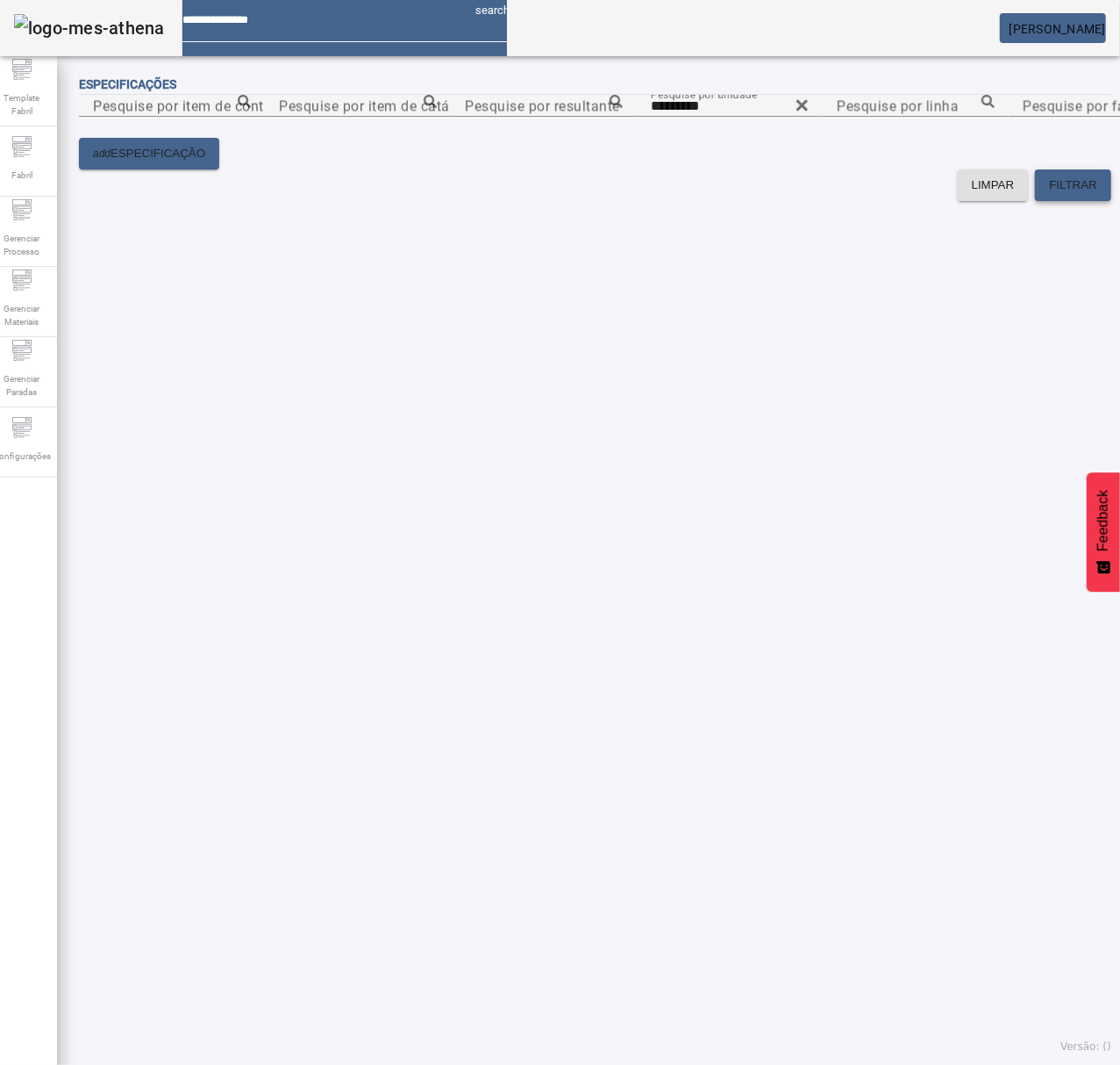
click at [1053, 206] on span at bounding box center [1073, 185] width 77 height 42
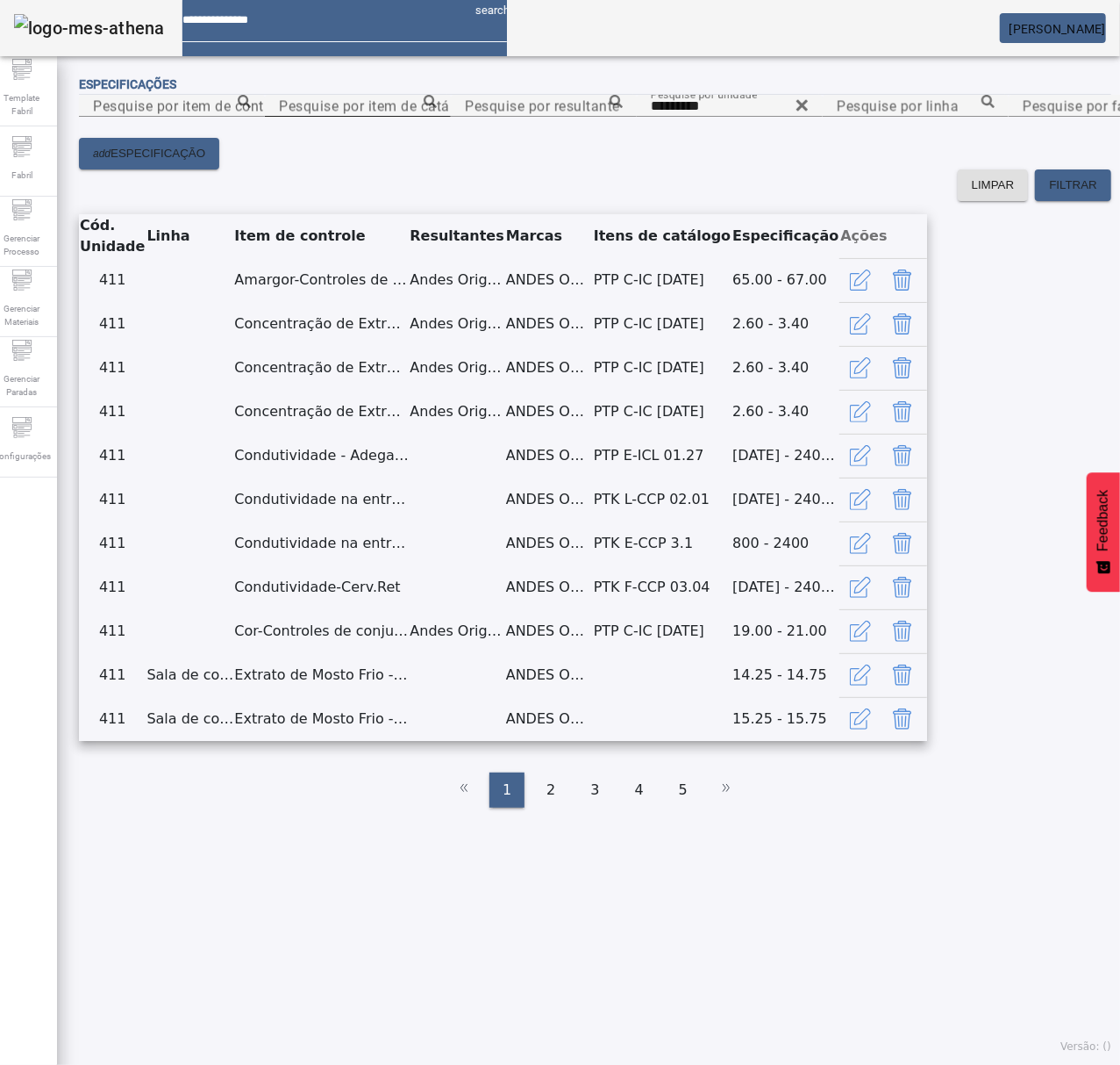
click at [437, 117] on input "Pesquise por item de catálogo" at bounding box center [358, 106] width 158 height 21
paste input "**********"
click at [437, 108] on icon at bounding box center [431, 101] width 14 height 14
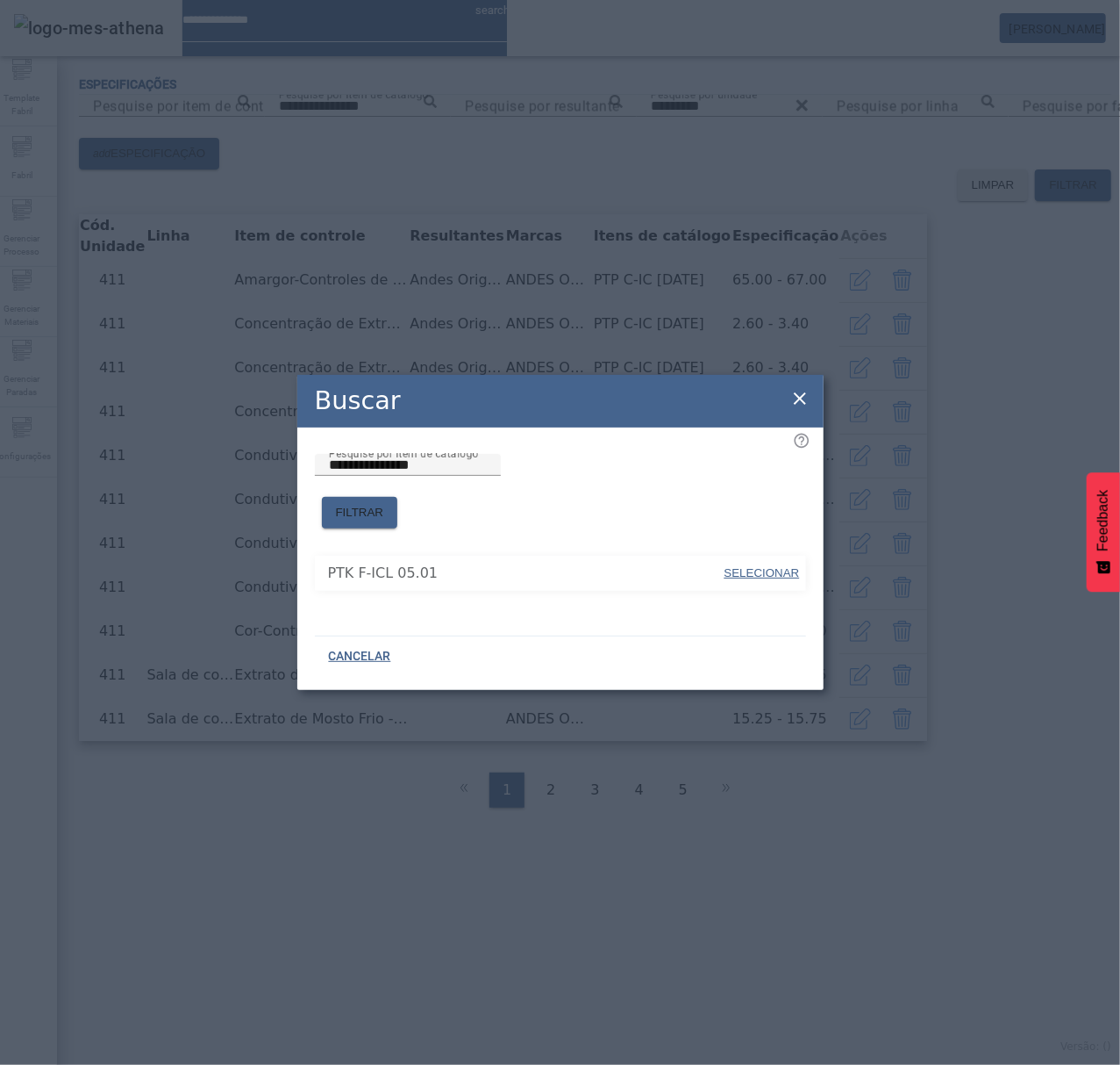
drag, startPoint x: 790, startPoint y: 562, endPoint x: 802, endPoint y: 552, distance: 15.6
click at [794, 566] on span "SELECIONAR" at bounding box center [762, 573] width 76 height 14
type input "**********"
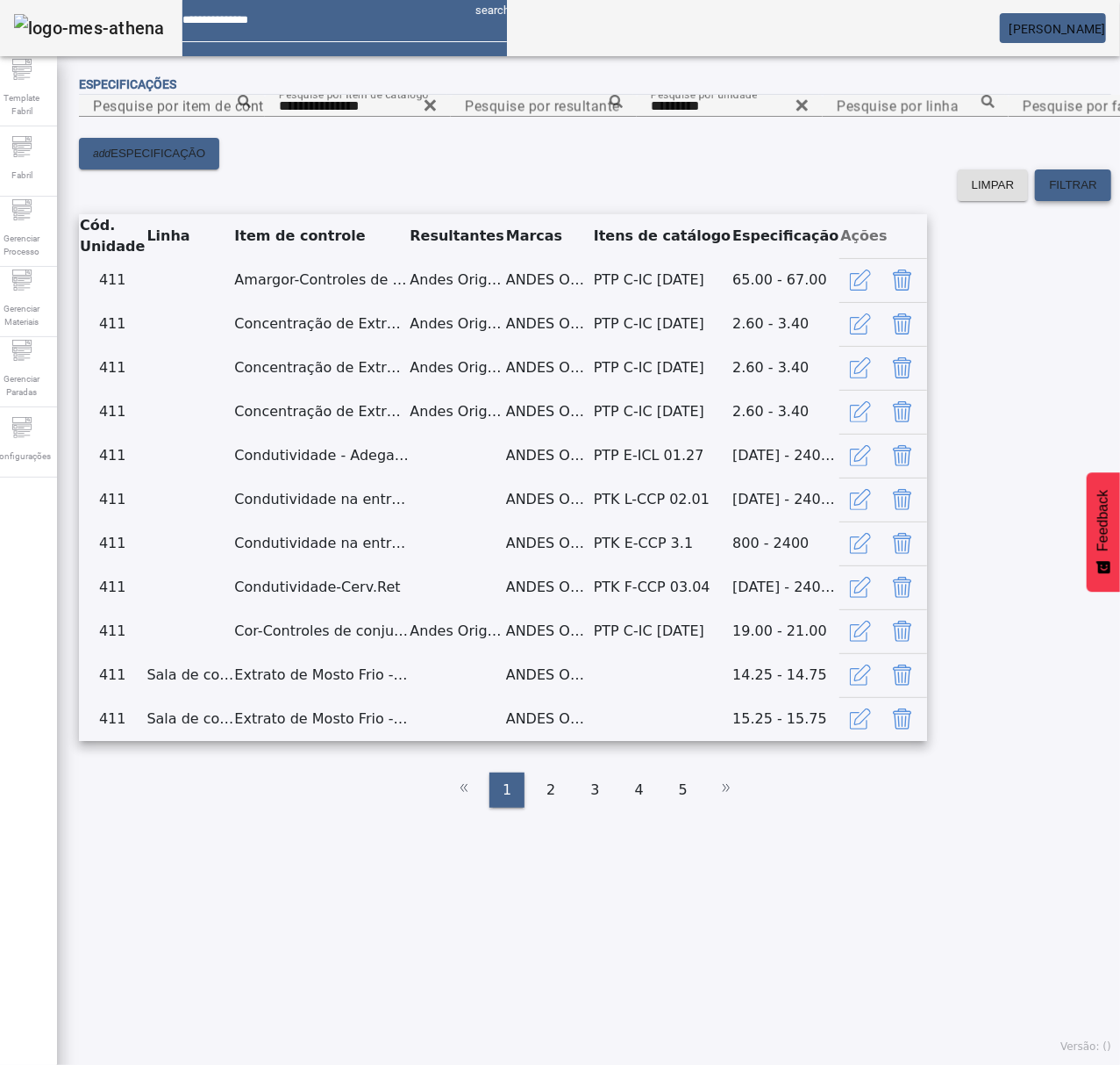
click at [1055, 194] on span "FILTRAR" at bounding box center [1073, 185] width 49 height 18
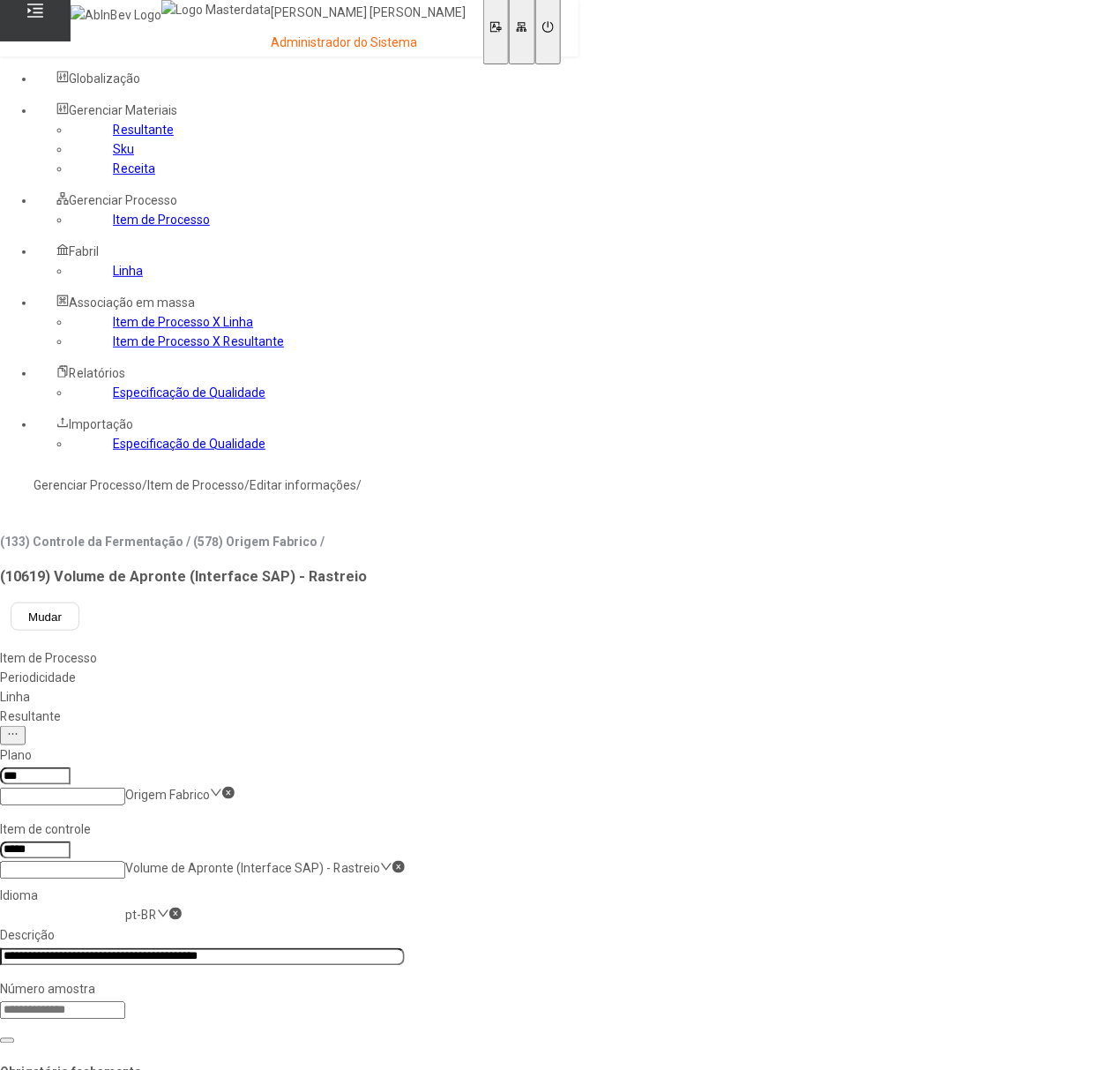
click at [113, 137] on link "Resultante" at bounding box center [144, 129] width 61 height 14
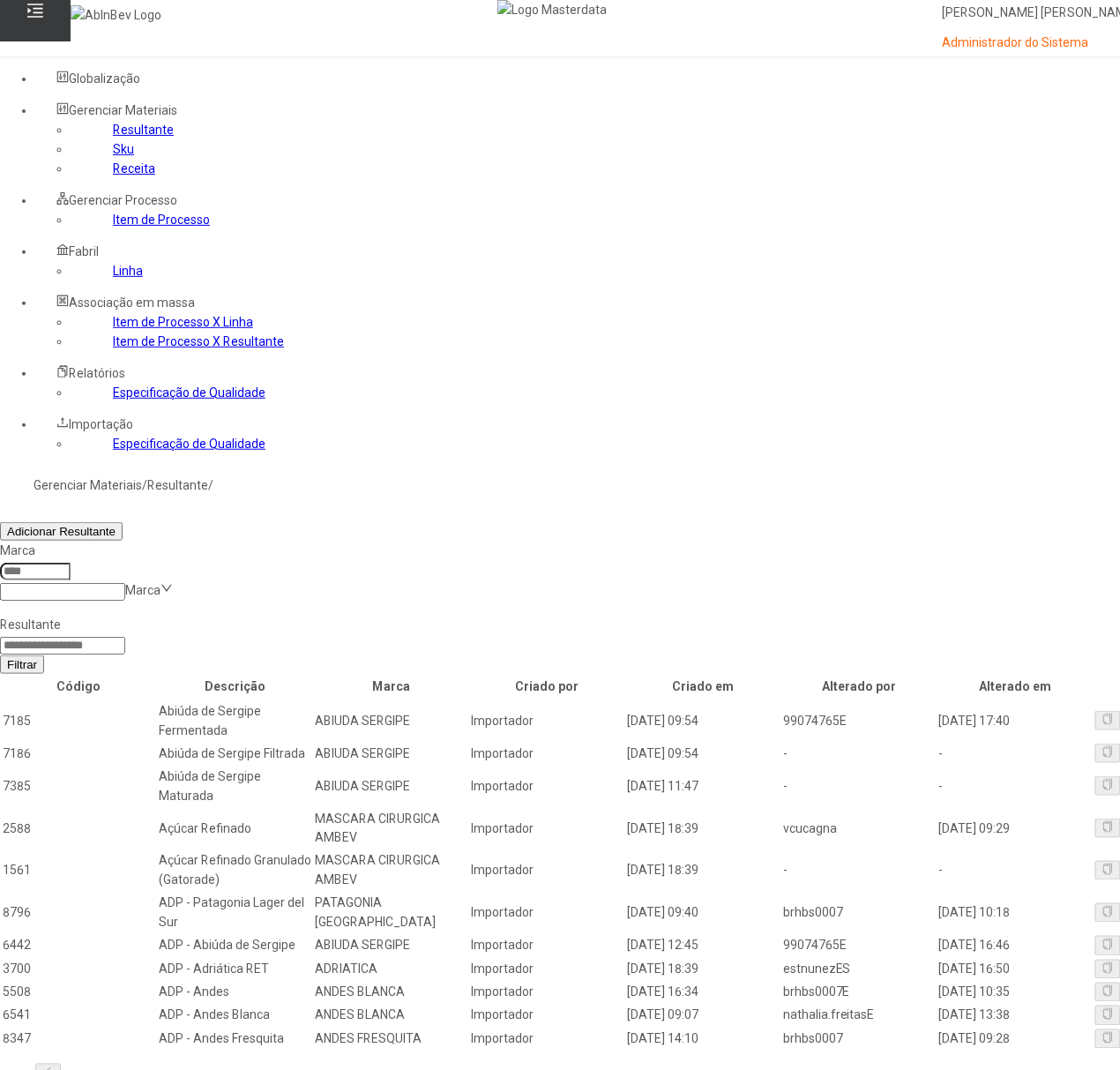
click at [125, 637] on input at bounding box center [63, 646] width 125 height 18
paste input "**********"
type input "**********"
click at [37, 658] on span "Filtrar" at bounding box center [22, 664] width 30 height 14
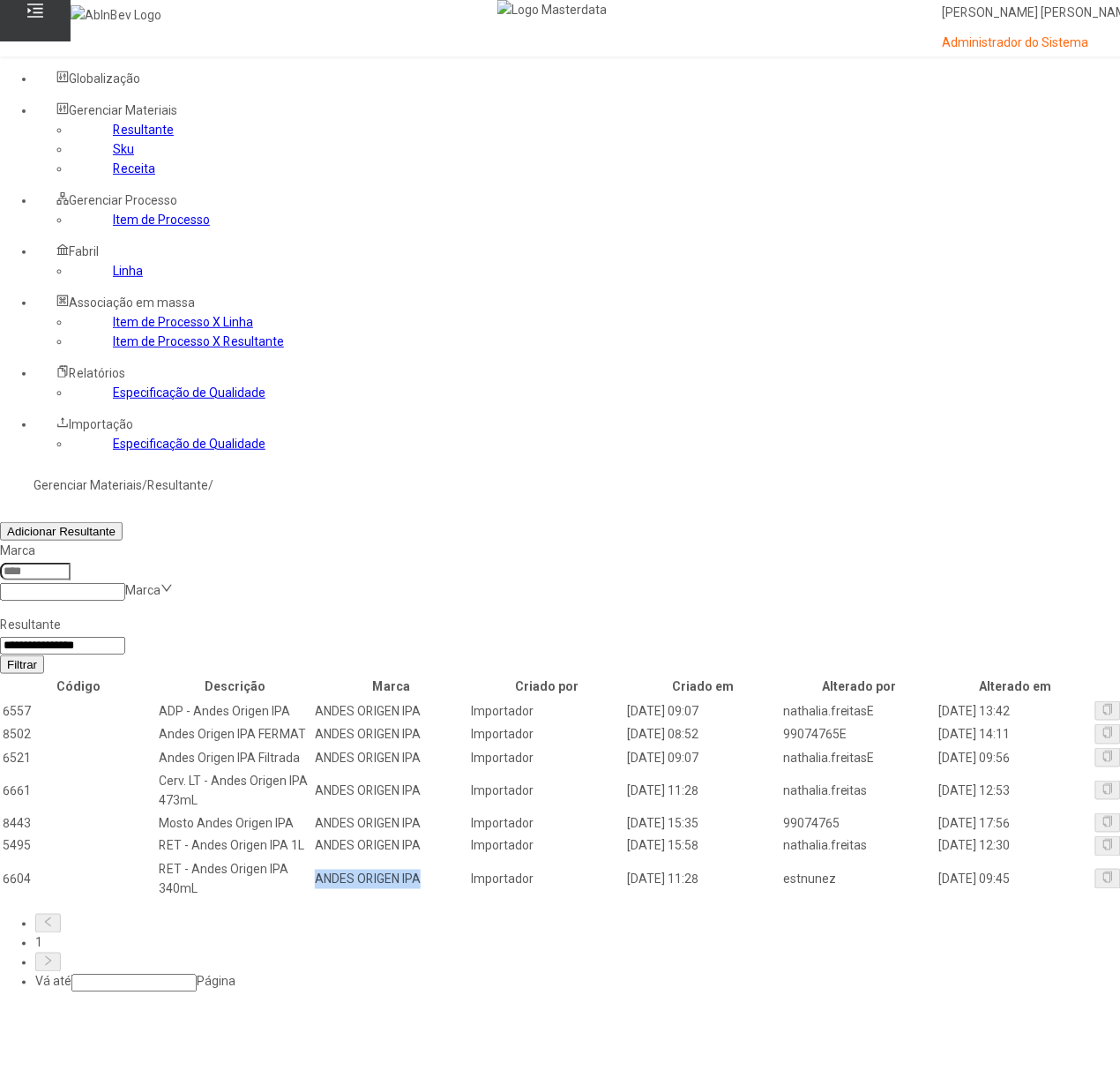
drag, startPoint x: 704, startPoint y: 697, endPoint x: 557, endPoint y: 706, distance: 147.3
click at [468, 859] on td "ANDES ORIGEN IPA" at bounding box center [391, 879] width 154 height 41
copy td "ANDES ORIGEN IPA"
